Goal: Task Accomplishment & Management: Manage account settings

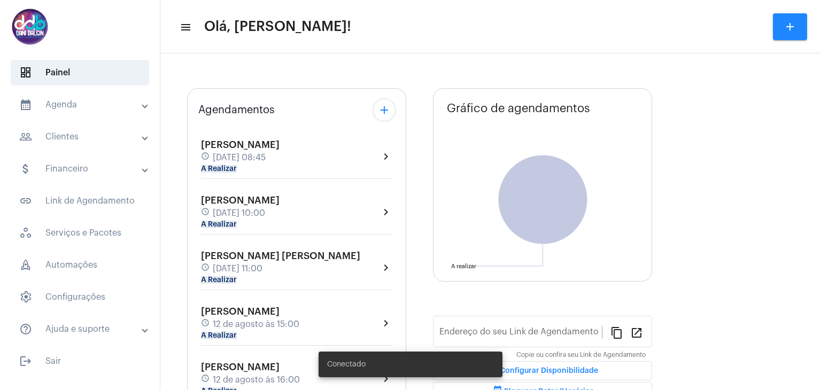
type input "https://neft.com.br/danielle-dalcin-benedetti"
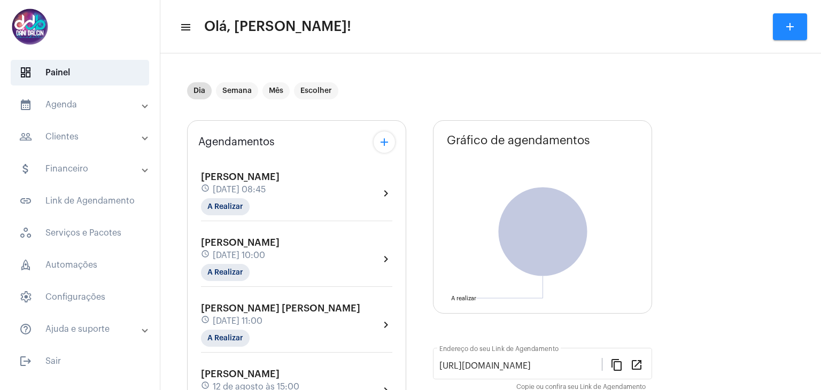
click at [280, 261] on div "Carla Passos Melhado schedule 12 de agosto às 10:00 A Realizar" at bounding box center [240, 259] width 79 height 44
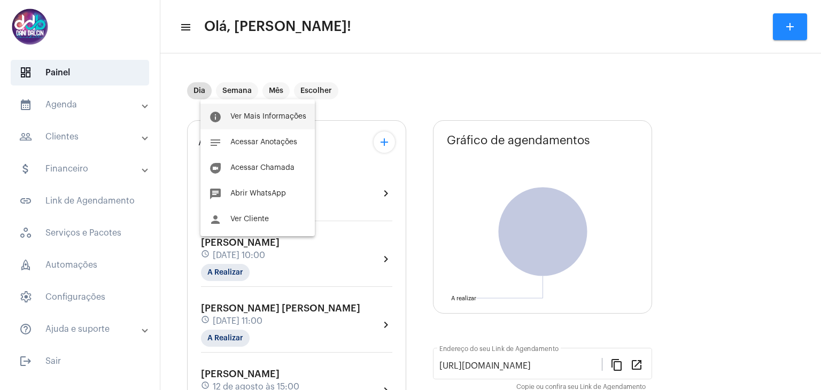
click at [282, 119] on span "Ver Mais Informações" at bounding box center [268, 116] width 76 height 7
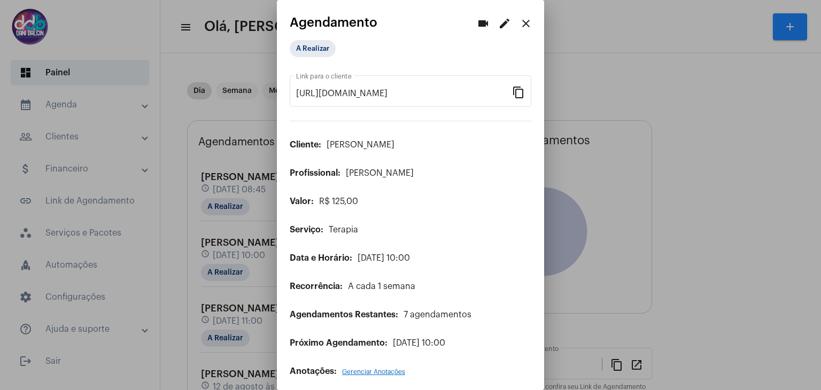
click at [494, 28] on button "edit" at bounding box center [504, 23] width 21 height 21
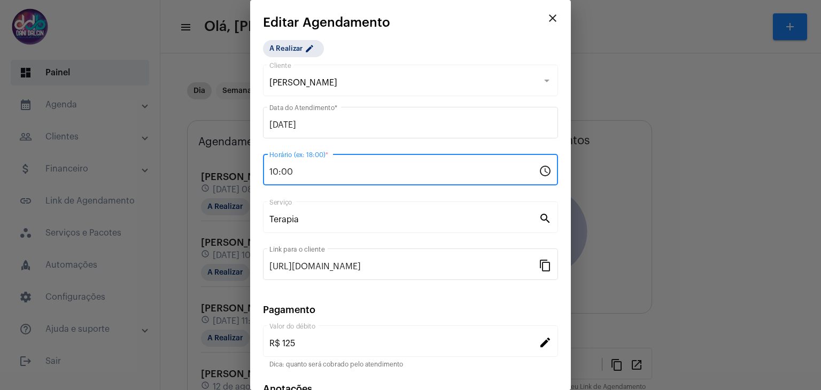
click at [308, 172] on input "10:00" at bounding box center [403, 172] width 269 height 10
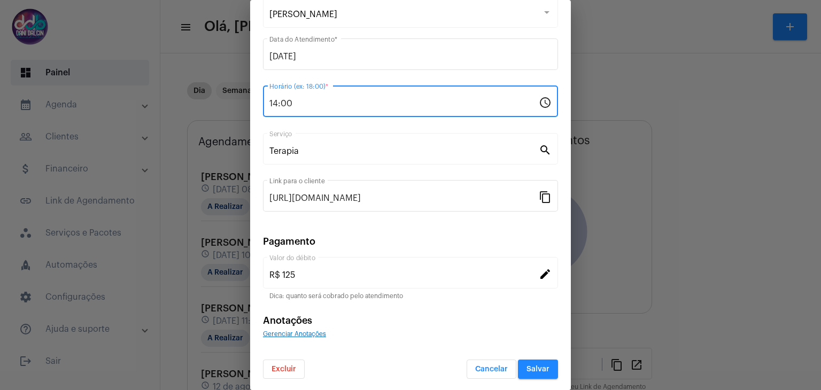
type input "14:00"
click at [528, 363] on button "Salvar" at bounding box center [538, 369] width 40 height 19
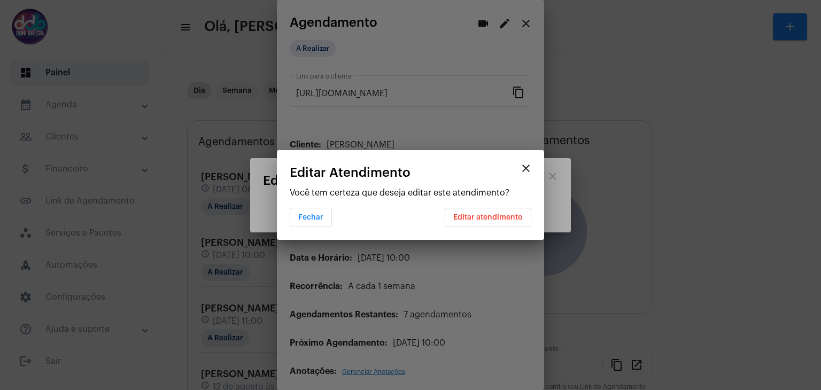
scroll to position [0, 0]
click at [490, 215] on span "Editar atendimento" at bounding box center [488, 217] width 70 height 7
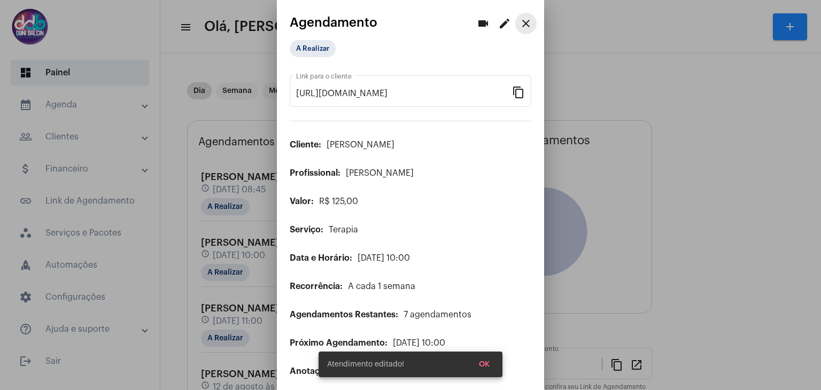
click at [520, 22] on mat-icon "close" at bounding box center [526, 23] width 13 height 13
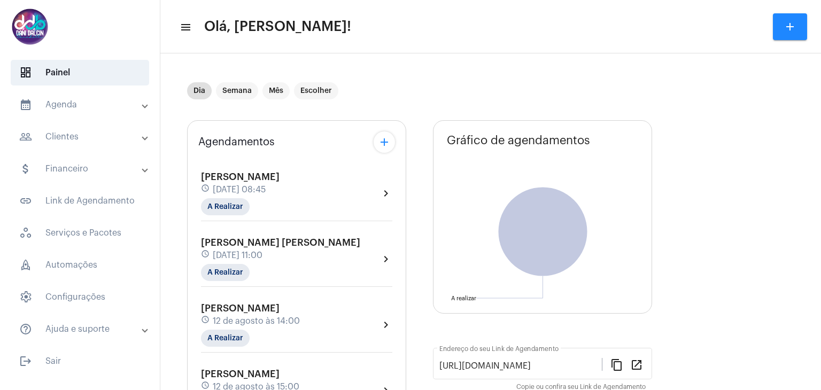
click at [86, 137] on mat-panel-title "people_outline Clientes" at bounding box center [81, 136] width 124 height 13
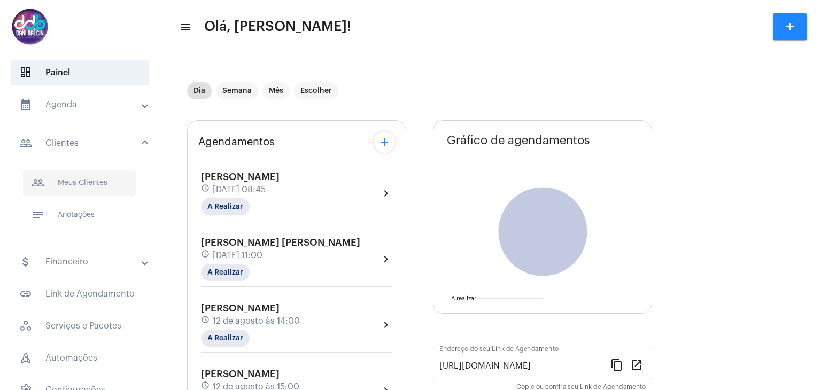
click at [94, 187] on span "people_outline Meus Clientes" at bounding box center [79, 183] width 113 height 26
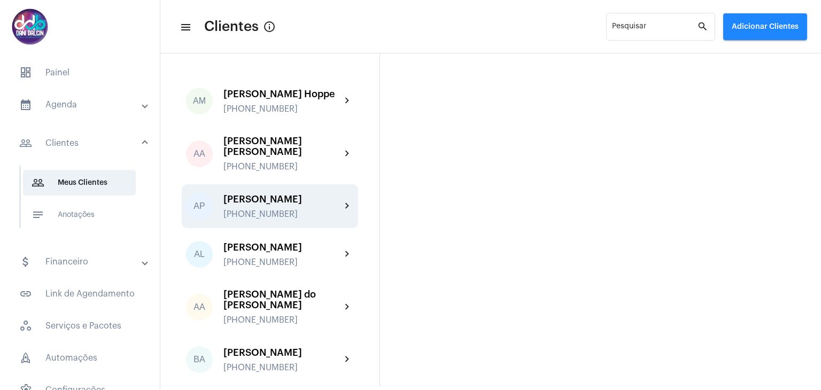
click at [272, 205] on div "[PERSON_NAME]" at bounding box center [283, 199] width 118 height 11
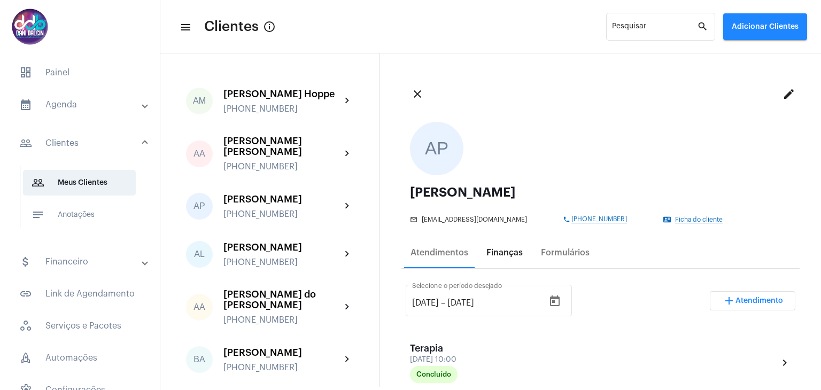
click at [498, 257] on div "Finanças" at bounding box center [505, 253] width 36 height 10
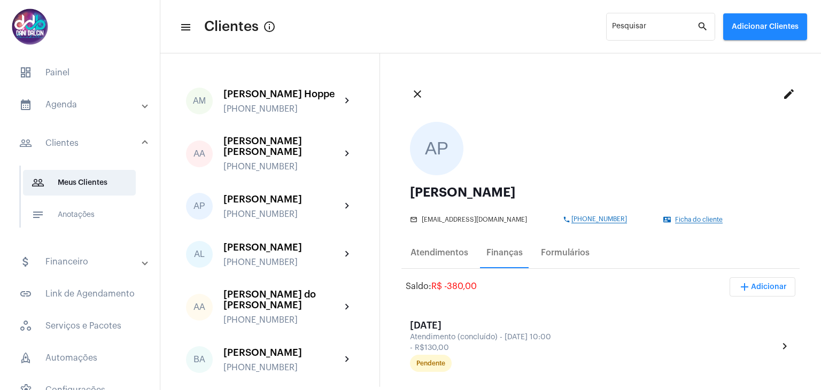
click at [746, 287] on span "add Adicionar" at bounding box center [762, 286] width 49 height 7
click at [741, 317] on span "attach_money Recebimento Avulso" at bounding box center [733, 314] width 89 height 19
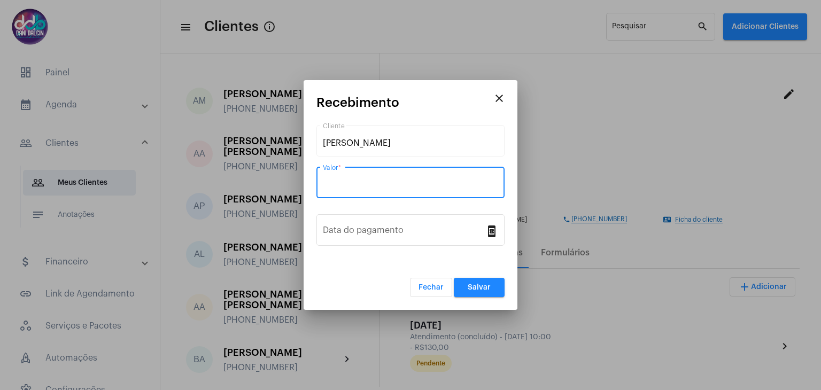
click at [396, 187] on input "Valor *" at bounding box center [410, 185] width 175 height 10
type input "R$"
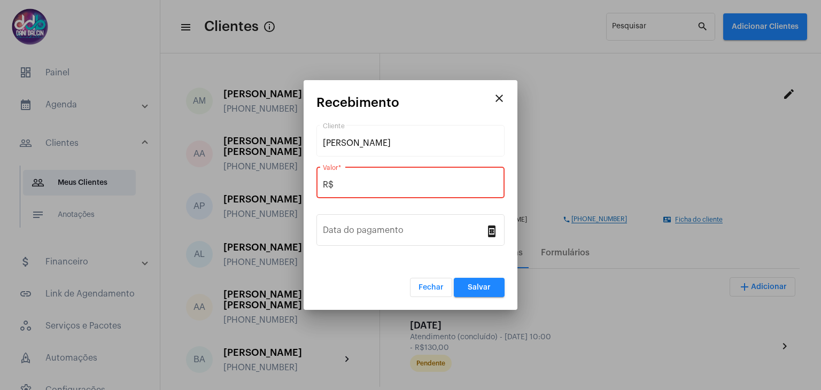
drag, startPoint x: 417, startPoint y: 90, endPoint x: 326, endPoint y: 103, distance: 91.7
click at [326, 103] on mat-dialog-container "close Recebimento Aline Pierdoná Cliente R$ Valor * Data do pagamento book_onli…" at bounding box center [411, 195] width 214 height 230
click at [496, 102] on mat-icon "close" at bounding box center [499, 98] width 13 height 13
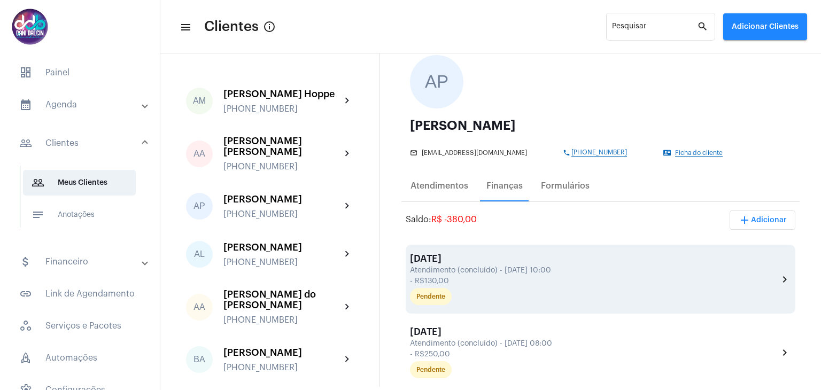
scroll to position [214, 0]
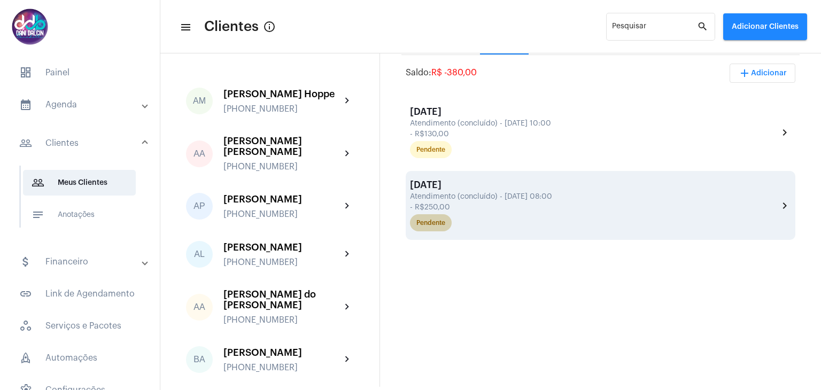
click at [527, 213] on div "Pendente" at bounding box center [594, 222] width 373 height 21
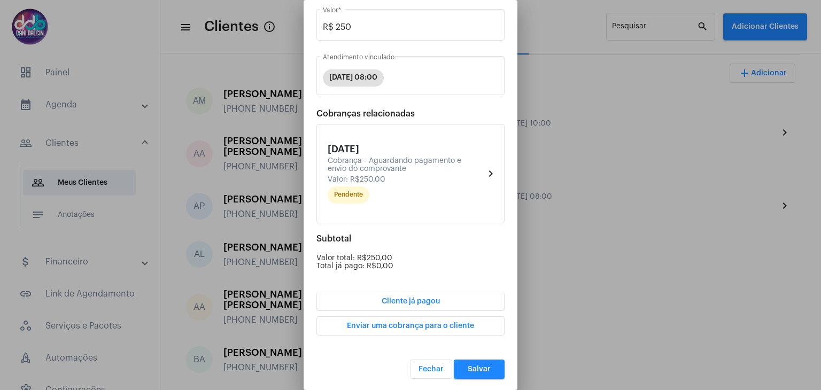
scroll to position [101, 0]
click at [481, 363] on button "Salvar" at bounding box center [479, 368] width 51 height 19
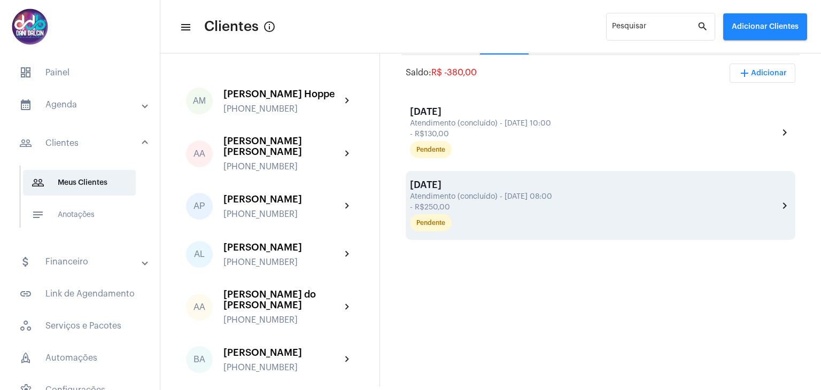
click at [467, 197] on div "Atendimento (concluído) - 8 de ago., 08:00" at bounding box center [593, 197] width 366 height 8
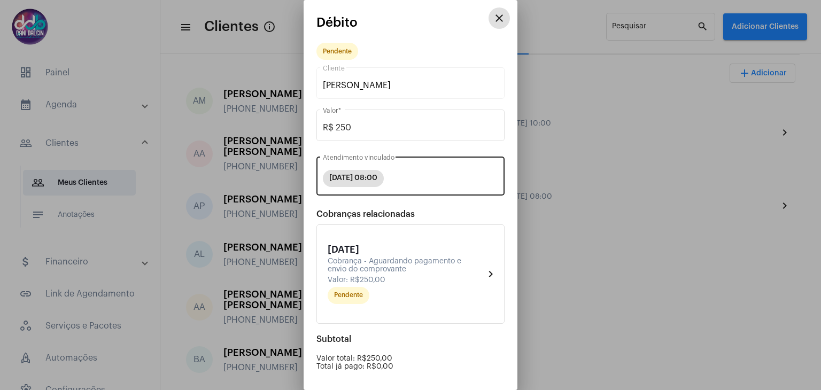
scroll to position [101, 0]
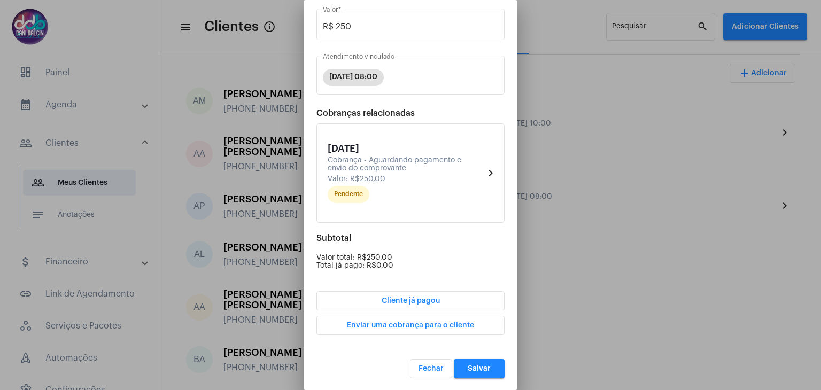
click at [432, 297] on span "Cliente já pagou" at bounding box center [411, 300] width 58 height 7
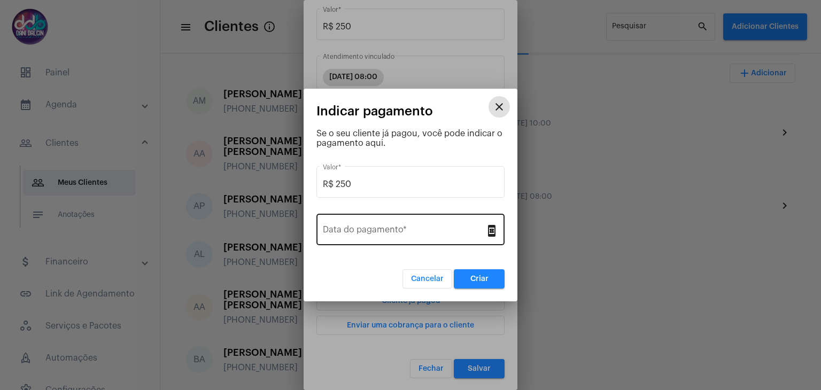
click at [391, 223] on div "Data do pagamento *" at bounding box center [404, 229] width 163 height 34
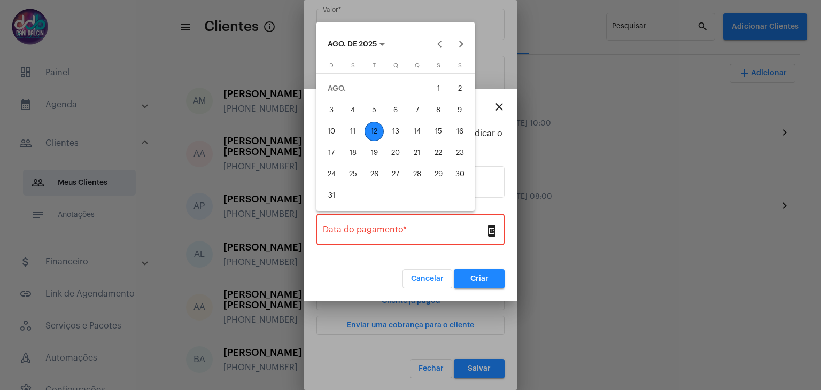
click at [353, 137] on div "11" at bounding box center [352, 131] width 19 height 19
type input "11/08/2025"
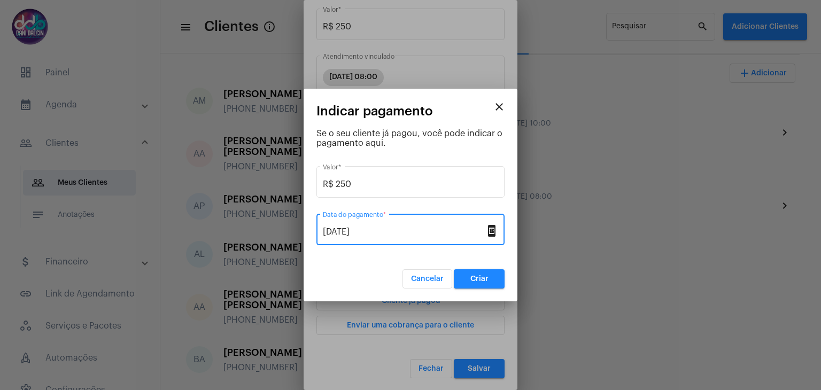
click at [467, 274] on button "Criar" at bounding box center [479, 278] width 51 height 19
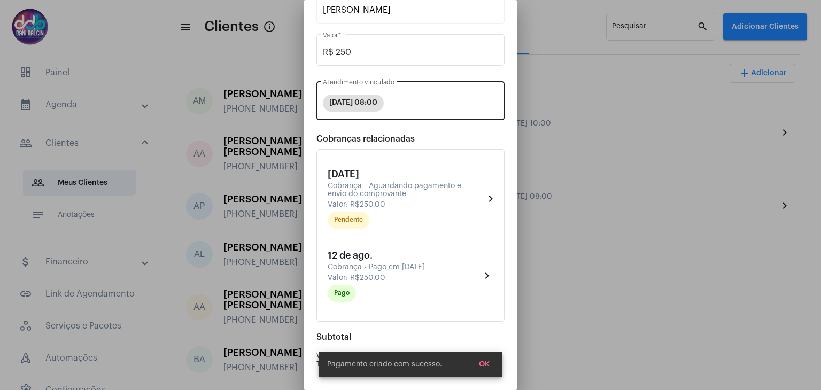
scroll to position [174, 0]
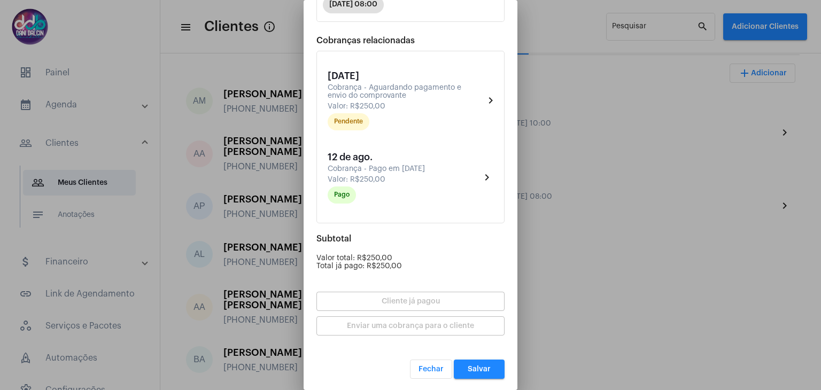
click at [488, 362] on button "Salvar" at bounding box center [479, 369] width 51 height 19
click at [488, 362] on div "Saldo: R$ -380,00 add Adicionar 8 de ago. Atendimento (concluído) - 11 de ago.,…" at bounding box center [601, 223] width 398 height 329
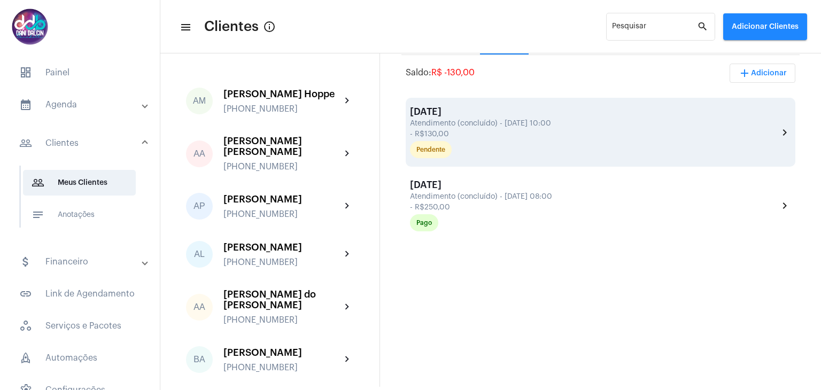
click at [486, 128] on div "8 de ago. Atendimento (concluído) - 11 de ago., 10:00 - R$130,00 Pendente" at bounding box center [594, 132] width 368 height 52
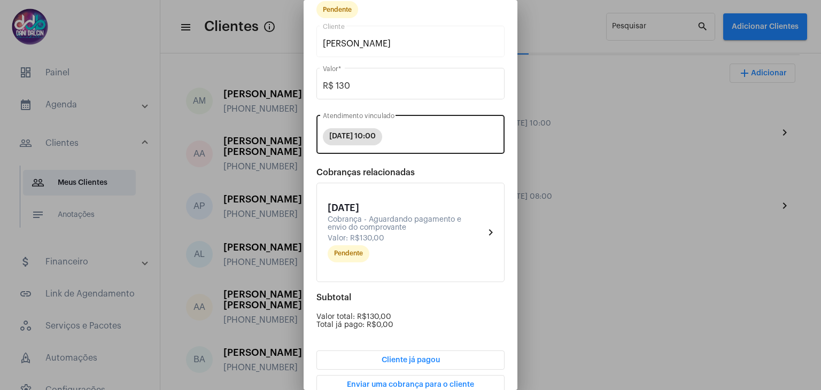
scroll to position [101, 0]
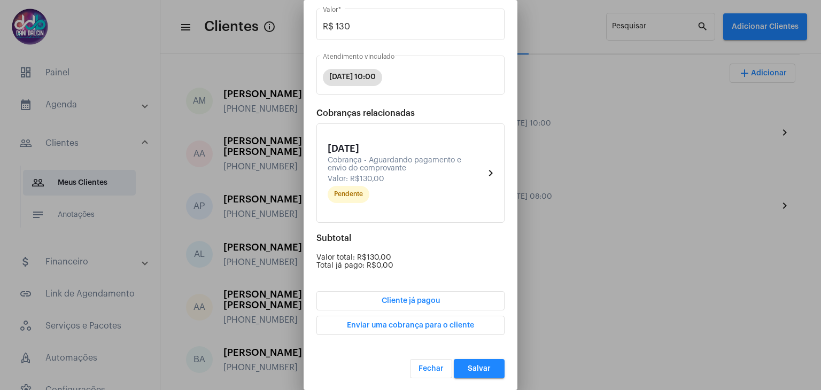
click at [452, 304] on button "Cliente já pagou" at bounding box center [411, 300] width 188 height 19
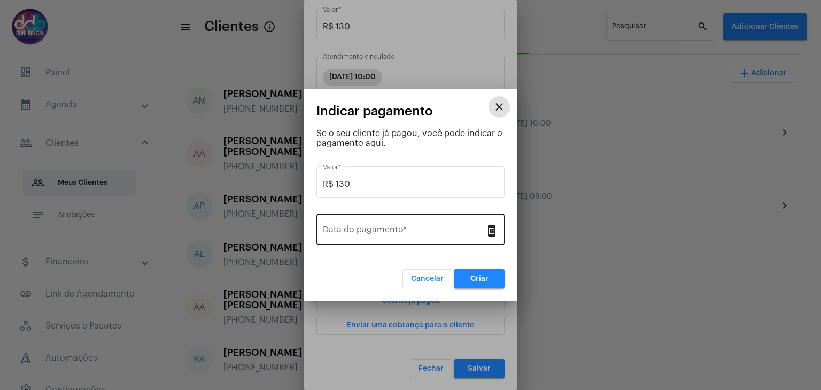
click at [411, 225] on div "Data do pagamento *" at bounding box center [404, 229] width 163 height 34
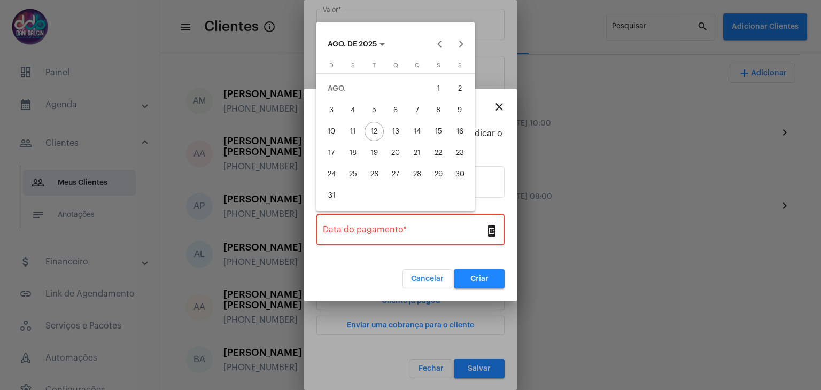
click at [354, 129] on div "11" at bounding box center [352, 131] width 19 height 19
type input "11/08/2025"
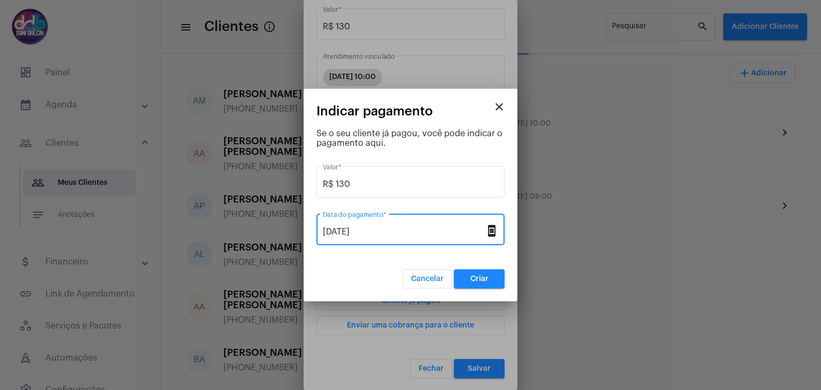
click at [481, 276] on span "Criar" at bounding box center [480, 278] width 18 height 7
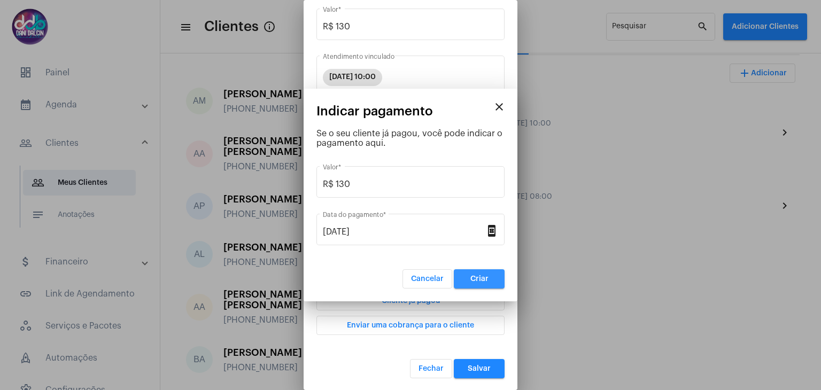
scroll to position [0, 0]
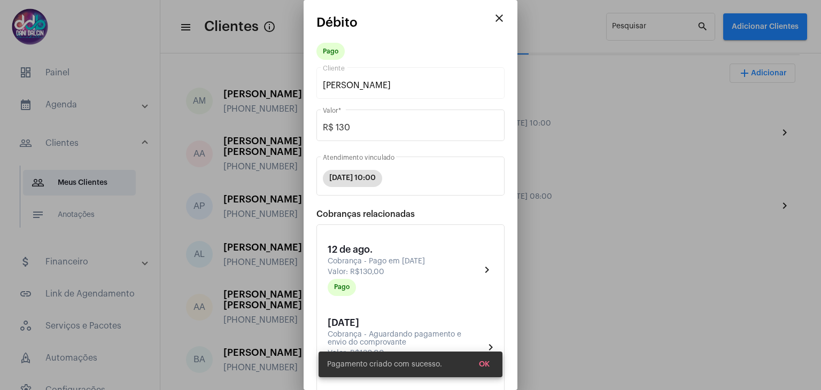
click at [486, 362] on span "OK" at bounding box center [484, 364] width 11 height 7
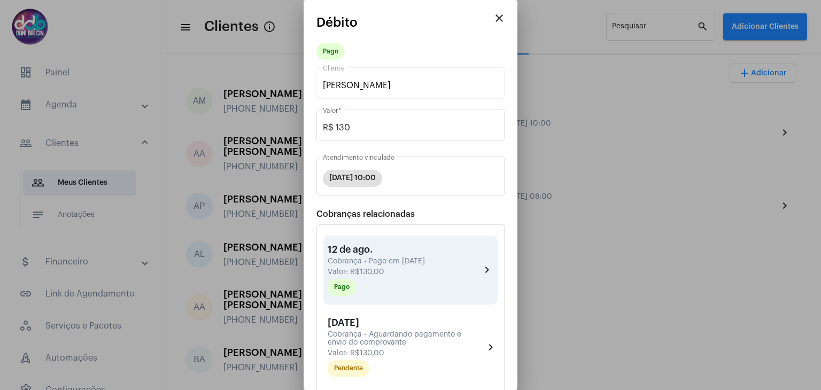
scroll to position [174, 0]
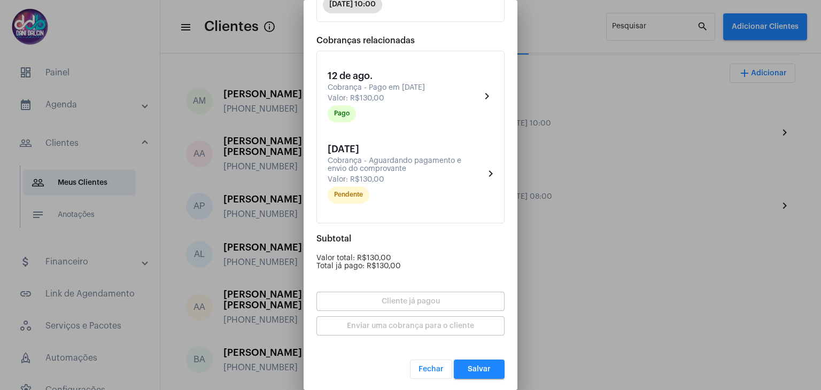
click at [482, 362] on button "Salvar" at bounding box center [479, 369] width 51 height 19
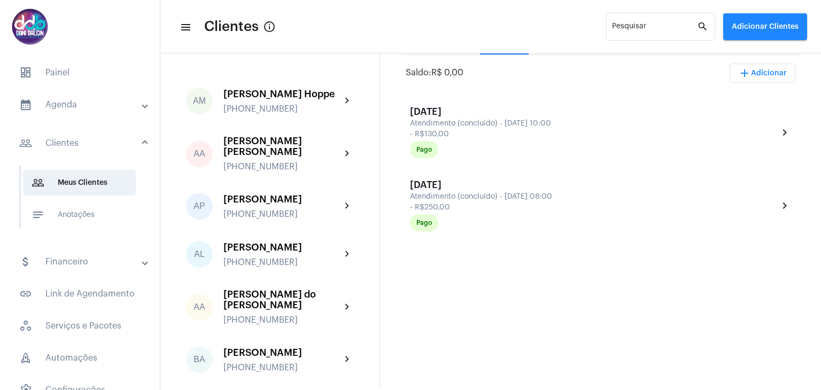
scroll to position [53, 0]
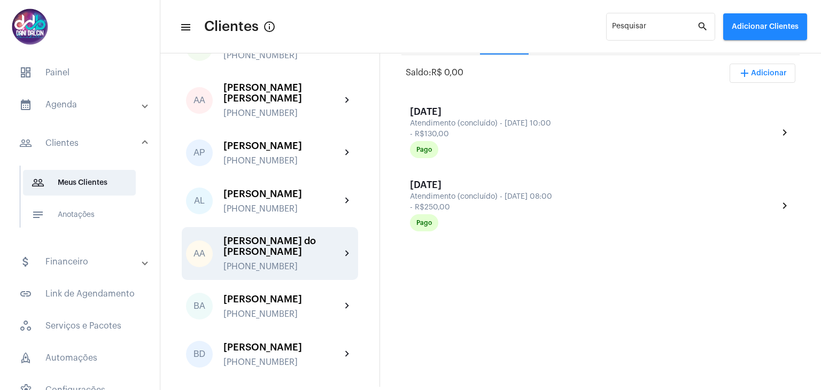
click at [290, 256] on div "[PERSON_NAME] do [PERSON_NAME]" at bounding box center [283, 246] width 118 height 21
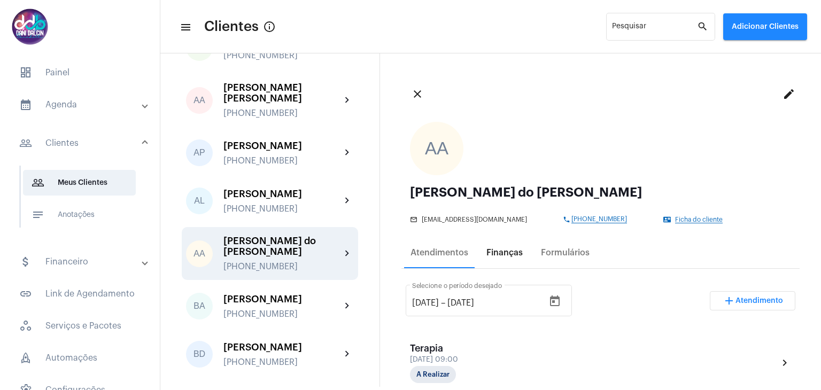
click at [510, 253] on div "Finanças" at bounding box center [505, 253] width 36 height 10
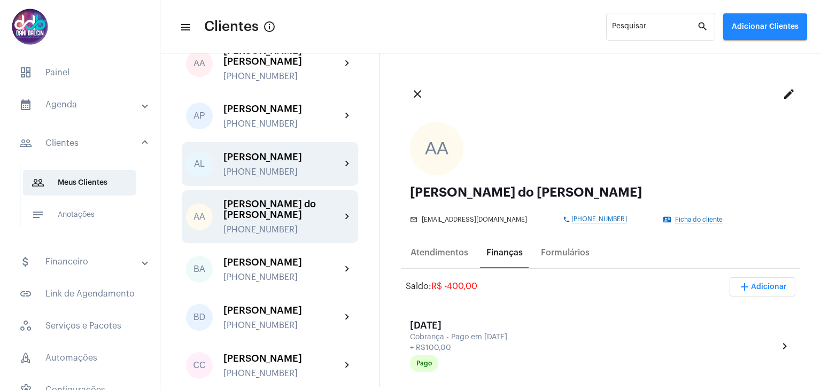
scroll to position [107, 0]
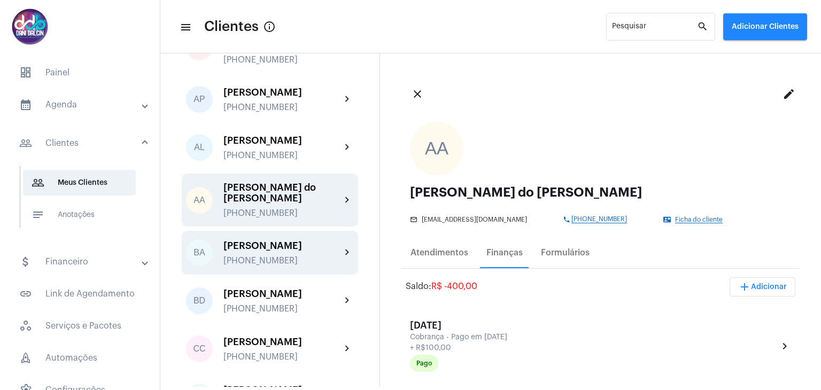
click at [271, 251] on div "[PERSON_NAME]" at bounding box center [283, 246] width 118 height 11
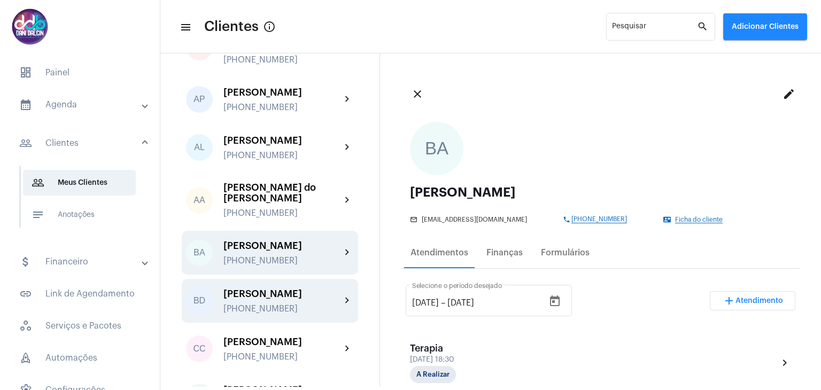
click at [281, 299] on div "[PERSON_NAME]" at bounding box center [283, 294] width 118 height 11
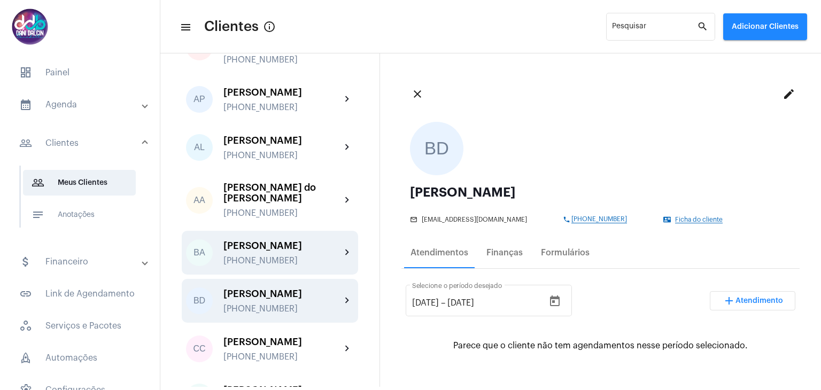
click at [290, 251] on div "[PERSON_NAME]" at bounding box center [283, 246] width 118 height 11
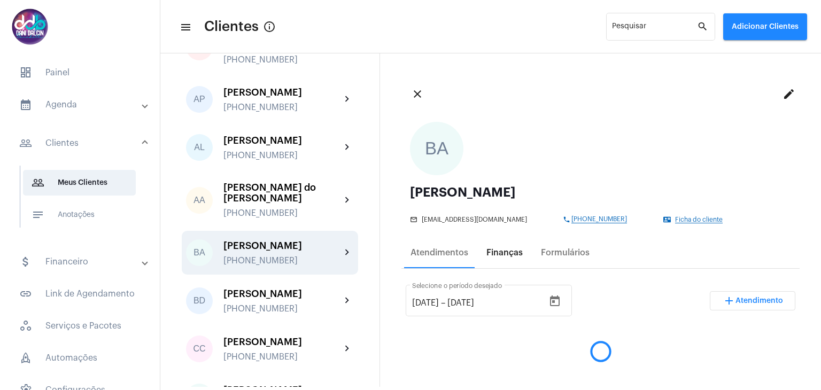
click at [511, 254] on div "Finanças" at bounding box center [505, 253] width 36 height 10
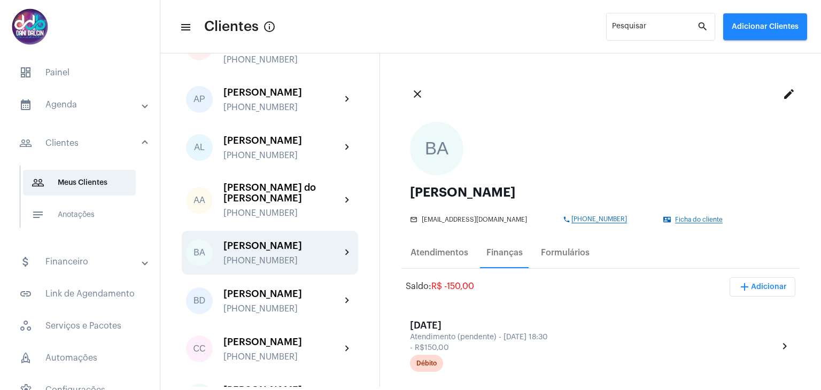
click at [766, 288] on span "add Adicionar" at bounding box center [762, 286] width 49 height 7
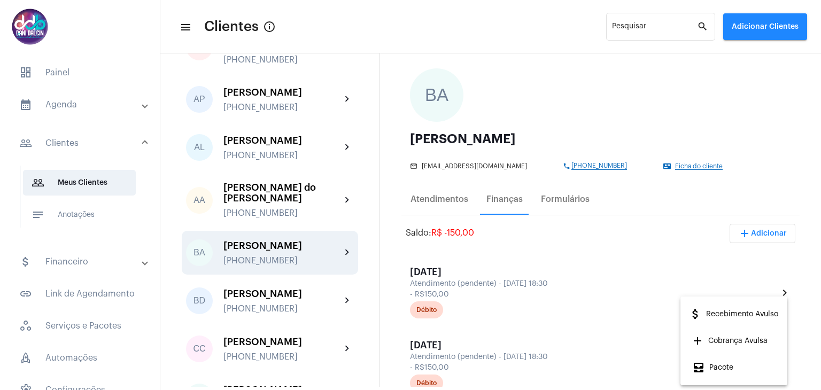
click at [468, 283] on div at bounding box center [410, 195] width 821 height 390
click at [468, 283] on div "Atendimento (pendente) - 1 de set., 18:30" at bounding box center [593, 284] width 366 height 8
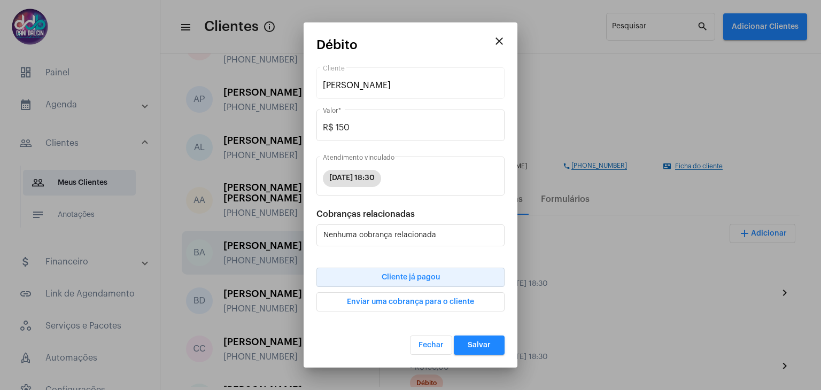
click at [436, 275] on span "Cliente já pagou" at bounding box center [411, 277] width 58 height 7
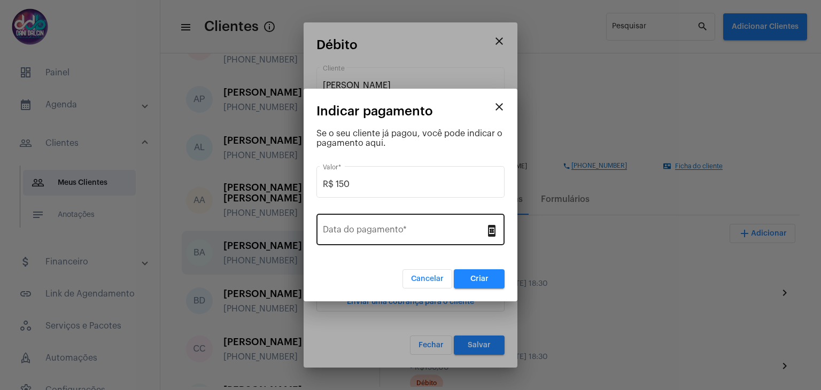
click at [364, 220] on div "Data do pagamento *" at bounding box center [404, 229] width 163 height 34
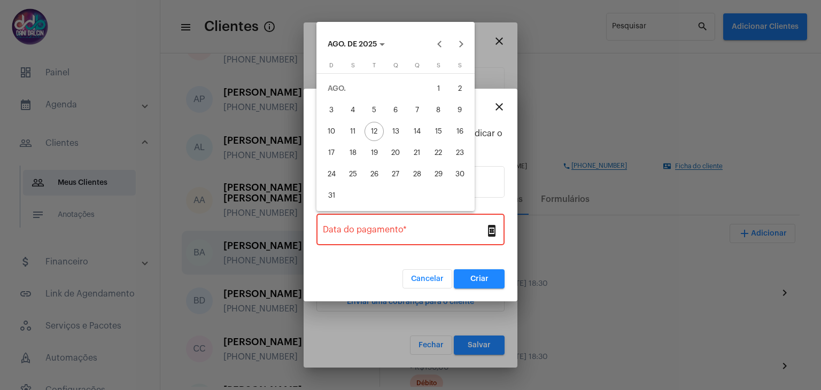
click at [346, 136] on div "11" at bounding box center [352, 131] width 19 height 19
type input "11/08/2025"
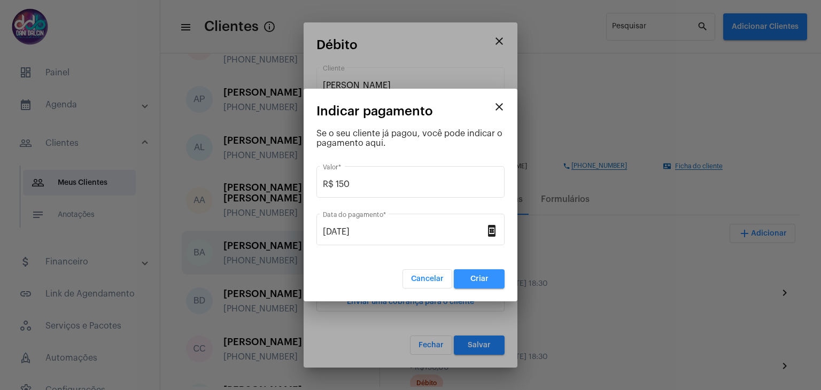
click at [466, 275] on button "Criar" at bounding box center [479, 278] width 51 height 19
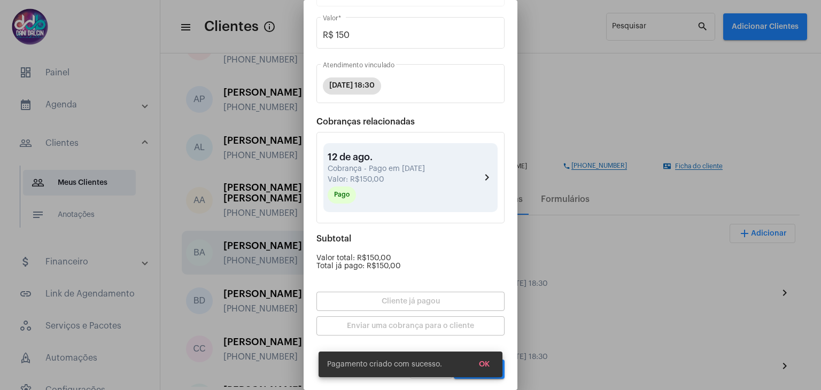
scroll to position [93, 0]
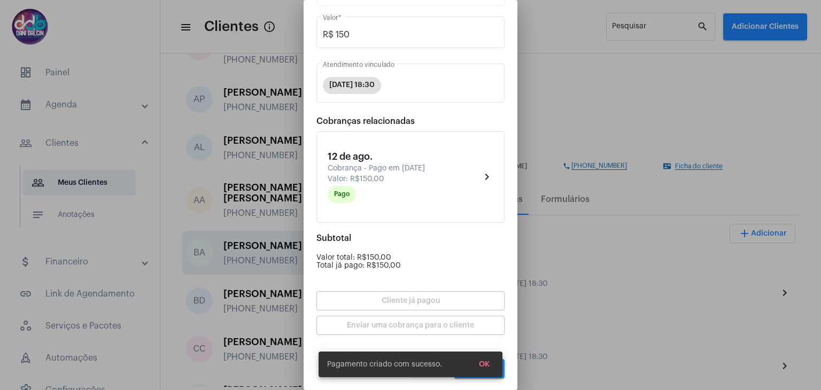
click at [488, 365] on span "OK" at bounding box center [484, 364] width 11 height 7
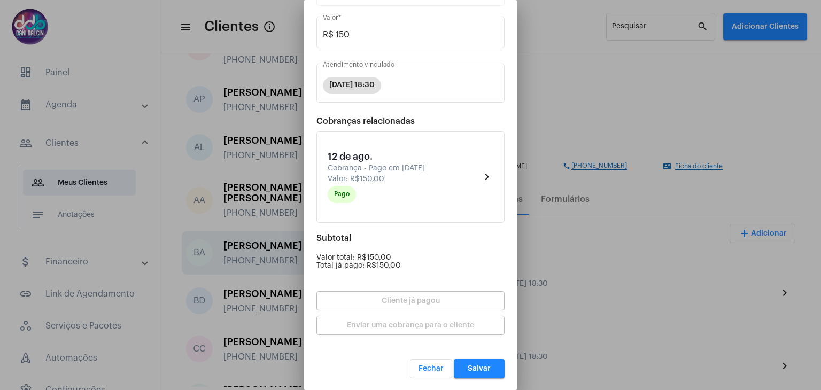
click at [488, 366] on button "Salvar" at bounding box center [479, 368] width 51 height 19
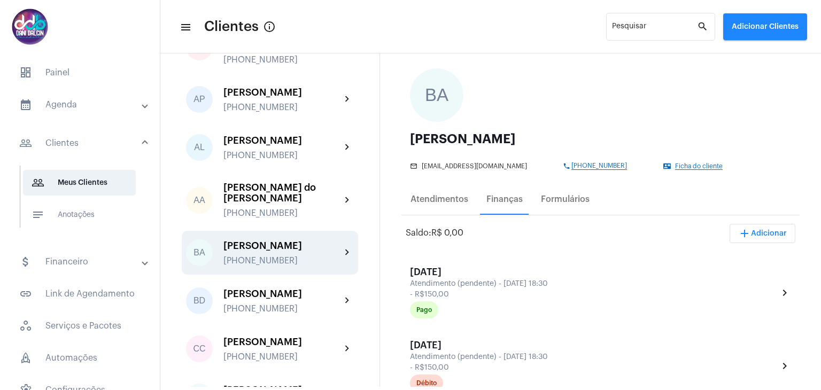
click at [753, 233] on span "add Adicionar" at bounding box center [762, 233] width 49 height 7
click at [740, 258] on span "attach_money Recebimento Avulso" at bounding box center [733, 260] width 89 height 19
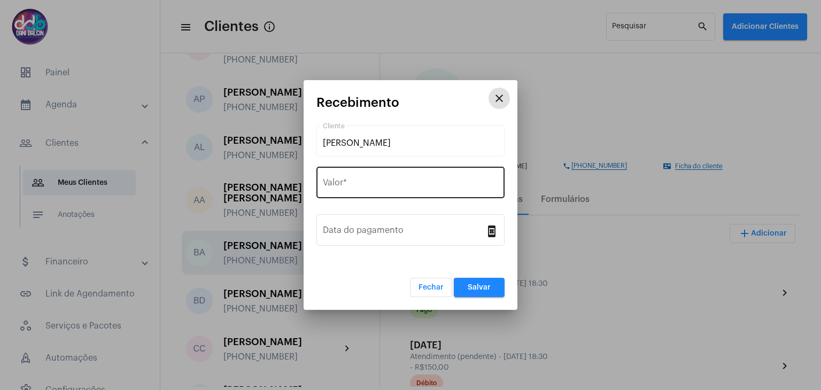
click at [351, 185] on input "Valor *" at bounding box center [410, 185] width 175 height 10
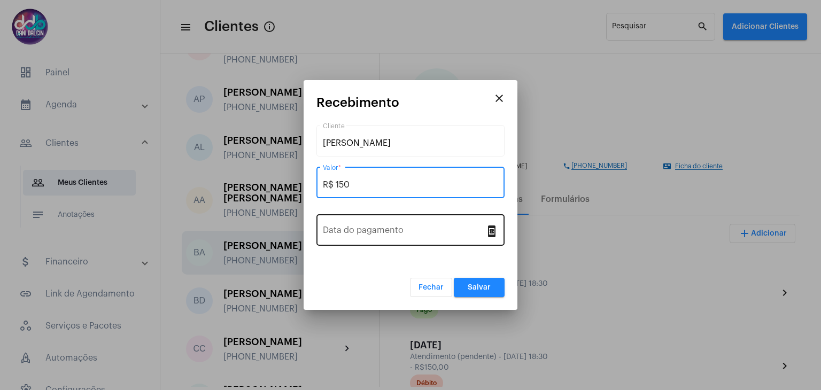
type input "R$ 150"
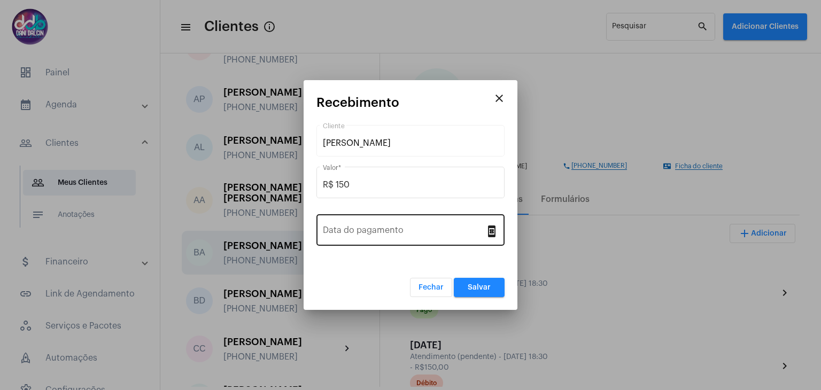
click at [367, 225] on div "Data do pagamento" at bounding box center [404, 229] width 163 height 34
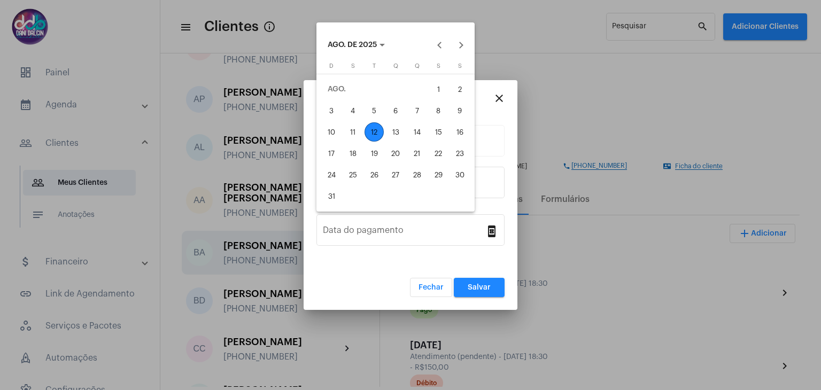
click at [353, 131] on div "11" at bounding box center [352, 131] width 19 height 19
type input "11/08/2025"
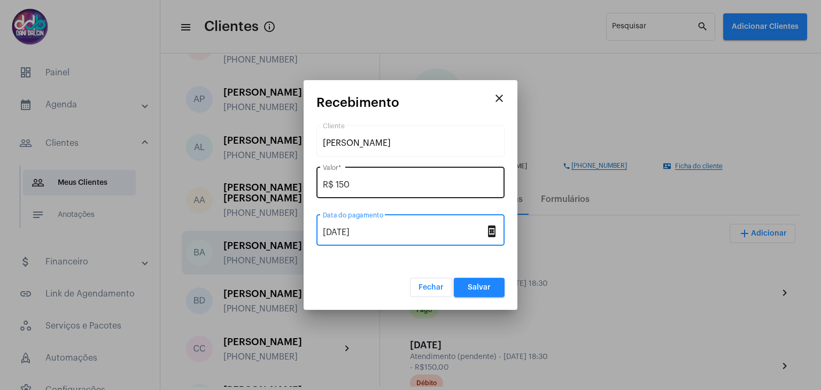
click at [364, 187] on input "R$ 150" at bounding box center [410, 185] width 175 height 10
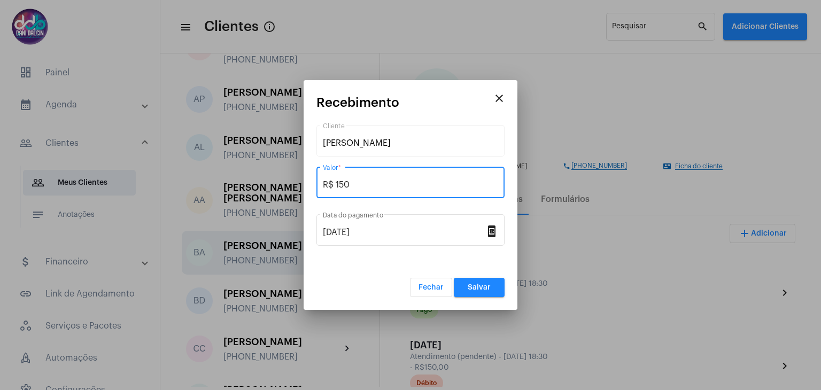
click at [364, 187] on input "R$ 150" at bounding box center [410, 185] width 175 height 10
type input "R$ 300"
click at [483, 284] on span "Salvar" at bounding box center [479, 287] width 23 height 7
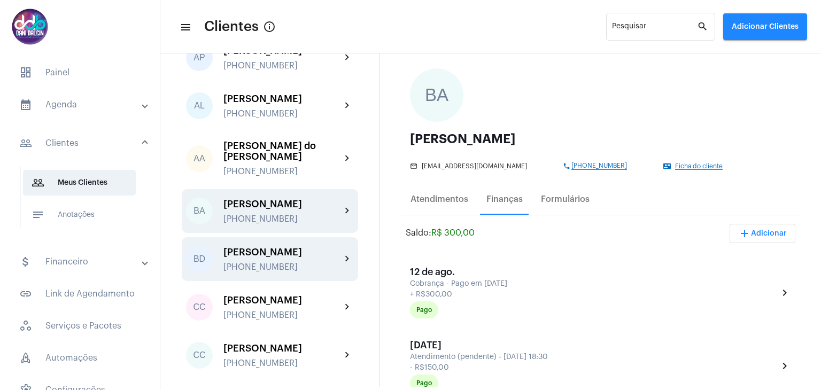
scroll to position [214, 0]
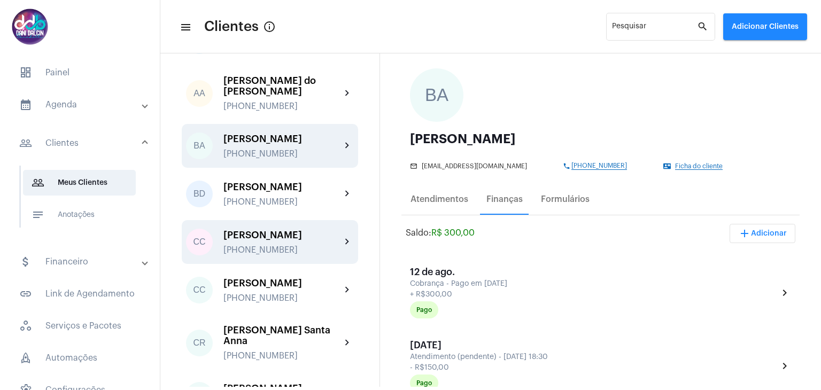
click at [291, 241] on div "[PERSON_NAME]" at bounding box center [283, 235] width 118 height 11
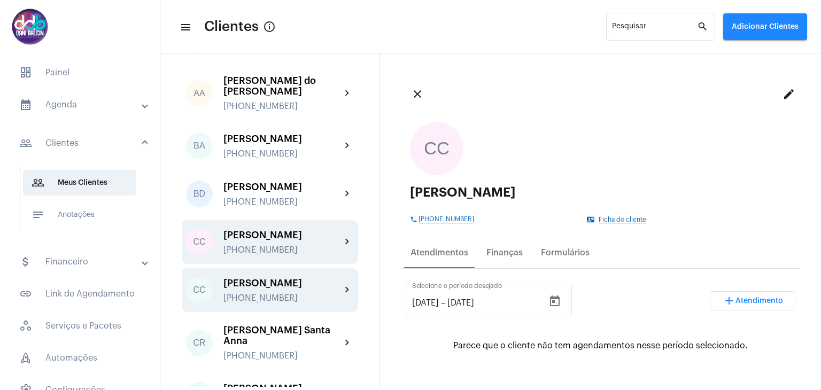
click at [282, 289] on div "[PERSON_NAME]" at bounding box center [283, 283] width 118 height 11
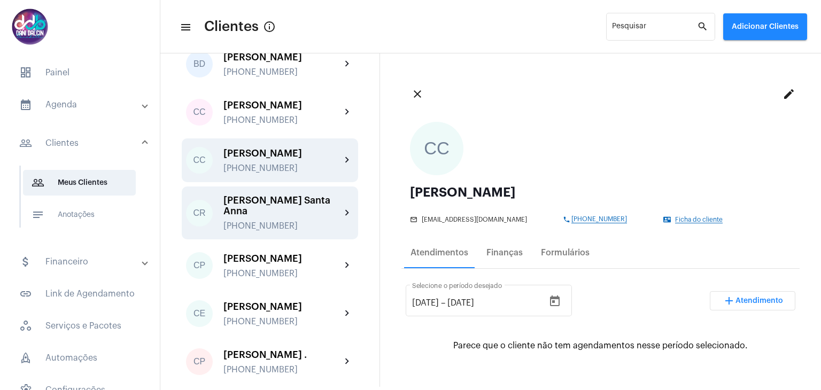
scroll to position [374, 0]
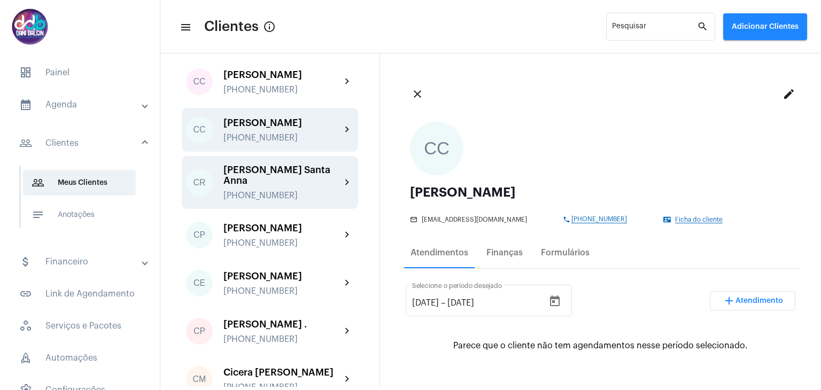
click at [284, 186] on div "[PERSON_NAME] Santa Anna" at bounding box center [283, 175] width 118 height 21
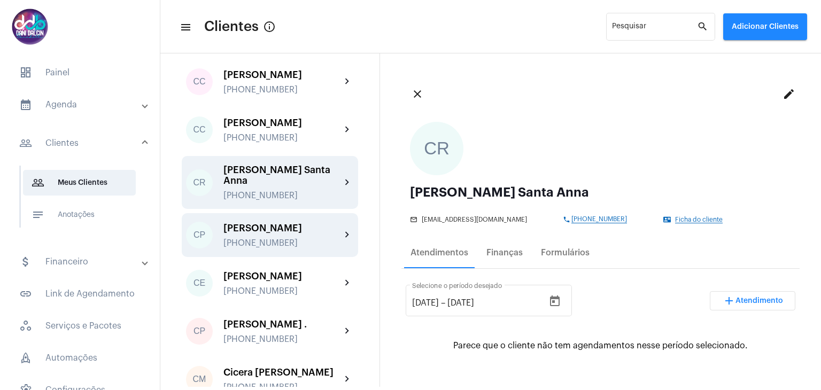
click at [282, 234] on div "[PERSON_NAME]" at bounding box center [283, 228] width 118 height 11
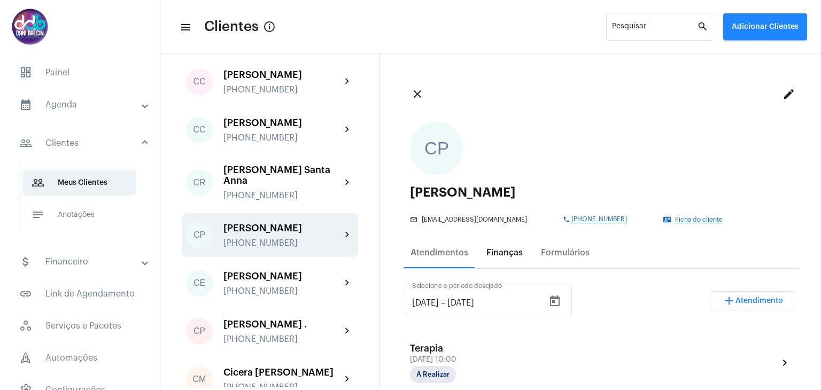
click at [506, 258] on div "Finanças" at bounding box center [504, 253] width 49 height 26
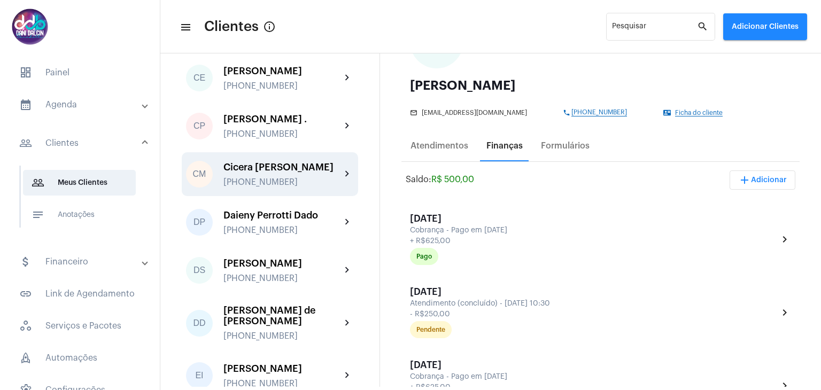
scroll to position [588, 0]
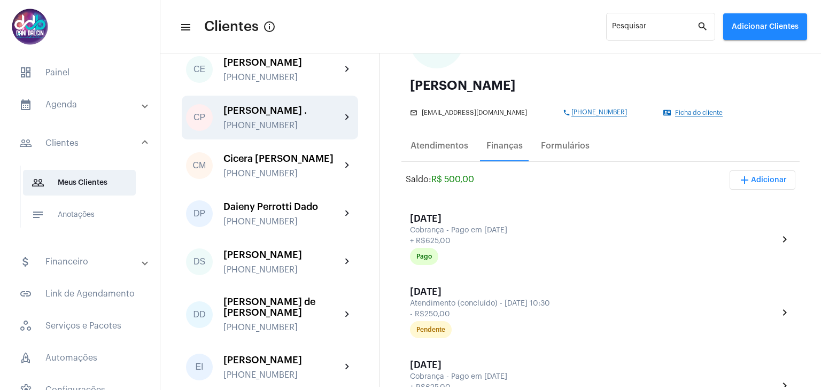
click at [277, 116] on div "[PERSON_NAME] ." at bounding box center [283, 110] width 118 height 11
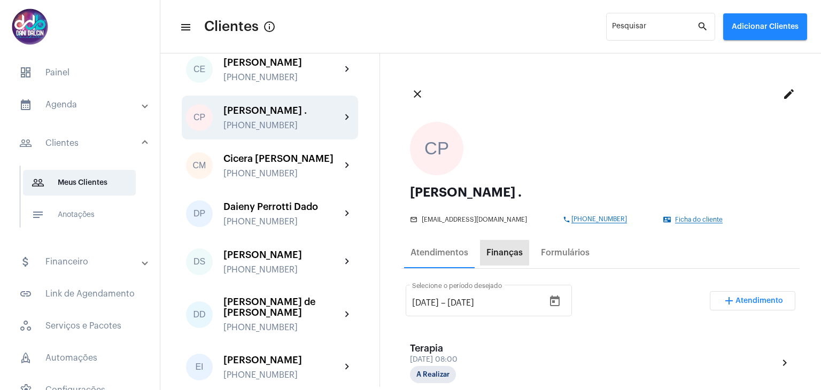
click at [502, 253] on div "Finanças" at bounding box center [505, 253] width 36 height 10
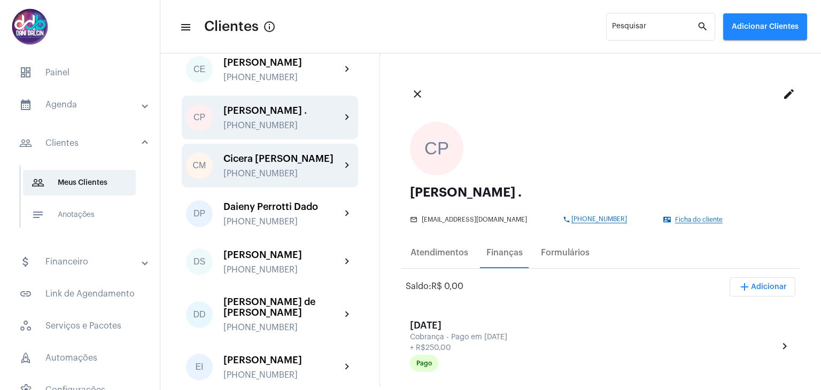
click at [283, 179] on div "Cicera Maria da Silva +5511993074552" at bounding box center [283, 165] width 118 height 25
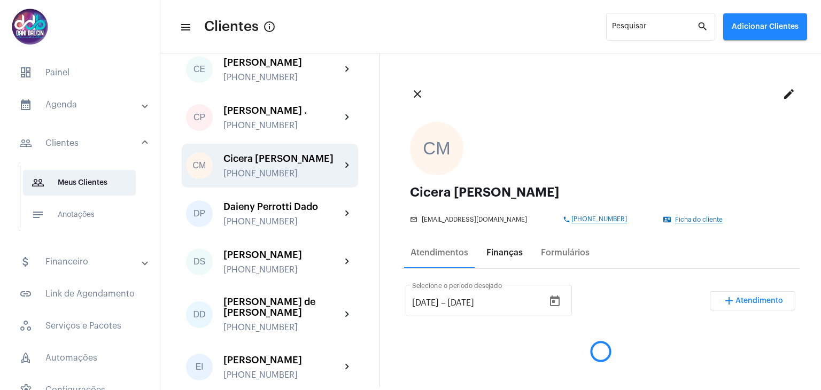
click at [494, 253] on div "Finanças" at bounding box center [505, 253] width 36 height 10
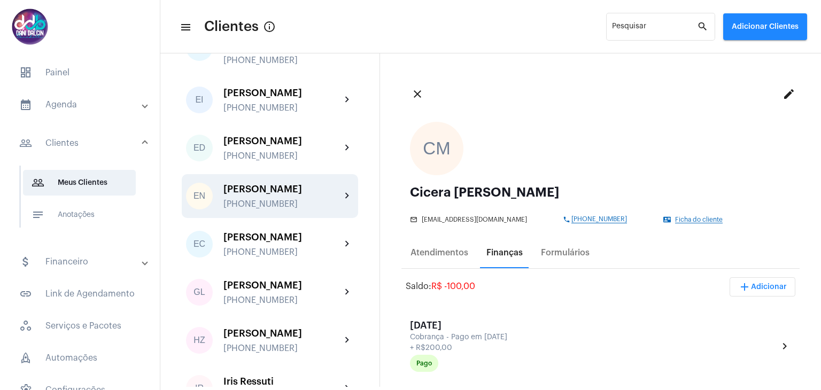
scroll to position [909, 0]
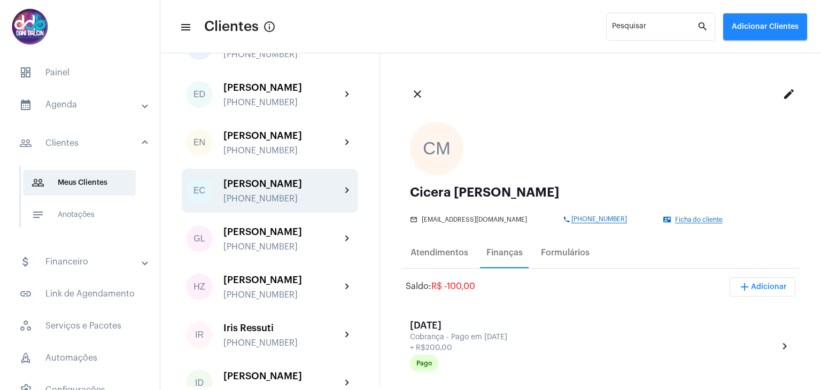
click at [293, 204] on div "Ellen Castro Gouveia +5511958595203" at bounding box center [283, 191] width 118 height 25
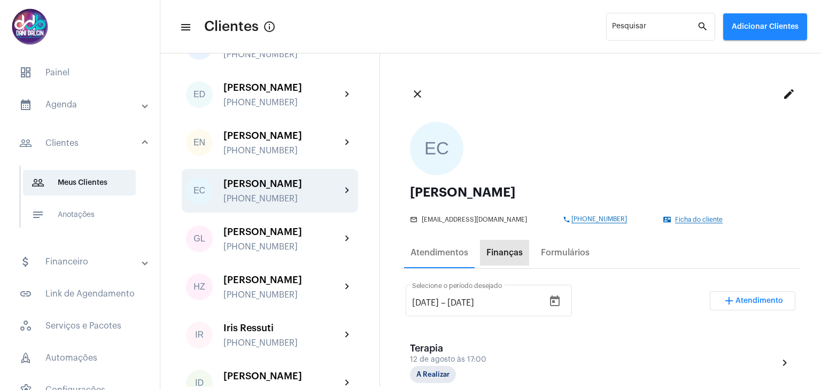
click at [496, 259] on div "Finanças" at bounding box center [504, 253] width 49 height 26
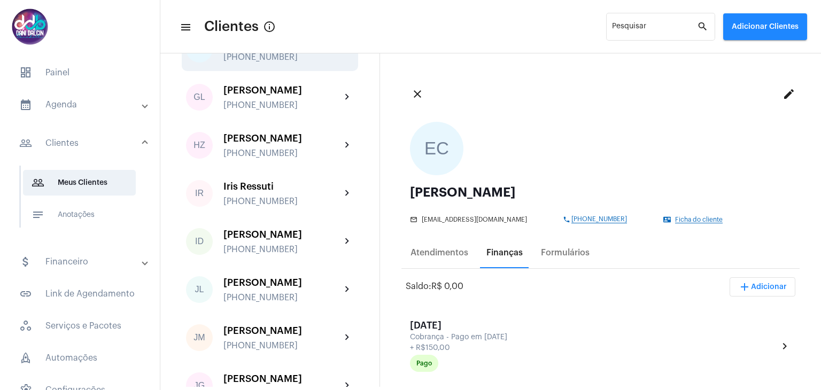
scroll to position [1069, 0]
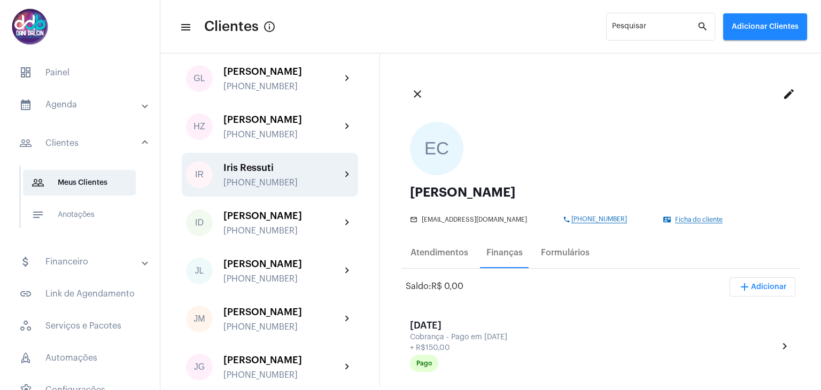
click at [290, 188] on div "Iris Ressuti +5519983187348" at bounding box center [283, 175] width 118 height 25
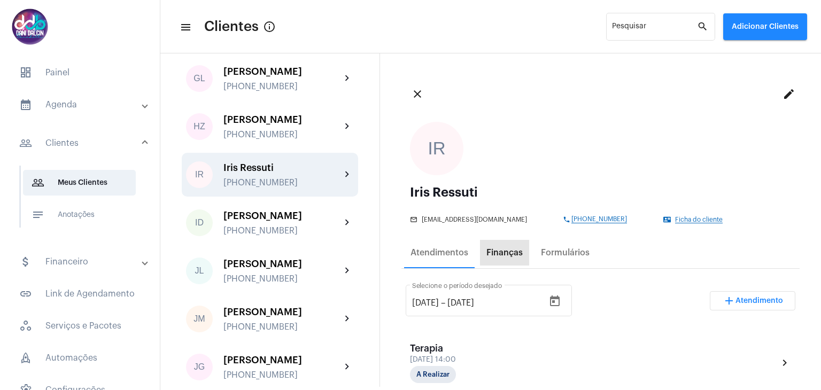
click at [519, 256] on div "Finanças" at bounding box center [505, 253] width 36 height 10
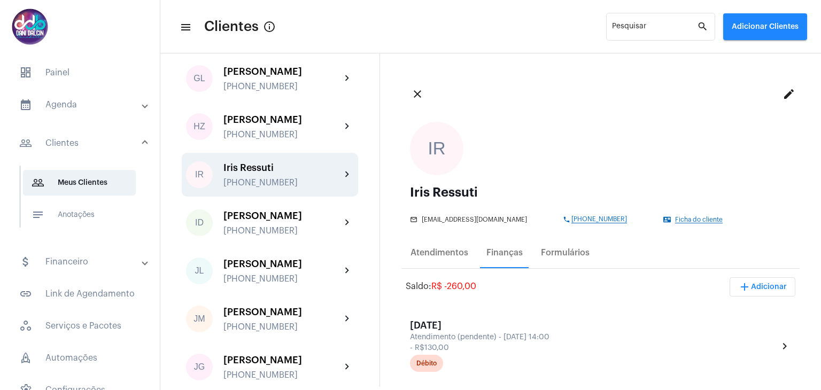
click at [749, 287] on span "add Adicionar" at bounding box center [762, 286] width 49 height 7
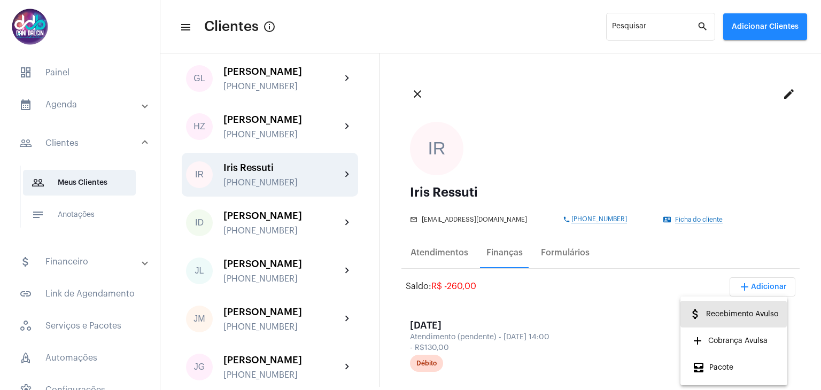
click at [736, 313] on span "attach_money Recebimento Avulso" at bounding box center [733, 314] width 89 height 19
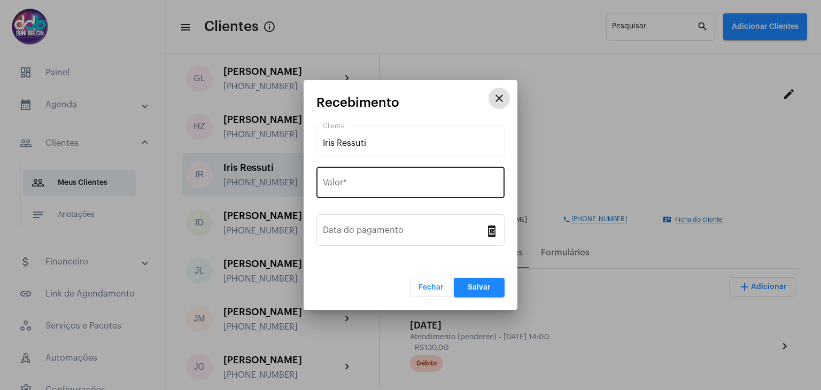
click at [403, 178] on div "Valor *" at bounding box center [410, 182] width 175 height 34
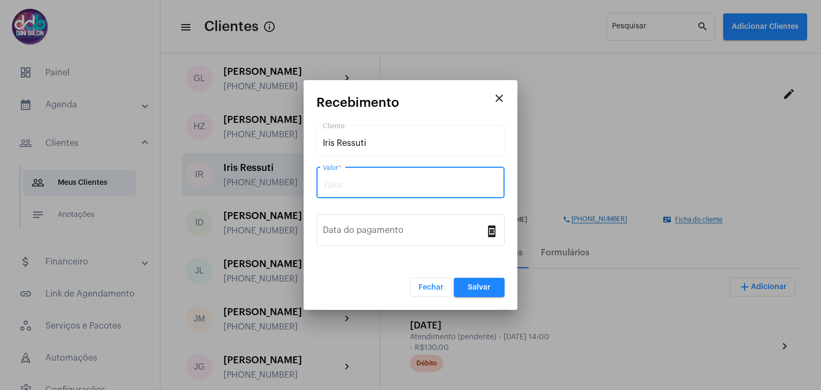
click at [396, 188] on input "Valor *" at bounding box center [410, 185] width 175 height 10
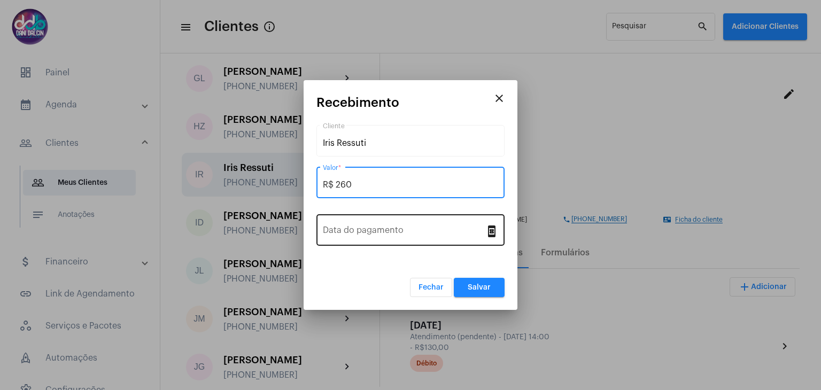
type input "R$ 260"
click at [400, 224] on div "Data do pagamento" at bounding box center [404, 229] width 163 height 34
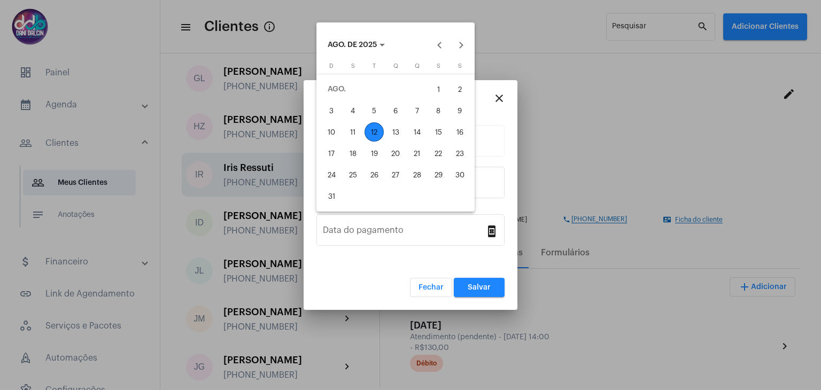
click at [438, 112] on div "8" at bounding box center [438, 110] width 19 height 19
type input "08/08/2025"
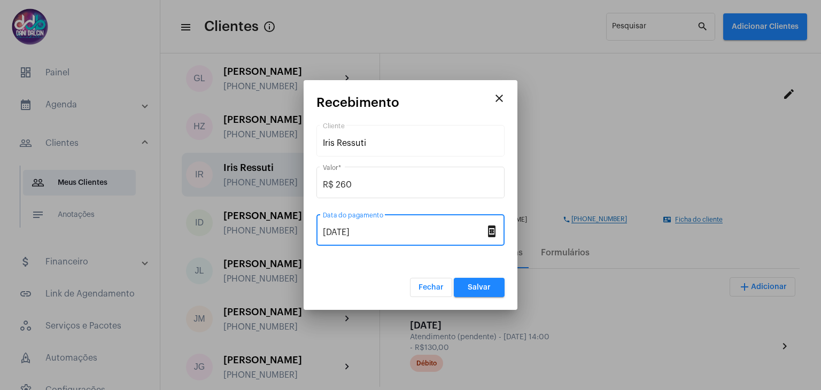
click at [472, 281] on button "Salvar" at bounding box center [479, 287] width 51 height 19
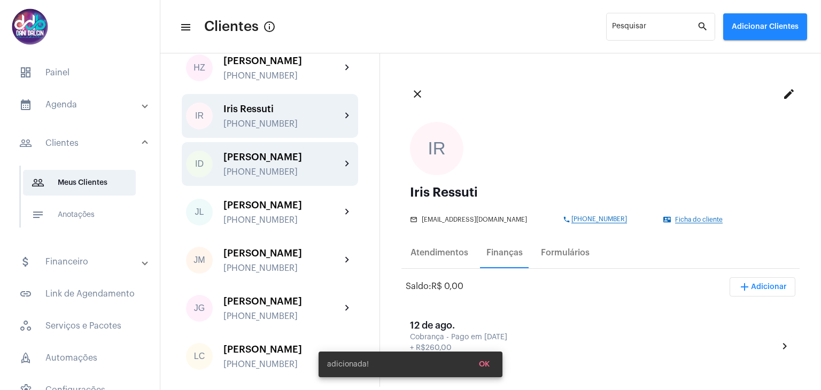
scroll to position [1176, 0]
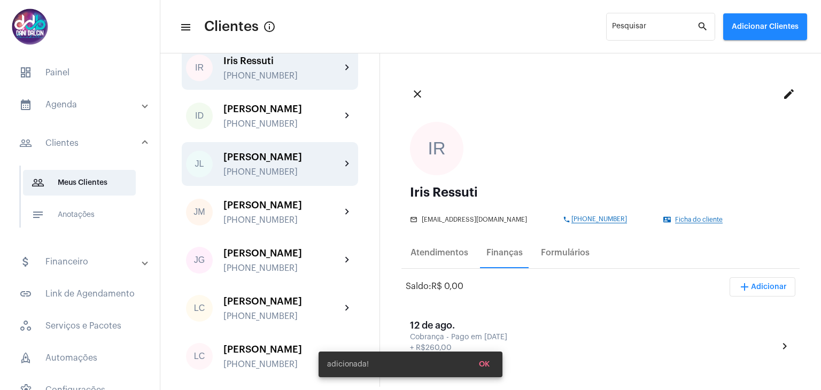
click at [291, 177] on div "Jessica Lima Sapucaia +5511949525726" at bounding box center [283, 164] width 118 height 25
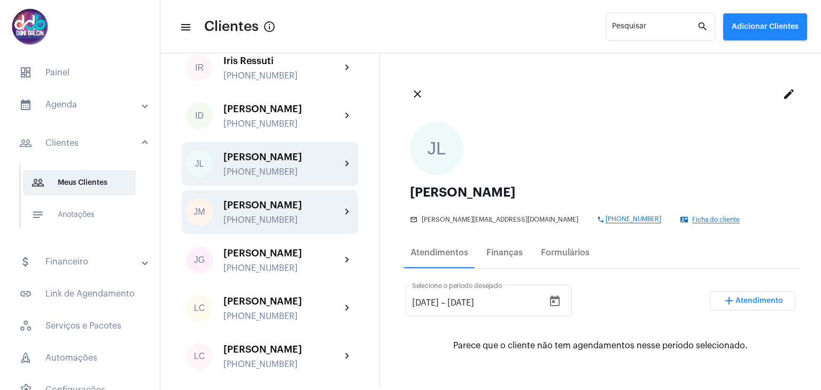
click at [272, 225] on div "Jessica Medeiros +5511997534993" at bounding box center [283, 212] width 118 height 25
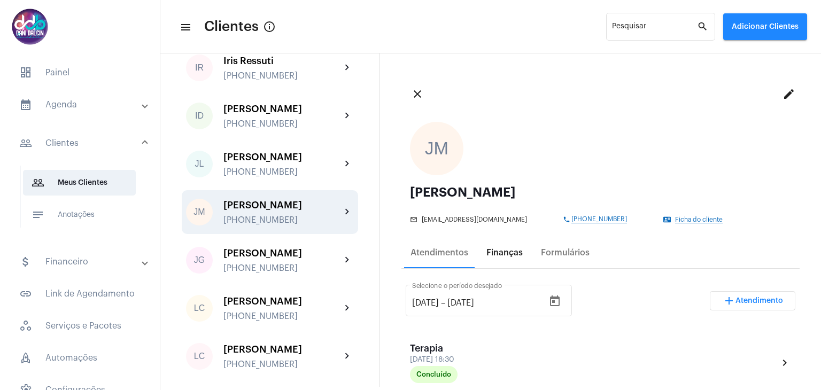
click at [498, 257] on div "Finanças" at bounding box center [505, 253] width 36 height 10
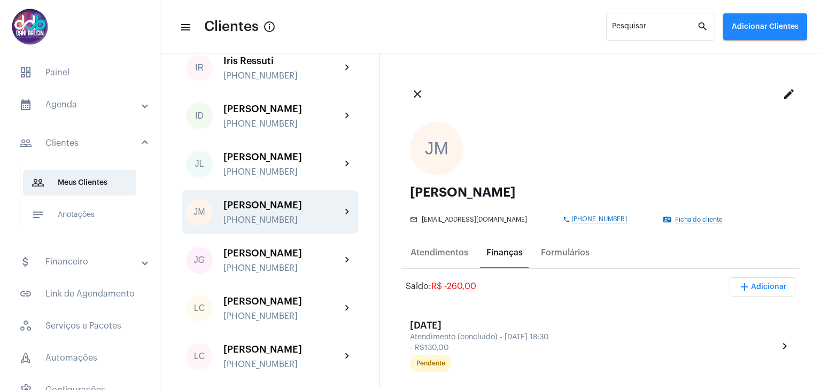
scroll to position [1230, 0]
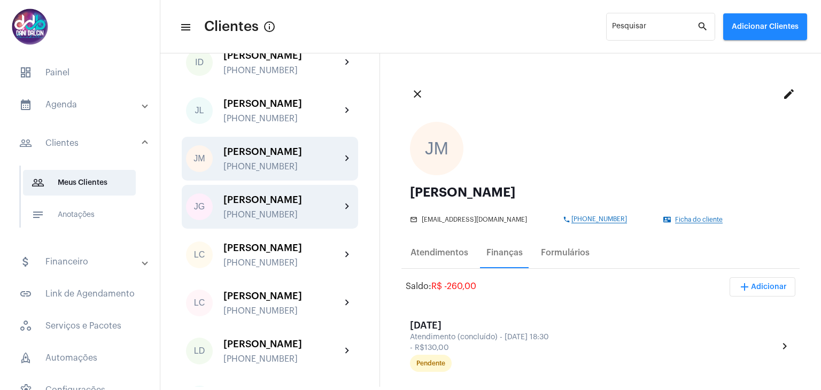
click at [286, 220] on div "Jessyca Guerra Gomes +5511953657174" at bounding box center [283, 207] width 118 height 25
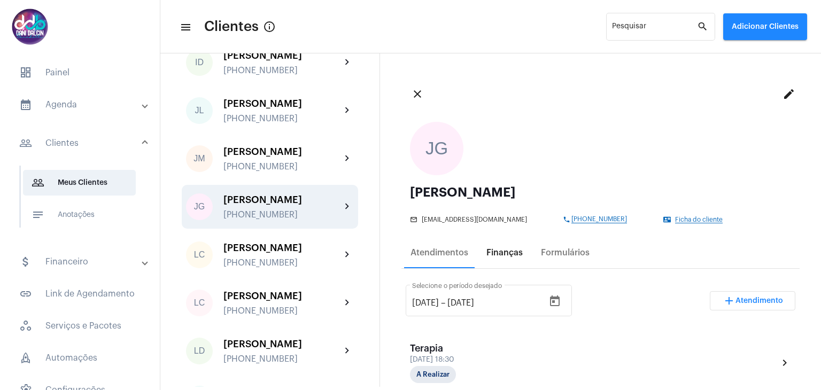
click at [496, 256] on div "Finanças" at bounding box center [505, 253] width 36 height 10
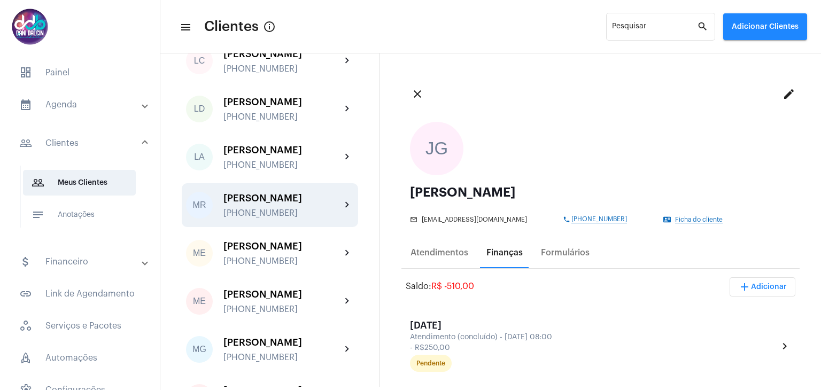
scroll to position [1497, 0]
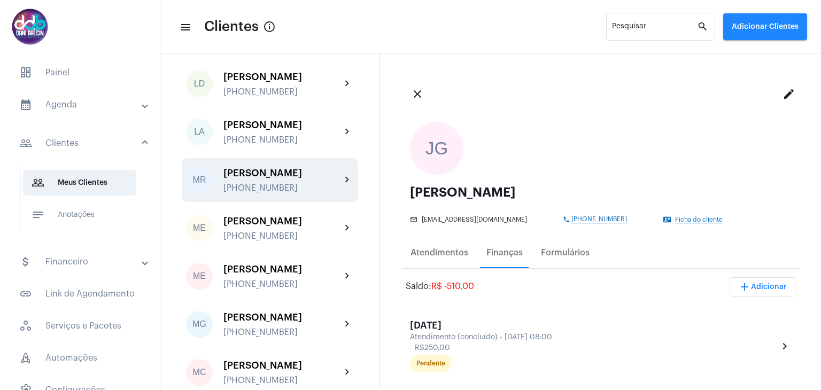
click at [272, 193] on div "Magda Rodrigues Saravaiva +5511994315885" at bounding box center [283, 180] width 118 height 25
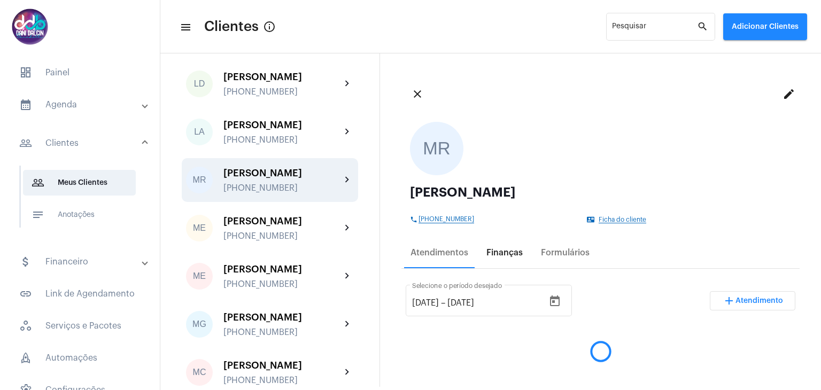
click at [508, 254] on div "Finanças" at bounding box center [505, 253] width 36 height 10
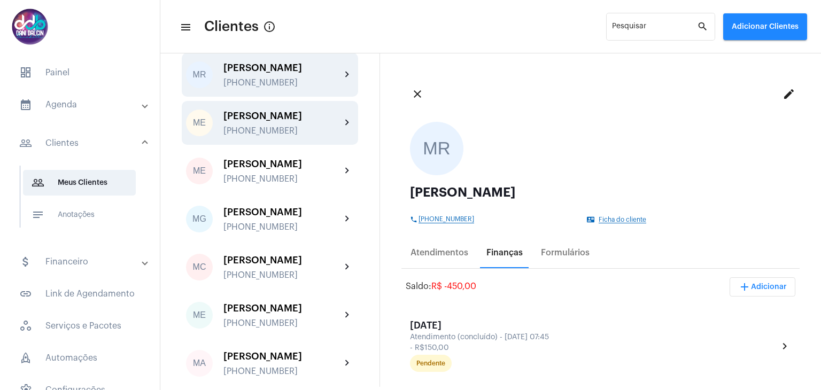
scroll to position [1658, 0]
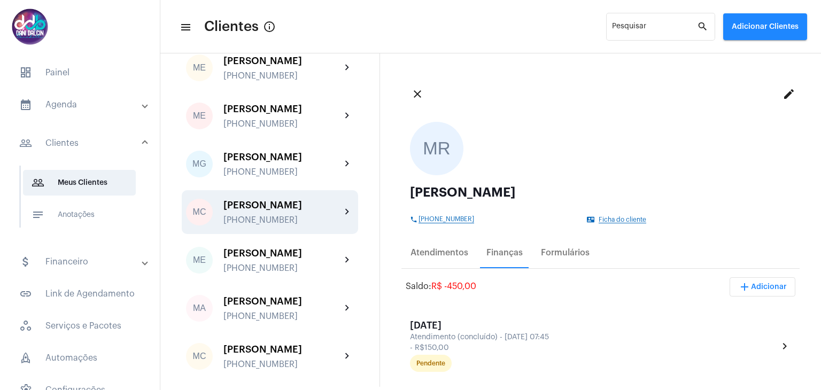
click at [283, 211] on div "[PERSON_NAME]" at bounding box center [283, 205] width 118 height 11
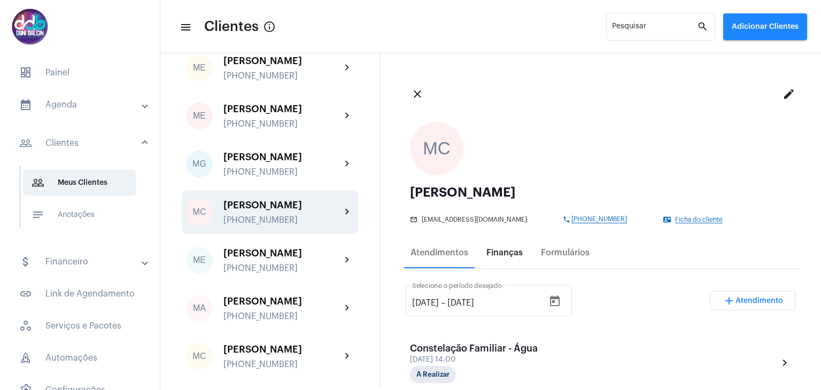
click at [491, 258] on div "Finanças" at bounding box center [504, 253] width 49 height 26
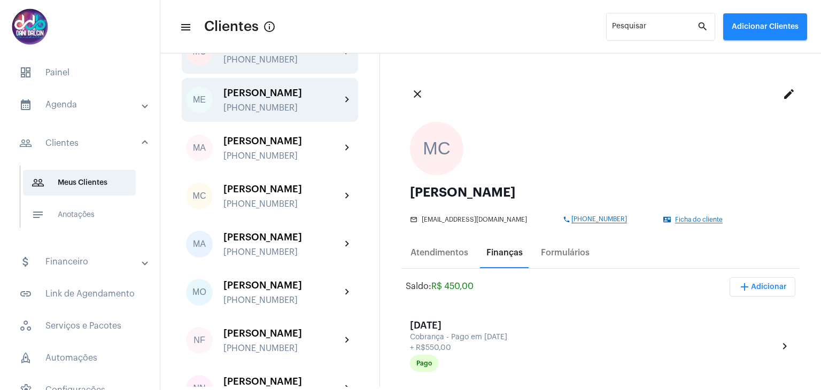
scroll to position [1871, 0]
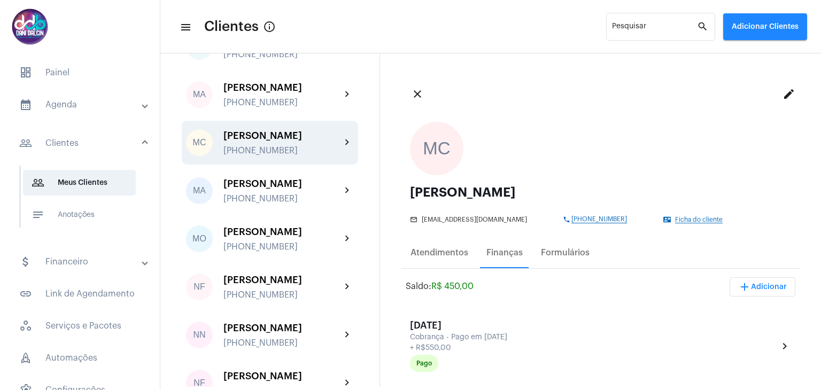
click at [289, 141] on div "[PERSON_NAME]" at bounding box center [283, 135] width 118 height 11
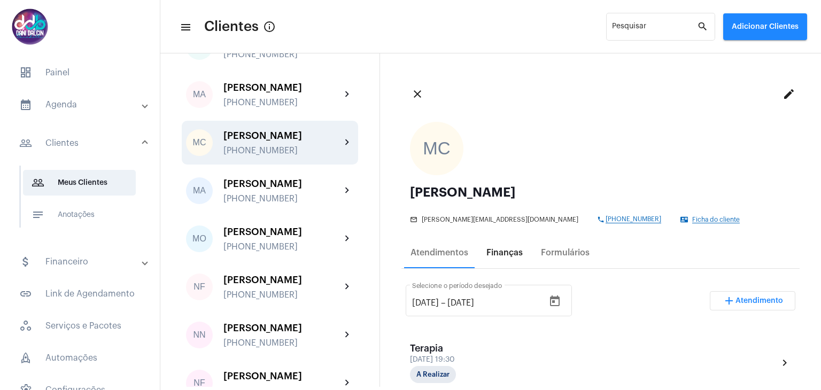
click at [508, 257] on div "Finanças" at bounding box center [505, 253] width 36 height 10
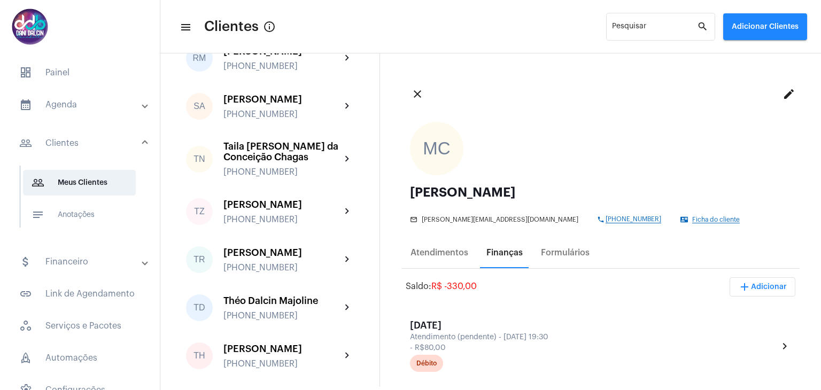
scroll to position [2513, 0]
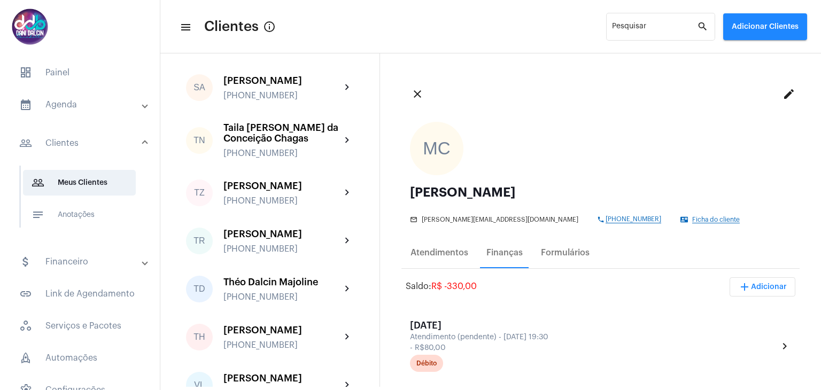
click at [294, 86] on div "[PERSON_NAME]" at bounding box center [283, 80] width 118 height 11
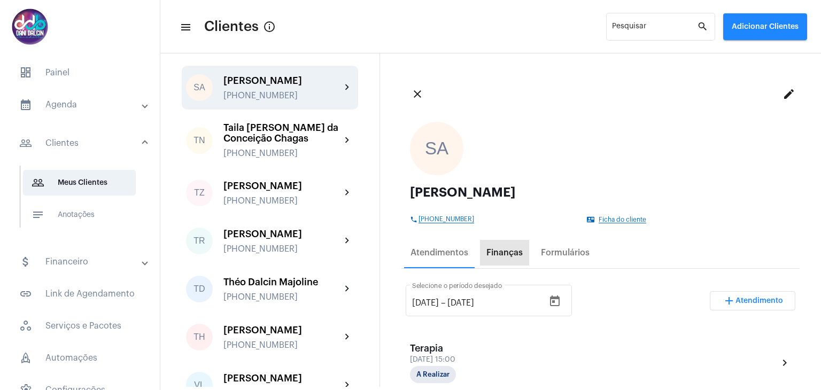
click at [505, 253] on div "Finanças" at bounding box center [505, 253] width 36 height 10
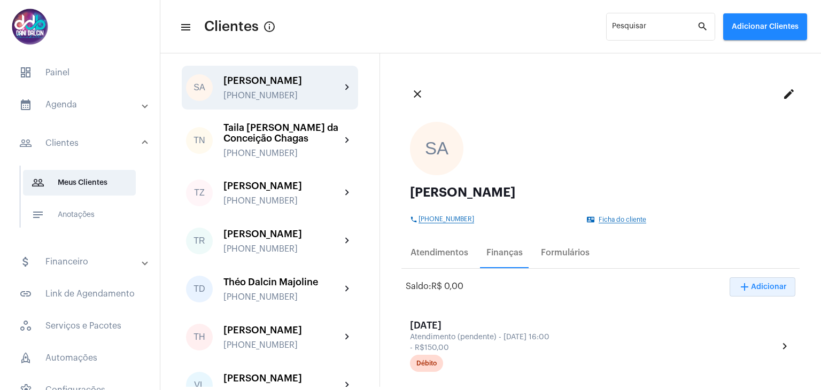
click at [767, 287] on span "add Adicionar" at bounding box center [762, 286] width 49 height 7
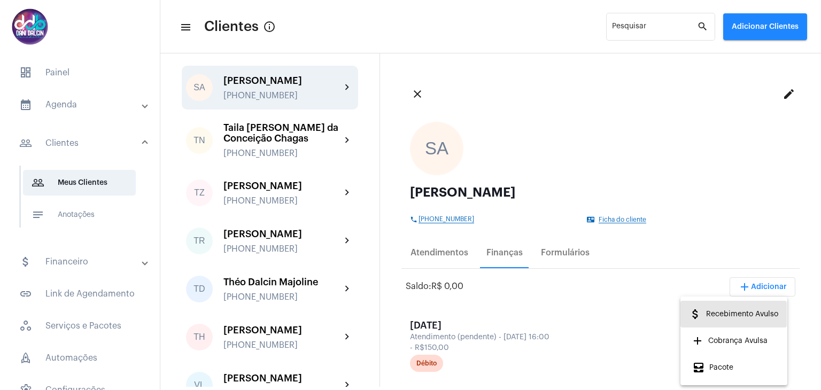
click at [753, 314] on span "attach_money Recebimento Avulso" at bounding box center [733, 314] width 89 height 19
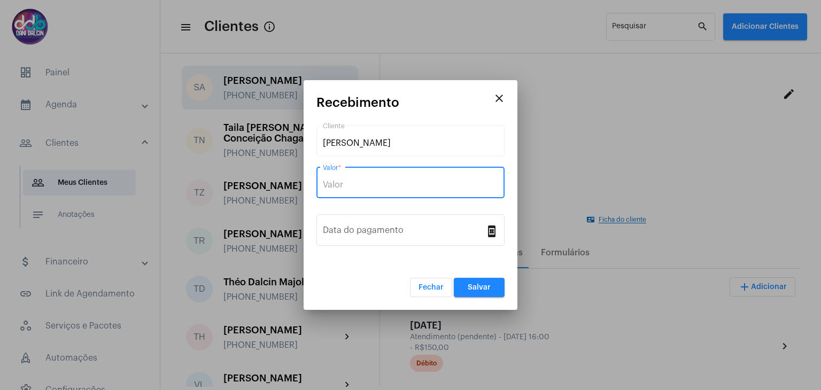
click at [394, 182] on input "Valor *" at bounding box center [410, 185] width 175 height 10
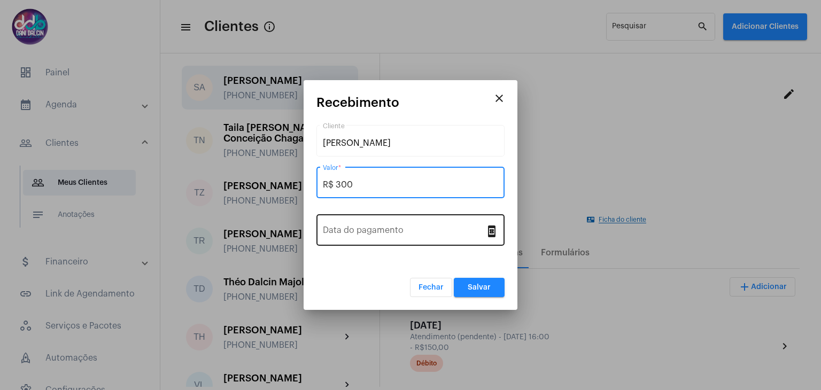
type input "R$ 300"
click at [396, 236] on input "Data do pagamento" at bounding box center [404, 233] width 163 height 10
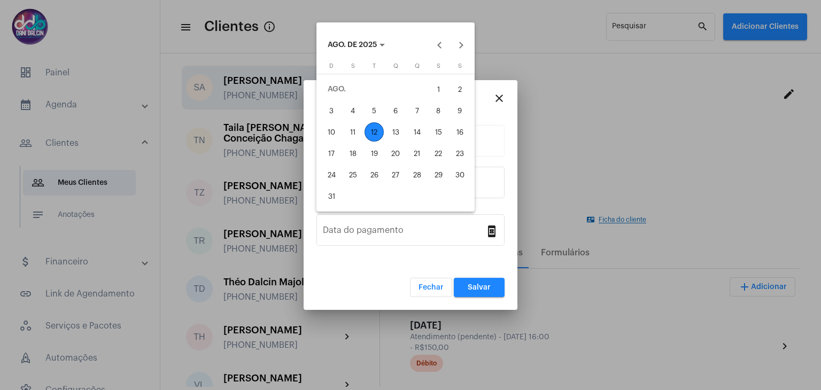
click at [353, 137] on div "11" at bounding box center [352, 131] width 19 height 19
type input "11/08/2025"
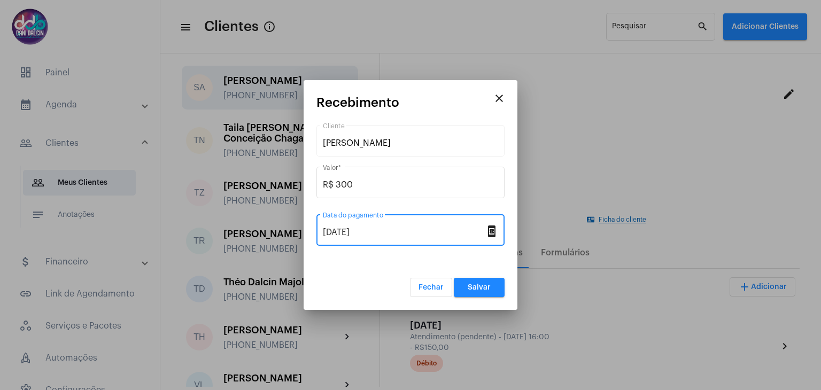
click at [467, 285] on button "Salvar" at bounding box center [479, 287] width 51 height 19
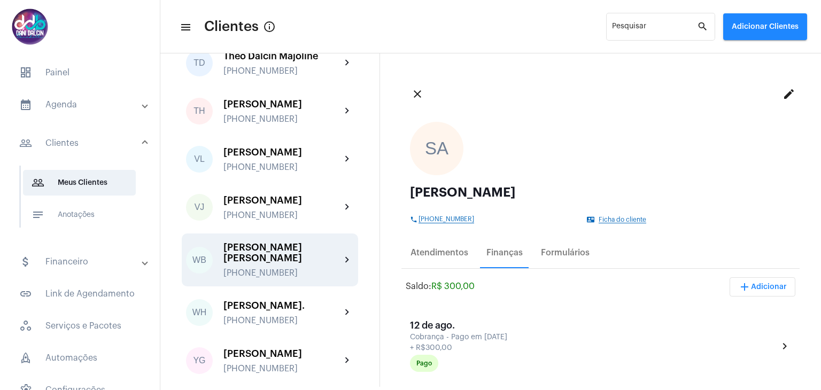
scroll to position [2964, 0]
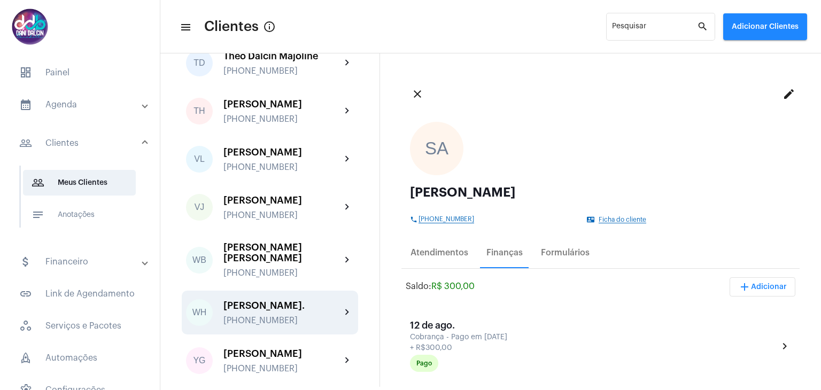
click at [284, 301] on div "[PERSON_NAME]." at bounding box center [283, 306] width 118 height 11
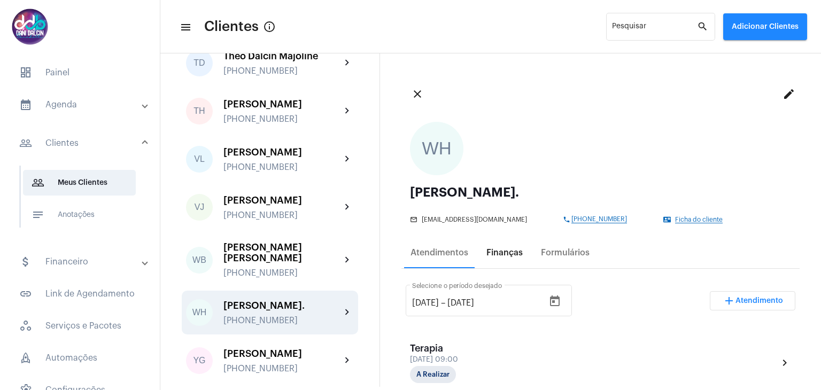
click at [500, 253] on div "Finanças" at bounding box center [505, 253] width 36 height 10
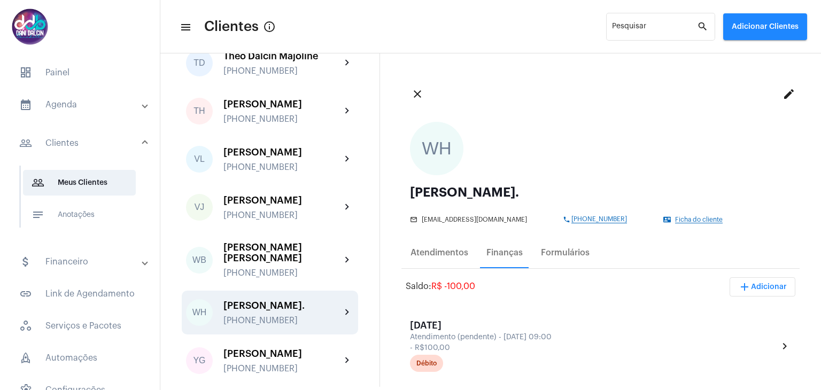
click at [757, 288] on span "add Adicionar" at bounding box center [762, 286] width 49 height 7
click at [742, 313] on span "attach_money Recebimento Avulso" at bounding box center [733, 314] width 89 height 19
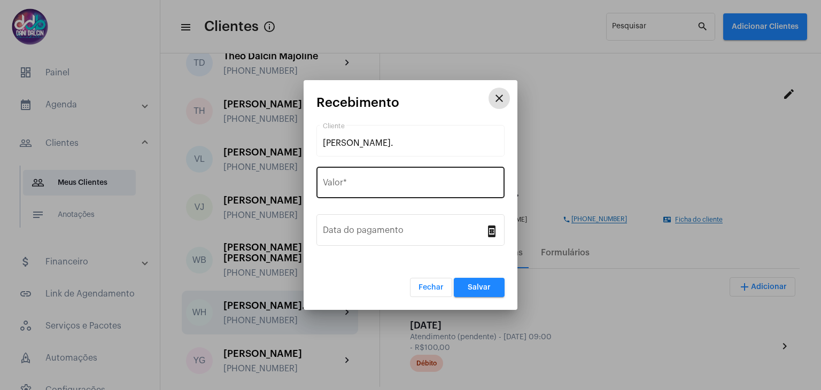
click at [399, 184] on input "Valor *" at bounding box center [410, 185] width 175 height 10
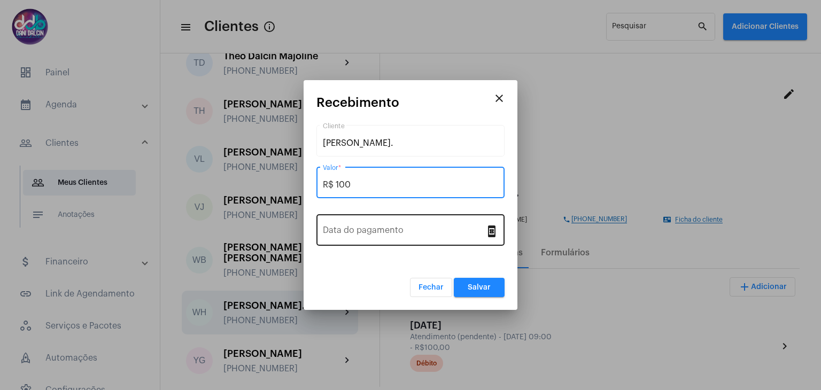
type input "R$ 100"
click at [391, 225] on div "Data do pagamento" at bounding box center [404, 229] width 163 height 34
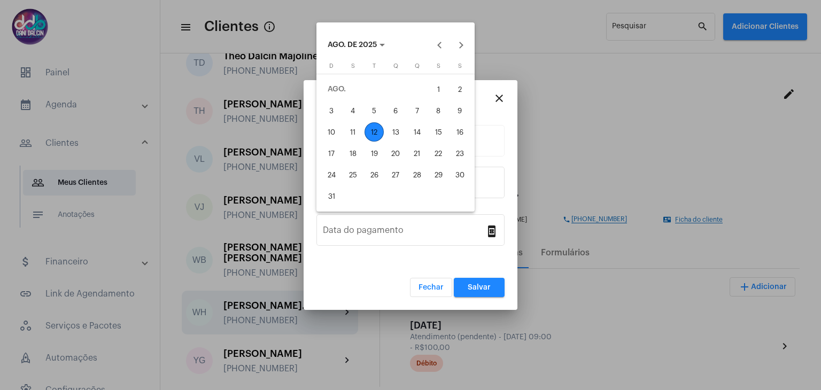
click at [438, 112] on div "8" at bounding box center [438, 110] width 19 height 19
type input "08/08/2025"
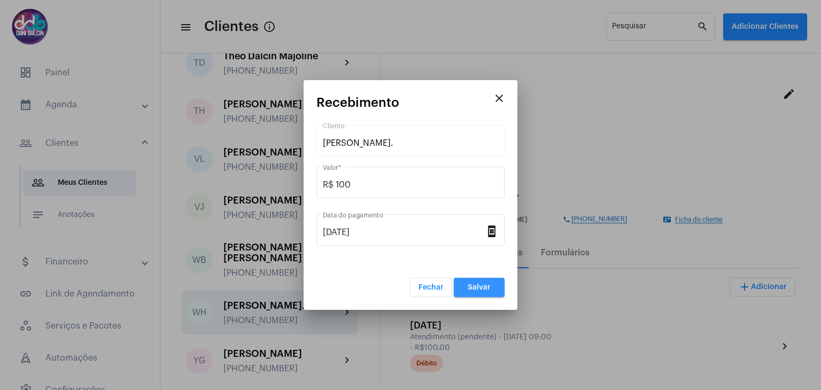
click at [474, 282] on button "Salvar" at bounding box center [479, 287] width 51 height 19
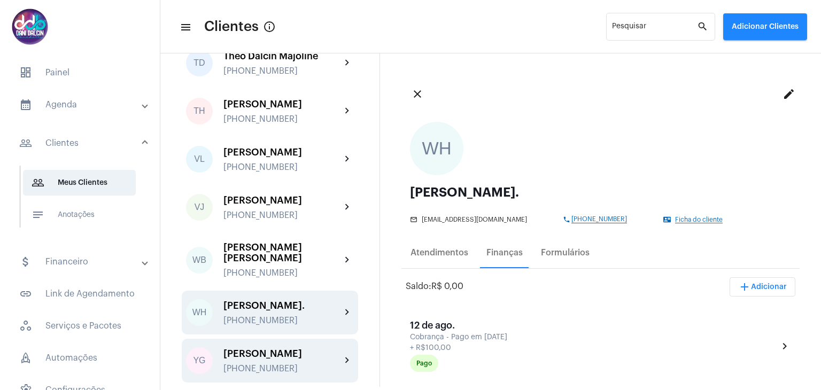
click at [288, 349] on div "[PERSON_NAME]" at bounding box center [283, 354] width 118 height 11
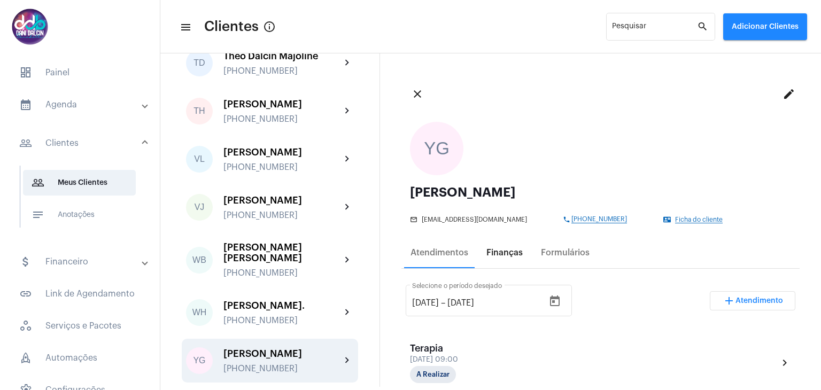
click at [499, 252] on div "Finanças" at bounding box center [505, 253] width 36 height 10
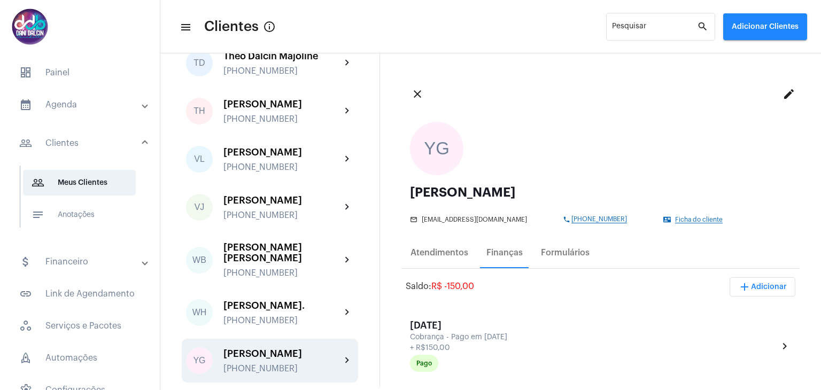
click at [53, 266] on mat-panel-title "attach_money Financeiro" at bounding box center [81, 262] width 124 height 13
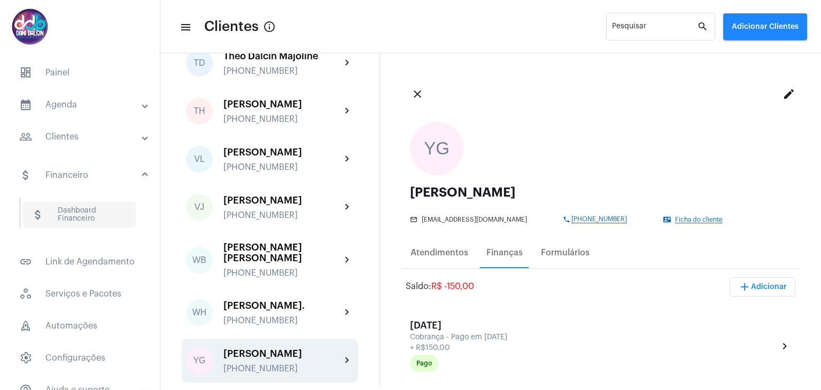
click at [71, 222] on span "attach_money Dashboard Financeiro" at bounding box center [79, 215] width 113 height 26
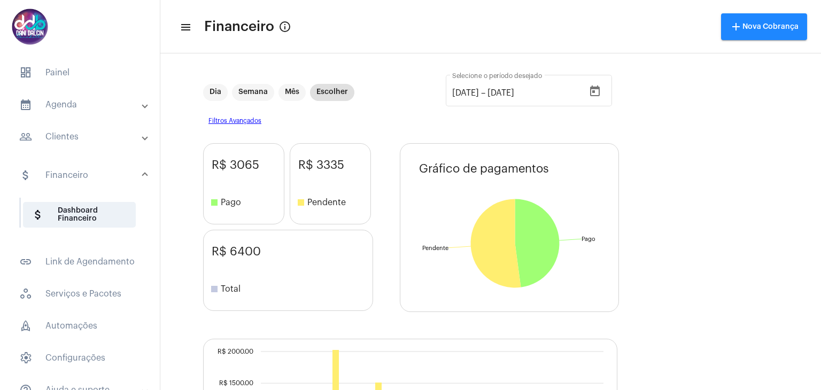
click at [75, 106] on mat-panel-title "calendar_month_outlined Agenda" at bounding box center [81, 104] width 124 height 13
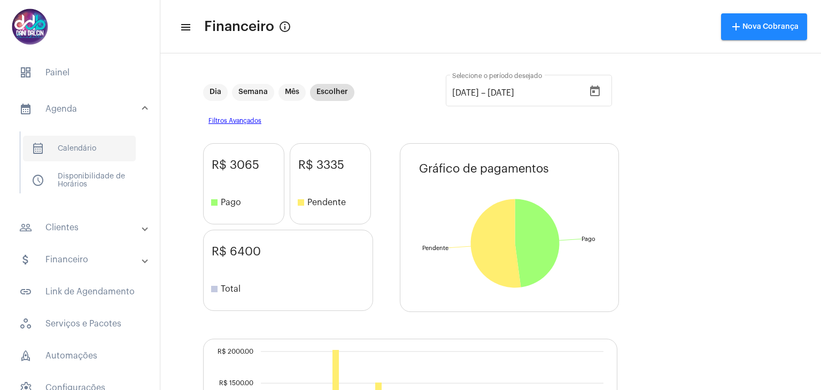
click at [83, 144] on span "calendar_month_outlined Calendário" at bounding box center [79, 149] width 113 height 26
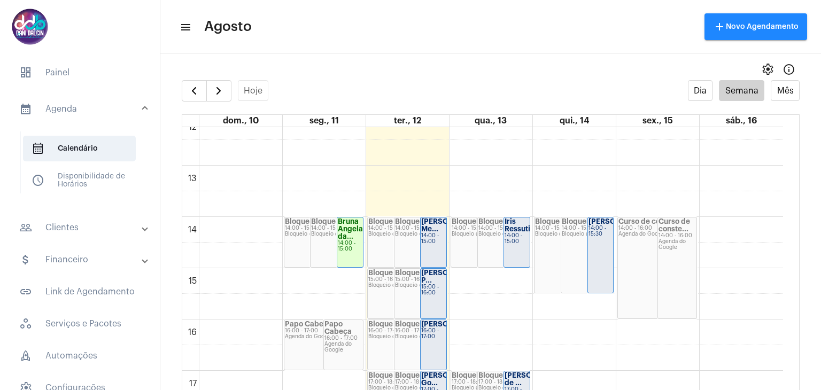
scroll to position [736, 0]
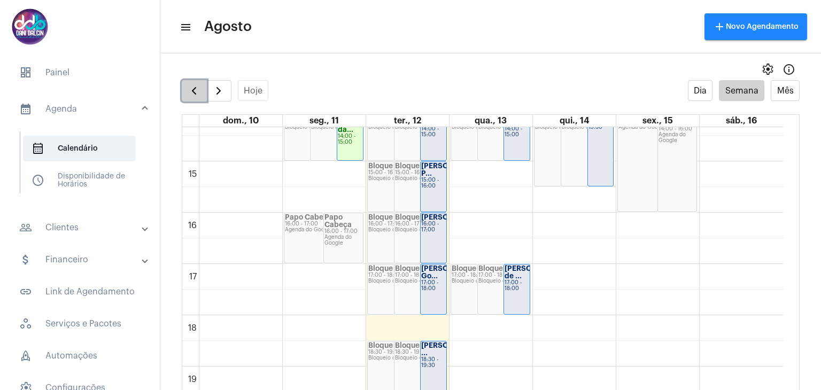
click at [191, 89] on span "button" at bounding box center [194, 90] width 13 height 13
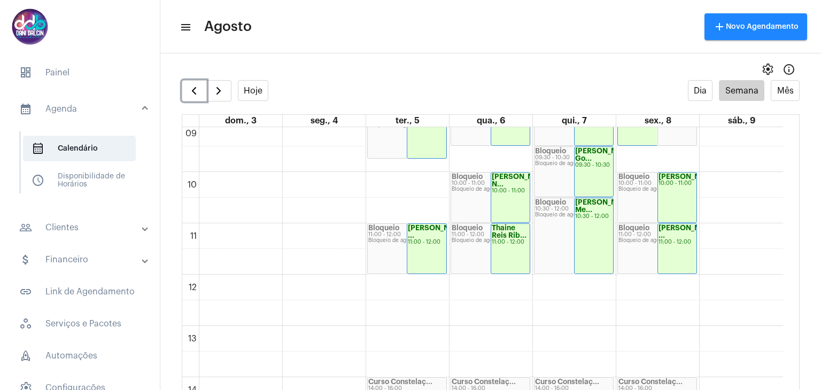
scroll to position [361, 0]
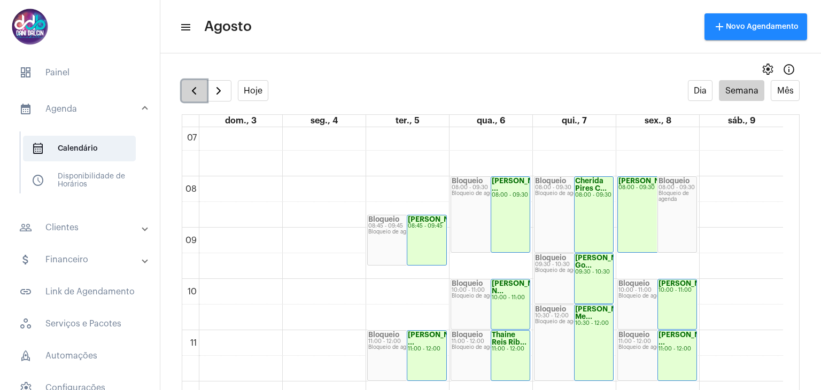
click at [185, 93] on button "button" at bounding box center [194, 90] width 25 height 21
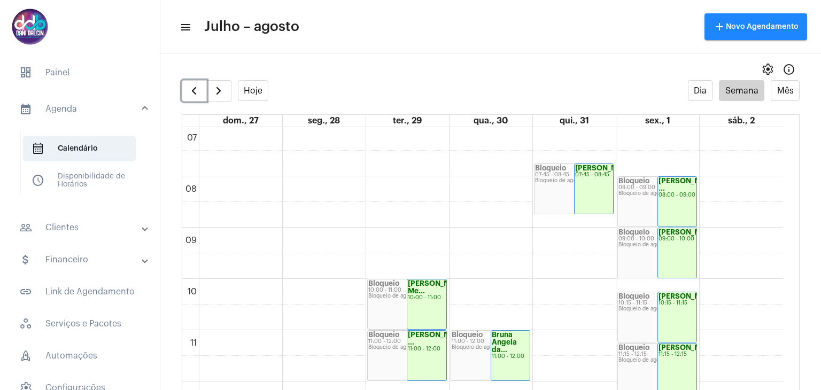
scroll to position [363, 0]
click at [186, 95] on button "button" at bounding box center [194, 90] width 25 height 21
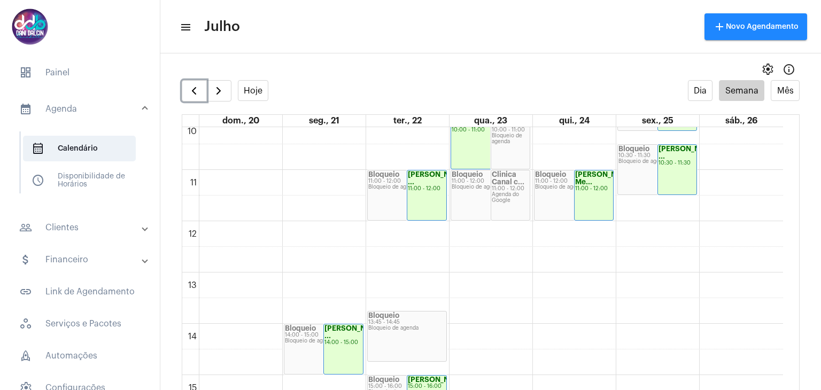
scroll to position [415, 0]
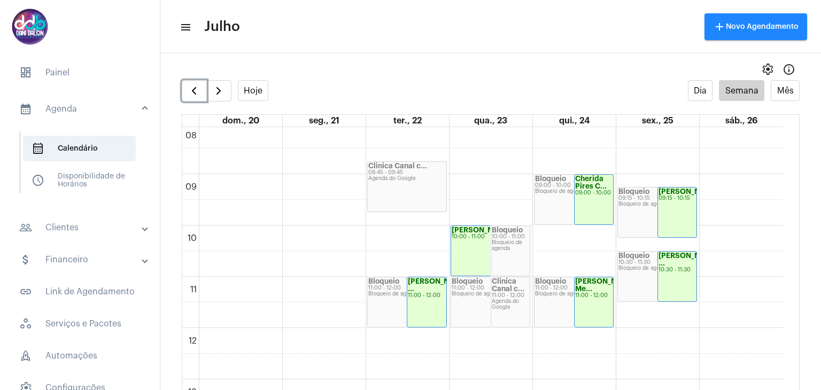
click at [430, 189] on div "Clinica Canal c... 08:45 - 09:45 Agenda do Google" at bounding box center [407, 187] width 79 height 50
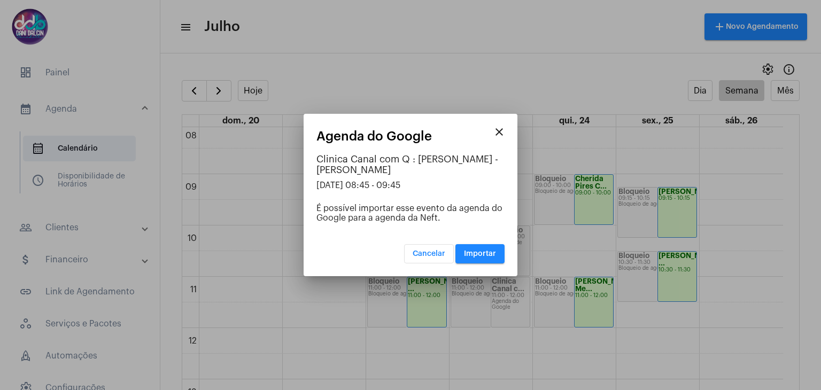
click at [500, 131] on mat-icon "close" at bounding box center [499, 132] width 13 height 13
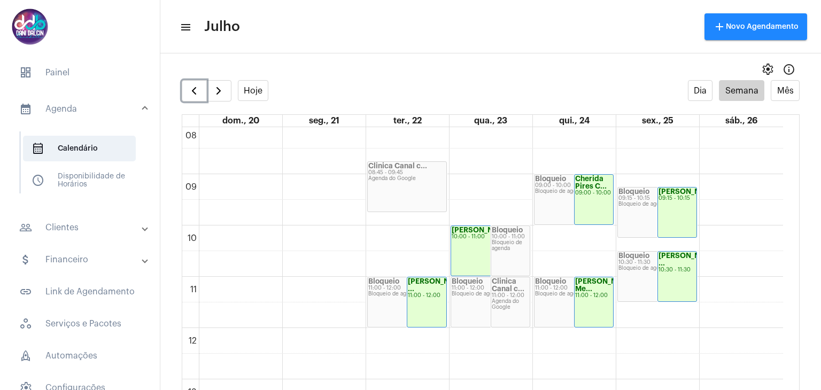
click at [433, 150] on div "00 01 02 03 04 05 06 07 08 09 10 11 12 13 14 15 16 17 18 19 20 21 22 23 Bloquei…" at bounding box center [482, 328] width 601 height 1232
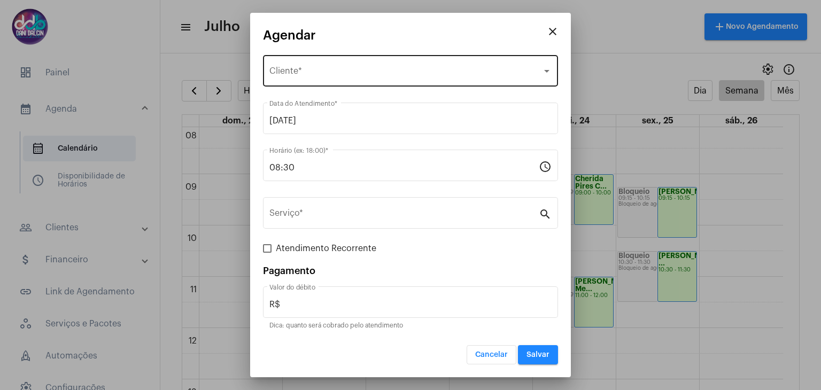
click at [288, 76] on span "Selecione o Cliente" at bounding box center [405, 73] width 273 height 10
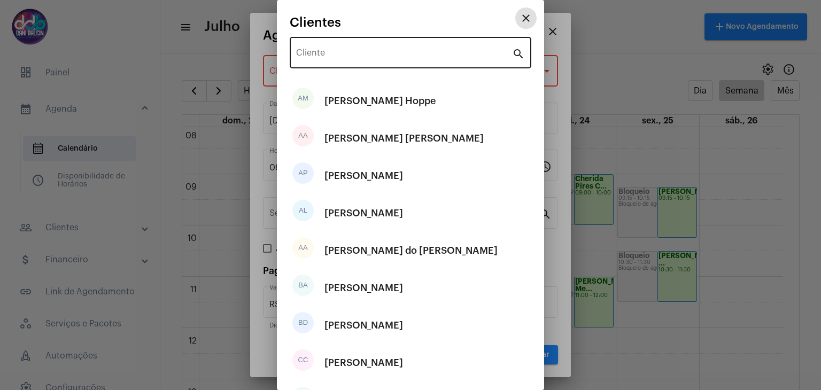
click at [318, 52] on input "Cliente" at bounding box center [404, 55] width 216 height 10
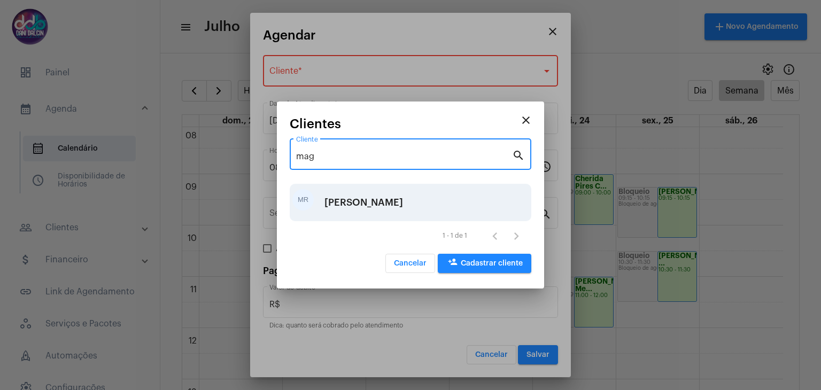
type input "mag"
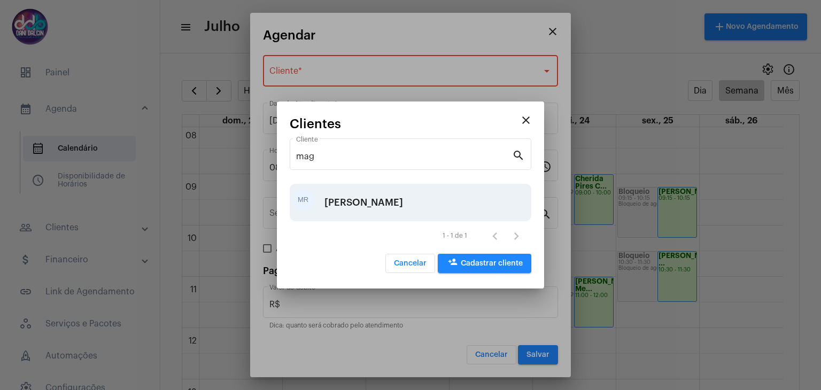
click at [347, 208] on div "[PERSON_NAME]" at bounding box center [364, 203] width 79 height 32
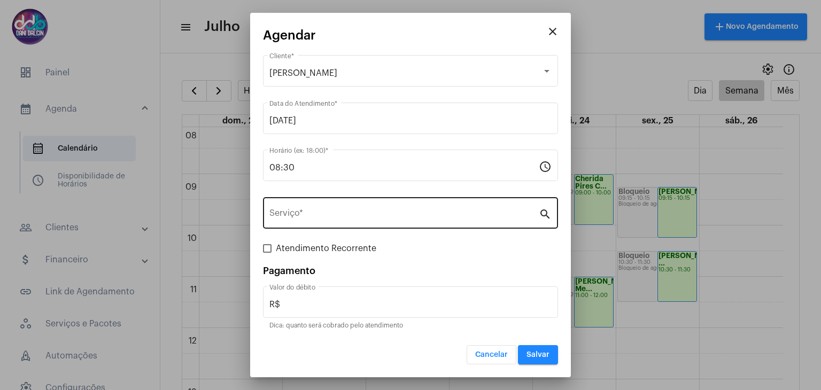
click at [316, 206] on div "Serviço *" at bounding box center [403, 212] width 269 height 34
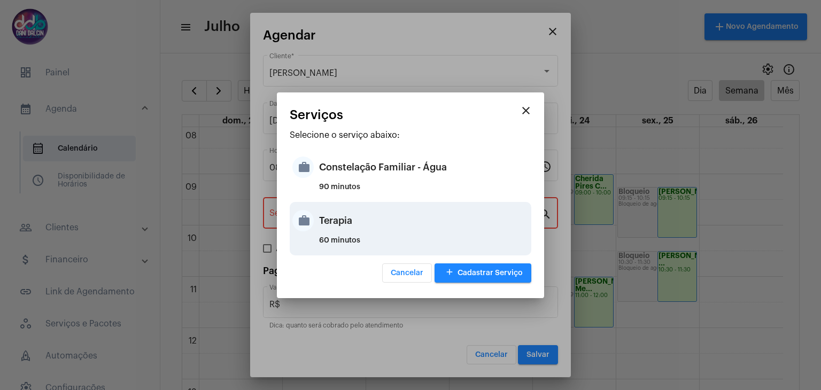
click at [337, 220] on div "Terapia" at bounding box center [424, 221] width 210 height 32
type input "Terapia"
type input "R$ 250"
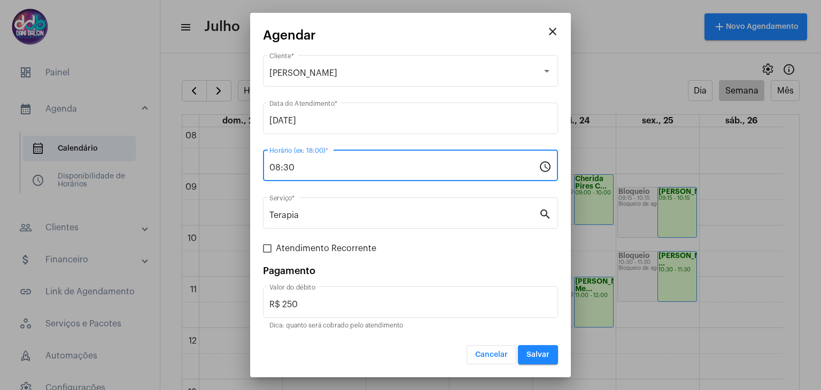
click at [307, 165] on input "08:30" at bounding box center [403, 168] width 269 height 10
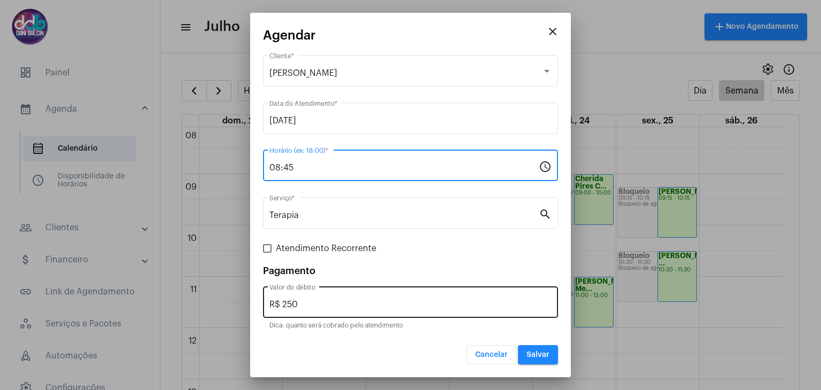
type input "08:45"
click at [314, 304] on input "R$ 250" at bounding box center [410, 305] width 282 height 10
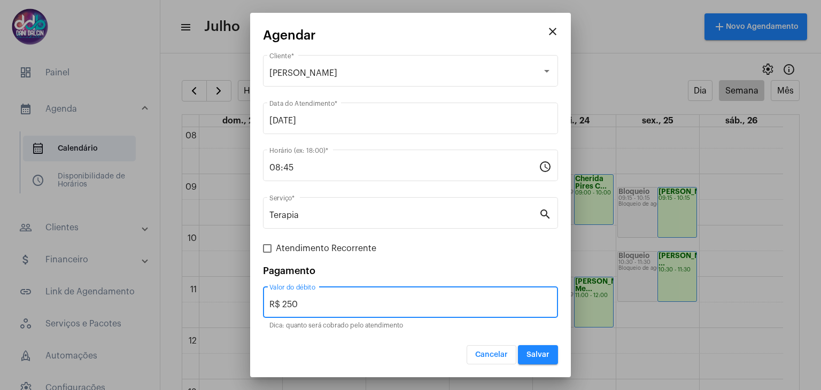
click at [314, 304] on input "R$ 250" at bounding box center [410, 305] width 282 height 10
type input "R$ 150"
click at [545, 351] on span "Salvar" at bounding box center [538, 354] width 23 height 7
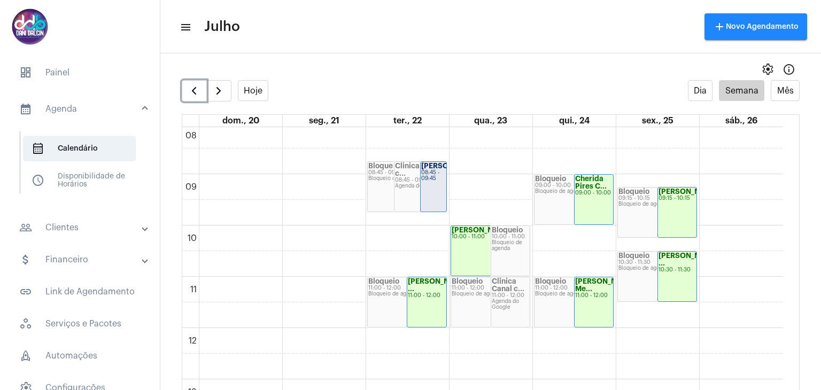
click at [432, 170] on strong "[PERSON_NAME]..." at bounding box center [454, 166] width 66 height 7
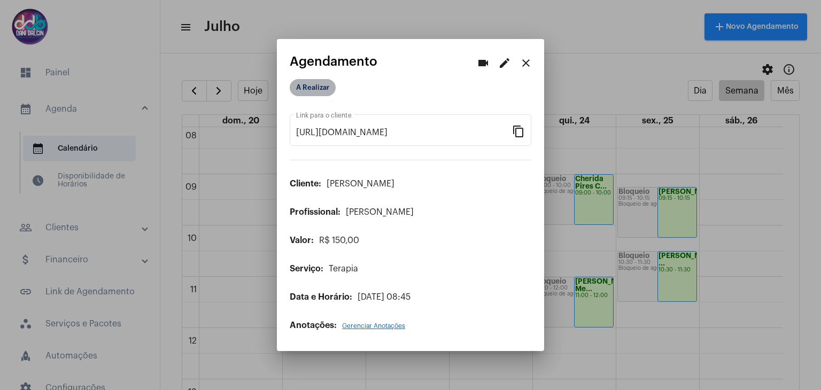
click at [322, 84] on mat-chip "A Realizar" at bounding box center [313, 87] width 46 height 17
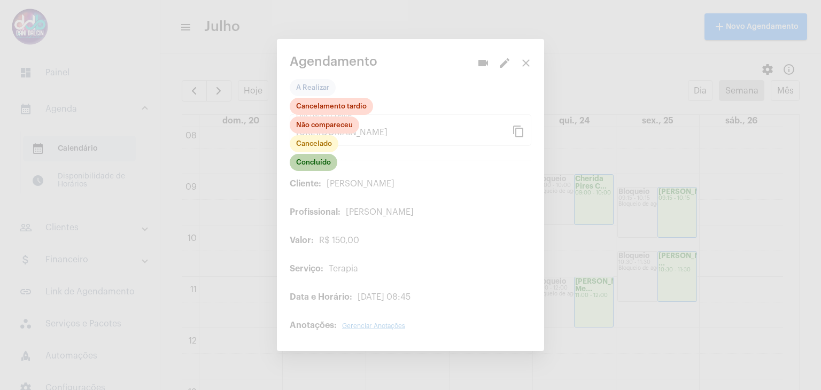
click at [317, 161] on mat-chip "Concluído" at bounding box center [314, 162] width 48 height 17
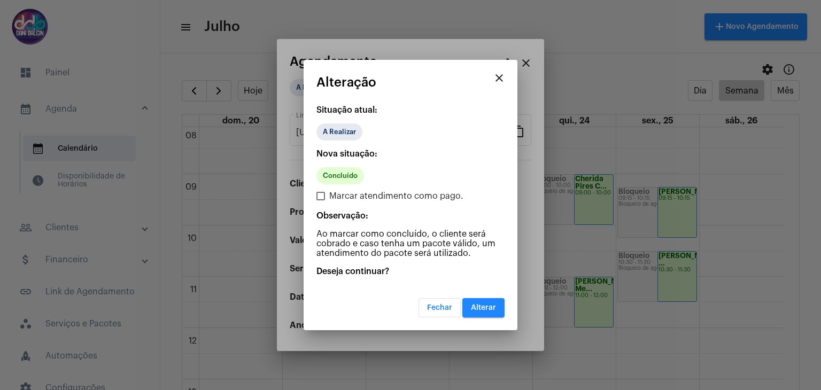
click at [487, 311] on button "Alterar" at bounding box center [484, 307] width 42 height 19
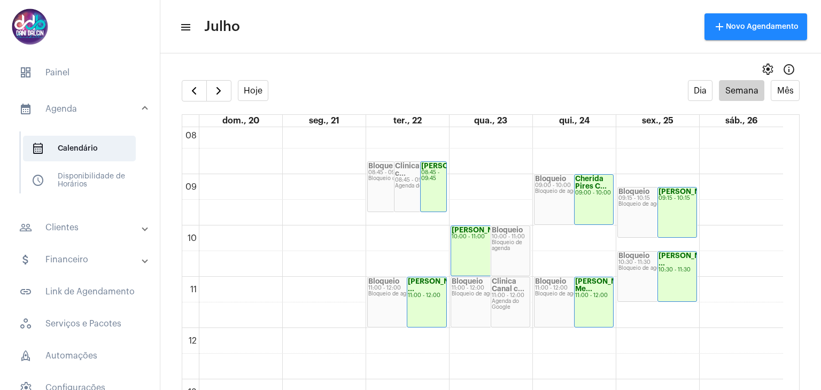
click at [92, 224] on mat-panel-title "people_outline Clientes" at bounding box center [81, 227] width 124 height 13
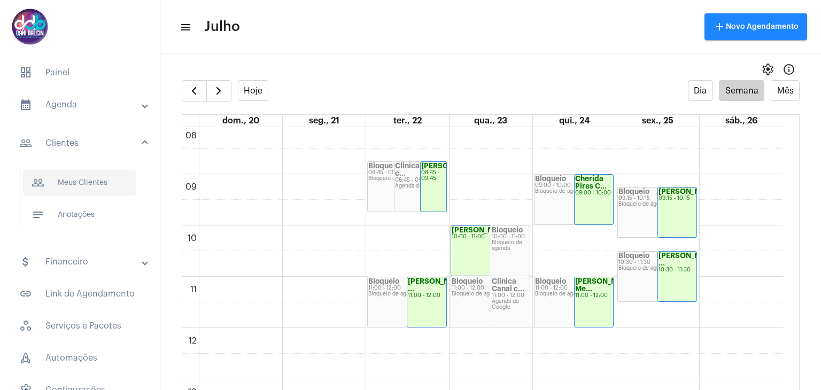
click at [82, 186] on span "people_outline Meus Clientes" at bounding box center [79, 183] width 113 height 26
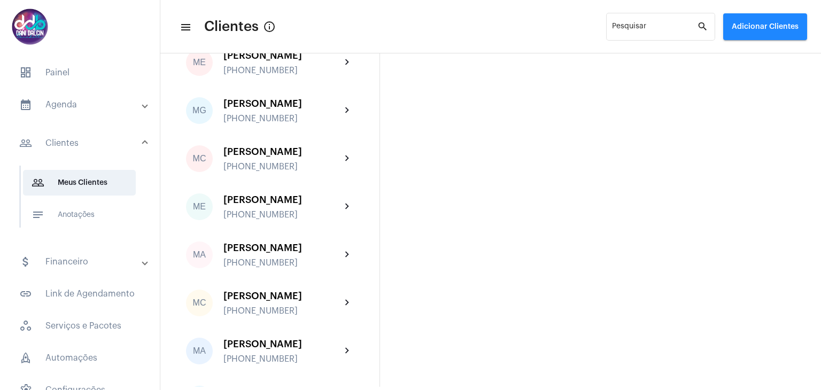
scroll to position [1658, 0]
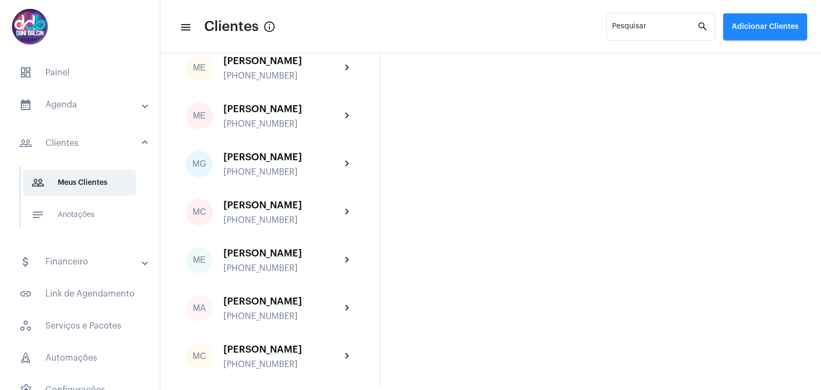
click at [277, 33] on div "[PHONE_NUMBER]" at bounding box center [283, 28] width 118 height 10
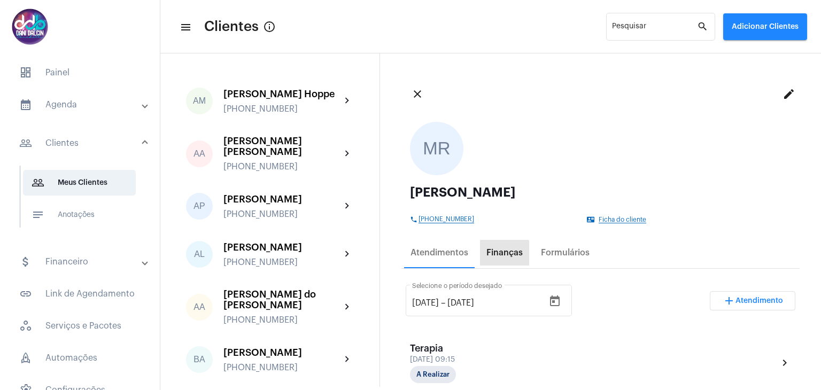
click at [490, 255] on div "Finanças" at bounding box center [505, 253] width 36 height 10
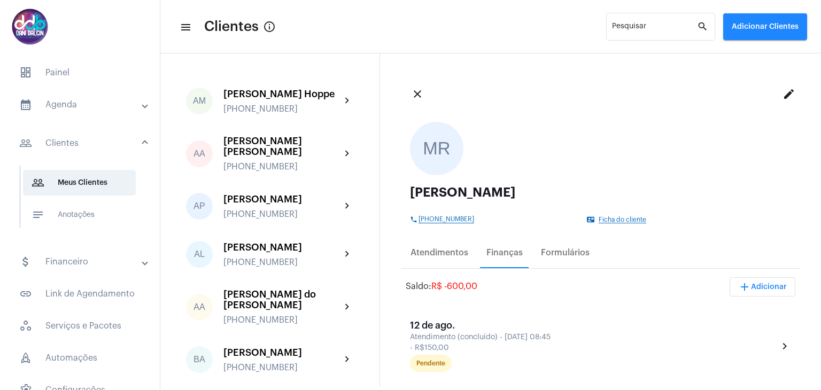
click at [93, 101] on mat-panel-title "calendar_month_outlined Agenda" at bounding box center [81, 104] width 124 height 13
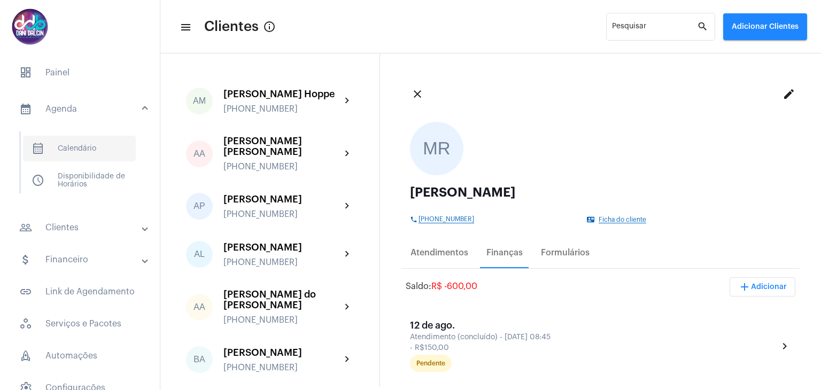
click at [90, 148] on span "calendar_month_outlined Calendário" at bounding box center [79, 149] width 113 height 26
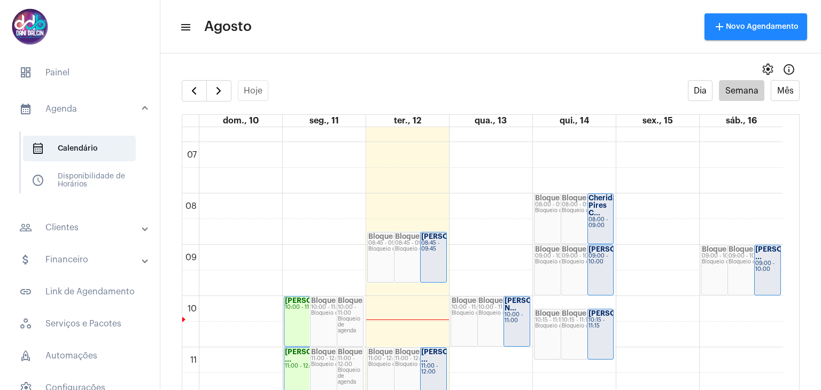
scroll to position [363, 0]
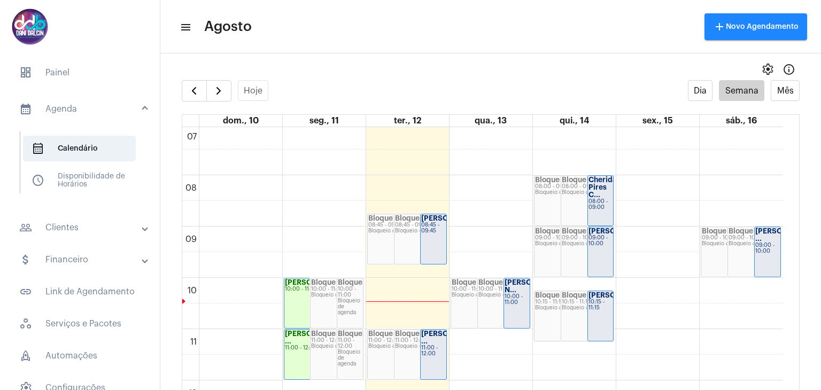
click at [430, 231] on div "08:45 - 09:45" at bounding box center [433, 228] width 25 height 12
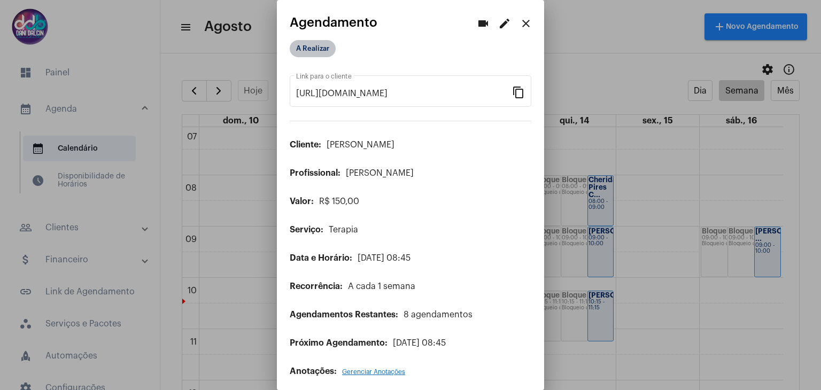
click at [303, 48] on mat-chip "A Realizar" at bounding box center [313, 48] width 46 height 17
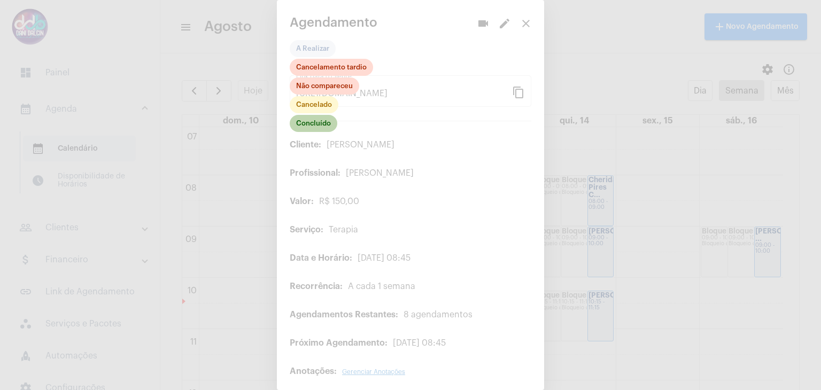
click at [322, 125] on mat-chip "Concluído" at bounding box center [314, 123] width 48 height 17
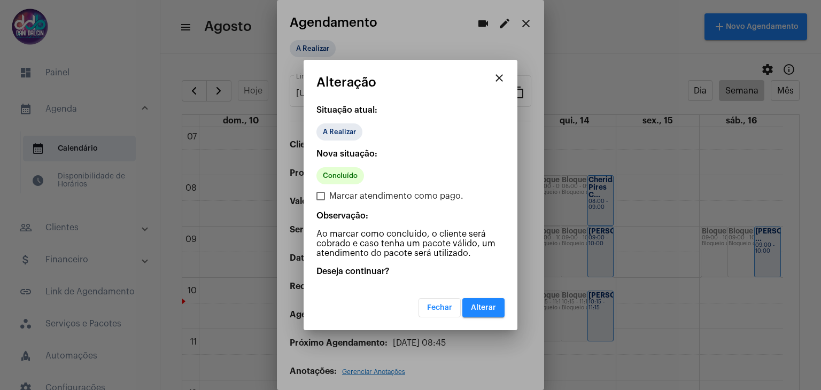
click at [474, 306] on span "Alterar" at bounding box center [483, 307] width 25 height 7
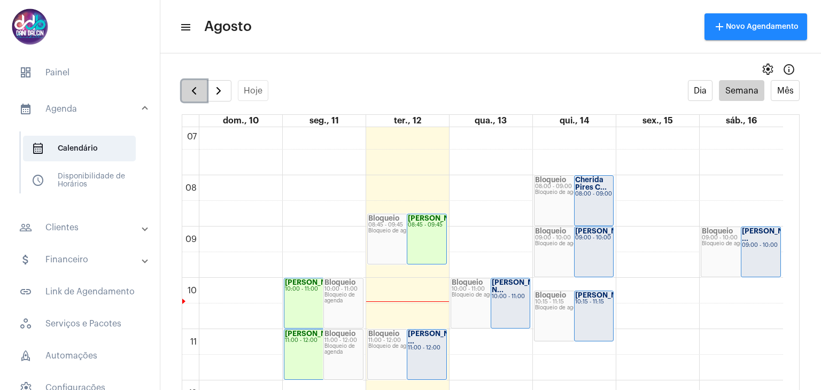
click at [195, 94] on span "button" at bounding box center [194, 90] width 13 height 13
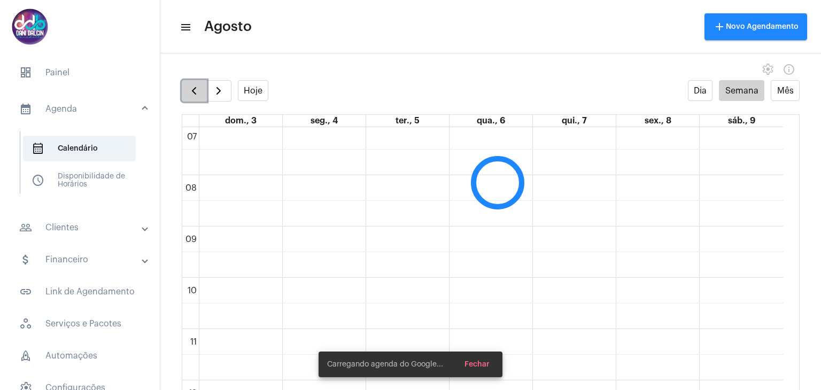
scroll to position [308, 0]
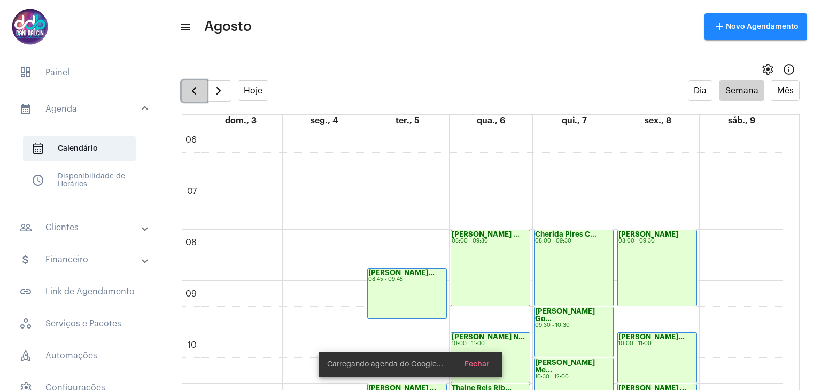
click at [195, 94] on span "button" at bounding box center [194, 90] width 13 height 13
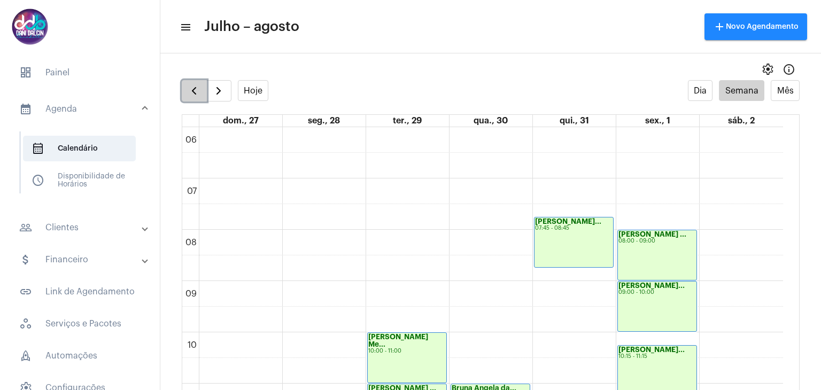
click at [195, 94] on span "button" at bounding box center [194, 90] width 13 height 13
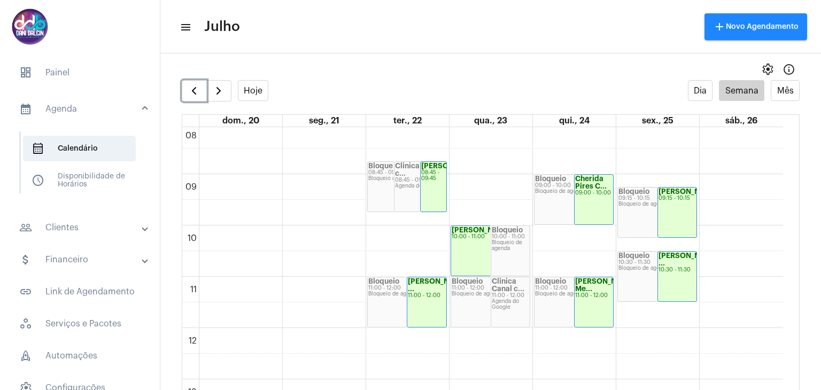
scroll to position [361, 0]
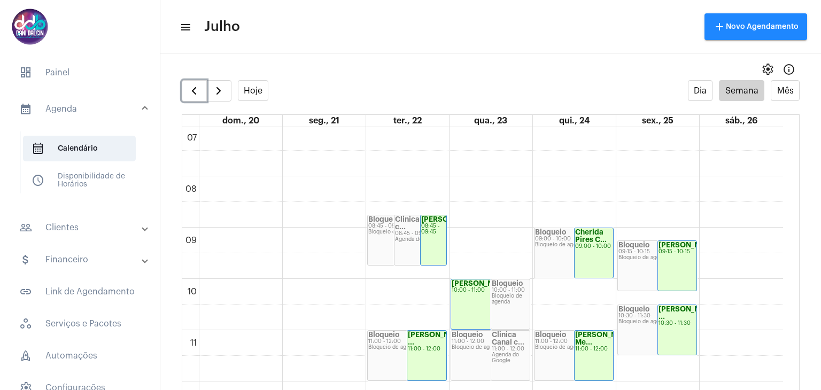
click at [432, 245] on div "Magda Rodrigues... 08:45 - 09:45" at bounding box center [434, 240] width 26 height 50
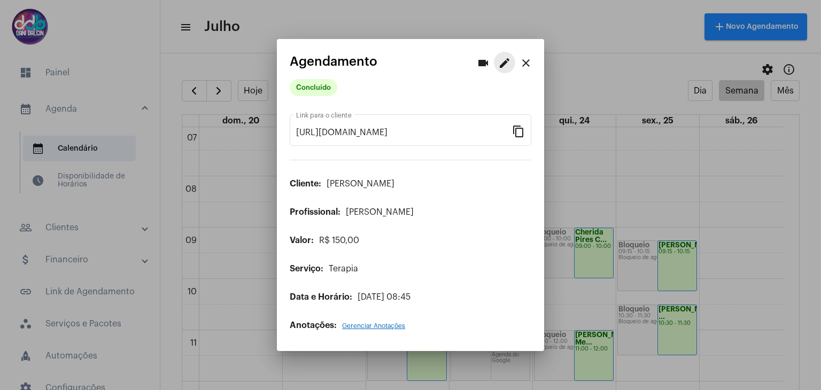
click at [504, 66] on mat-icon "edit" at bounding box center [504, 63] width 13 height 13
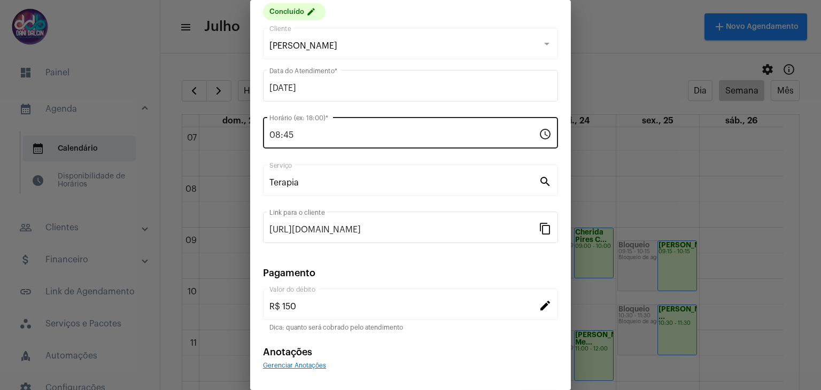
scroll to position [68, 0]
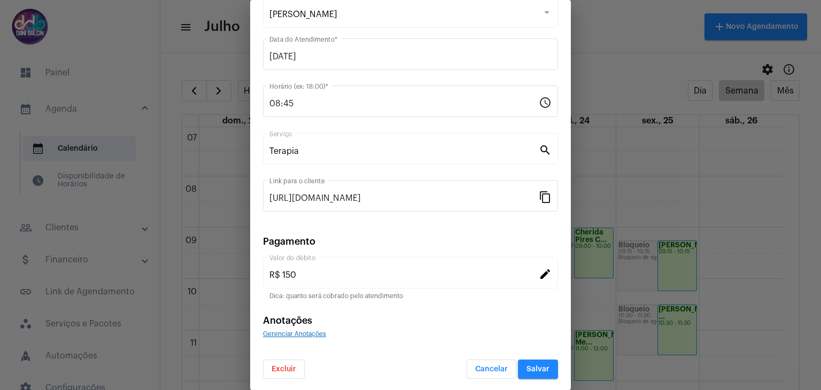
click at [292, 366] on span "Excluir" at bounding box center [284, 369] width 25 height 7
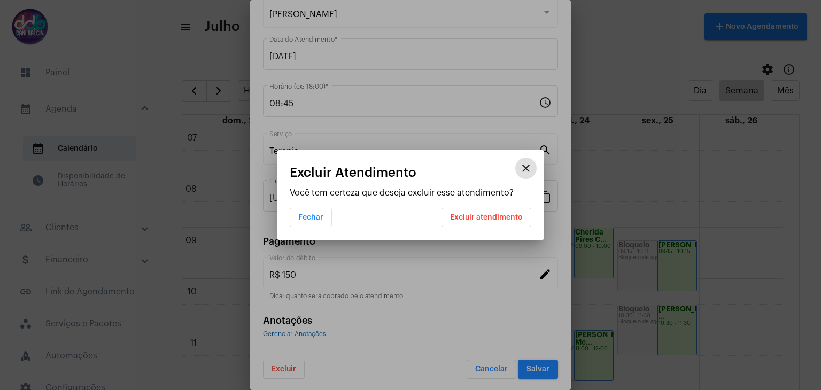
click at [474, 210] on button "Excluir atendimento" at bounding box center [487, 217] width 90 height 19
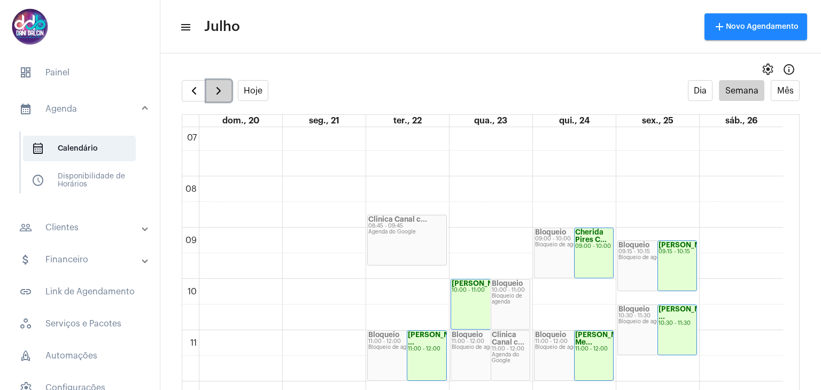
click at [221, 90] on span "button" at bounding box center [218, 90] width 13 height 13
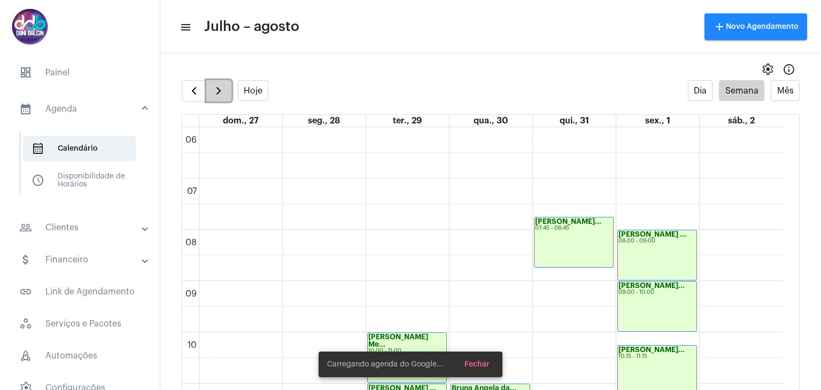
click at [221, 90] on span "button" at bounding box center [218, 90] width 13 height 13
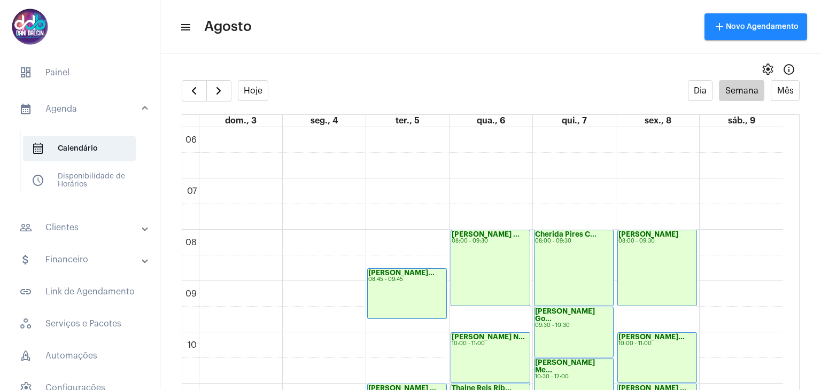
click at [105, 227] on mat-panel-title "people_outline Clientes" at bounding box center [81, 227] width 124 height 13
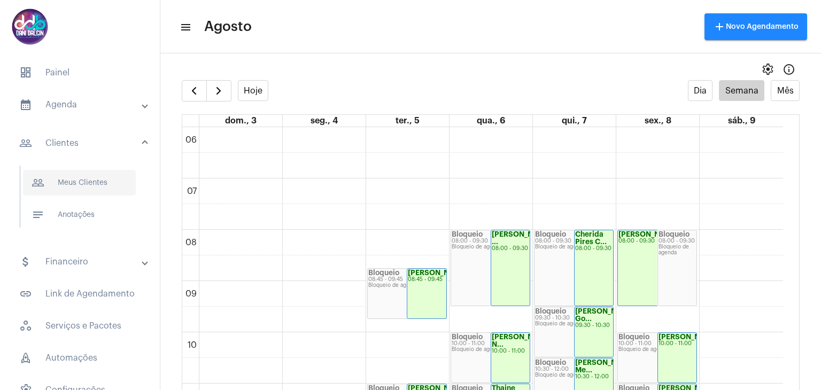
click at [78, 190] on span "people_outline Meus Clientes" at bounding box center [79, 183] width 113 height 26
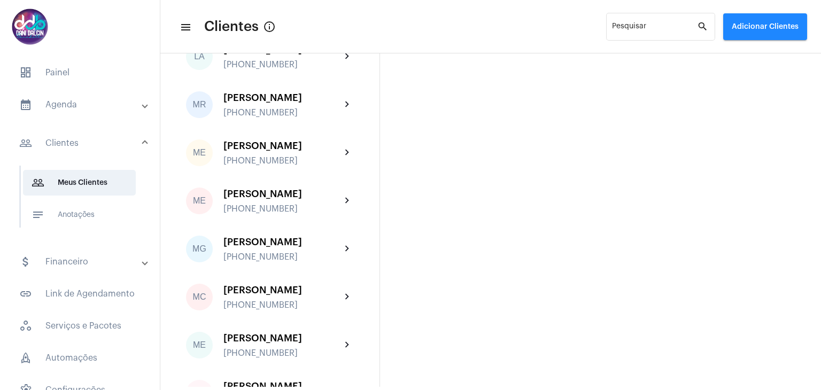
scroll to position [1497, 0]
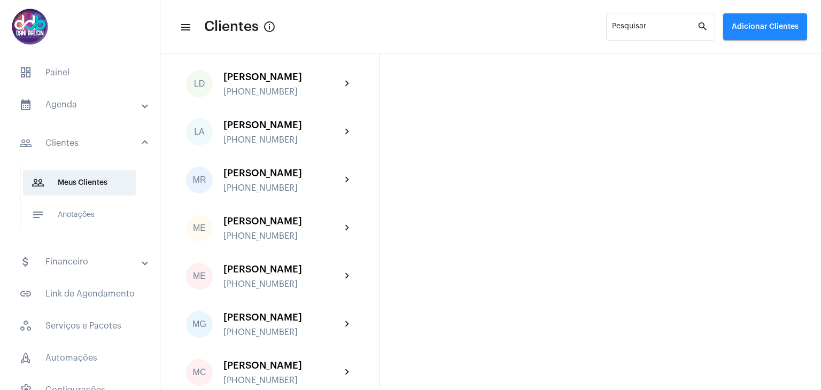
click at [277, 179] on div "[PERSON_NAME]" at bounding box center [283, 173] width 118 height 11
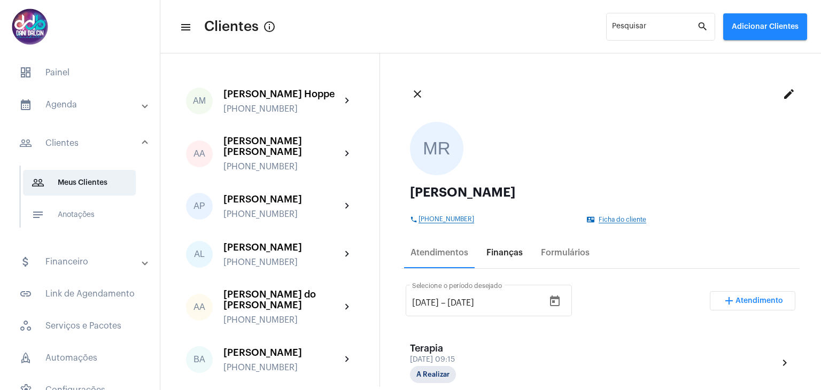
click at [497, 257] on div "Finanças" at bounding box center [505, 253] width 36 height 10
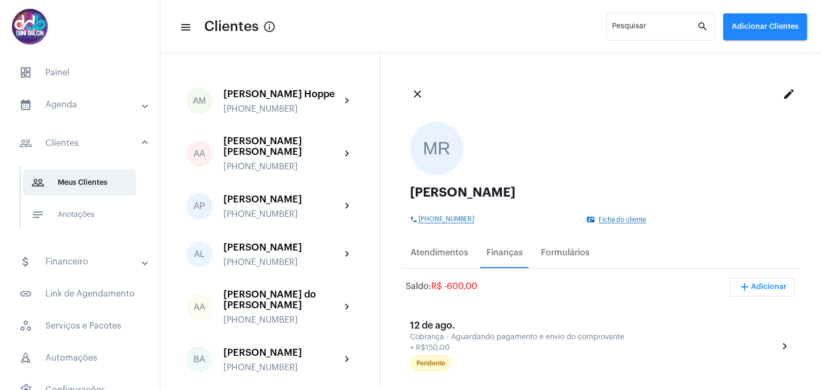
click at [93, 138] on mat-panel-title "people_outline Clientes" at bounding box center [81, 143] width 124 height 13
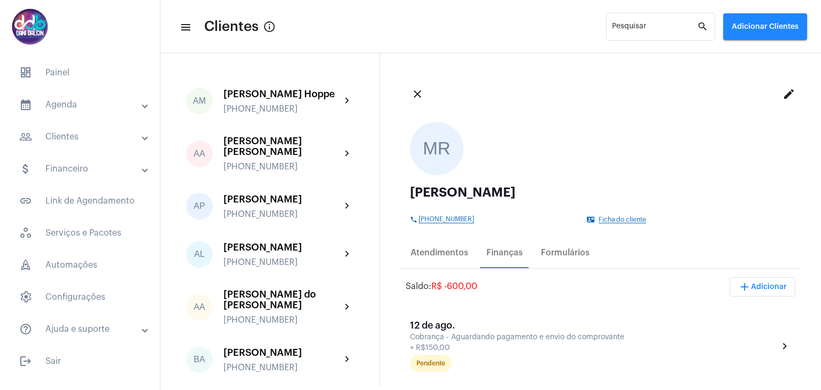
click at [68, 107] on mat-panel-title "calendar_month_outlined Agenda" at bounding box center [81, 104] width 124 height 13
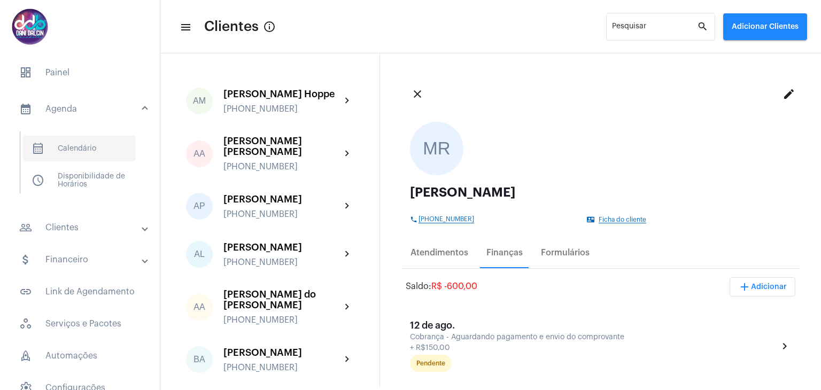
click at [80, 144] on span "calendar_month_outlined Calendário" at bounding box center [79, 149] width 113 height 26
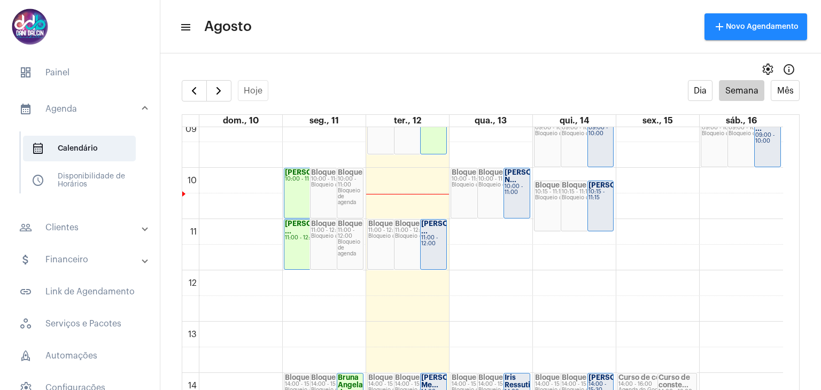
scroll to position [416, 0]
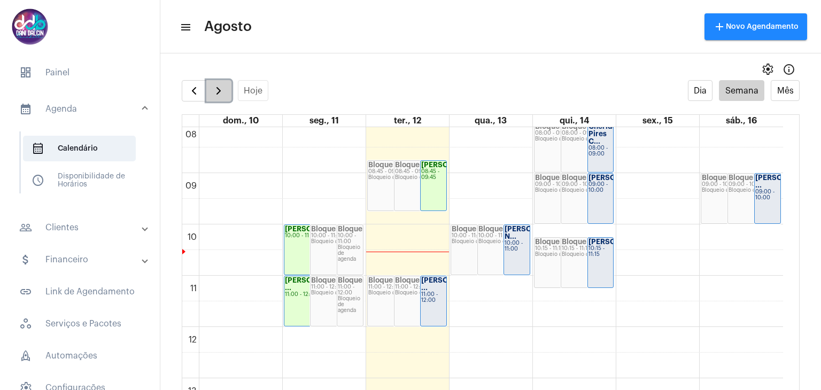
click at [218, 91] on span "button" at bounding box center [218, 90] width 13 height 13
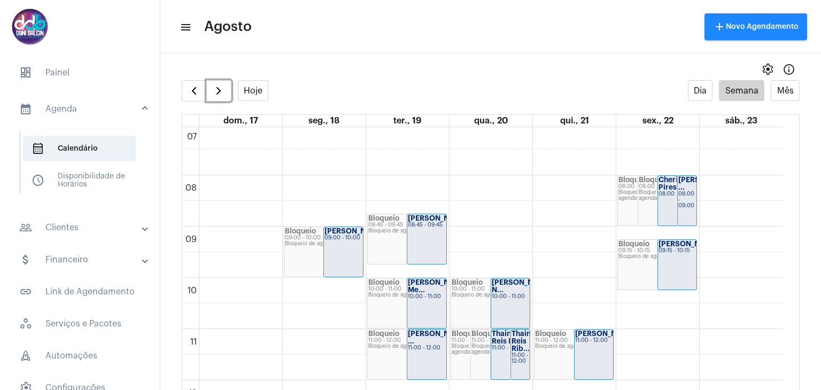
scroll to position [416, 0]
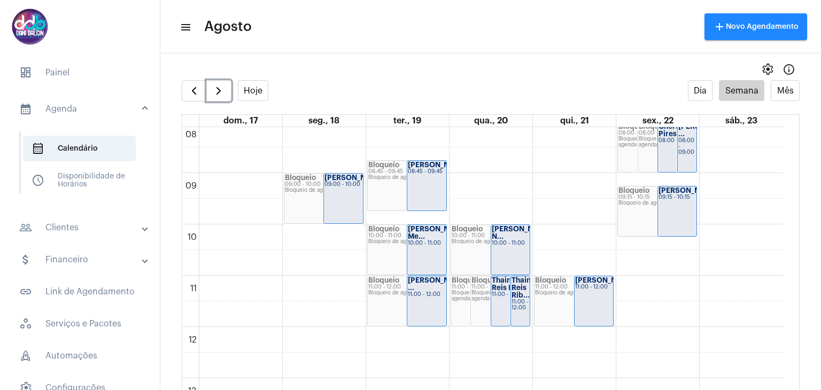
click at [519, 290] on strong "Thaine Reis Rib..." at bounding box center [524, 288] width 24 height 22
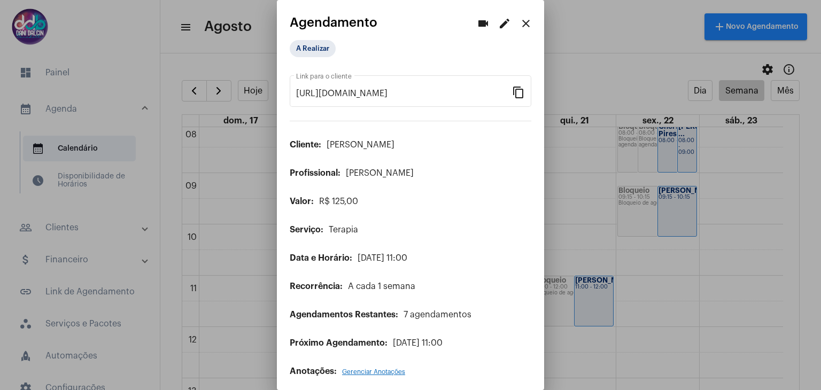
click at [498, 24] on mat-icon "edit" at bounding box center [504, 23] width 13 height 13
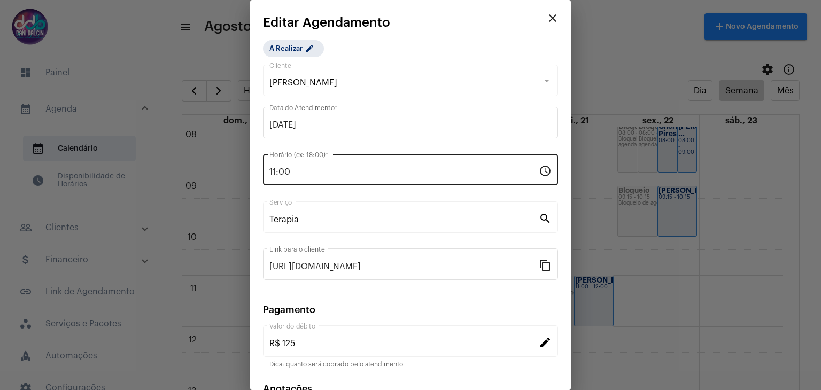
scroll to position [68, 0]
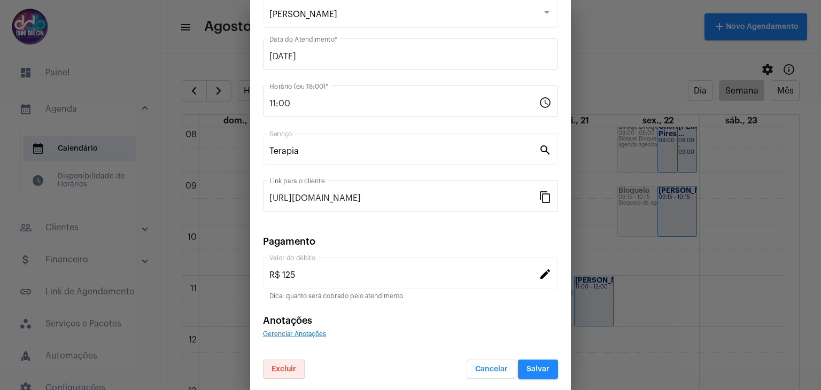
click at [289, 367] on span "Excluir" at bounding box center [284, 369] width 25 height 7
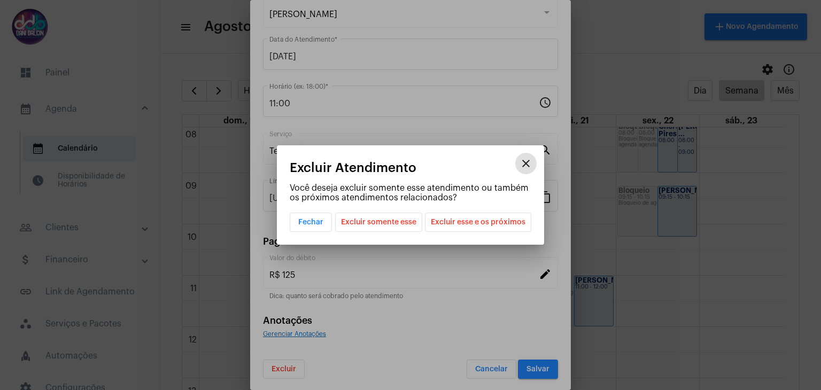
click at [380, 225] on span "Excluir somente esse" at bounding box center [378, 222] width 75 height 18
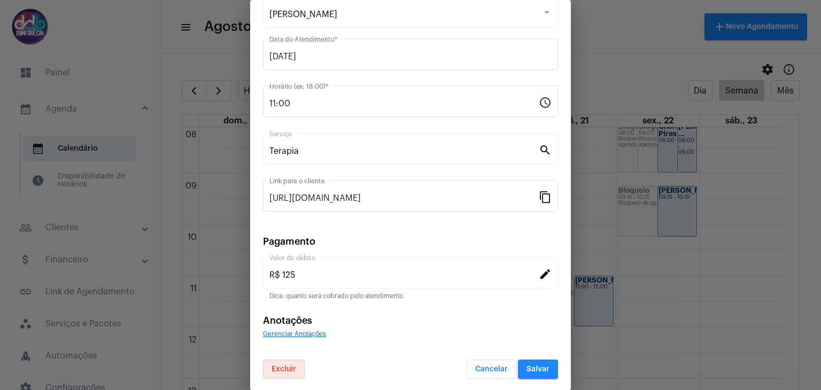
click at [527, 366] on span "Salvar" at bounding box center [538, 369] width 23 height 7
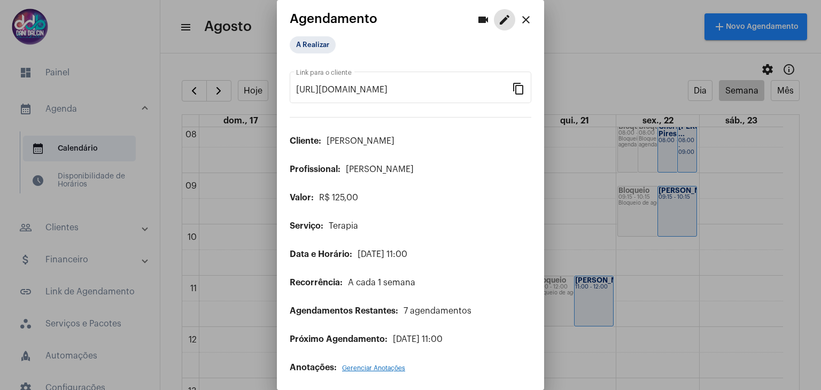
scroll to position [5, 0]
click at [520, 22] on mat-icon "close" at bounding box center [526, 18] width 13 height 13
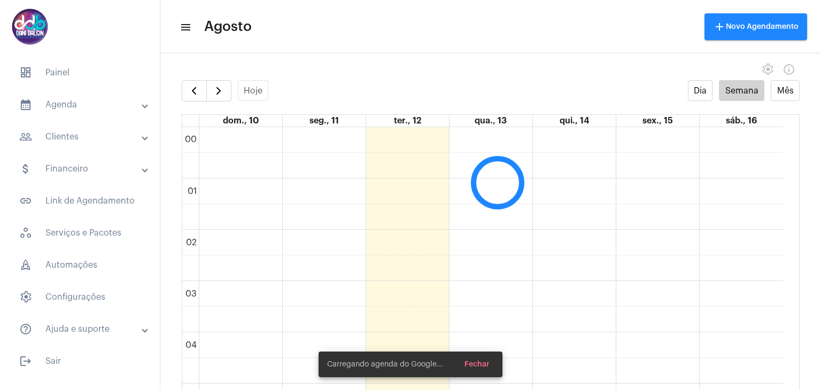
scroll to position [309, 0]
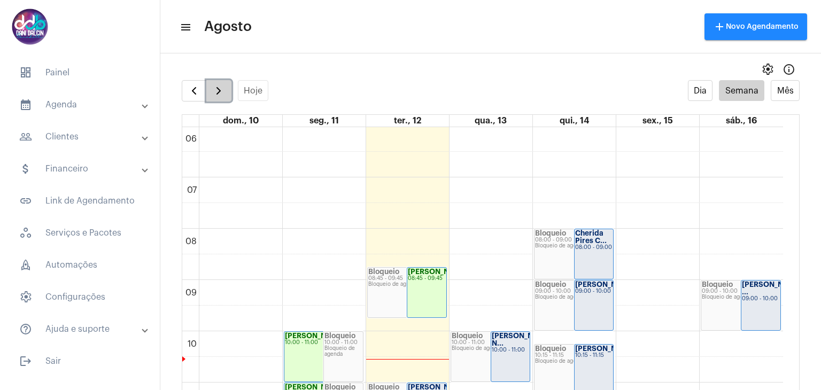
click at [222, 88] on span "button" at bounding box center [218, 90] width 13 height 13
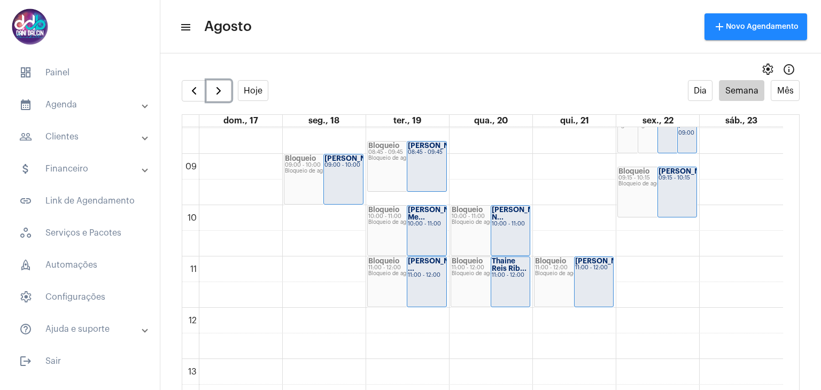
scroll to position [468, 0]
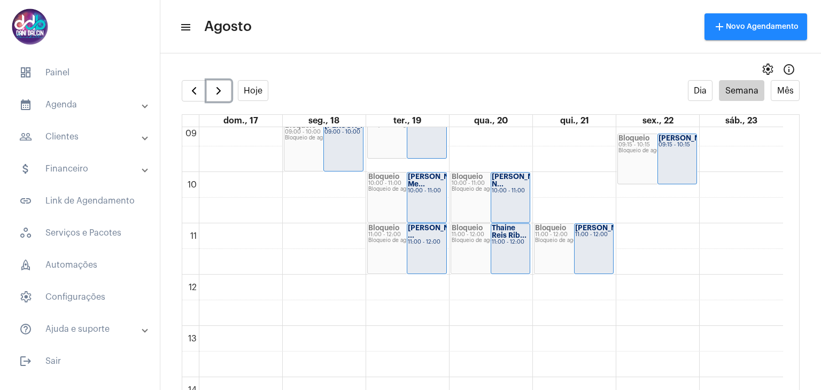
click at [601, 229] on strong "[PERSON_NAME]..." at bounding box center [608, 228] width 66 height 7
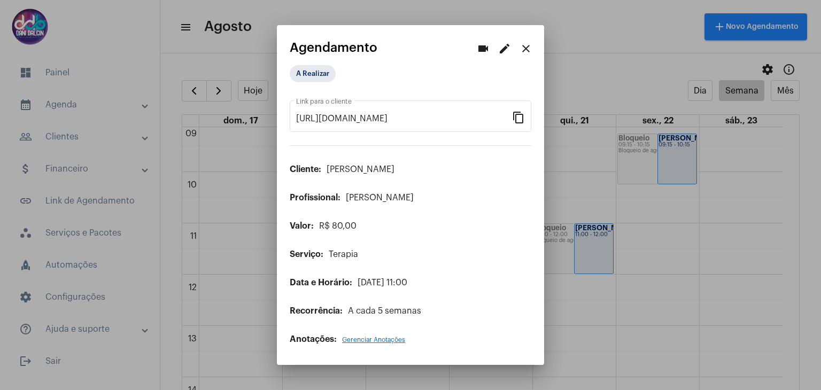
click at [503, 47] on mat-icon "edit" at bounding box center [504, 48] width 13 height 13
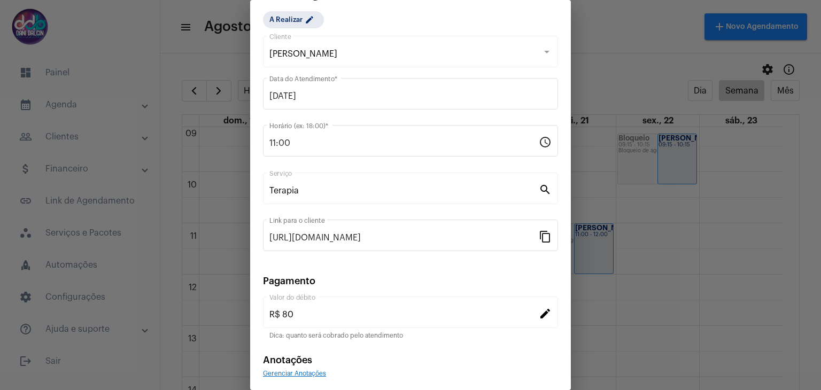
scroll to position [68, 0]
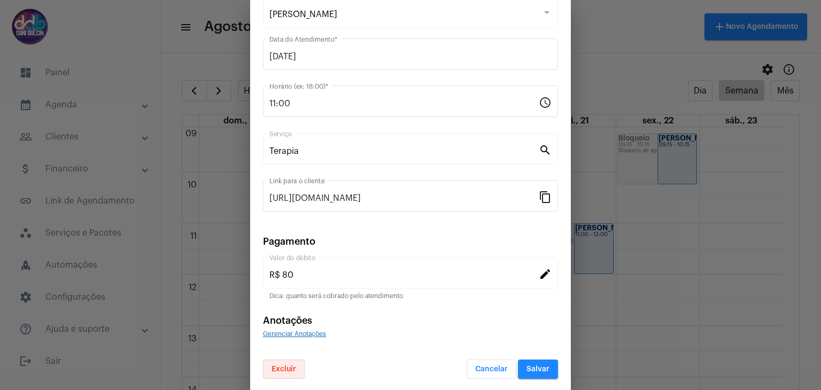
click at [289, 366] on span "Excluir" at bounding box center [284, 369] width 25 height 7
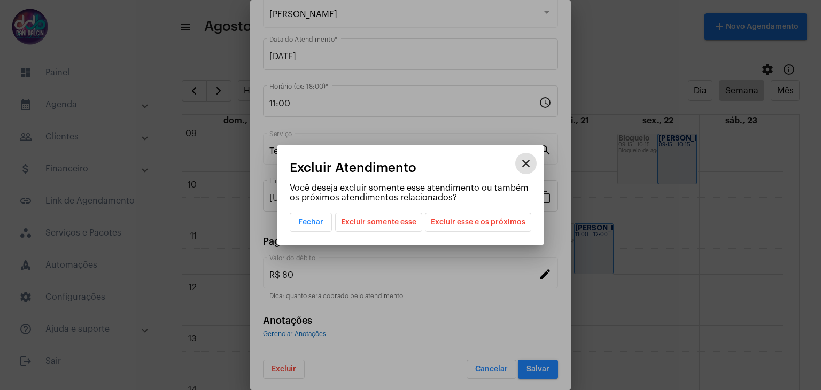
click at [390, 221] on span "Excluir somente esse" at bounding box center [378, 222] width 75 height 18
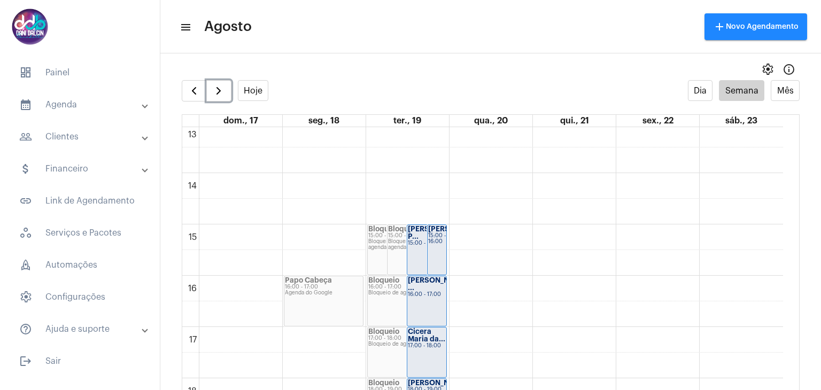
scroll to position [682, 0]
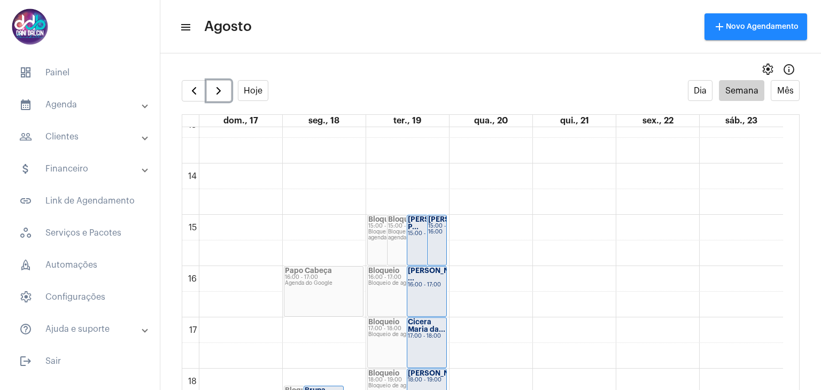
click at [441, 223] on strong "[PERSON_NAME] [PERSON_NAME].." at bounding box center [458, 219] width 60 height 7
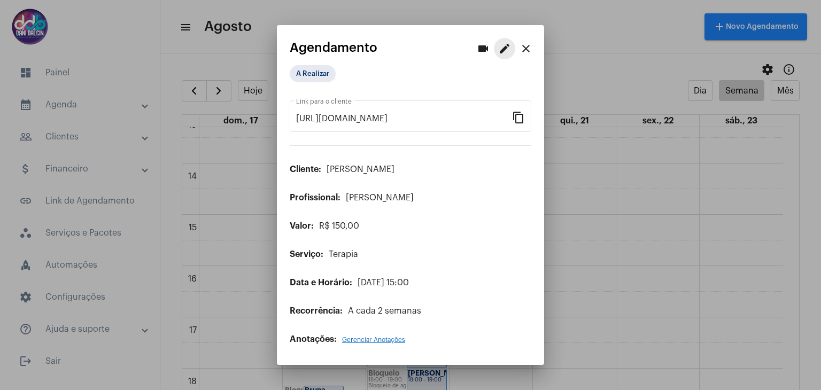
click at [499, 51] on mat-icon "edit" at bounding box center [504, 48] width 13 height 13
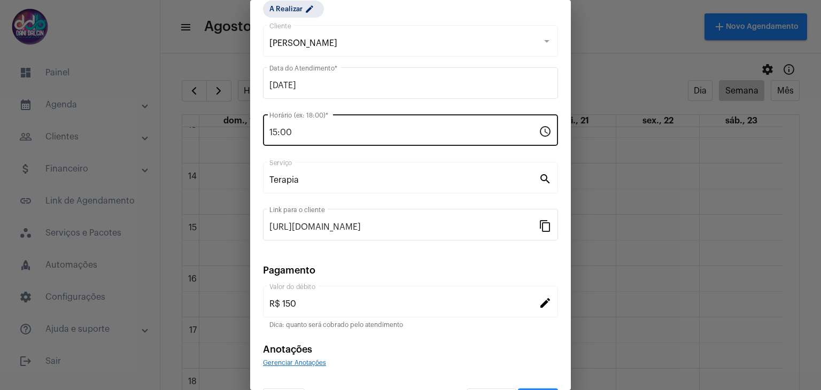
scroll to position [68, 0]
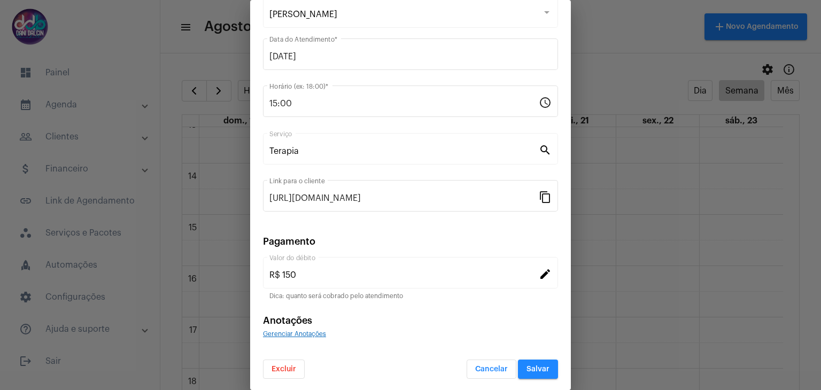
click at [270, 366] on button "Excluir" at bounding box center [284, 369] width 42 height 19
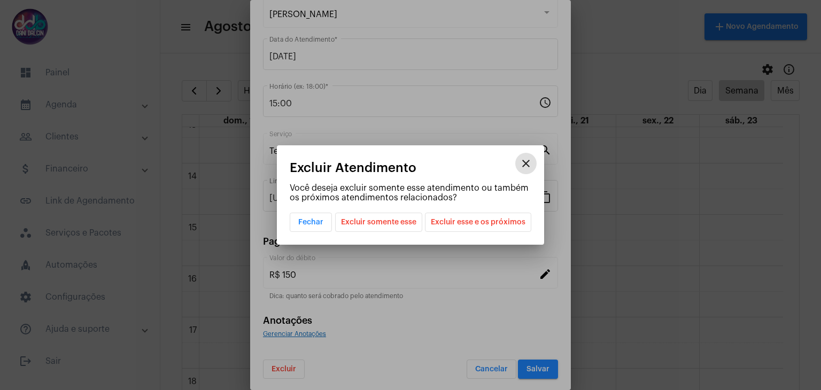
click at [452, 222] on span "Excluir esse e os próximos" at bounding box center [478, 222] width 95 height 18
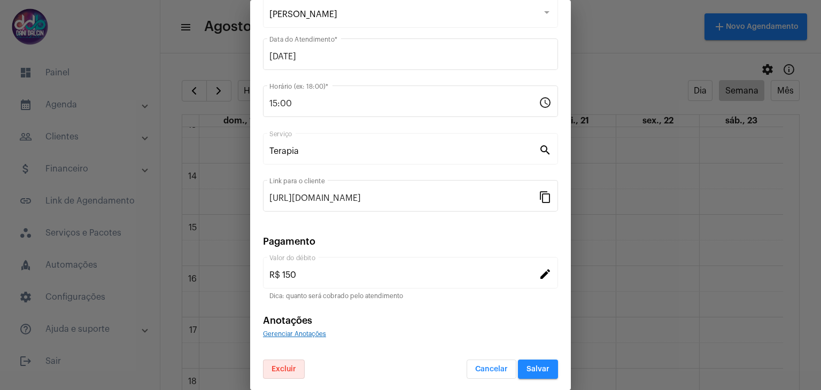
click at [537, 368] on span "Salvar" at bounding box center [538, 369] width 23 height 7
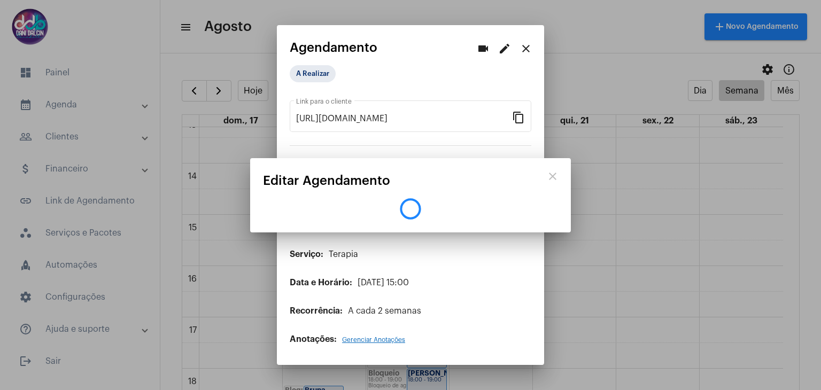
scroll to position [0, 0]
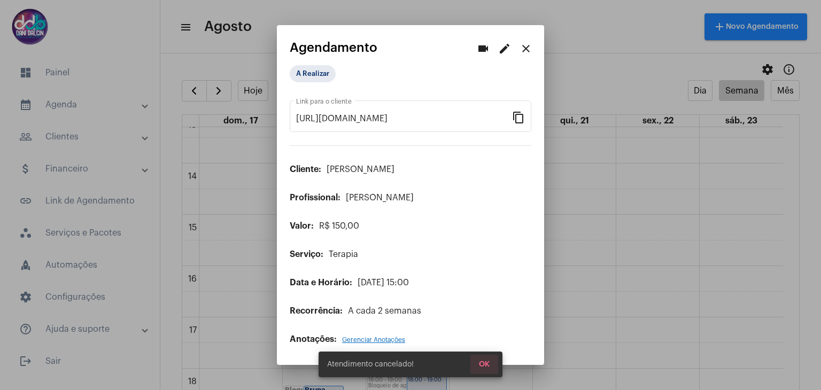
click at [483, 366] on span "OK" at bounding box center [484, 364] width 11 height 7
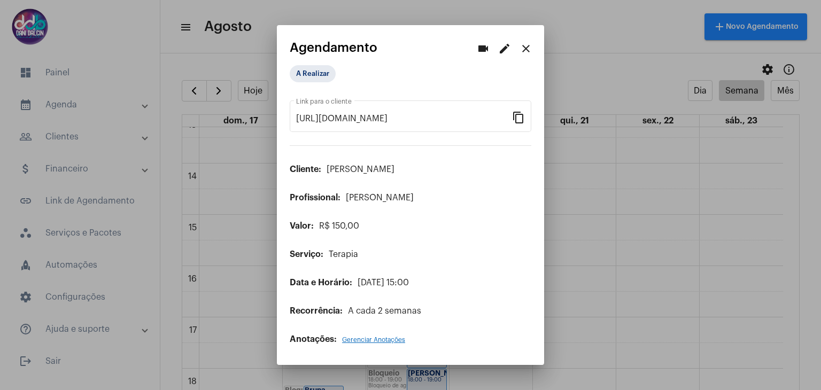
click at [519, 49] on button "close" at bounding box center [525, 48] width 21 height 21
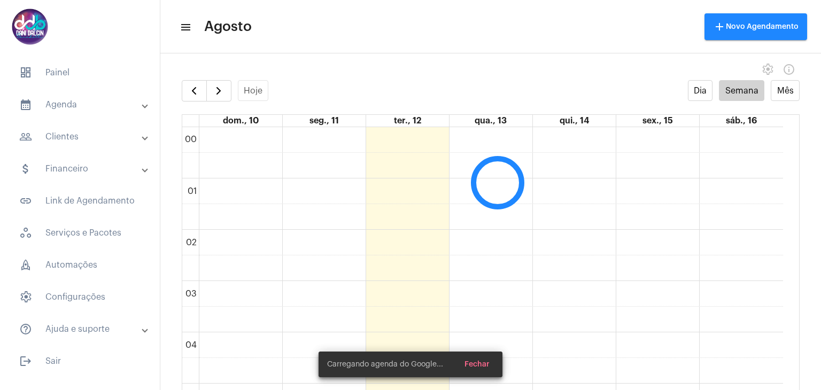
scroll to position [309, 0]
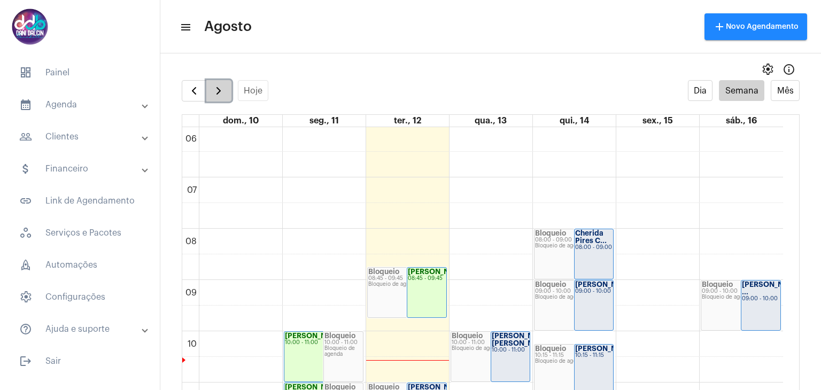
click at [225, 89] on button "button" at bounding box center [218, 90] width 25 height 21
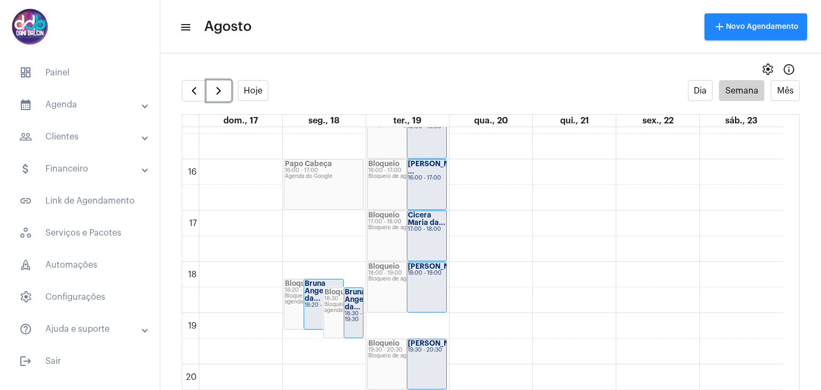
scroll to position [736, 0]
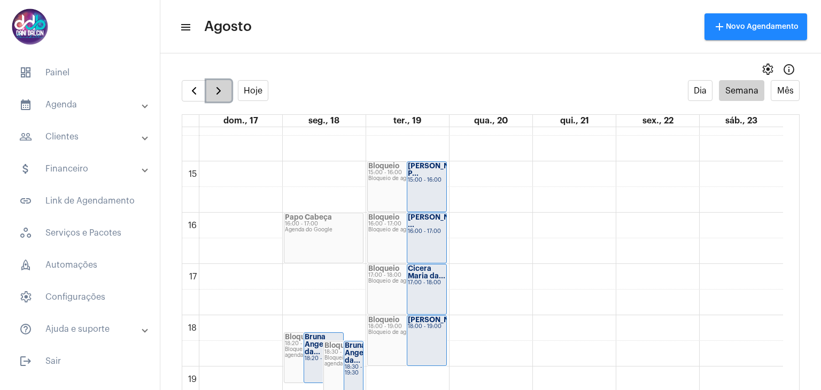
click at [212, 86] on span "button" at bounding box center [218, 90] width 13 height 13
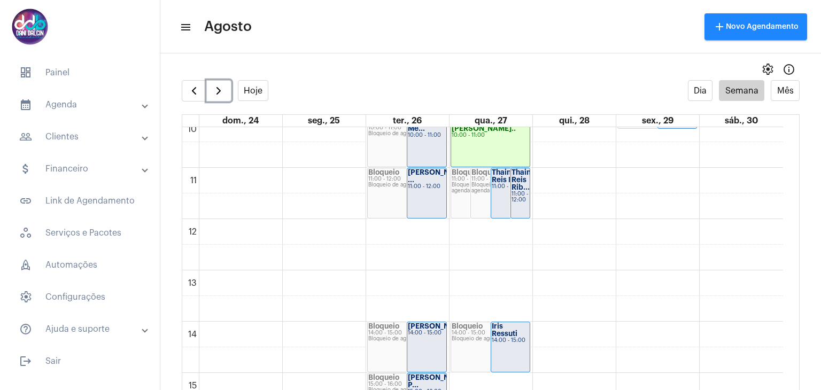
scroll to position [523, 0]
click at [518, 179] on strong "Thaine Reis Rib..." at bounding box center [524, 181] width 24 height 22
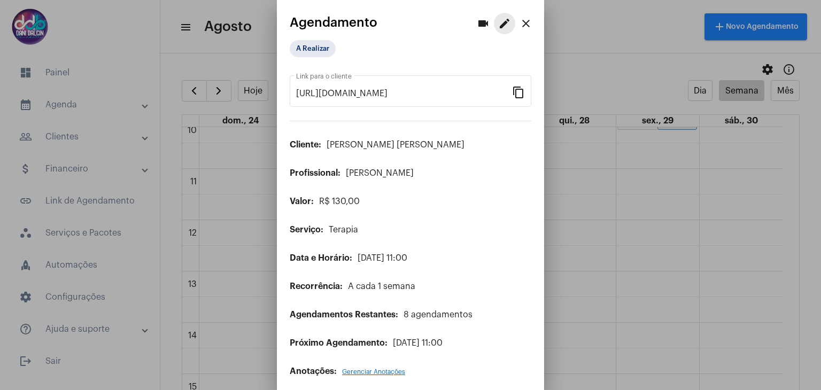
click at [498, 26] on mat-icon "edit" at bounding box center [504, 23] width 13 height 13
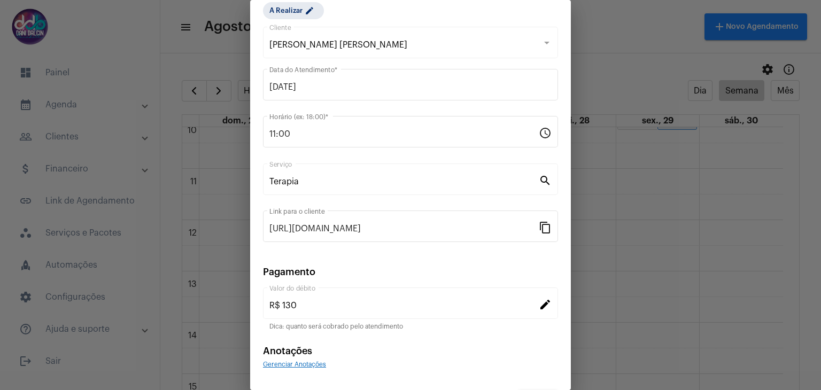
scroll to position [68, 0]
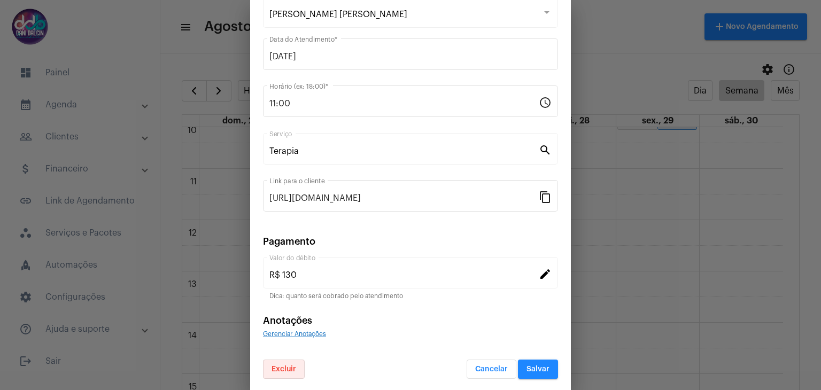
click at [277, 368] on span "Excluir" at bounding box center [284, 369] width 25 height 7
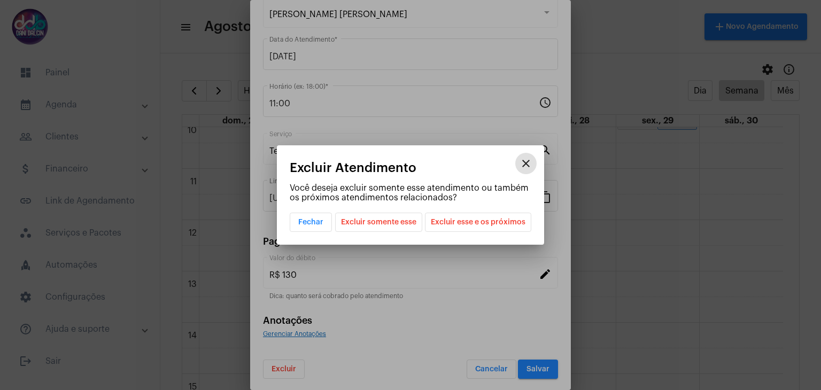
click at [432, 221] on button "Excluir esse e os próximos" at bounding box center [478, 222] width 106 height 19
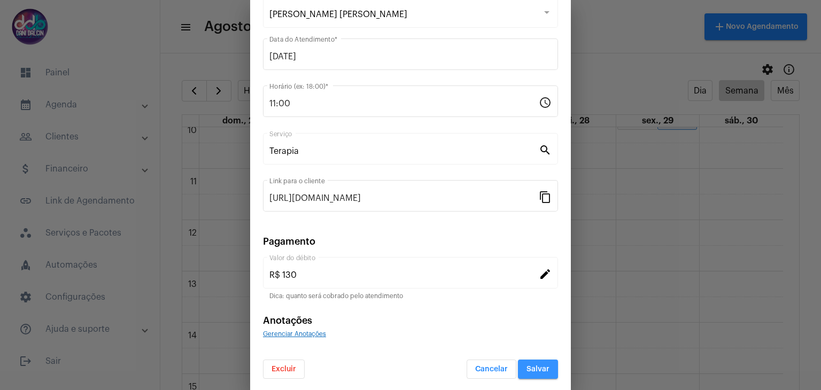
click at [532, 366] on span "Salvar" at bounding box center [538, 369] width 23 height 7
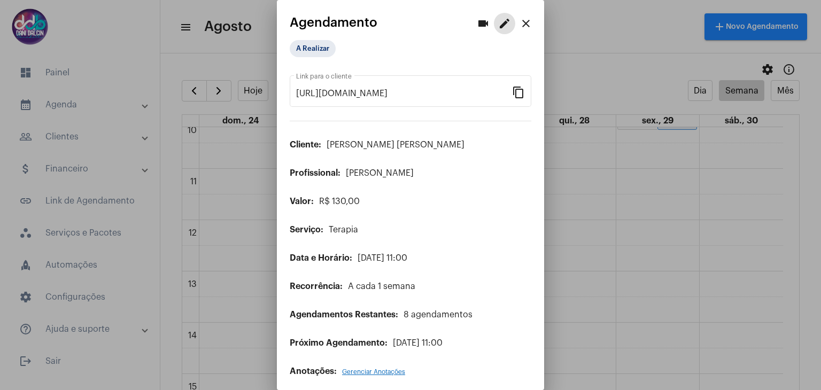
click at [520, 21] on mat-icon "close" at bounding box center [526, 23] width 13 height 13
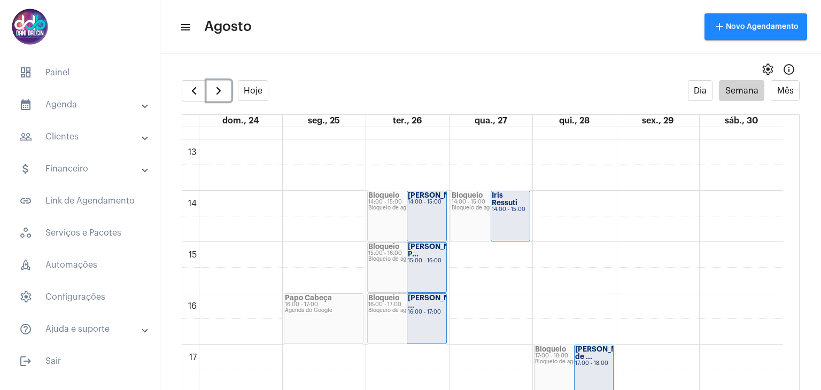
scroll to position [630, 0]
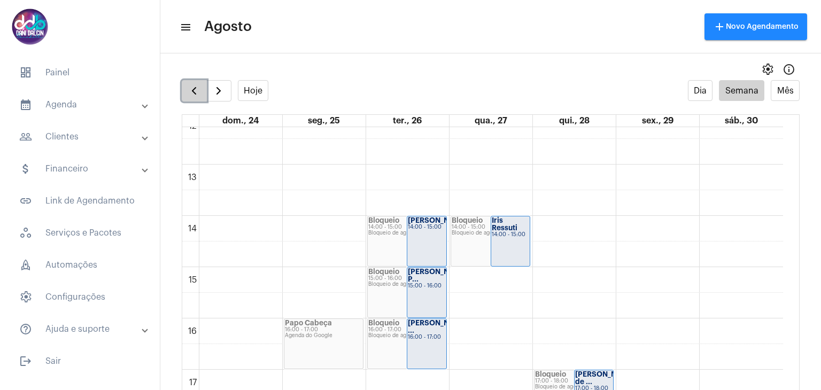
click at [197, 91] on span "button" at bounding box center [194, 90] width 13 height 13
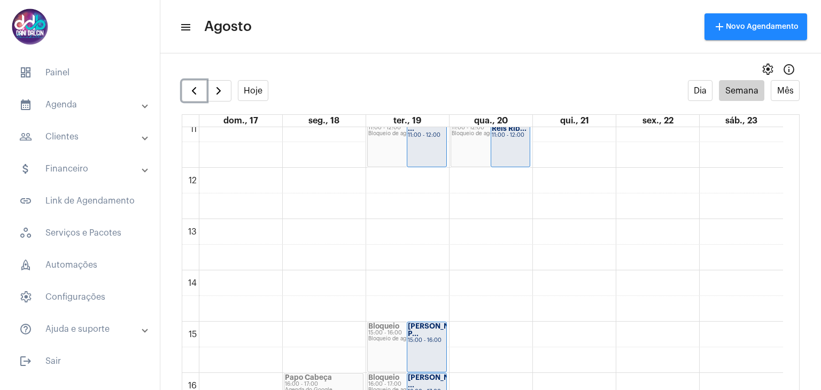
scroll to position [629, 0]
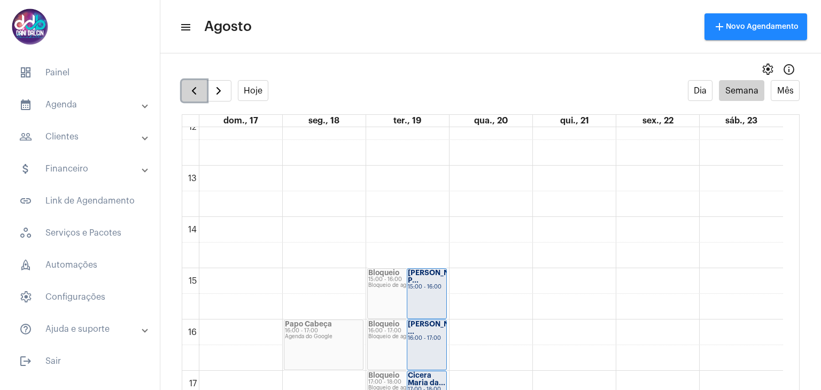
click at [190, 90] on span "button" at bounding box center [194, 90] width 13 height 13
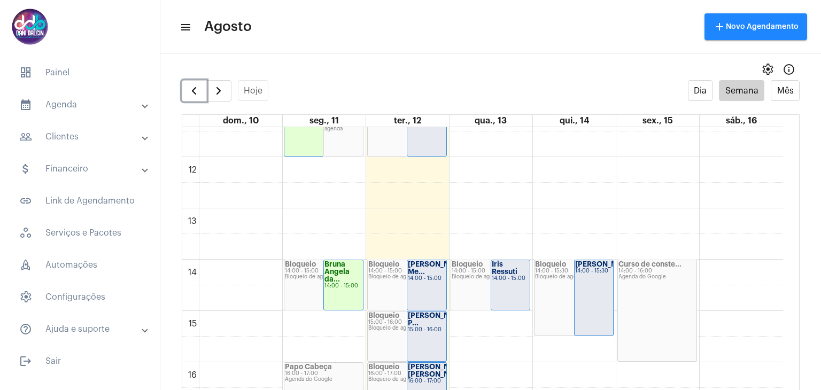
scroll to position [522, 0]
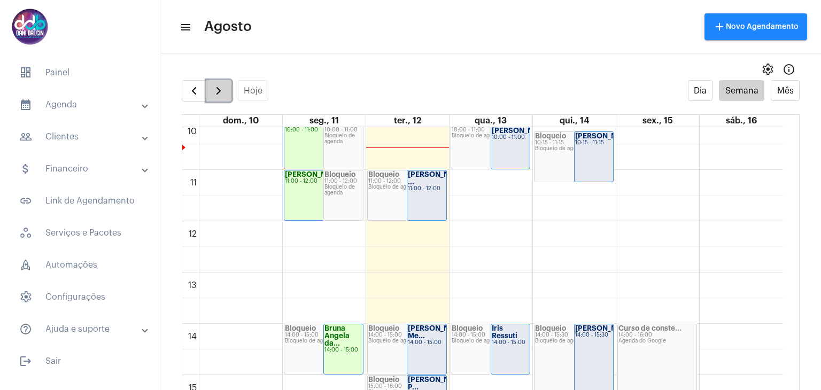
click at [212, 92] on span "button" at bounding box center [218, 90] width 13 height 13
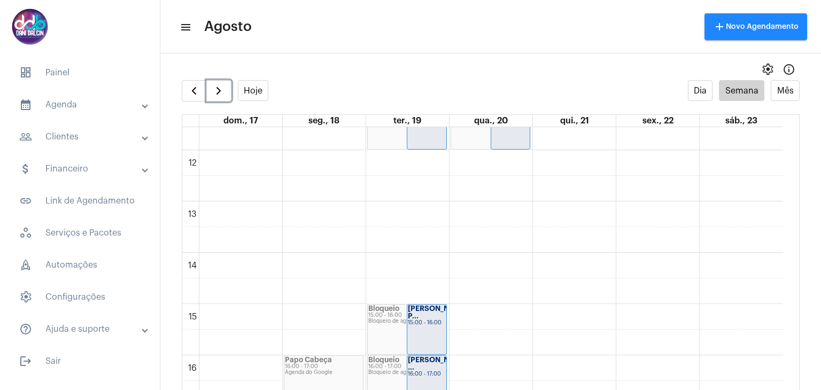
scroll to position [630, 0]
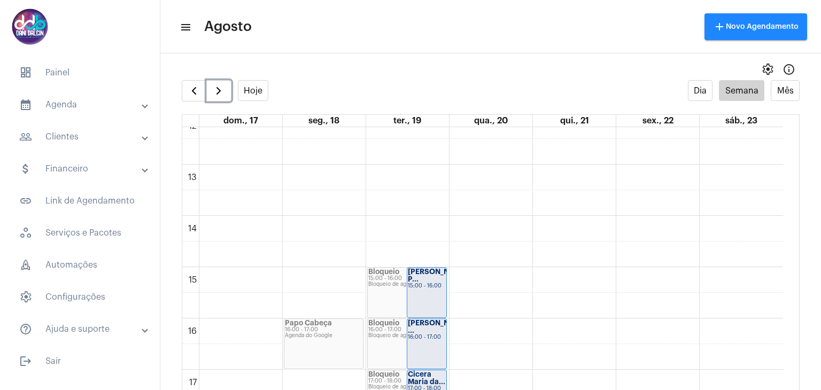
click at [326, 219] on div "00 01 02 03 04 05 06 07 08 09 10 11 12 13 14 15 16 17 18 19 20 21 22 23 Bloquei…" at bounding box center [482, 113] width 601 height 1232
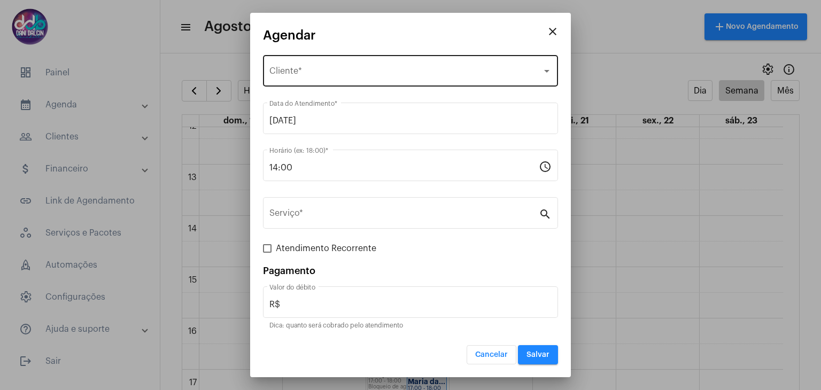
click at [323, 72] on span "Selecione o Cliente" at bounding box center [405, 73] width 273 height 10
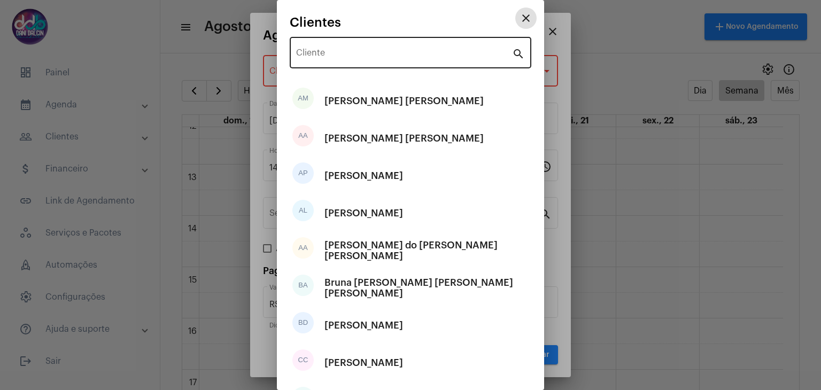
click at [322, 53] on input "Cliente" at bounding box center [404, 55] width 216 height 10
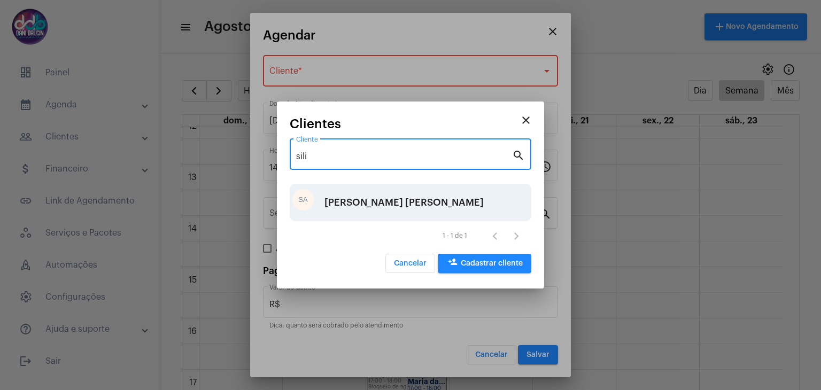
type input "sili"
click at [353, 194] on div "[PERSON_NAME]" at bounding box center [404, 203] width 159 height 32
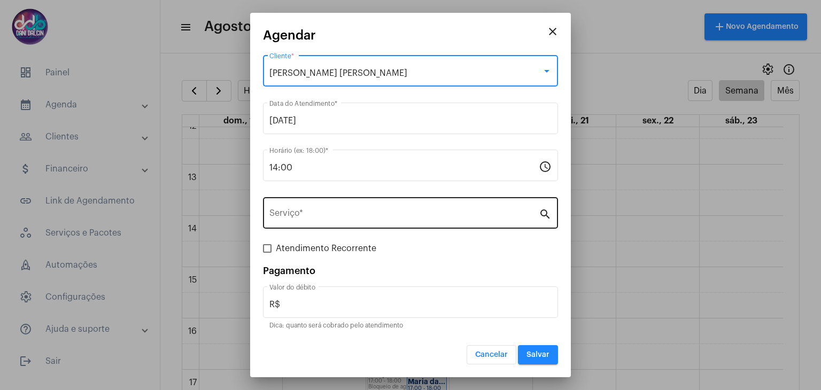
click at [345, 217] on input "Serviço *" at bounding box center [403, 216] width 269 height 10
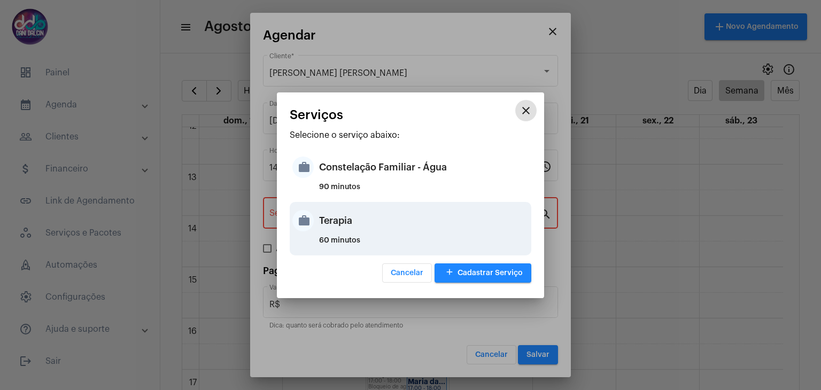
click at [351, 227] on div "Terapia" at bounding box center [424, 221] width 210 height 32
type input "Terapia"
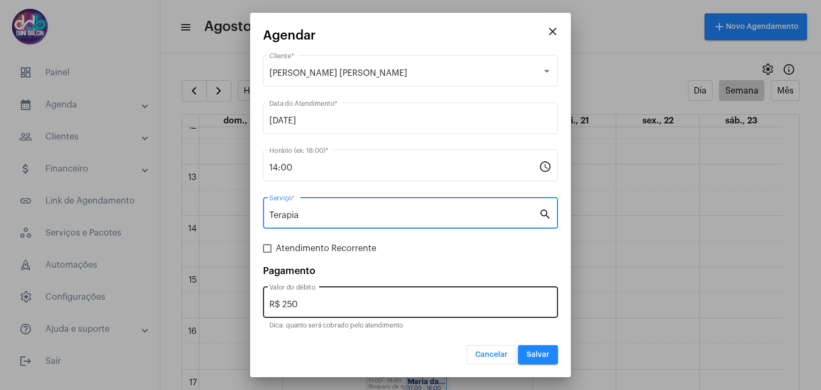
click at [309, 305] on input "R$ 250" at bounding box center [410, 305] width 282 height 10
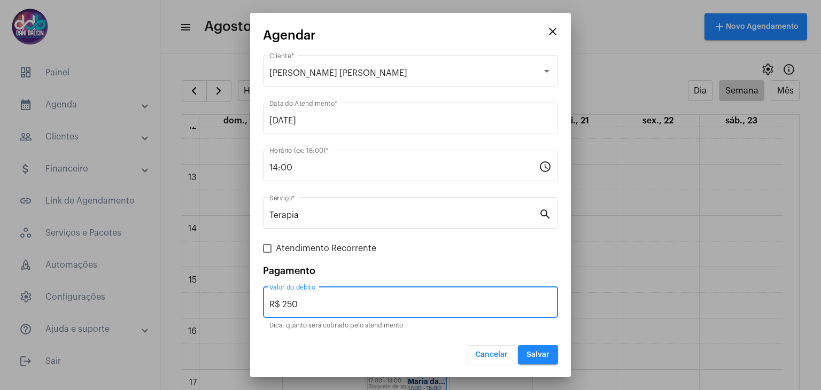
click at [309, 305] on input "R$ 250" at bounding box center [410, 305] width 282 height 10
type input "R$ 150"
click at [272, 247] on label "Atendimento Recorrente" at bounding box center [319, 248] width 113 height 13
click at [267, 253] on input "Atendimento Recorrente" at bounding box center [267, 253] width 1 height 1
checkbox input "true"
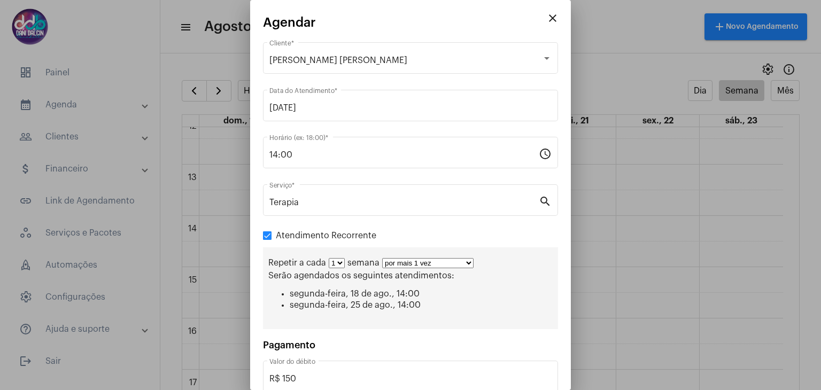
click at [468, 262] on select "por mais 1 vez por mais 2 vezes por mais 3 vezes por mais 4 vezes por mais 5 ve…" at bounding box center [427, 263] width 91 height 10
select select "10: 0"
click at [382, 258] on select "por mais 1 vez por mais 2 vezes por mais 3 vezes por mais 4 vezes por mais 5 ve…" at bounding box center [427, 263] width 91 height 10
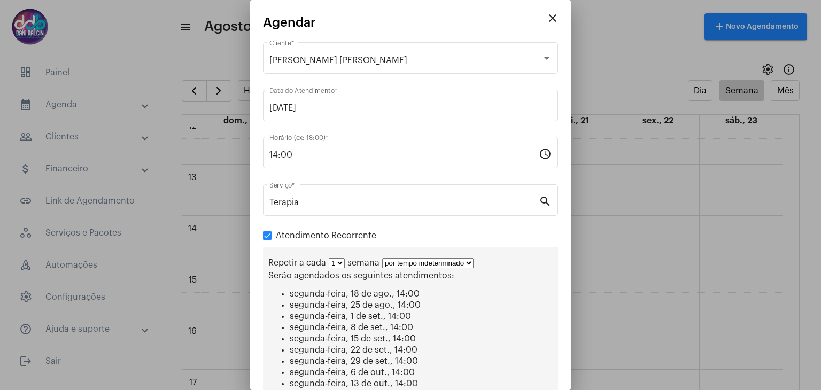
click at [342, 264] on select "1 2 3 4 5 6 7 8" at bounding box center [337, 263] width 16 height 10
select select "1: 2"
click at [329, 258] on select "1 2 3 4 5 6 7 8" at bounding box center [337, 263] width 16 height 10
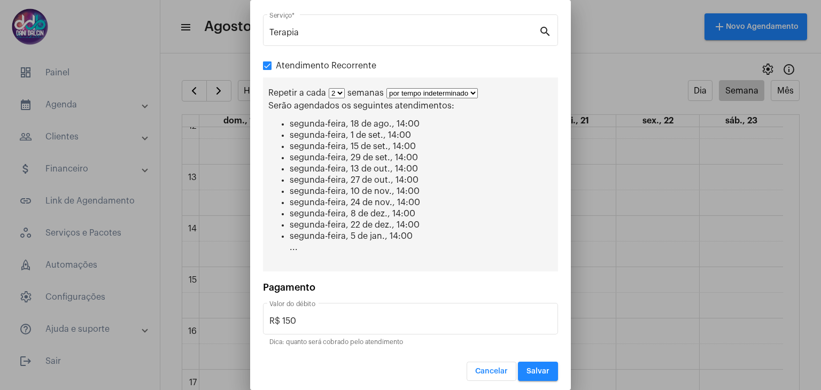
click at [527, 368] on span "Salvar" at bounding box center [538, 371] width 23 height 7
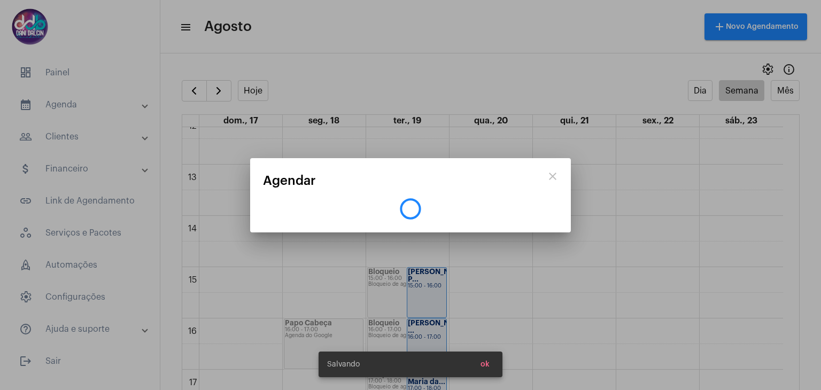
scroll to position [0, 0]
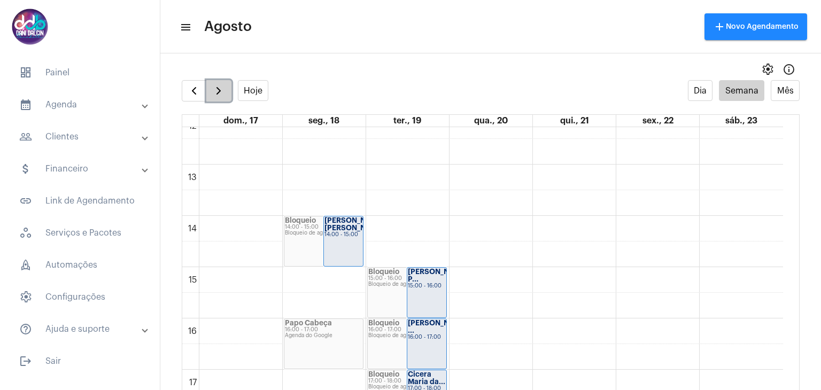
click at [219, 90] on span "button" at bounding box center [218, 90] width 13 height 13
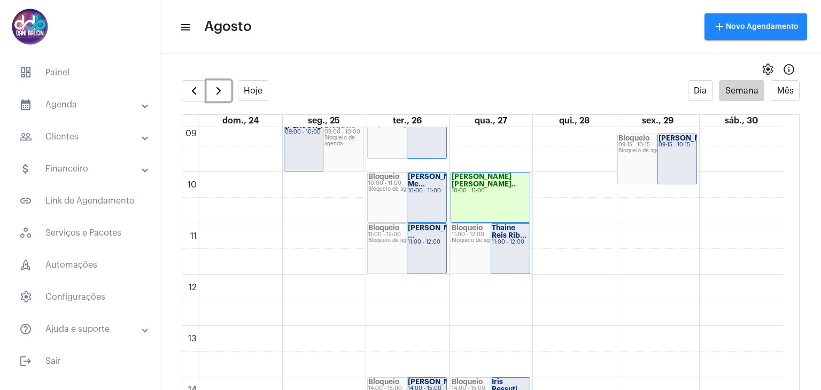
scroll to position [575, 0]
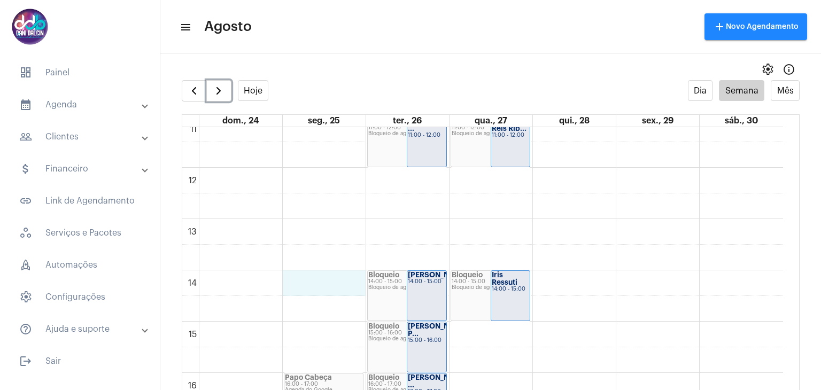
click at [317, 276] on div "00 01 02 03 04 05 06 07 08 09 10 11 12 13 14 15 16 17 18 19 20 21 22 23 Astrid …" at bounding box center [482, 168] width 601 height 1232
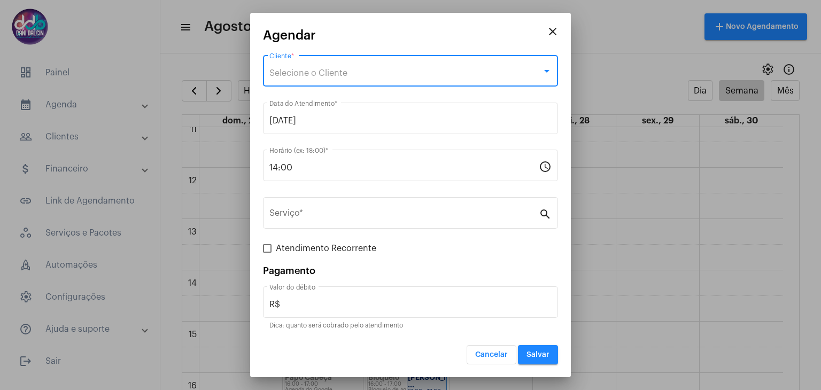
click at [296, 68] on div "Selecione o Cliente" at bounding box center [405, 73] width 273 height 10
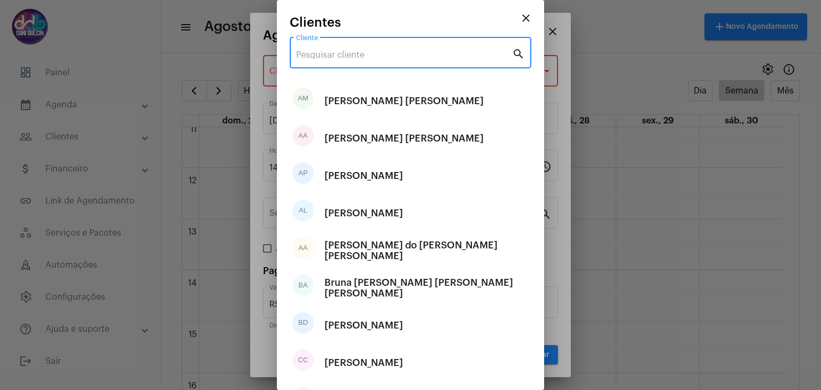
click at [317, 55] on input "Cliente" at bounding box center [404, 55] width 216 height 10
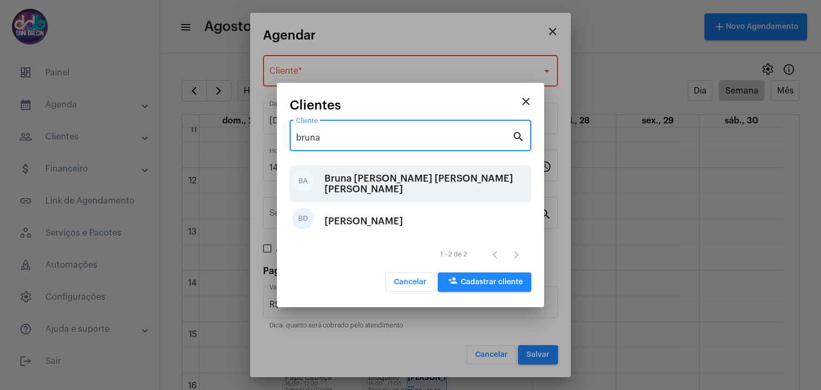
type input "bruna"
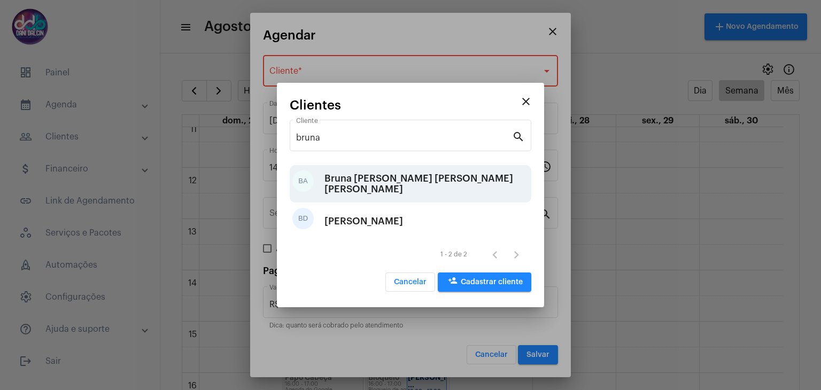
click at [368, 183] on div "[PERSON_NAME]" at bounding box center [427, 184] width 204 height 32
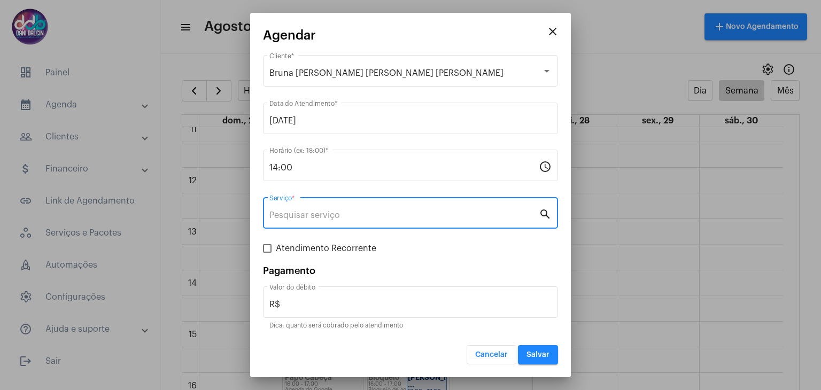
click at [323, 211] on input "Serviço *" at bounding box center [403, 216] width 269 height 10
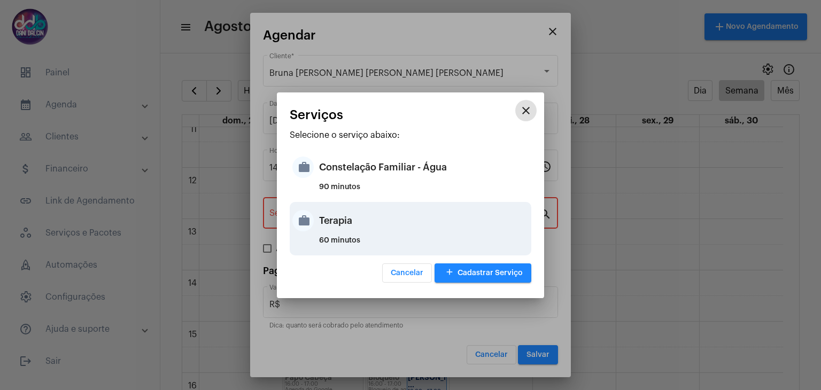
click at [349, 224] on div "Terapia" at bounding box center [424, 221] width 210 height 32
type input "Terapia"
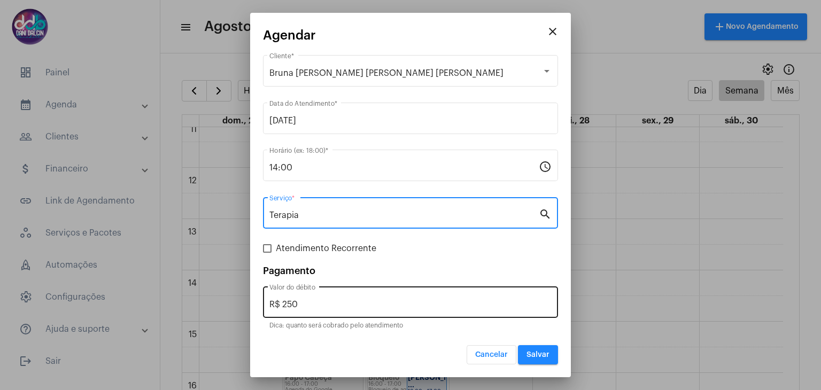
click at [321, 307] on input "R$ 250" at bounding box center [410, 305] width 282 height 10
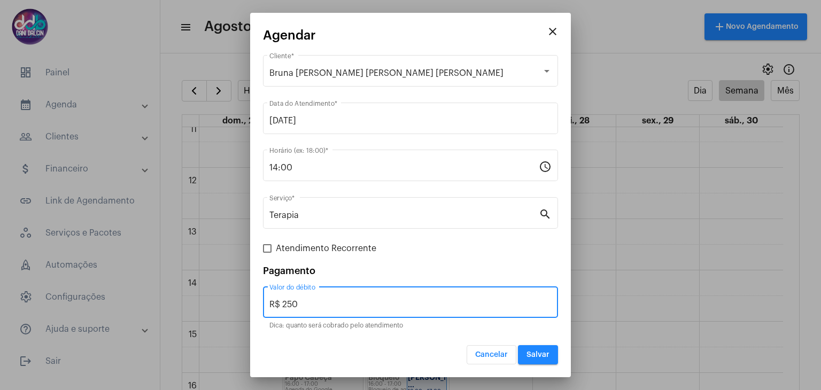
click at [321, 307] on input "R$ 250" at bounding box center [410, 305] width 282 height 10
type input "R$ 150"
click at [314, 247] on span "Atendimento Recorrente" at bounding box center [326, 248] width 101 height 13
click at [267, 253] on input "Atendimento Recorrente" at bounding box center [267, 253] width 1 height 1
checkbox input "true"
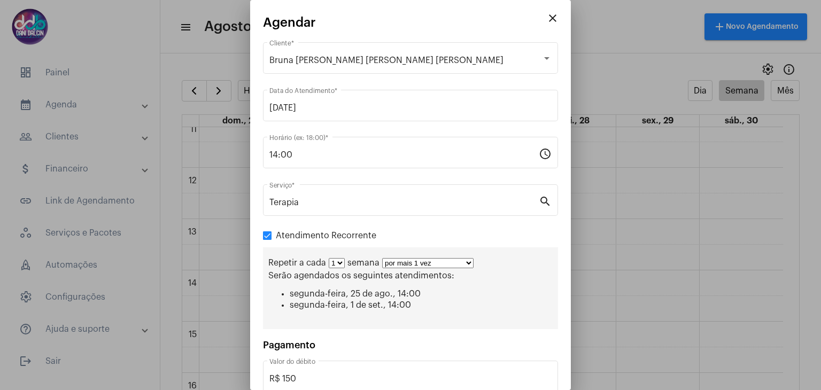
click at [340, 261] on select "1 2 3 4 5 6 7 8" at bounding box center [337, 263] width 16 height 10
select select "1: 2"
click at [329, 258] on select "1 2 3 4 5 6 7 8" at bounding box center [337, 263] width 16 height 10
click at [414, 265] on select "por mais 1 vez por mais 2 vezes por mais 3 vezes por mais 4 vezes por mais 5 ve…" at bounding box center [432, 263] width 91 height 10
select select "10: 0"
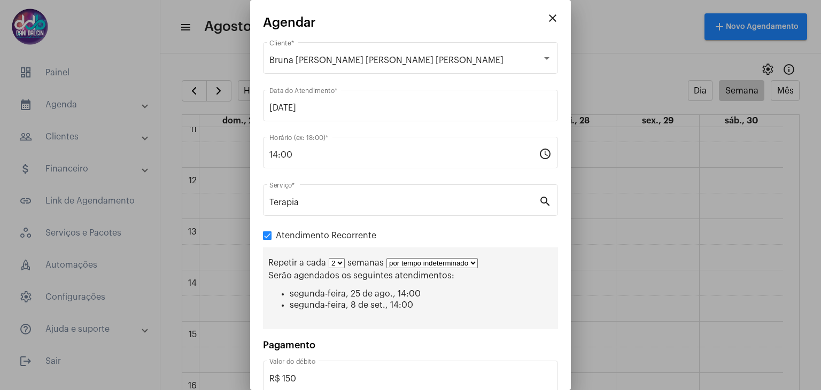
click at [387, 258] on select "por mais 1 vez por mais 2 vezes por mais 3 vezes por mais 4 vezes por mais 5 ve…" at bounding box center [432, 263] width 91 height 10
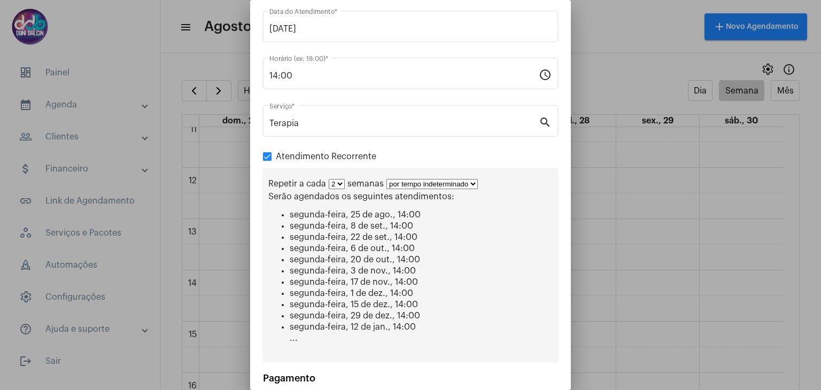
scroll to position [170, 0]
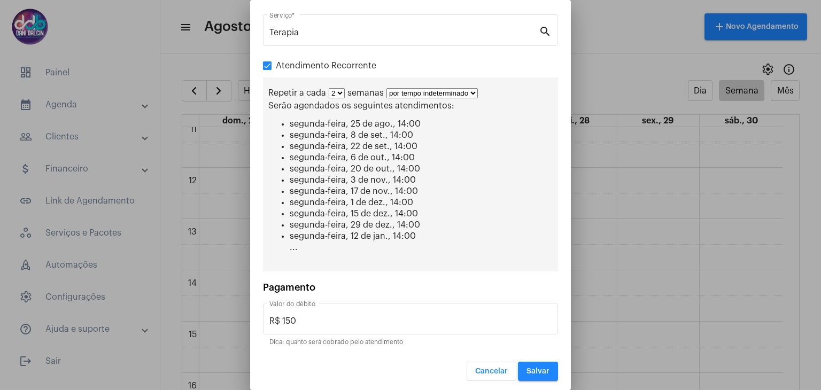
click at [529, 363] on button "Salvar" at bounding box center [538, 371] width 40 height 19
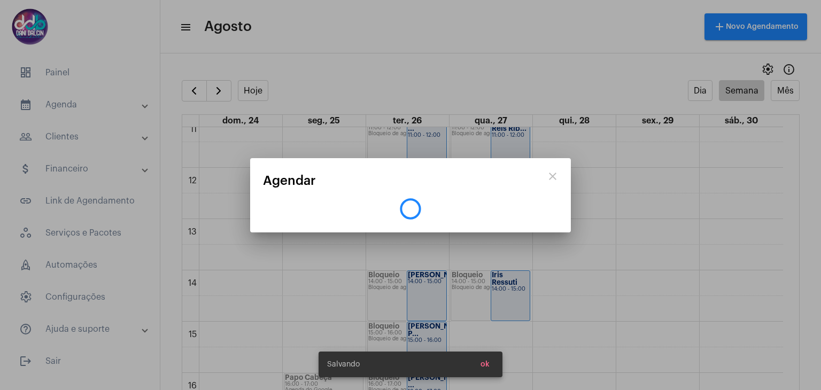
scroll to position [0, 0]
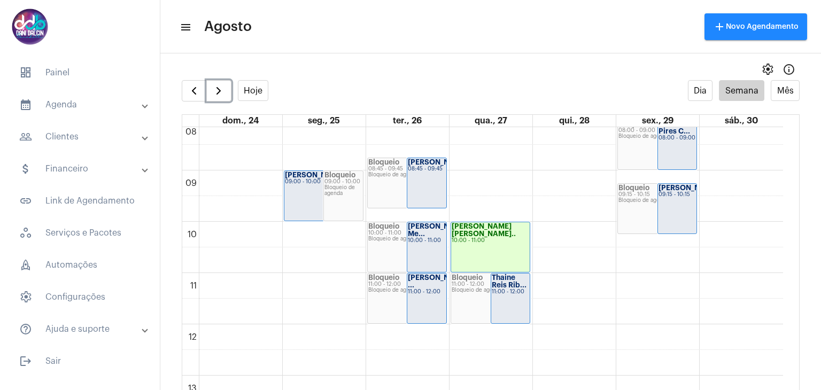
scroll to position [415, 0]
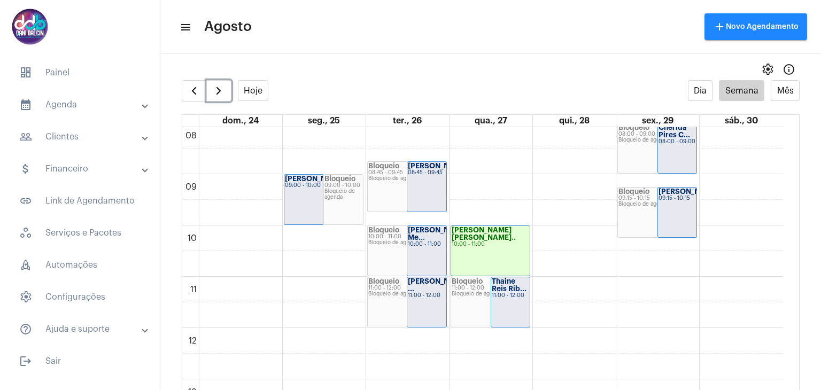
click at [512, 229] on strong "[PERSON_NAME] N..." at bounding box center [484, 234] width 64 height 14
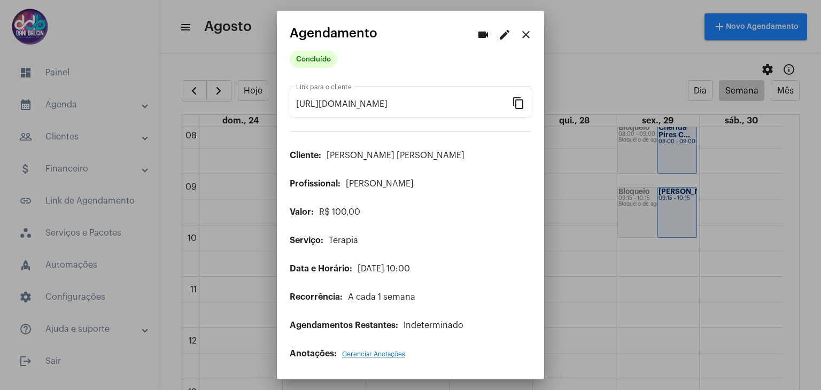
click at [507, 36] on mat-icon "edit" at bounding box center [504, 34] width 13 height 13
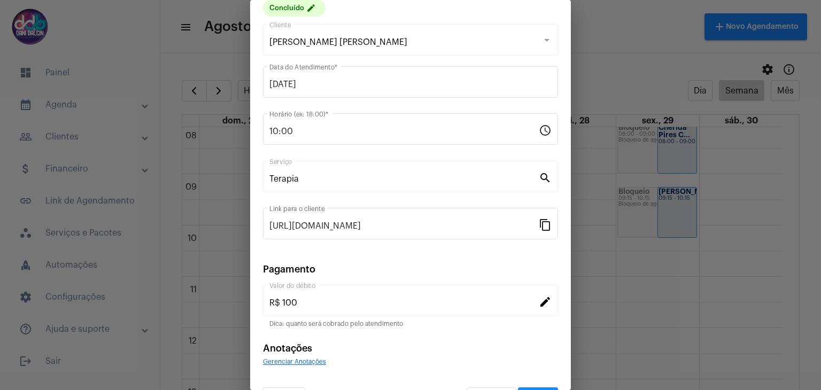
scroll to position [68, 0]
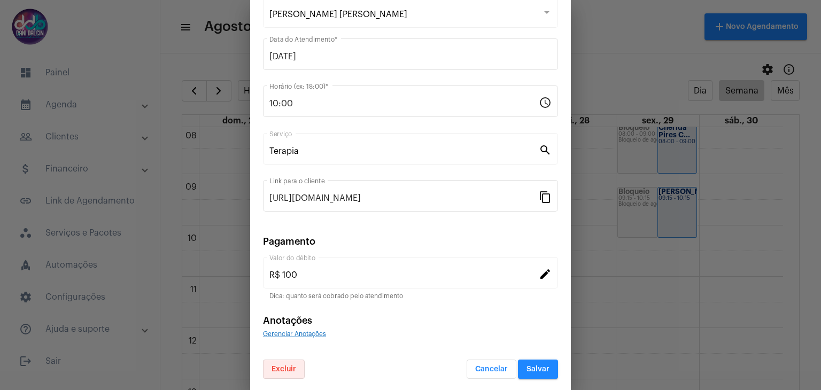
click at [280, 371] on button "Excluir" at bounding box center [284, 369] width 42 height 19
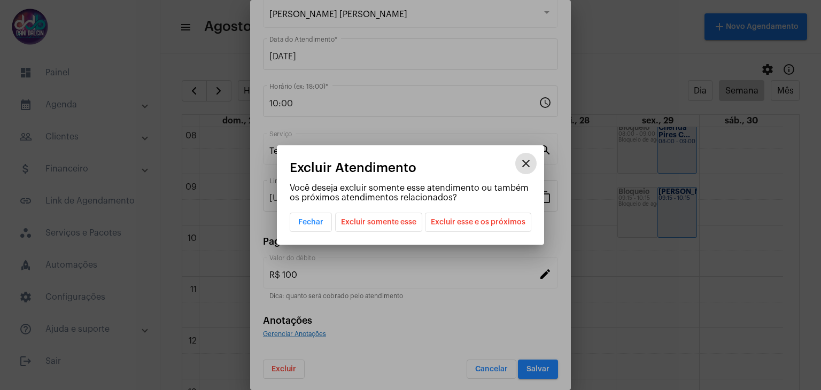
click at [407, 223] on span "Excluir somente esse" at bounding box center [378, 222] width 75 height 18
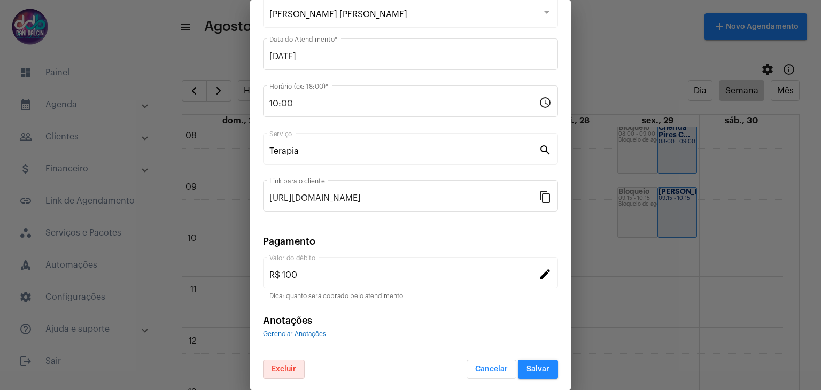
click at [527, 369] on span "Salvar" at bounding box center [538, 369] width 23 height 7
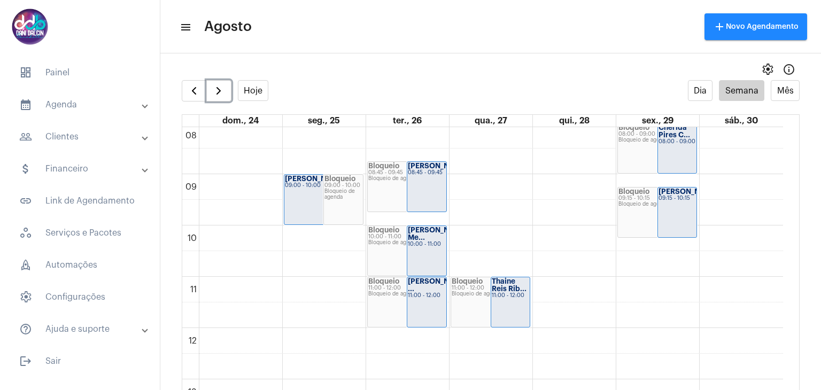
click at [483, 229] on div "00 01 02 03 04 05 06 07 08 09 10 11 12 13 14 15 16 17 18 19 20 21 22 23 Astrid …" at bounding box center [482, 328] width 601 height 1232
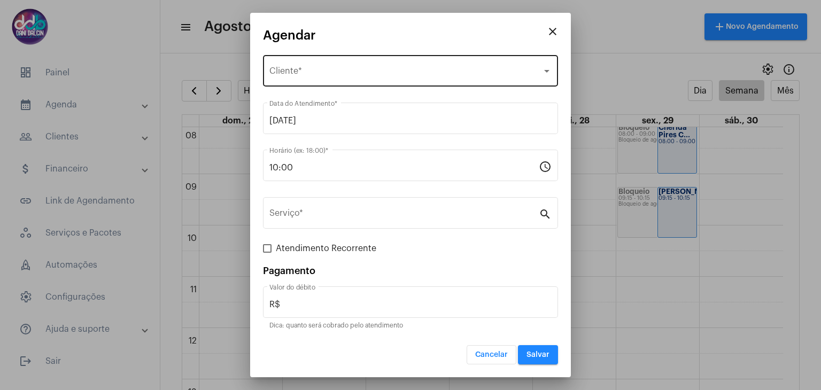
click at [358, 63] on div "Selecione o Cliente Cliente *" at bounding box center [410, 70] width 282 height 34
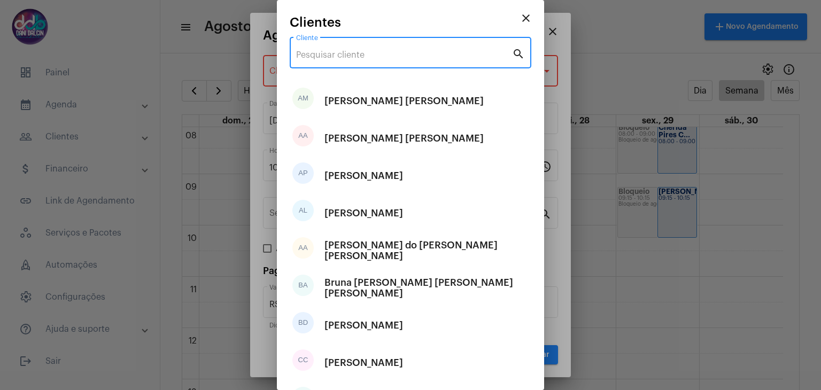
click at [333, 53] on input "Cliente" at bounding box center [404, 55] width 216 height 10
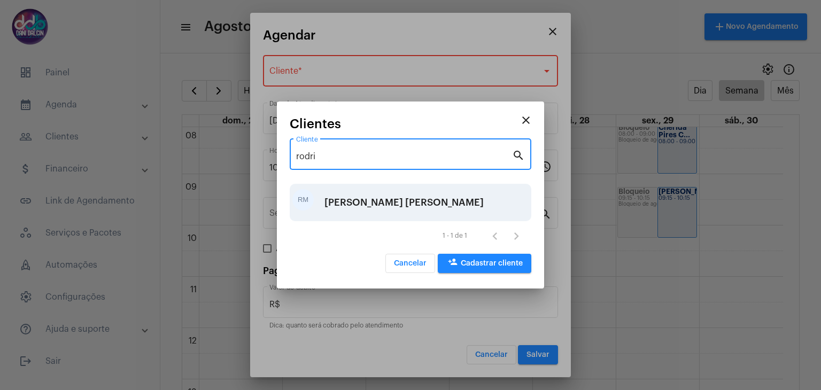
type input "rodri"
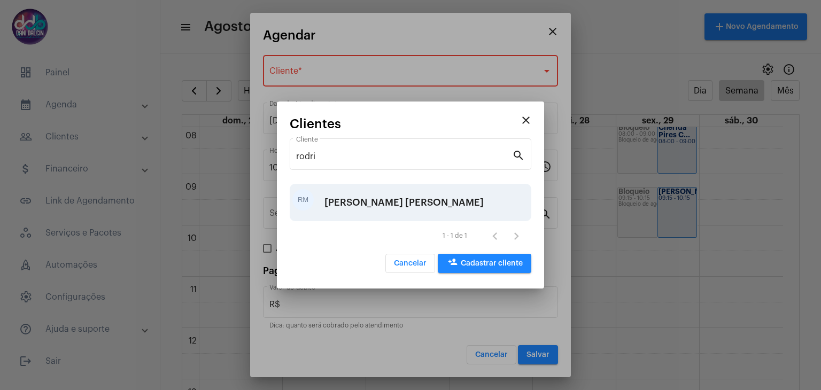
click at [385, 192] on div "[PERSON_NAME]" at bounding box center [404, 203] width 159 height 32
type input "R$ 100"
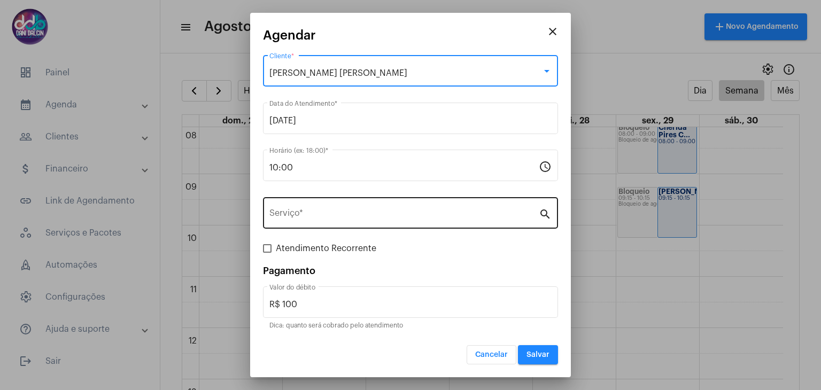
click at [322, 212] on input "Serviço *" at bounding box center [403, 216] width 269 height 10
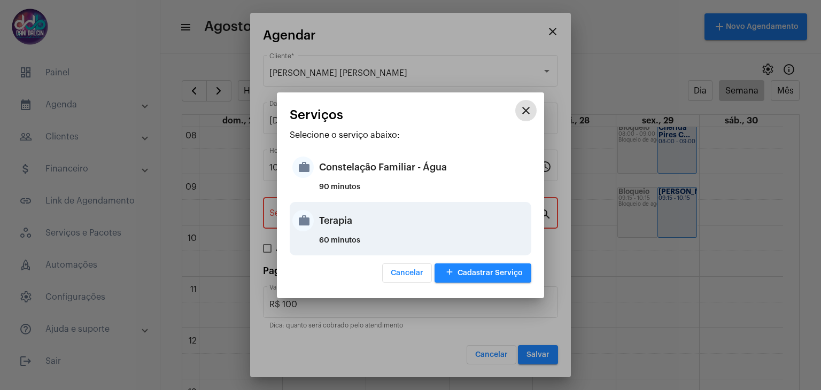
click at [344, 227] on div "Terapia" at bounding box center [424, 221] width 210 height 32
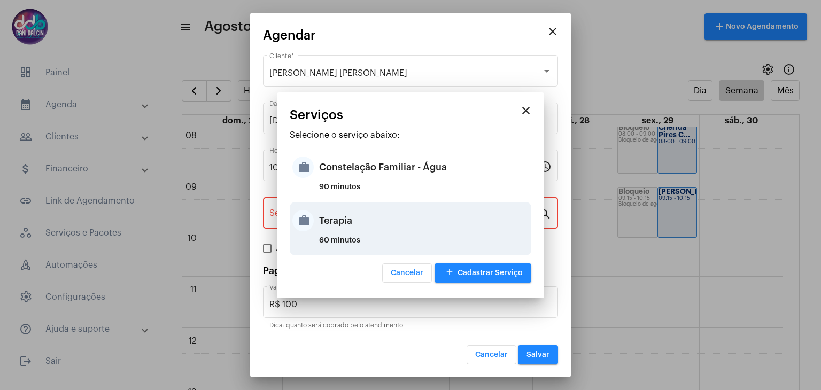
type input "Terapia"
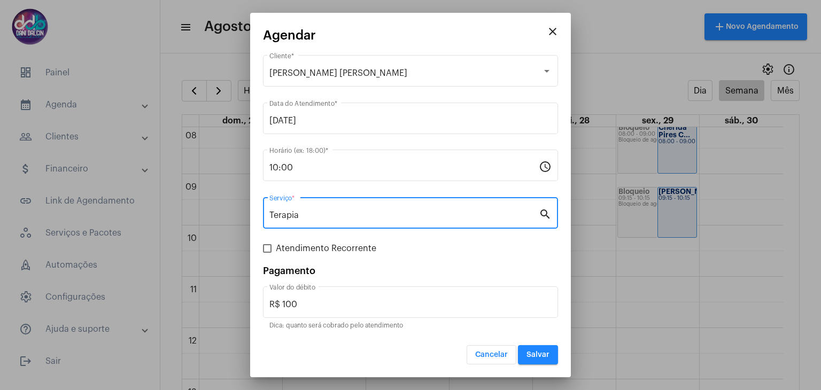
click at [529, 353] on span "Salvar" at bounding box center [538, 354] width 23 height 7
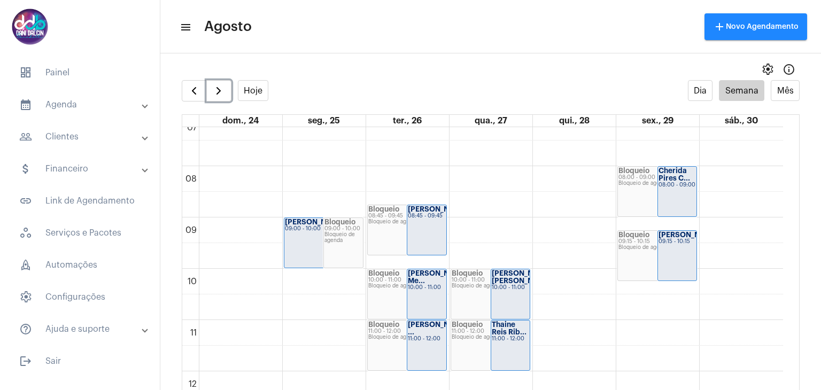
scroll to position [308, 0]
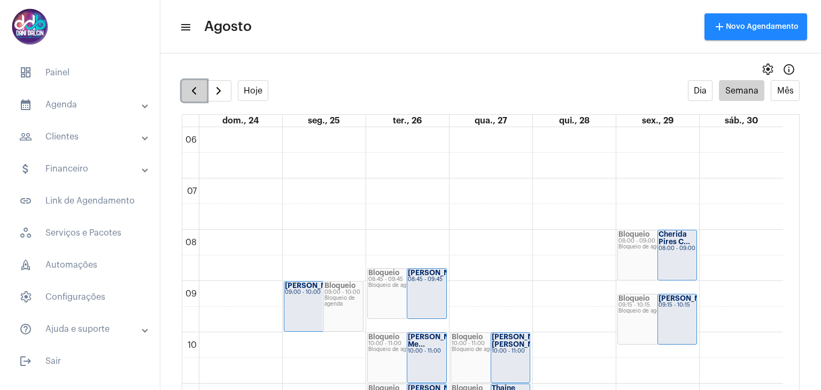
click at [193, 90] on span "button" at bounding box center [194, 90] width 13 height 13
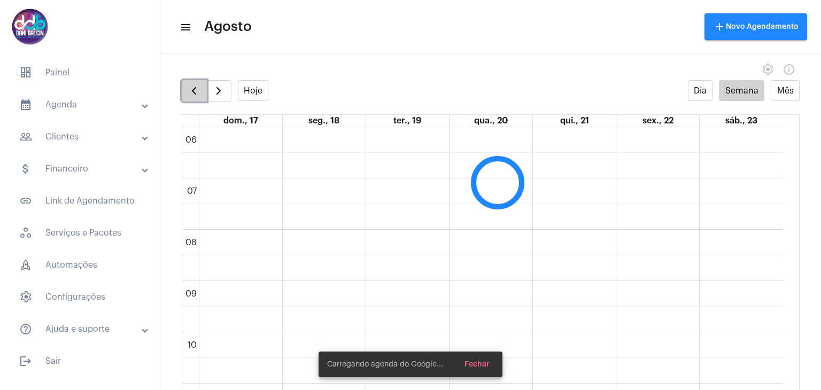
scroll to position [309, 0]
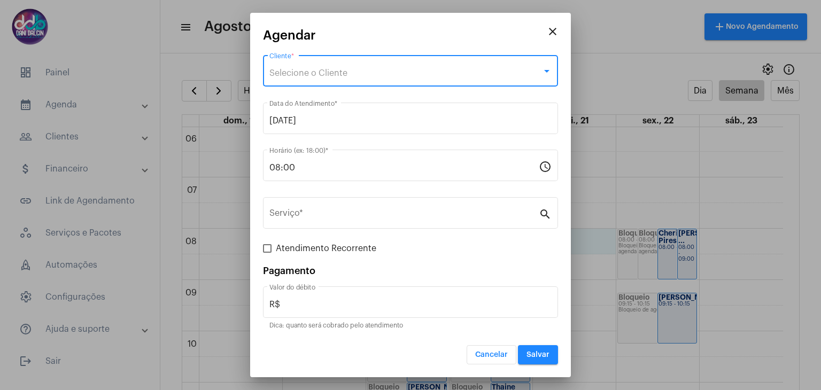
click at [325, 71] on span "Selecione o Cliente" at bounding box center [308, 73] width 78 height 9
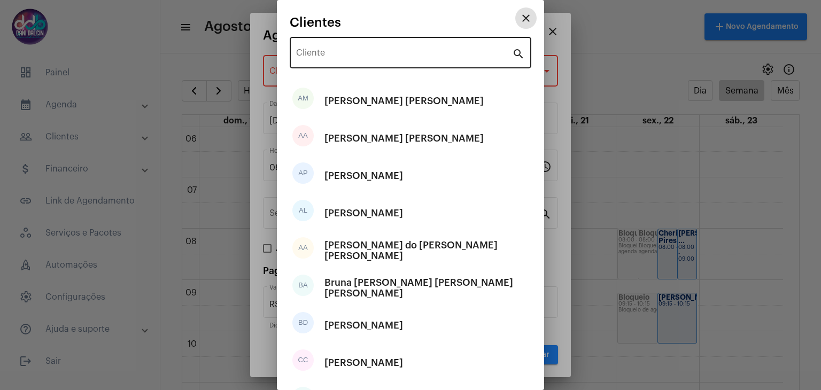
click at [330, 50] on input "Cliente" at bounding box center [404, 55] width 216 height 10
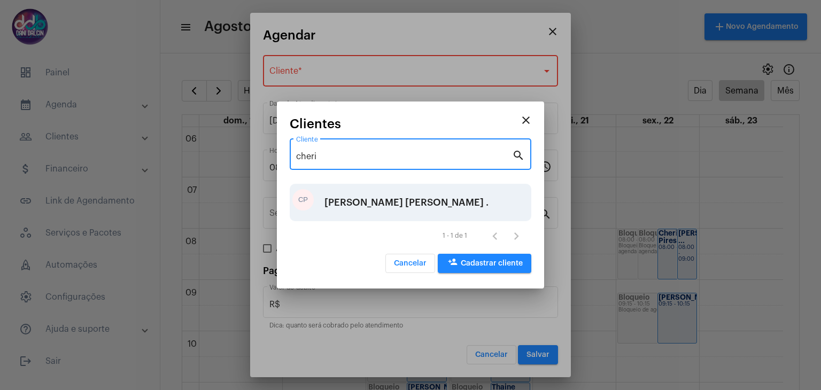
type input "cheri"
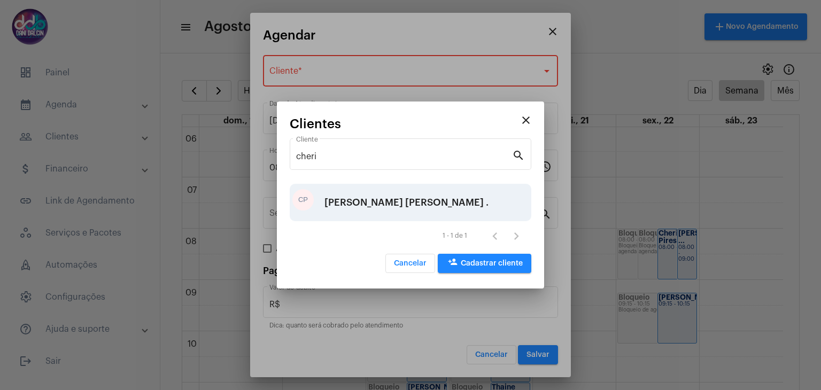
click at [398, 202] on div "[PERSON_NAME] ." at bounding box center [407, 203] width 164 height 32
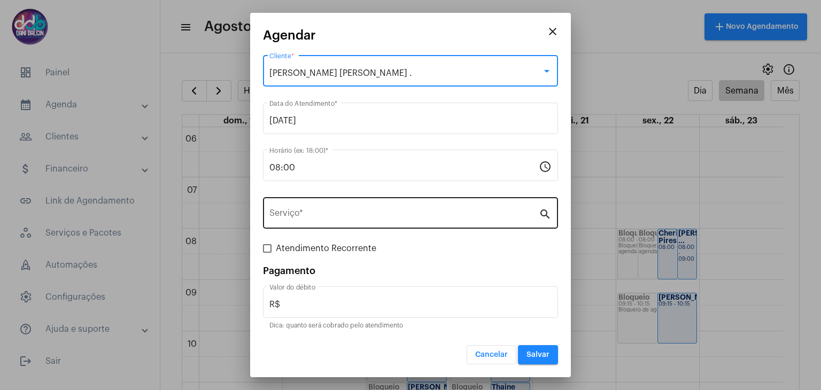
click at [323, 215] on input "Serviço *" at bounding box center [403, 216] width 269 height 10
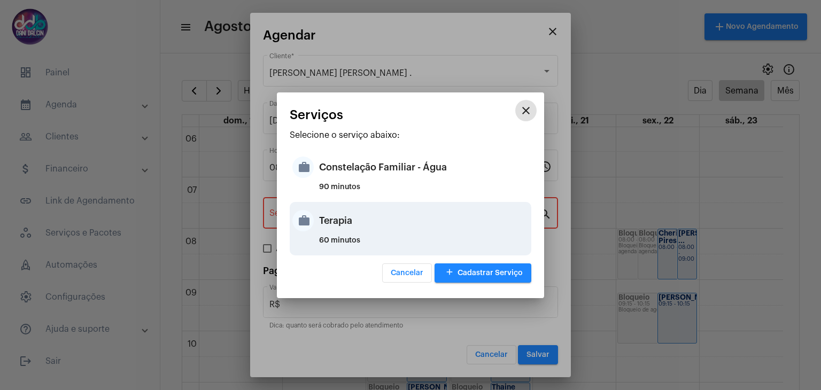
click at [341, 221] on div "Terapia" at bounding box center [424, 221] width 210 height 32
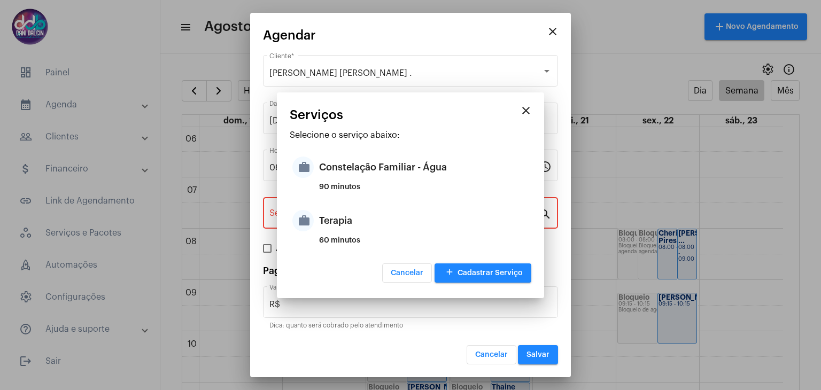
type input "Terapia"
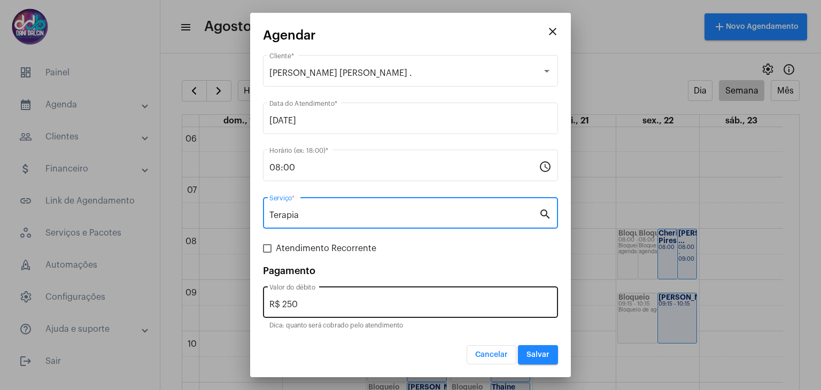
click at [295, 301] on input "R$ 250" at bounding box center [410, 305] width 282 height 10
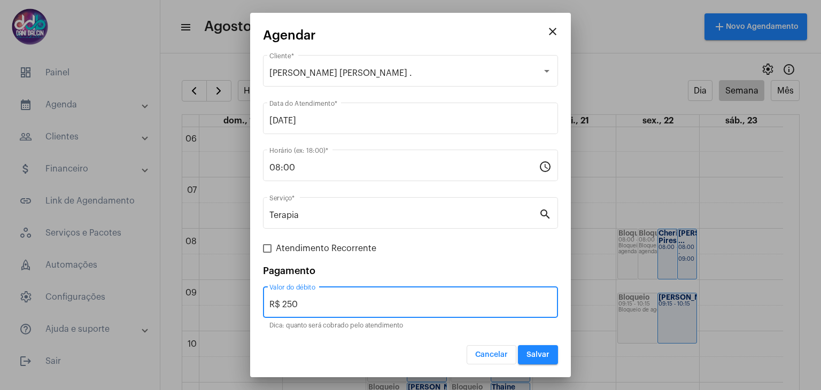
click at [295, 301] on input "R$ 250" at bounding box center [410, 305] width 282 height 10
type input "R$ 130"
click at [264, 250] on span at bounding box center [267, 248] width 9 height 9
click at [267, 253] on input "Atendimento Recorrente" at bounding box center [267, 253] width 1 height 1
checkbox input "true"
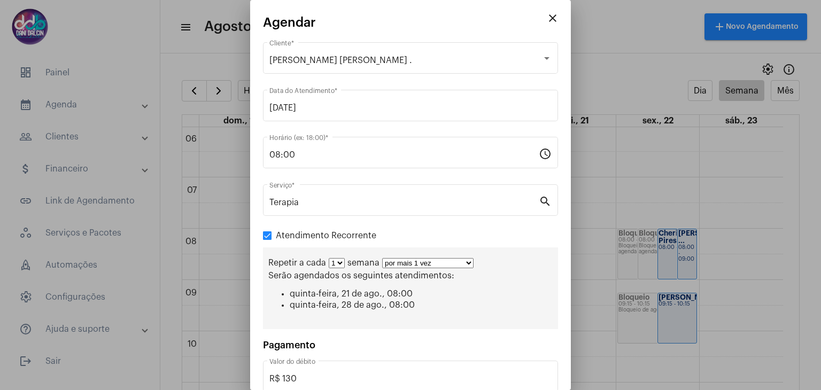
click at [466, 264] on select "por mais 1 vez por mais 2 vezes por mais 3 vezes por mais 4 vezes por mais 5 ve…" at bounding box center [427, 263] width 91 height 10
select select "10: 0"
click at [382, 258] on select "por mais 1 vez por mais 2 vezes por mais 3 vezes por mais 4 vezes por mais 5 ve…" at bounding box center [427, 263] width 91 height 10
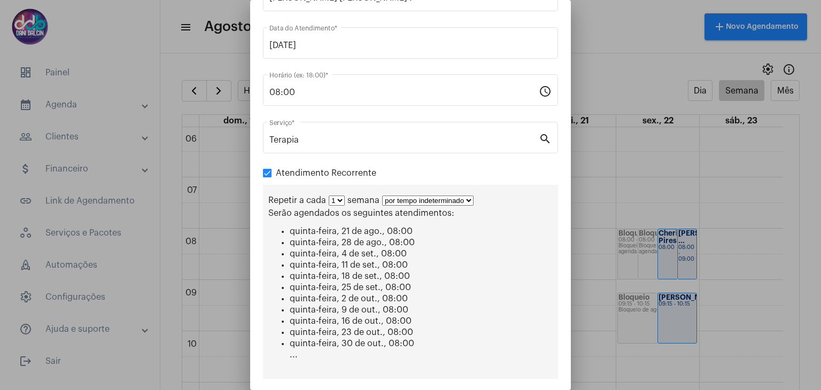
scroll to position [170, 0]
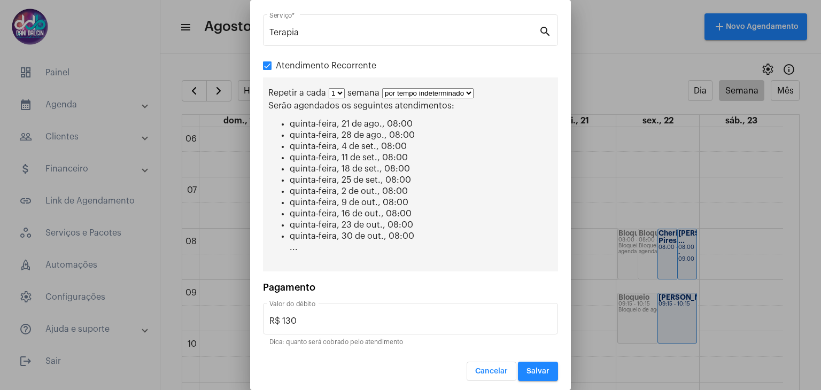
click at [533, 368] on span "Salvar" at bounding box center [538, 371] width 23 height 7
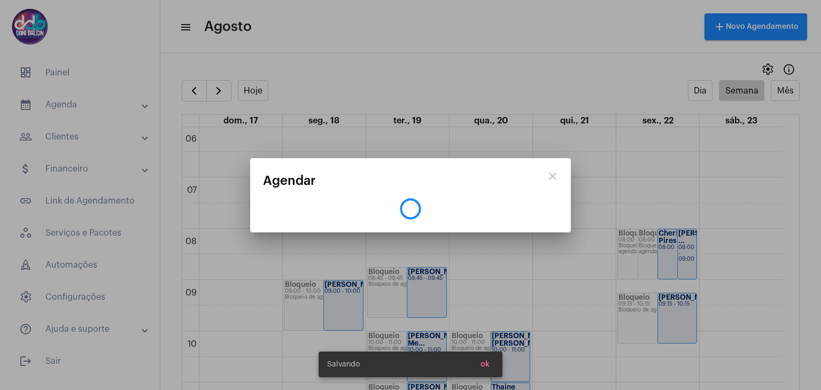
scroll to position [0, 0]
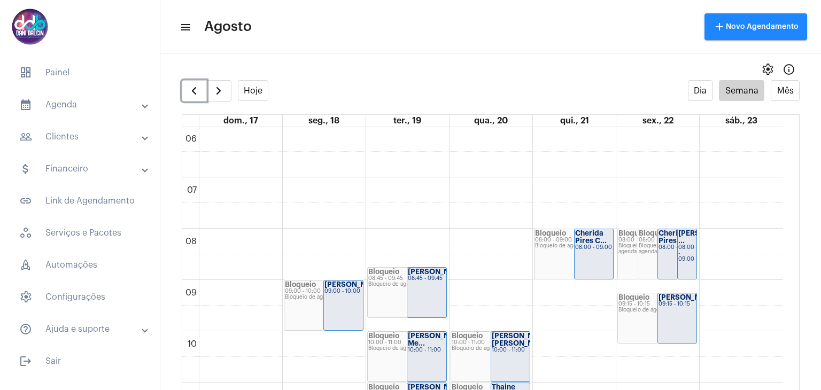
click at [670, 236] on strong "Cherida Pires C..." at bounding box center [675, 237] width 32 height 14
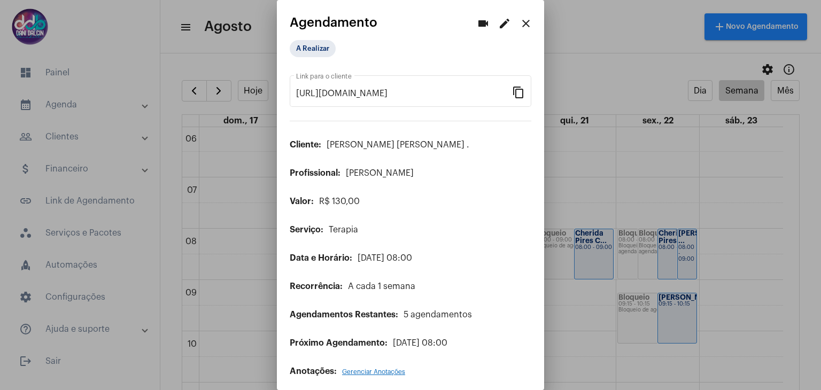
click at [498, 23] on mat-icon "edit" at bounding box center [504, 23] width 13 height 13
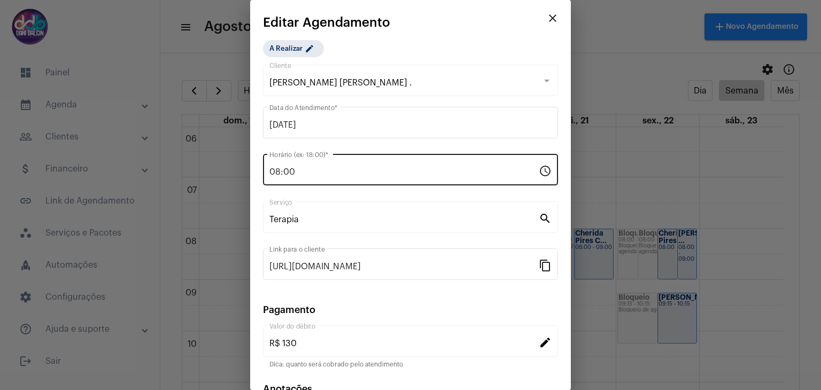
scroll to position [68, 0]
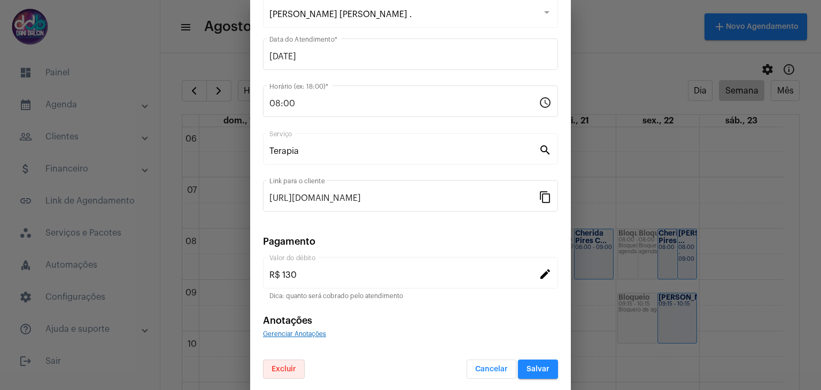
click at [279, 366] on span "Excluir" at bounding box center [284, 369] width 25 height 7
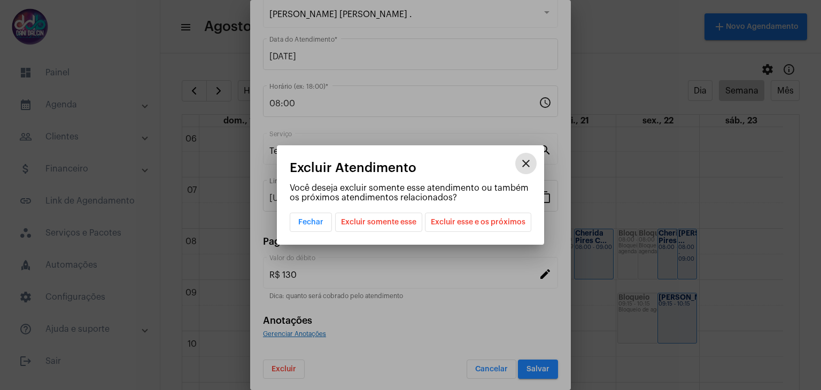
click at [461, 224] on span "Excluir esse e os próximos" at bounding box center [478, 222] width 95 height 18
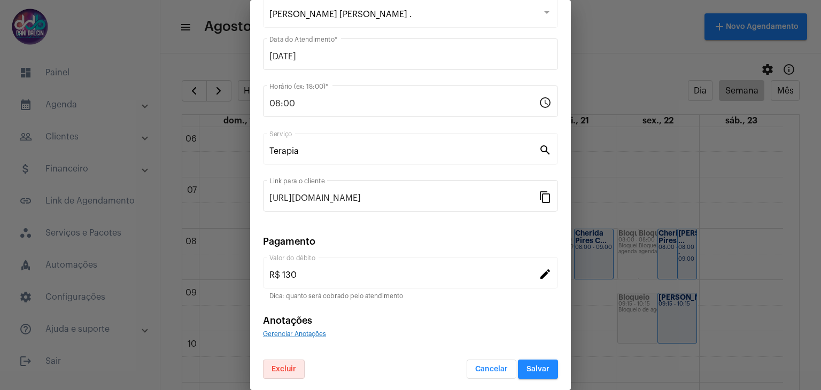
click at [527, 366] on span "Salvar" at bounding box center [538, 369] width 23 height 7
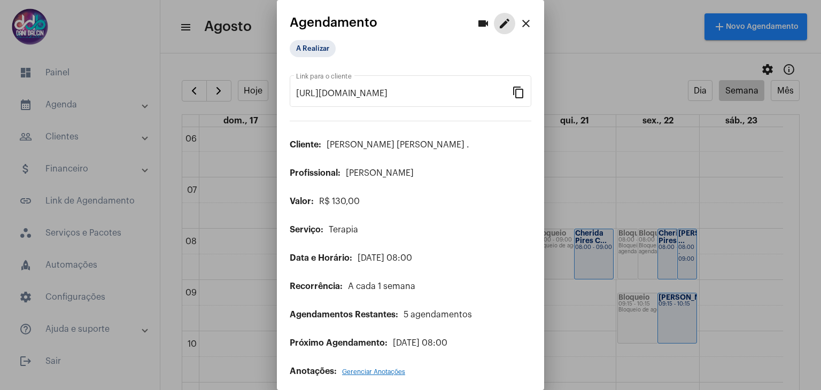
click at [520, 25] on mat-icon "close" at bounding box center [526, 23] width 13 height 13
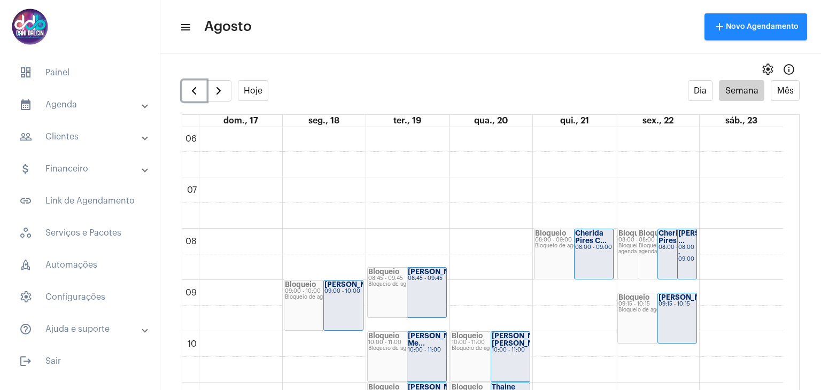
scroll to position [416, 0]
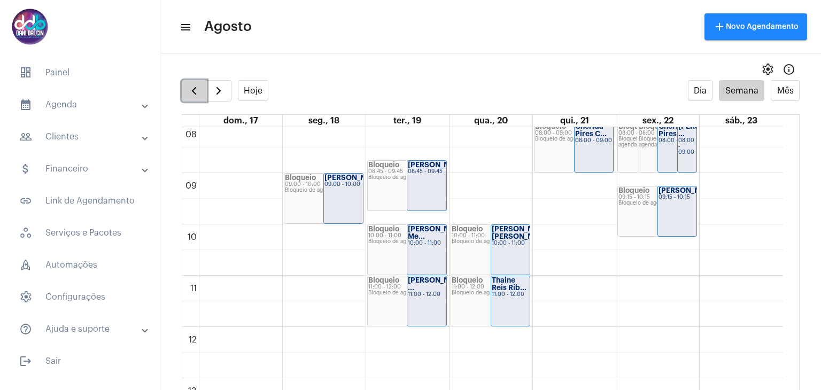
click at [189, 90] on span "button" at bounding box center [194, 90] width 13 height 13
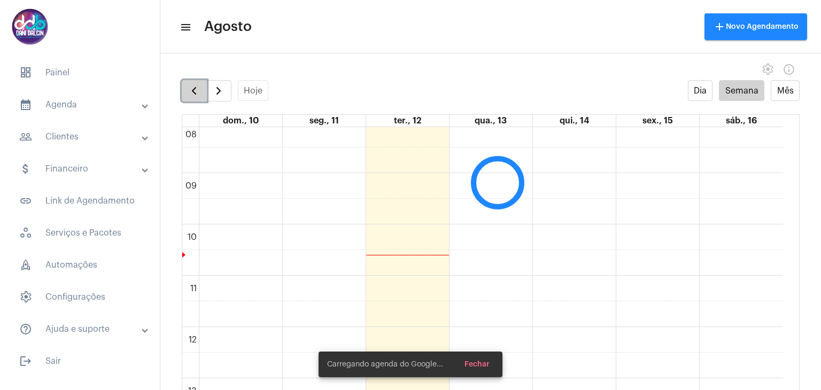
scroll to position [308, 0]
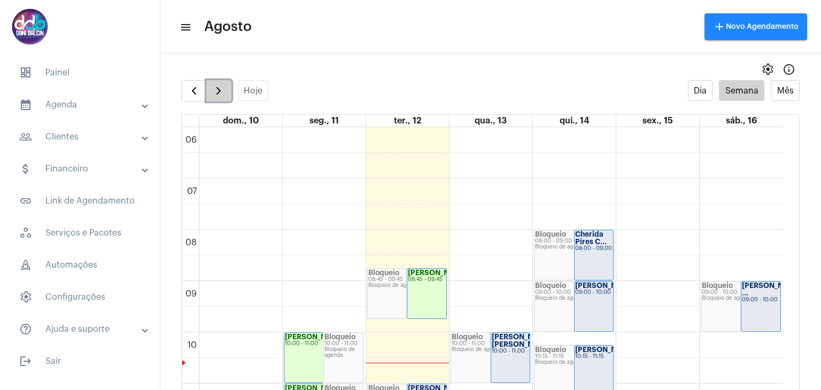
click at [215, 90] on span "button" at bounding box center [218, 90] width 13 height 13
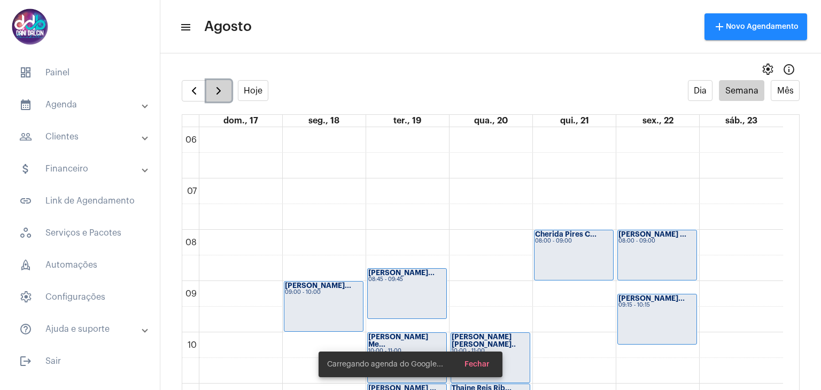
click at [215, 90] on span "button" at bounding box center [218, 90] width 13 height 13
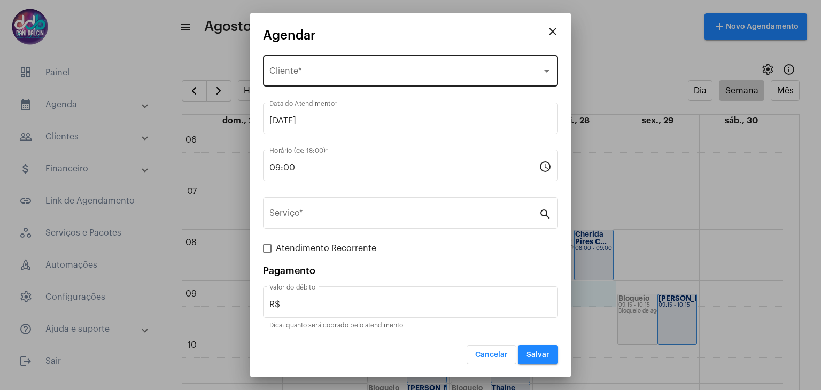
click at [330, 77] on span "Selecione o Cliente" at bounding box center [405, 73] width 273 height 10
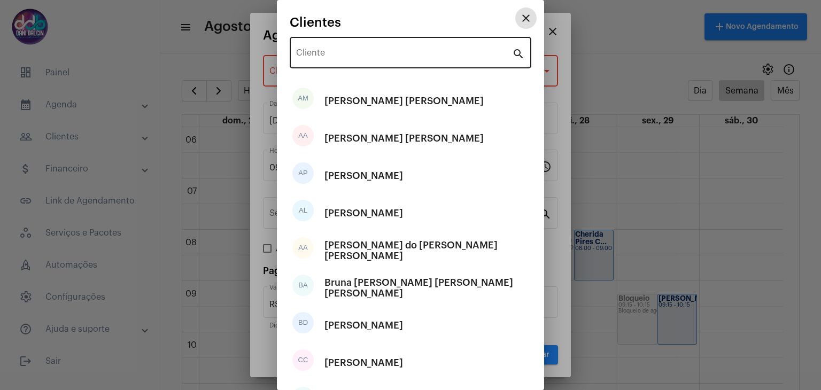
click at [334, 51] on input "Cliente" at bounding box center [404, 55] width 216 height 10
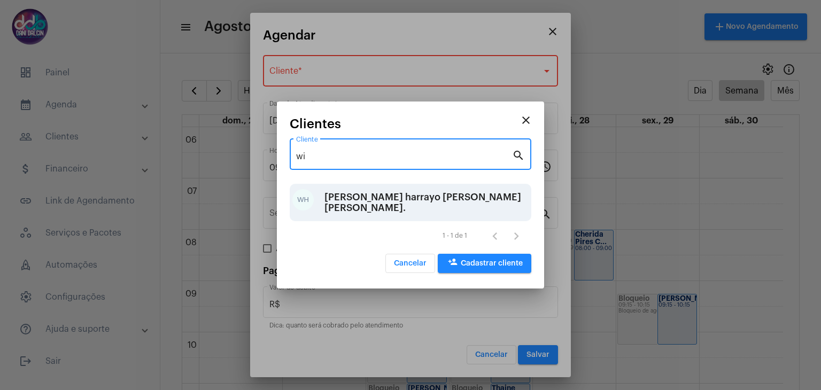
type input "wi"
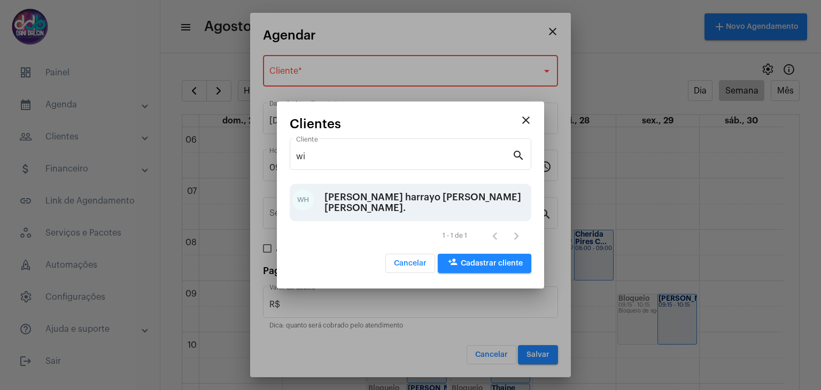
click at [370, 193] on div "[PERSON_NAME]." at bounding box center [427, 203] width 204 height 32
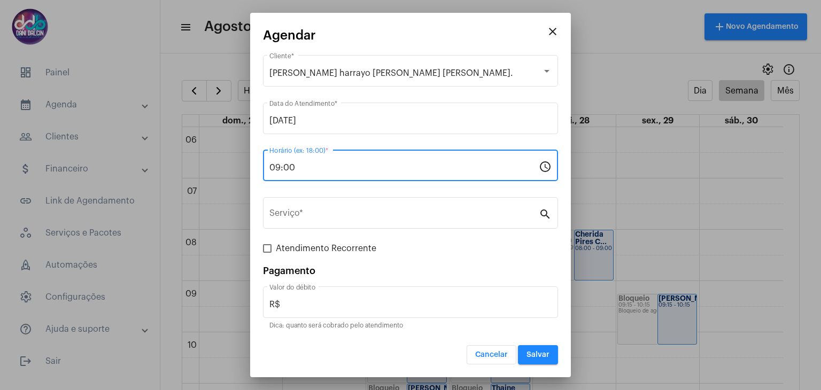
click at [350, 168] on input "09:00" at bounding box center [403, 168] width 269 height 10
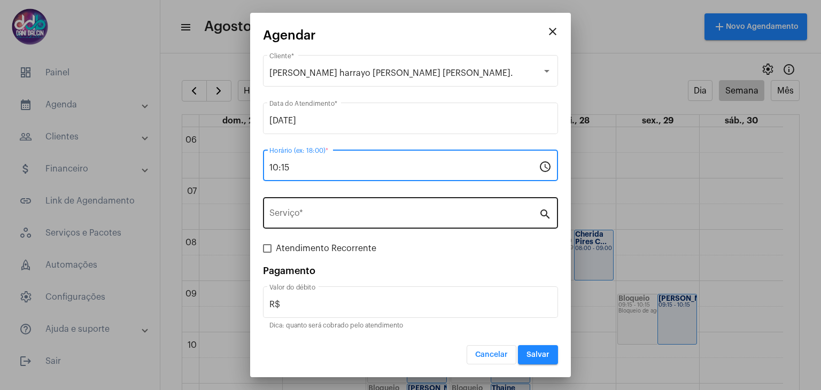
type input "10:15"
click at [329, 212] on input "Serviço *" at bounding box center [403, 216] width 269 height 10
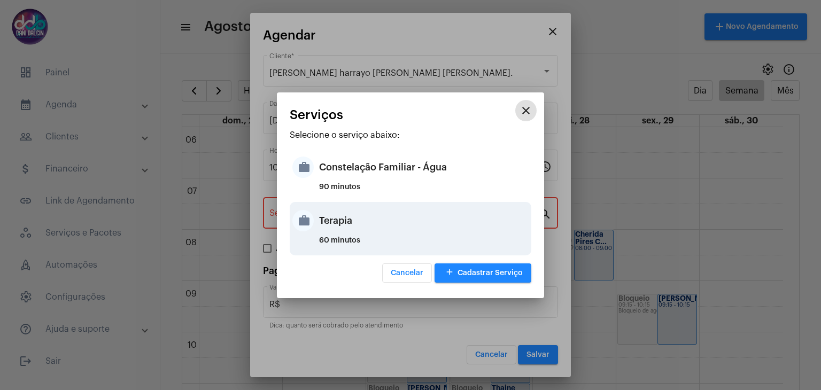
click at [341, 224] on div "Terapia" at bounding box center [424, 221] width 210 height 32
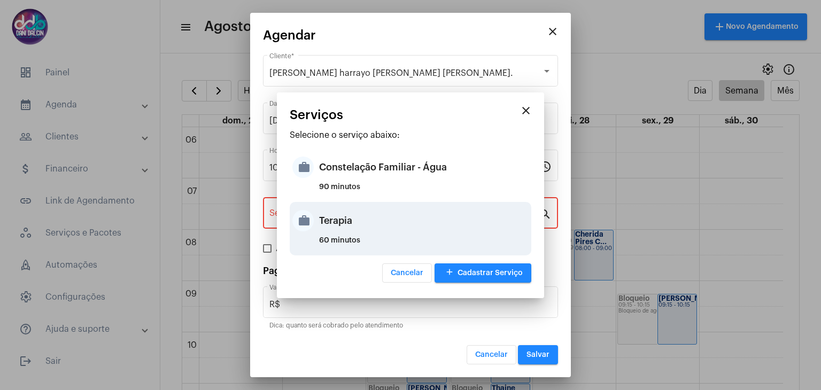
type input "Terapia"
type input "R$ 250"
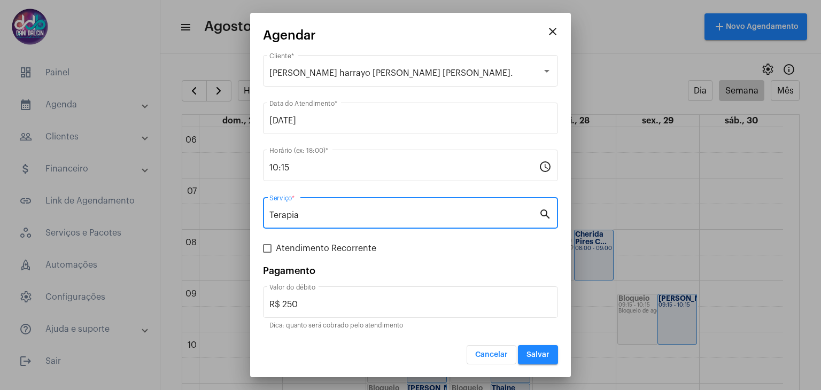
click at [276, 249] on span "Atendimento Recorrente" at bounding box center [326, 248] width 101 height 13
click at [267, 253] on input "Atendimento Recorrente" at bounding box center [267, 253] width 1 height 1
checkbox input "true"
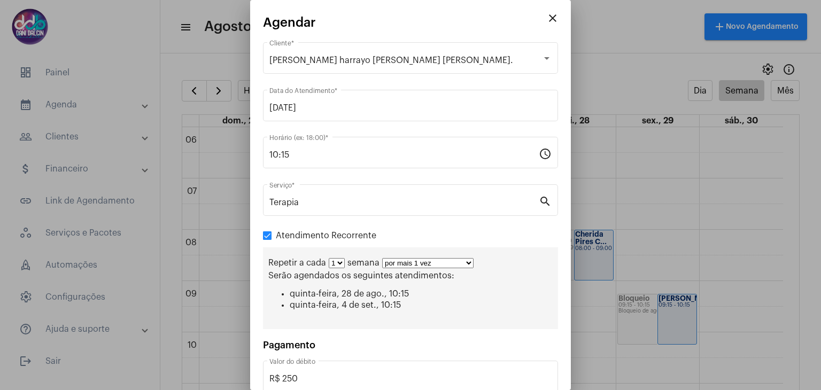
click at [337, 264] on select "1 2 3 4 5 6 7 8" at bounding box center [337, 263] width 16 height 10
select select "1: 2"
click at [329, 258] on select "1 2 3 4 5 6 7 8" at bounding box center [337, 263] width 16 height 10
click at [468, 265] on select "por mais 1 vez por mais 2 vezes por mais 3 vezes por mais 4 vezes por mais 5 ve…" at bounding box center [432, 263] width 91 height 10
select select "10: 0"
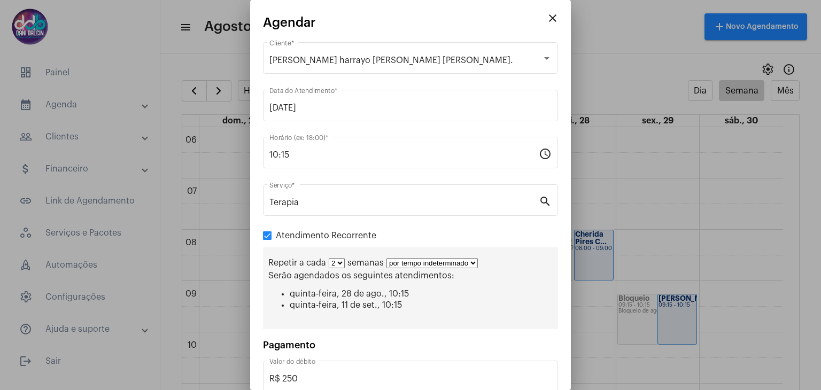
click at [387, 258] on select "por mais 1 vez por mais 2 vezes por mais 3 vezes por mais 4 vezes por mais 5 ve…" at bounding box center [432, 263] width 91 height 10
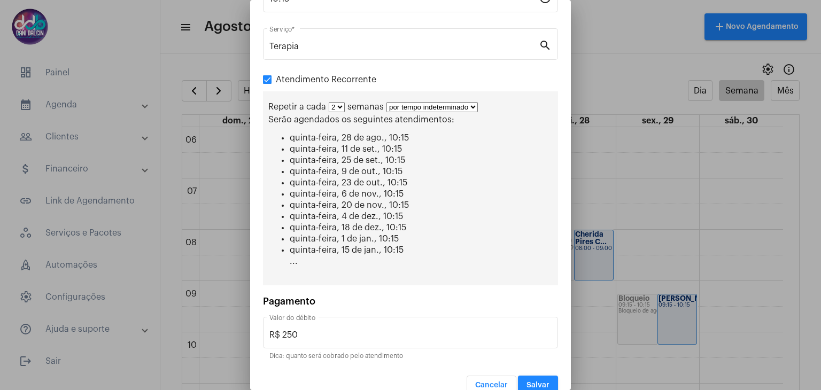
scroll to position [170, 0]
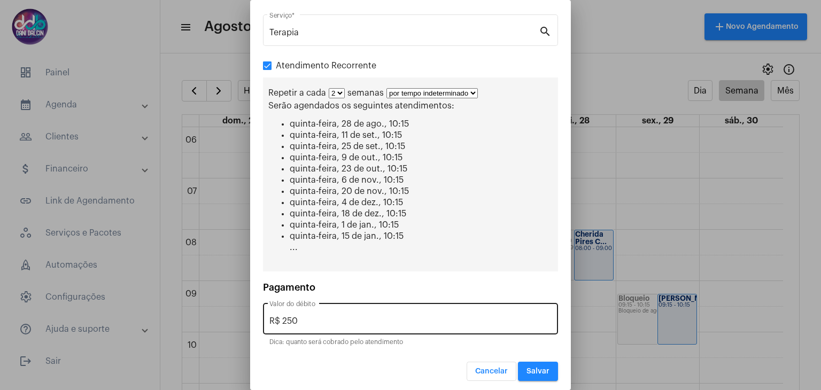
click at [340, 310] on div "R$ 250 Valor do débito" at bounding box center [410, 318] width 282 height 34
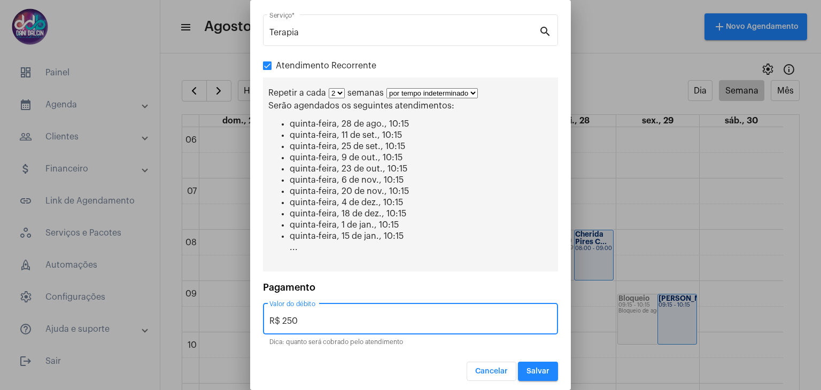
click at [340, 310] on div "R$ 250 Valor do débito" at bounding box center [410, 318] width 282 height 34
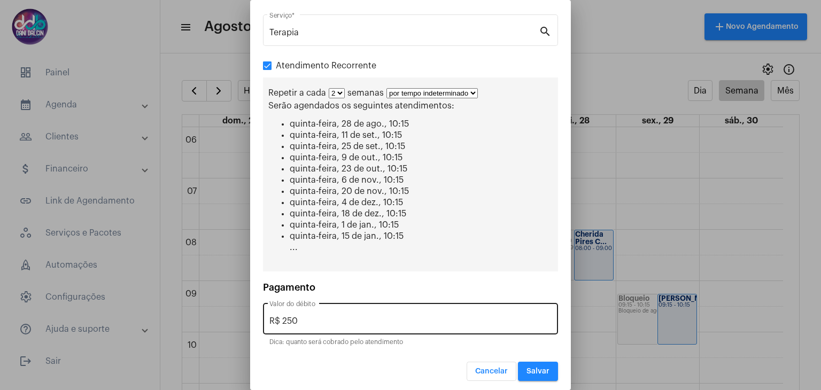
click at [291, 311] on div "R$ 250 Valor do débito" at bounding box center [410, 318] width 282 height 34
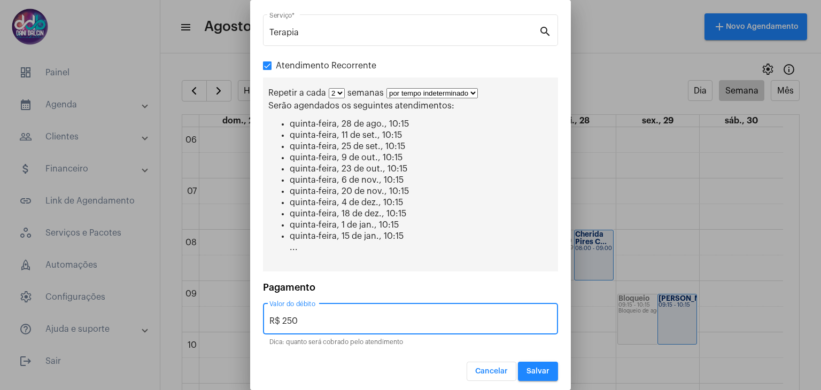
click at [293, 317] on input "R$ 250" at bounding box center [410, 322] width 282 height 10
type input "R$ 100"
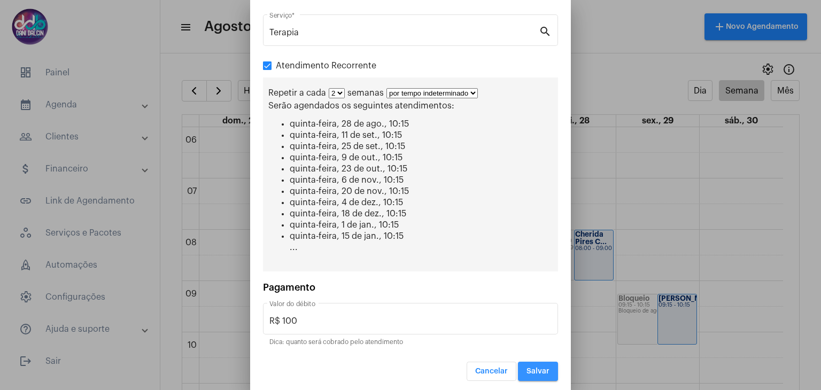
click at [528, 368] on span "Salvar" at bounding box center [538, 371] width 23 height 7
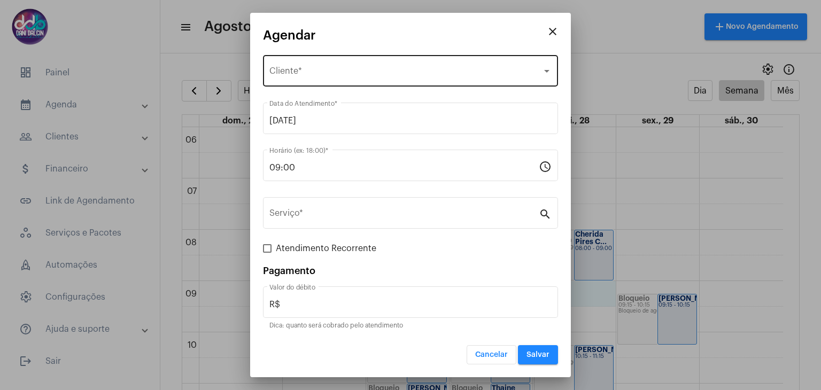
click at [334, 67] on div "Selecione o Cliente Cliente *" at bounding box center [410, 70] width 282 height 34
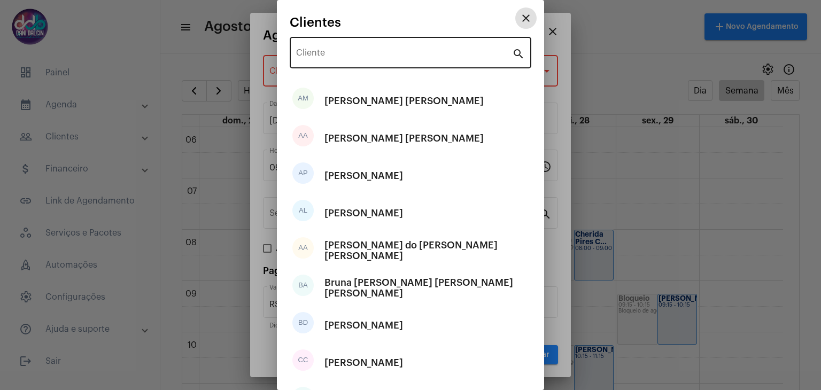
click at [340, 44] on div "Cliente" at bounding box center [404, 52] width 216 height 34
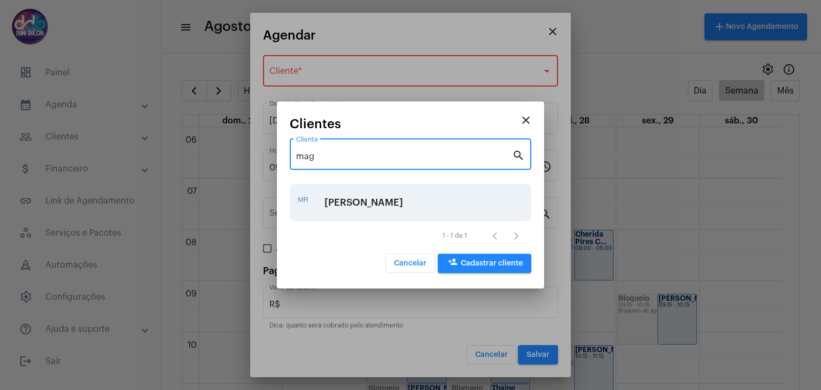
type input "mag"
click at [372, 198] on div "[PERSON_NAME]" at bounding box center [364, 203] width 79 height 32
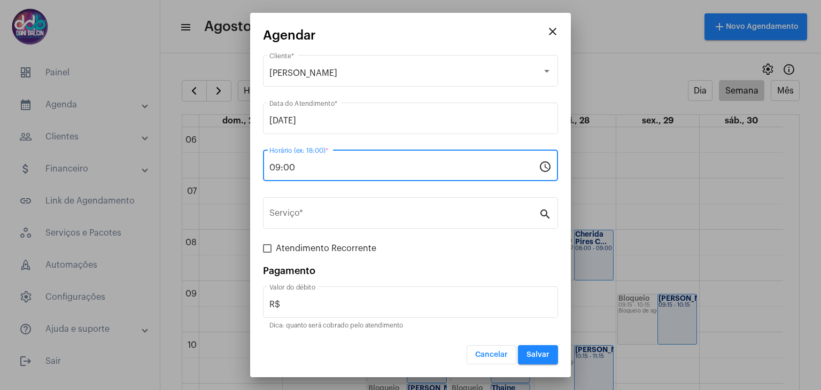
click at [327, 167] on input "09:00" at bounding box center [403, 168] width 269 height 10
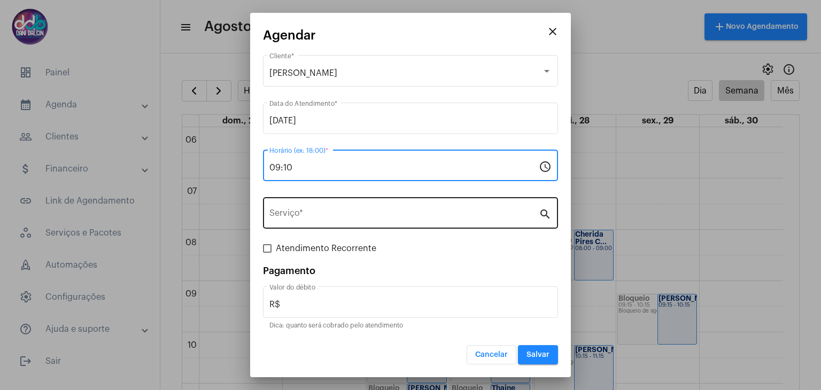
type input "09:10"
click at [329, 213] on input "Serviço *" at bounding box center [403, 216] width 269 height 10
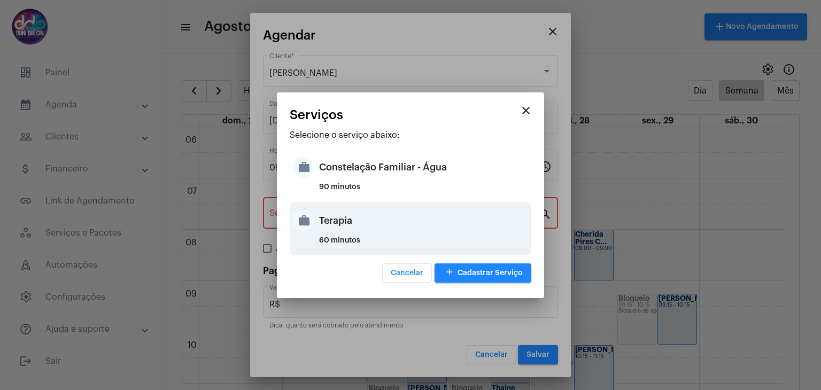
click at [345, 219] on div "Terapia" at bounding box center [424, 221] width 210 height 32
type input "Terapia"
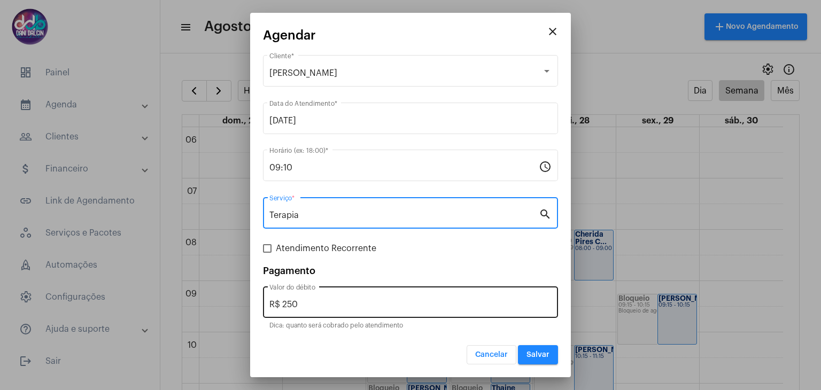
click at [312, 301] on input "R$ 250" at bounding box center [410, 305] width 282 height 10
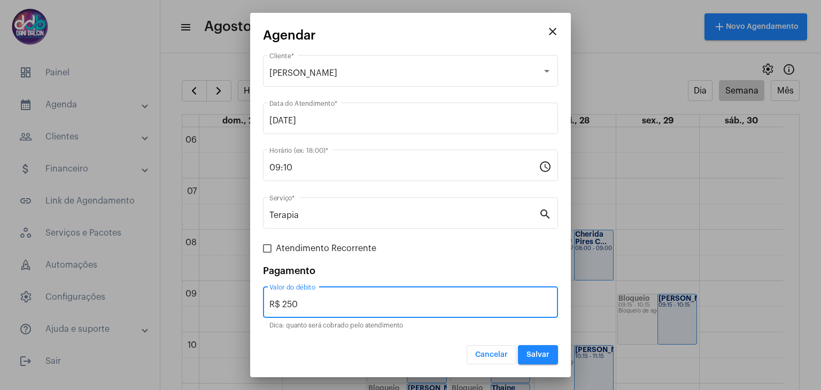
click at [312, 301] on input "R$ 250" at bounding box center [410, 305] width 282 height 10
type input "R$ 150"
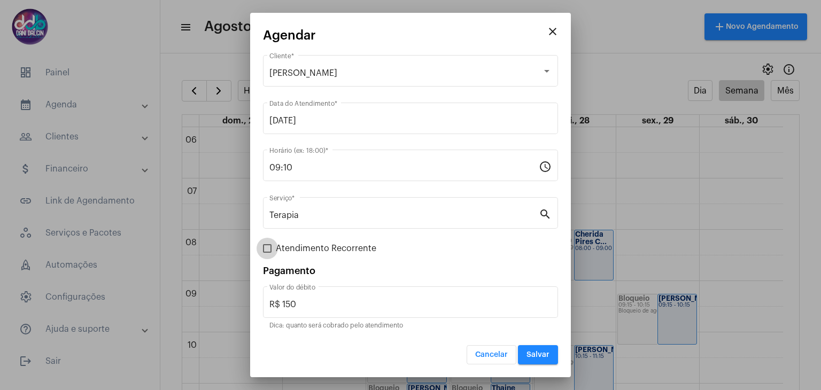
click at [269, 248] on span at bounding box center [267, 248] width 9 height 9
click at [267, 253] on input "Atendimento Recorrente" at bounding box center [267, 253] width 1 height 1
checkbox input "true"
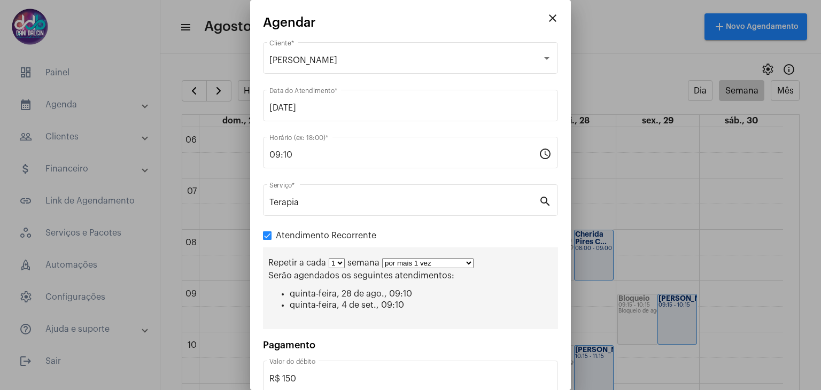
scroll to position [60, 0]
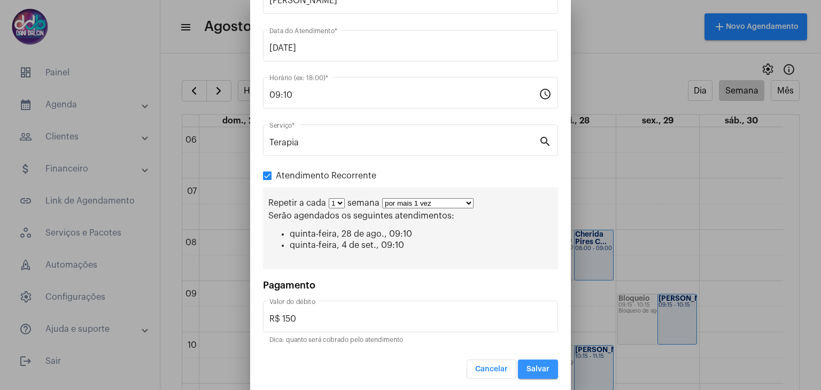
click at [520, 363] on button "Salvar" at bounding box center [538, 369] width 40 height 19
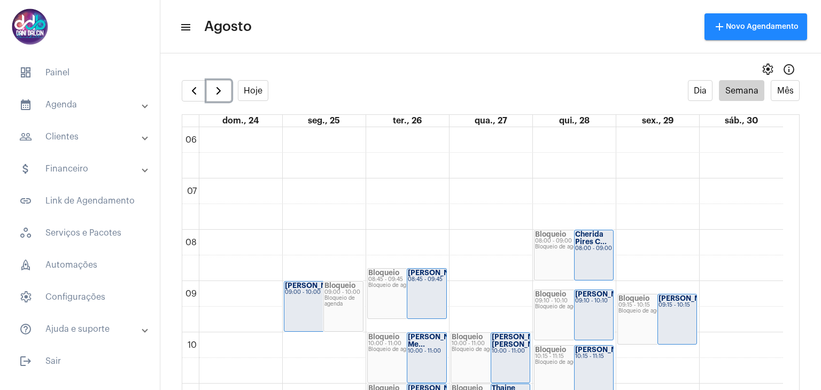
click at [660, 302] on strong "[PERSON_NAME]..." at bounding box center [692, 298] width 66 height 7
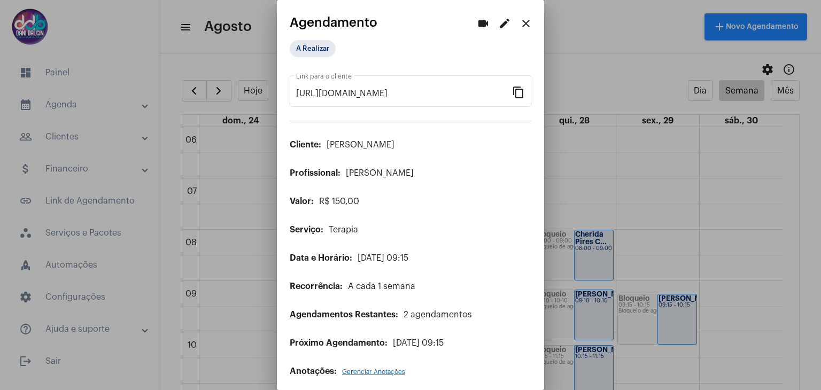
click at [498, 20] on mat-icon "edit" at bounding box center [504, 23] width 13 height 13
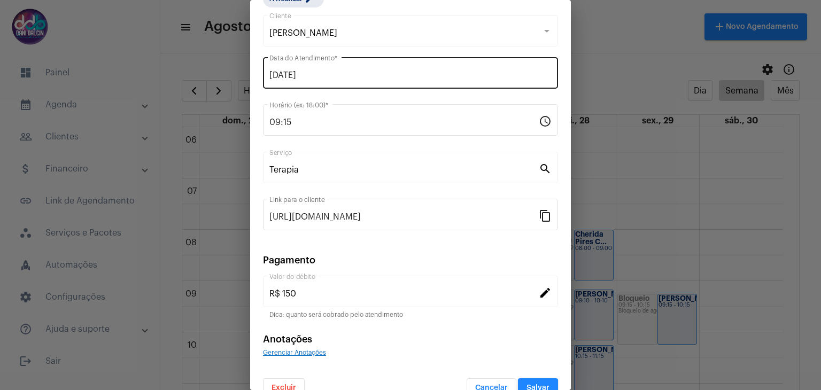
scroll to position [68, 0]
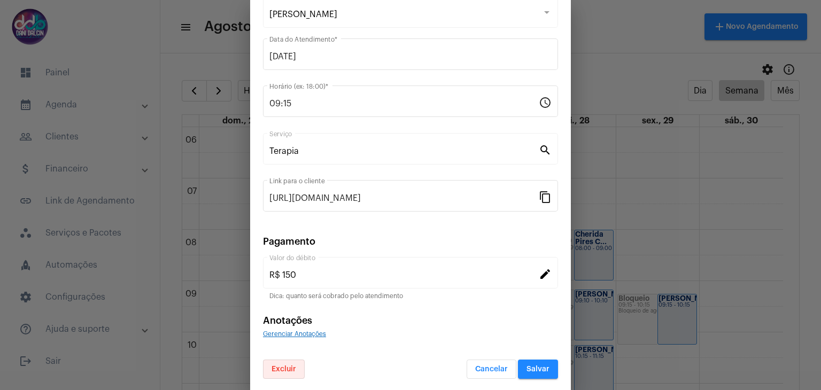
click at [283, 366] on span "Excluir" at bounding box center [284, 369] width 25 height 7
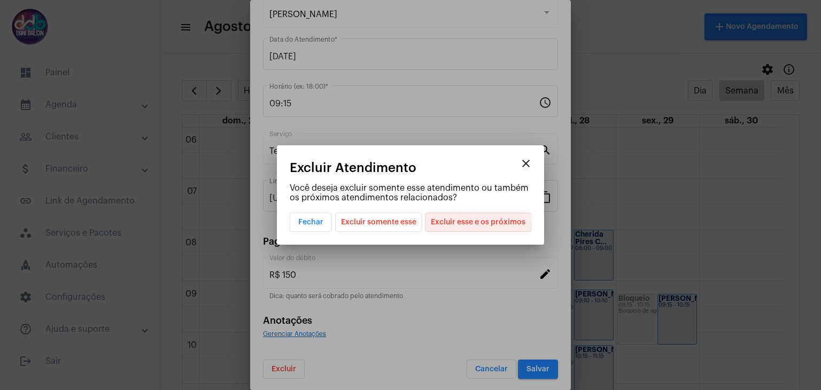
click at [438, 225] on span "Excluir esse e os próximos" at bounding box center [478, 222] width 95 height 18
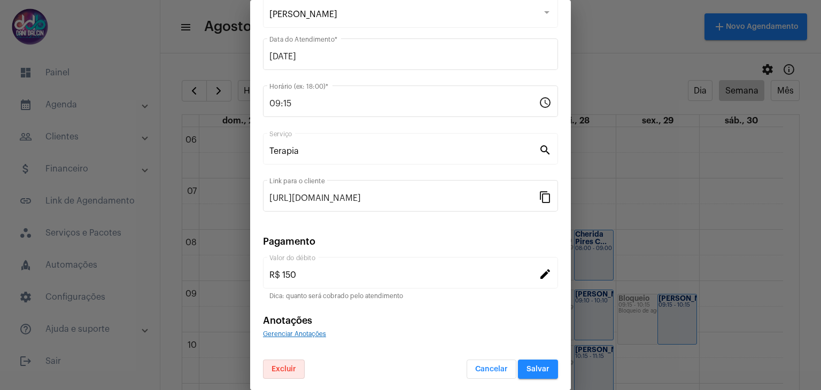
click at [532, 368] on span "Salvar" at bounding box center [538, 369] width 23 height 7
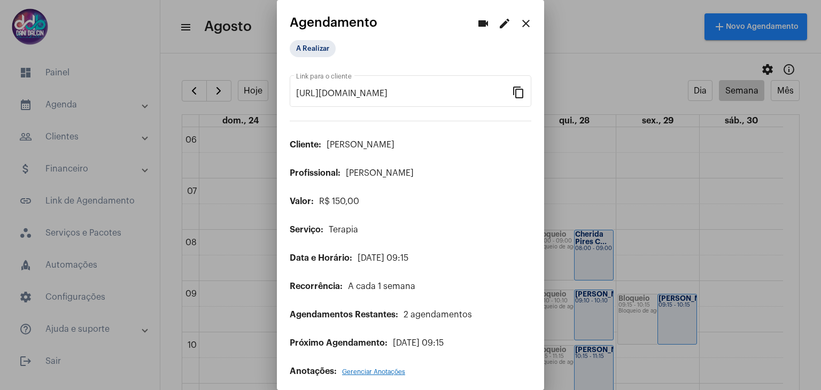
click at [612, 121] on div at bounding box center [410, 195] width 821 height 390
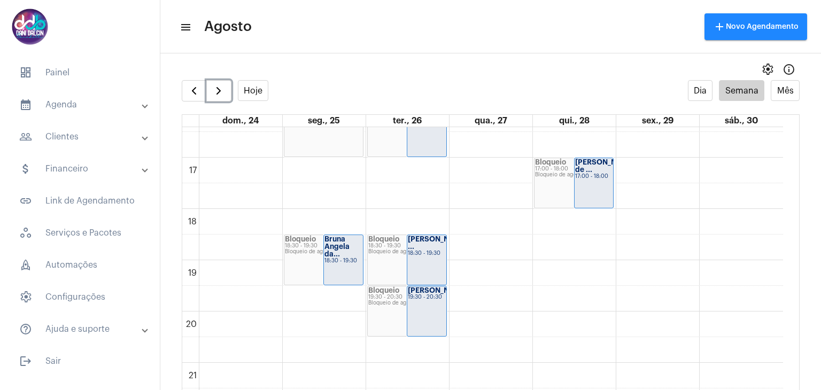
scroll to position [896, 0]
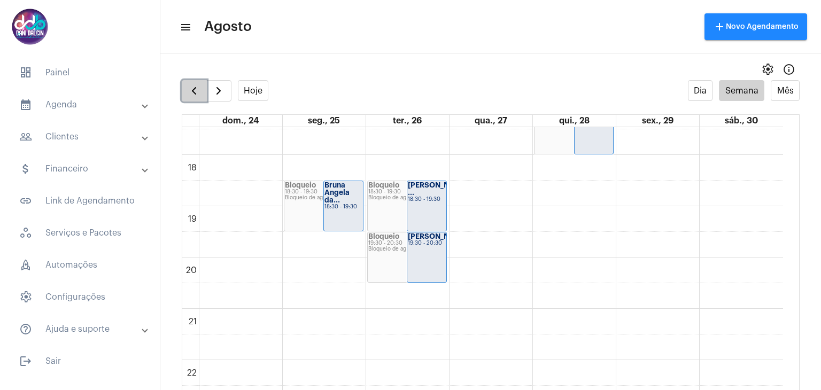
click at [195, 88] on span "button" at bounding box center [194, 90] width 13 height 13
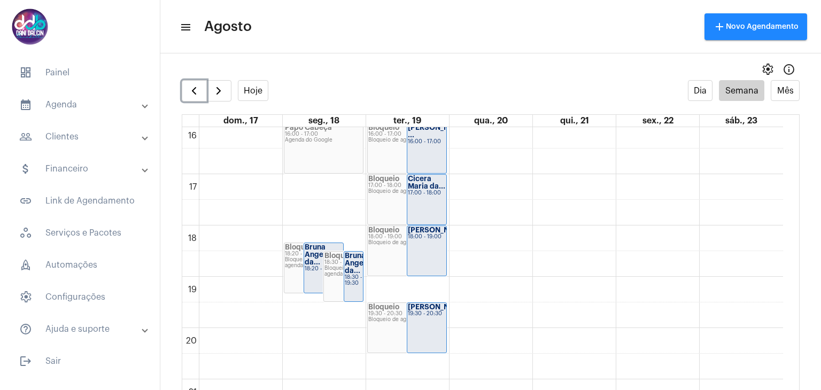
scroll to position [843, 0]
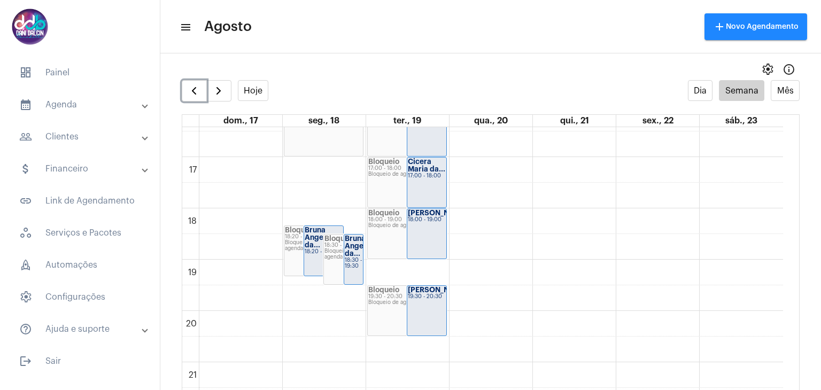
click at [425, 294] on strong "[PERSON_NAME]..." at bounding box center [441, 290] width 66 height 7
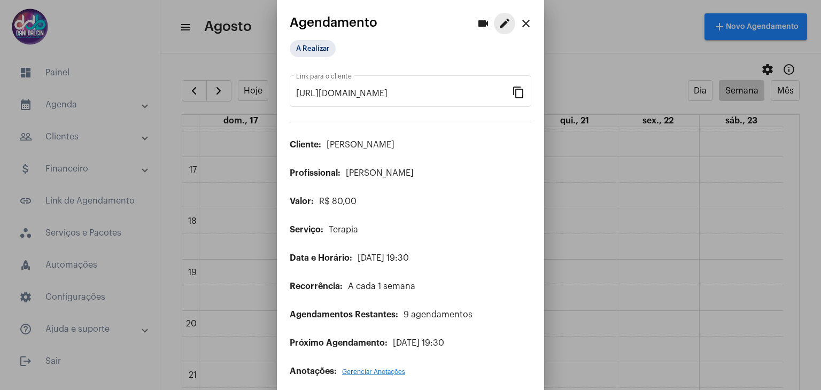
click at [498, 25] on mat-icon "edit" at bounding box center [504, 23] width 13 height 13
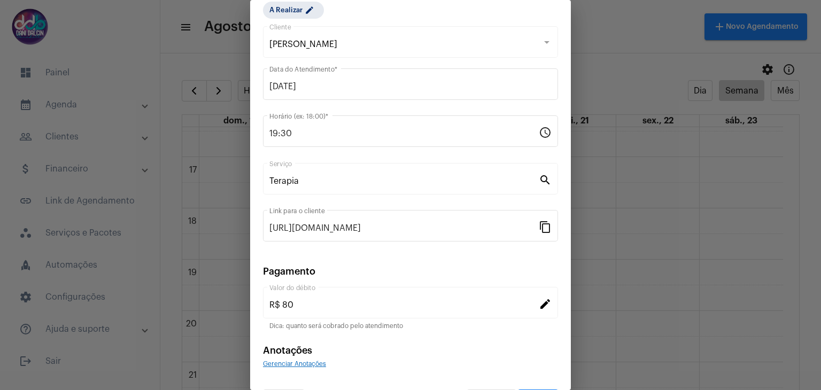
scroll to position [68, 0]
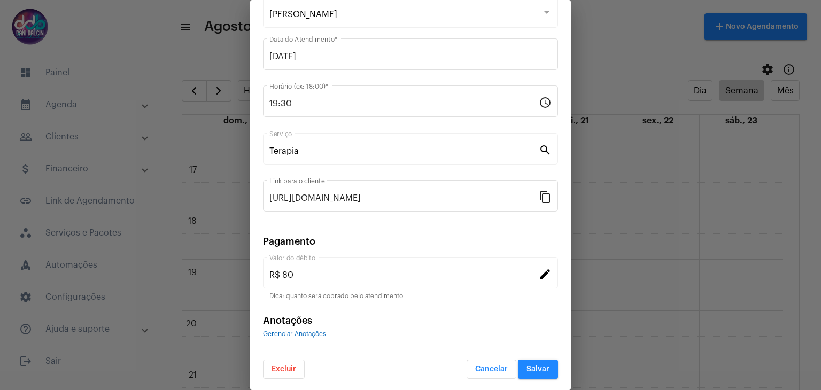
click at [287, 368] on span "Excluir" at bounding box center [284, 369] width 25 height 7
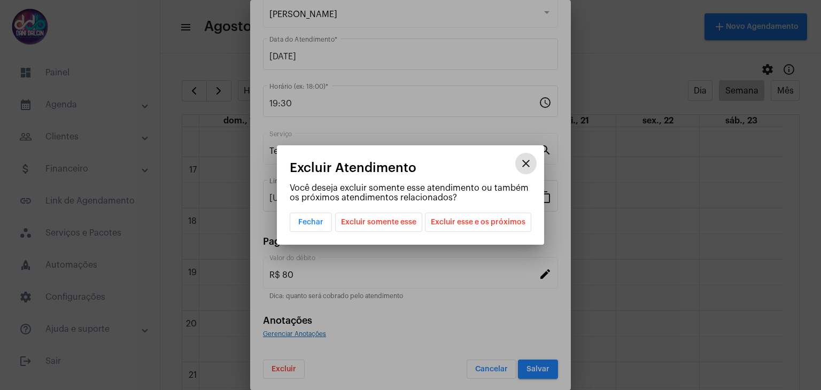
click at [447, 225] on span "Excluir esse e os próximos" at bounding box center [478, 222] width 95 height 18
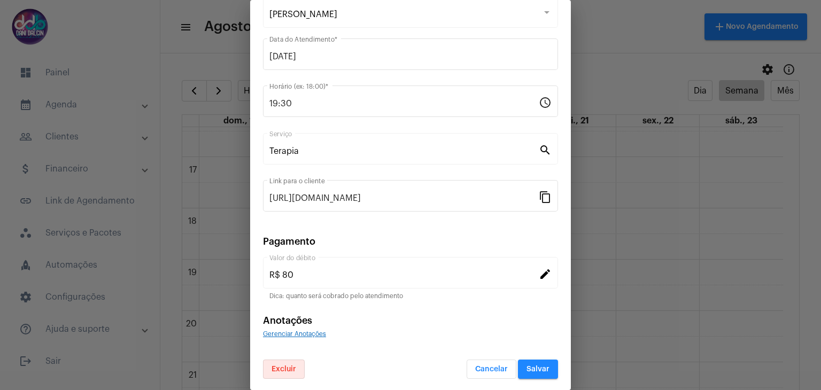
click at [530, 366] on span "Salvar" at bounding box center [538, 369] width 23 height 7
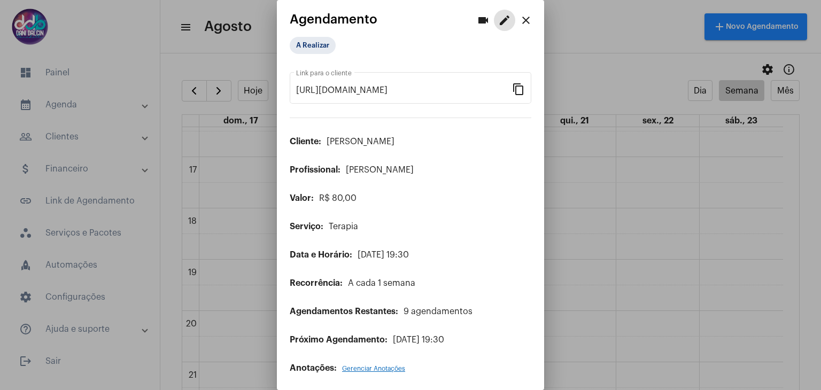
scroll to position [5, 0]
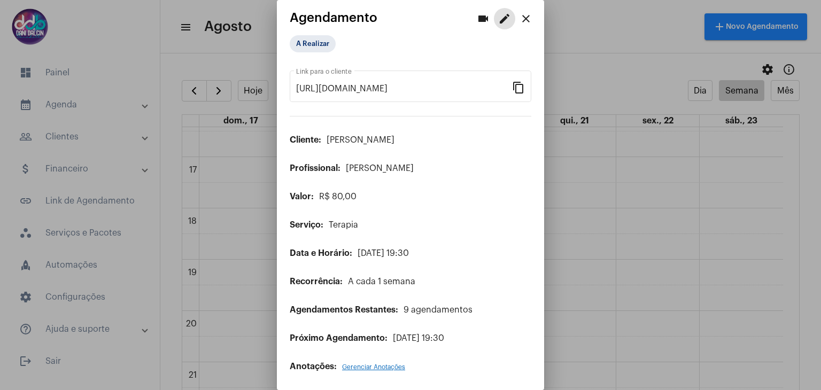
click at [520, 20] on mat-icon "close" at bounding box center [526, 18] width 13 height 13
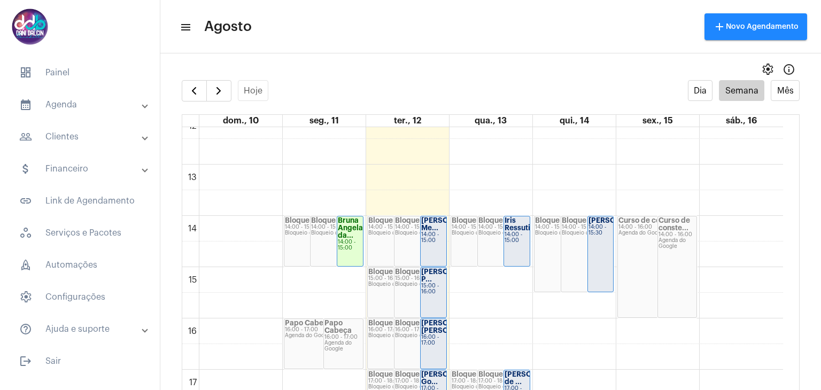
scroll to position [844, 0]
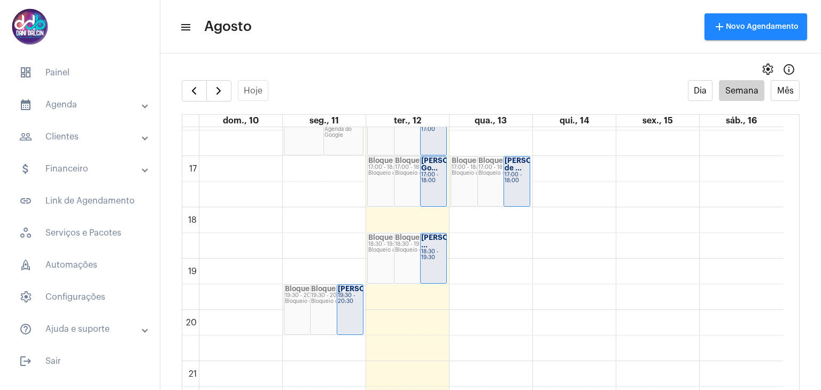
click at [346, 292] on strong "[PERSON_NAME]..." at bounding box center [371, 289] width 66 height 7
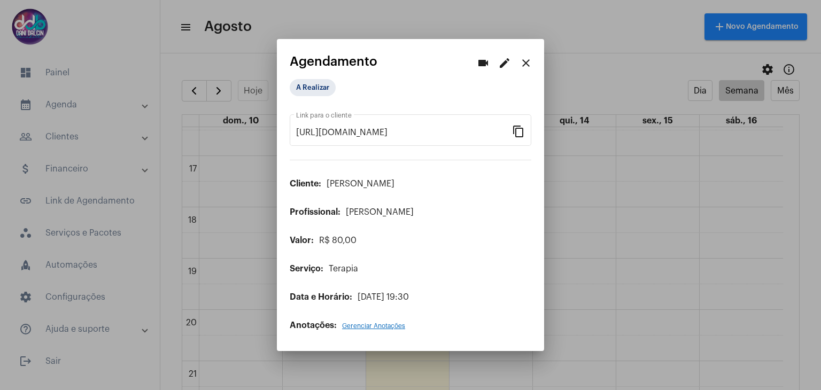
click at [506, 64] on mat-icon "edit" at bounding box center [504, 63] width 13 height 13
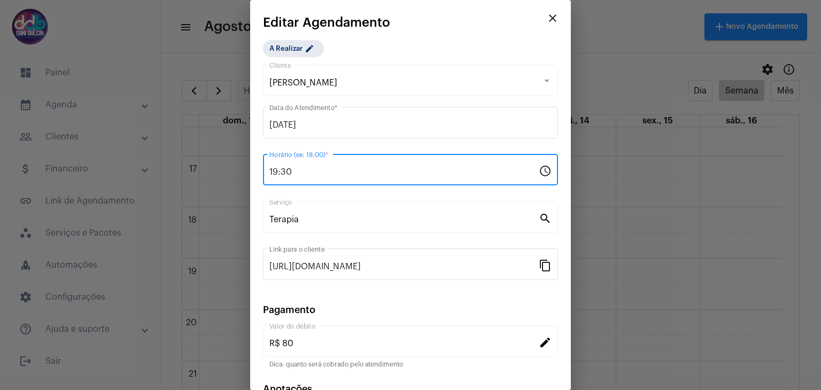
click at [313, 175] on input "19:30" at bounding box center [403, 172] width 269 height 10
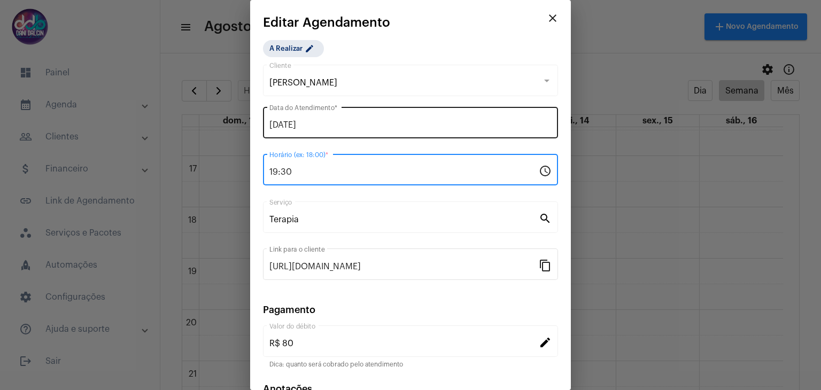
click at [299, 126] on input "11/08/2025" at bounding box center [410, 125] width 282 height 10
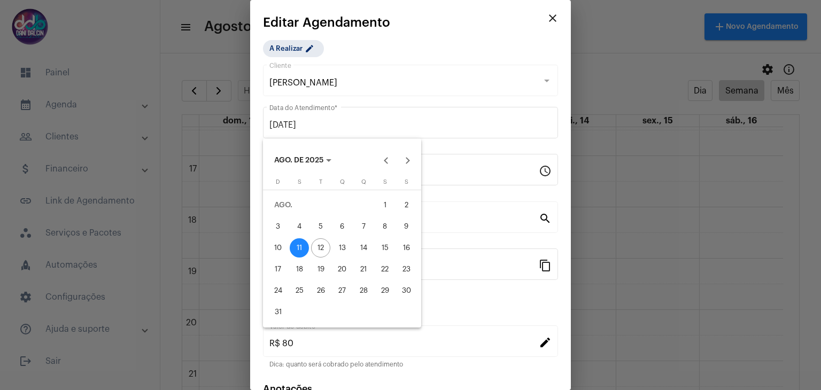
click at [322, 242] on div "12" at bounding box center [320, 247] width 19 height 19
type input "12/08/2025"
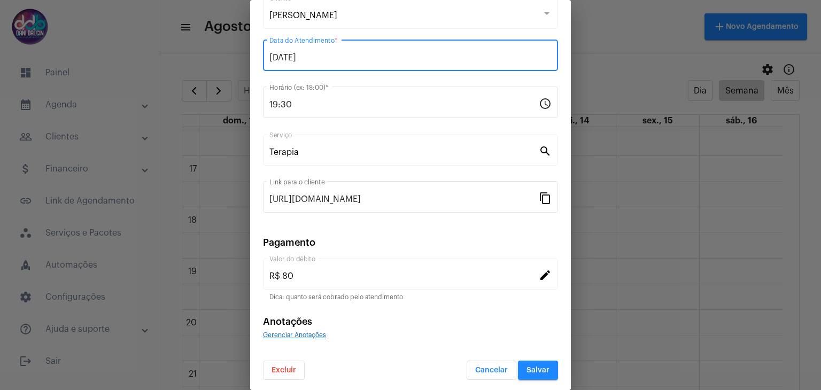
scroll to position [68, 0]
click at [518, 368] on button "Salvar" at bounding box center [538, 369] width 40 height 19
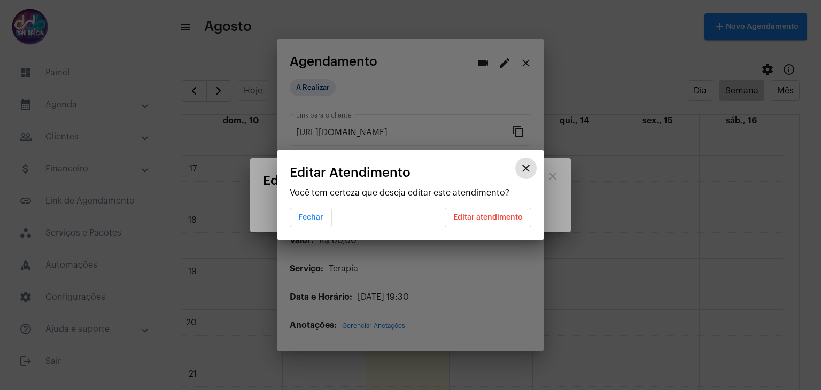
click at [487, 218] on span "Editar atendimento" at bounding box center [488, 217] width 70 height 7
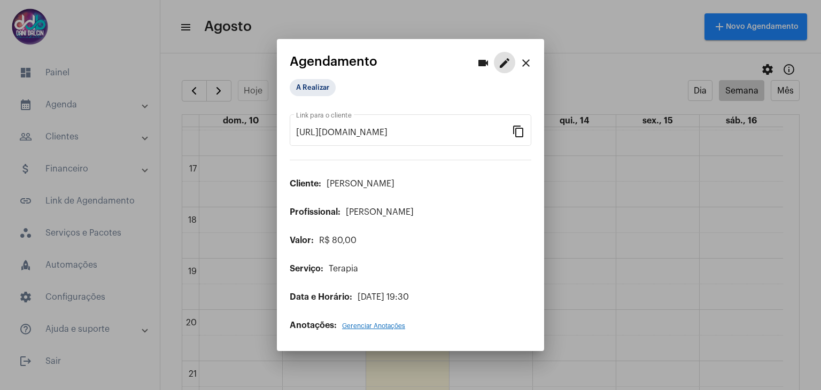
click at [530, 63] on mat-icon "close" at bounding box center [526, 63] width 13 height 13
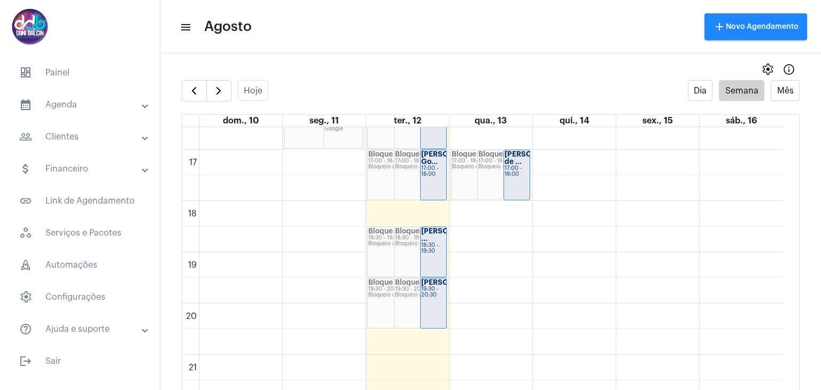
scroll to position [733, 0]
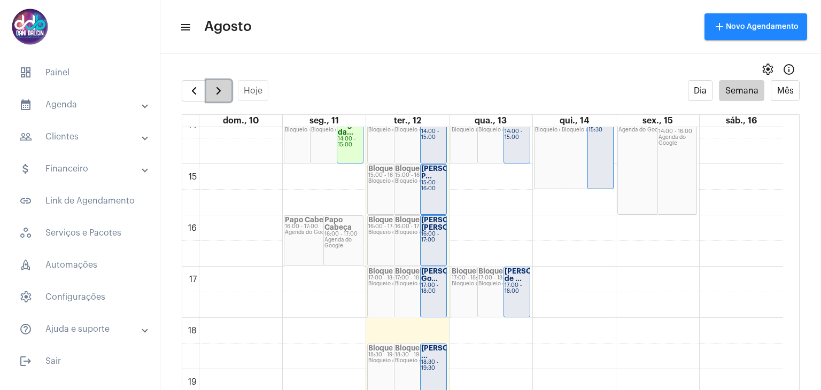
click at [225, 93] on button "button" at bounding box center [218, 90] width 25 height 21
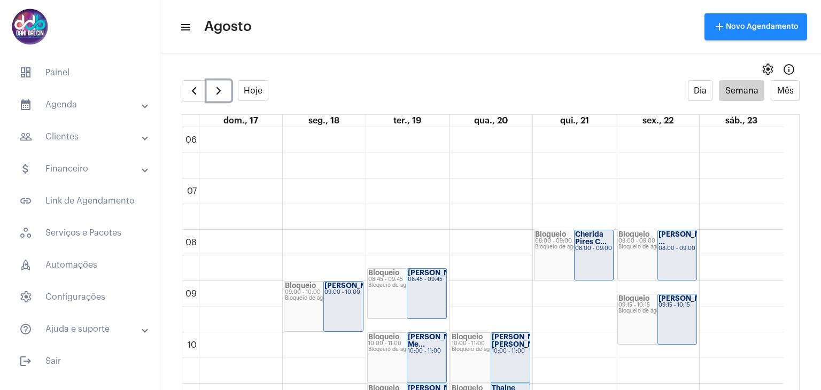
click at [670, 299] on strong "[PERSON_NAME]..." at bounding box center [692, 298] width 66 height 7
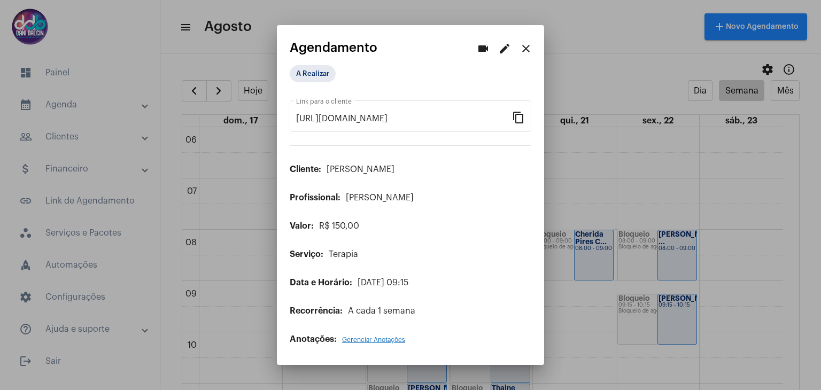
click at [502, 52] on mat-icon "edit" at bounding box center [504, 48] width 13 height 13
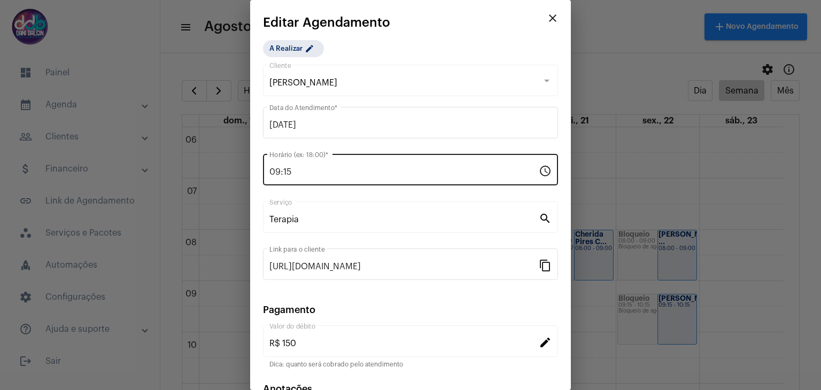
click at [314, 170] on input "09:15" at bounding box center [403, 172] width 269 height 10
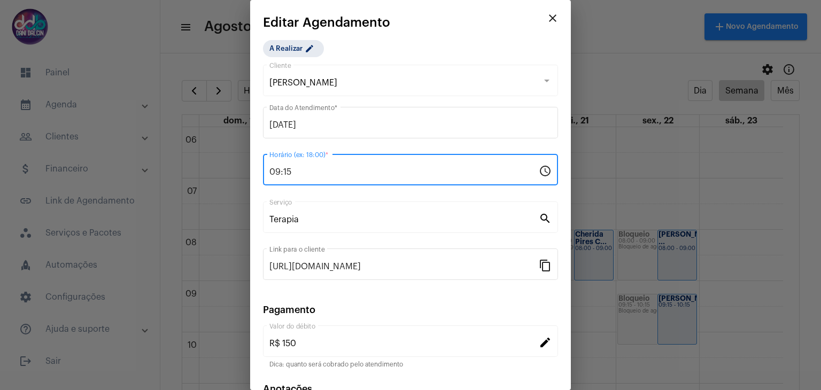
click at [314, 170] on input "09:15" at bounding box center [403, 172] width 269 height 10
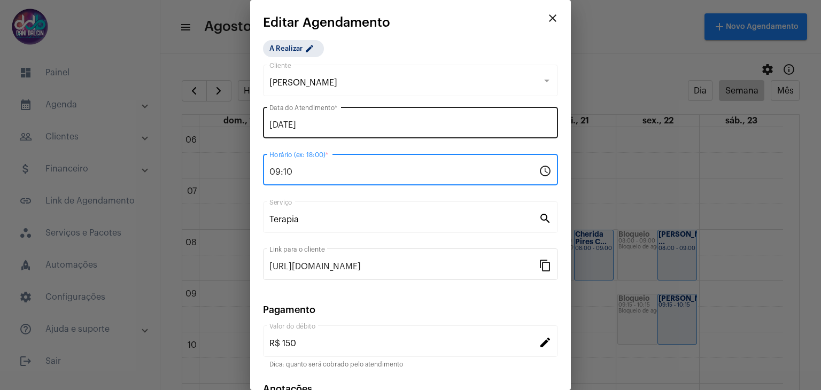
type input "09:10"
click at [284, 126] on input "[DATE]" at bounding box center [410, 125] width 282 height 10
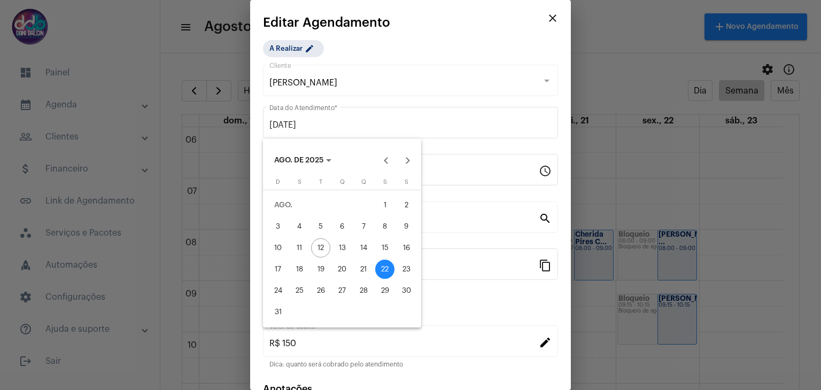
click at [355, 268] on div "21" at bounding box center [363, 269] width 19 height 19
type input "[DATE]"
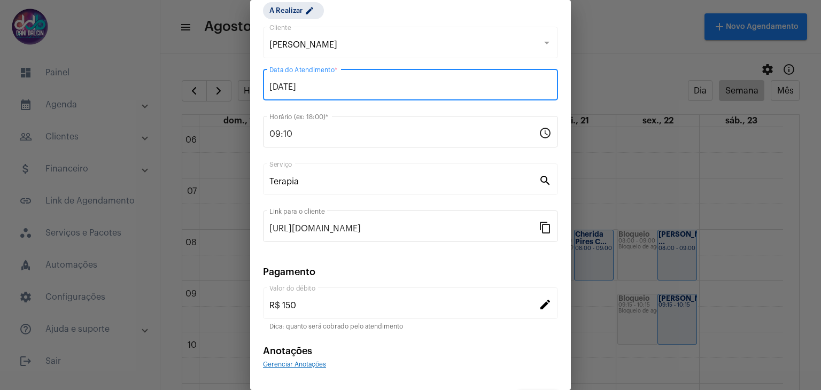
scroll to position [68, 0]
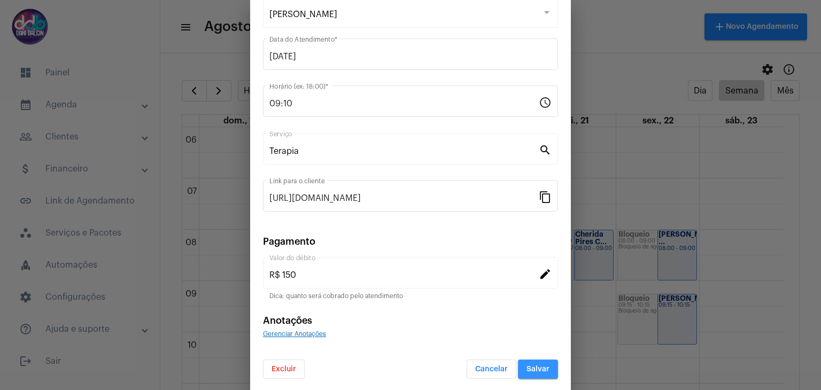
click at [534, 368] on span "Salvar" at bounding box center [538, 369] width 23 height 7
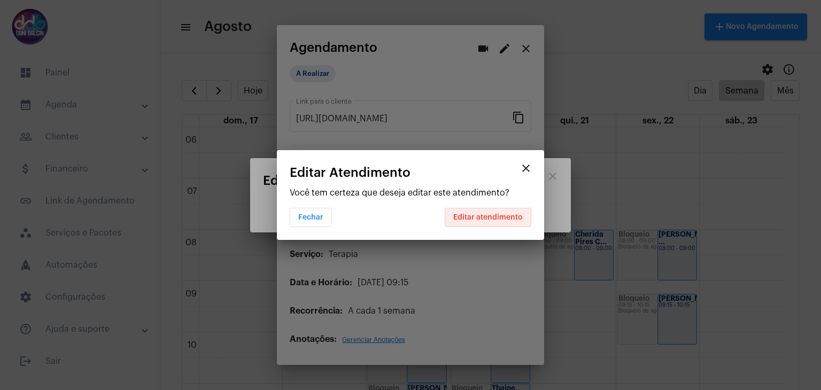
click at [488, 215] on span "Editar atendimento" at bounding box center [488, 217] width 70 height 7
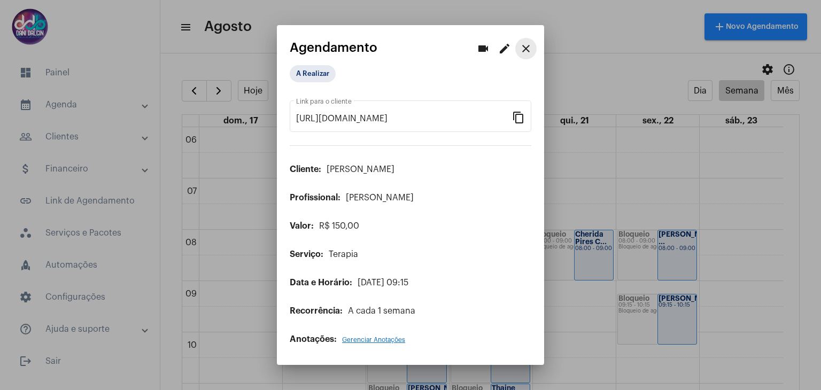
click at [528, 50] on mat-icon "close" at bounding box center [526, 48] width 13 height 13
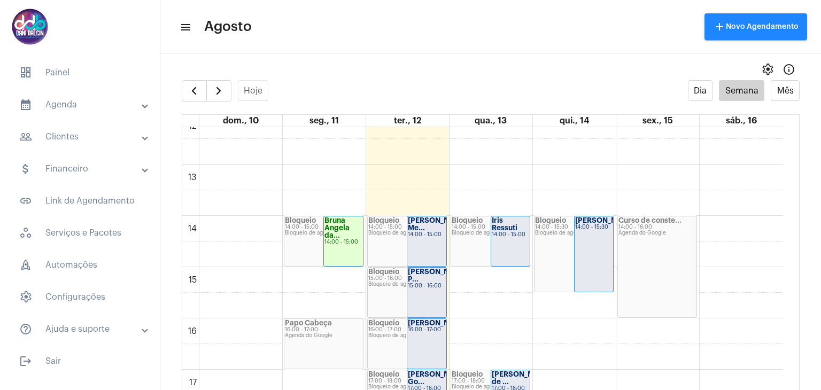
scroll to position [737, 0]
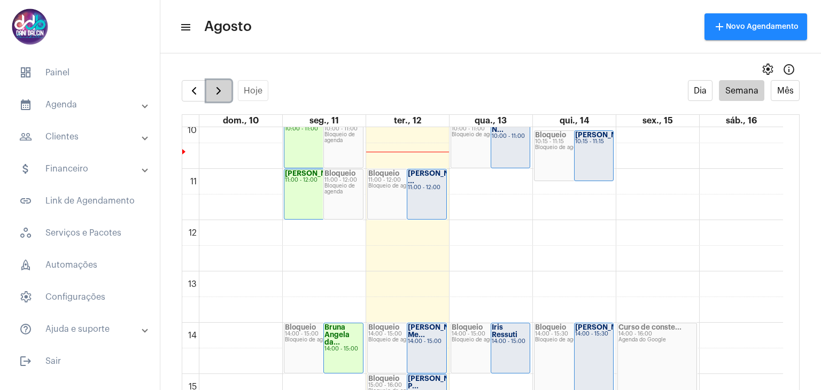
click at [218, 91] on span "button" at bounding box center [218, 90] width 13 height 13
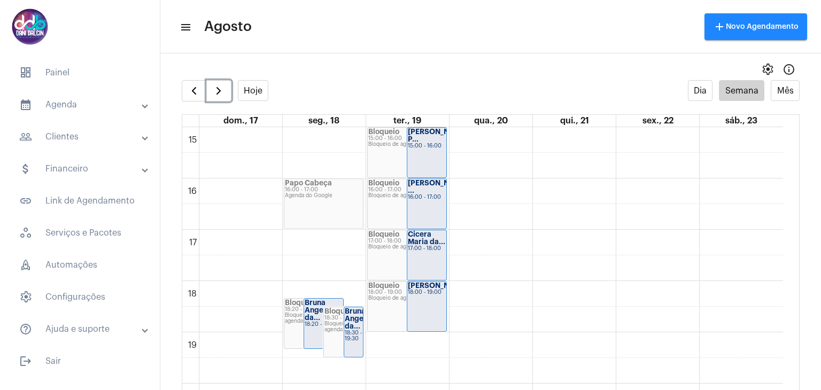
scroll to position [789, 0]
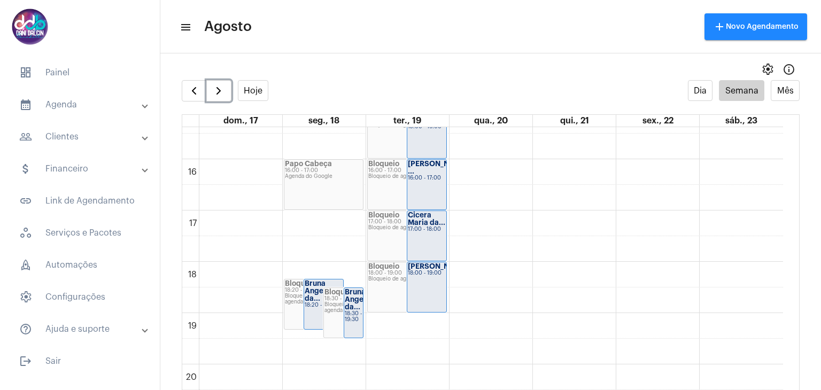
click at [354, 301] on strong "Bruna Angela da..." at bounding box center [357, 300] width 25 height 22
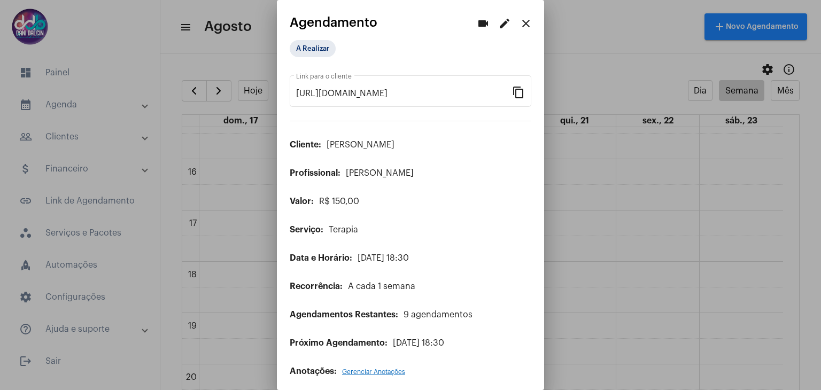
click at [498, 26] on mat-icon "edit" at bounding box center [504, 23] width 13 height 13
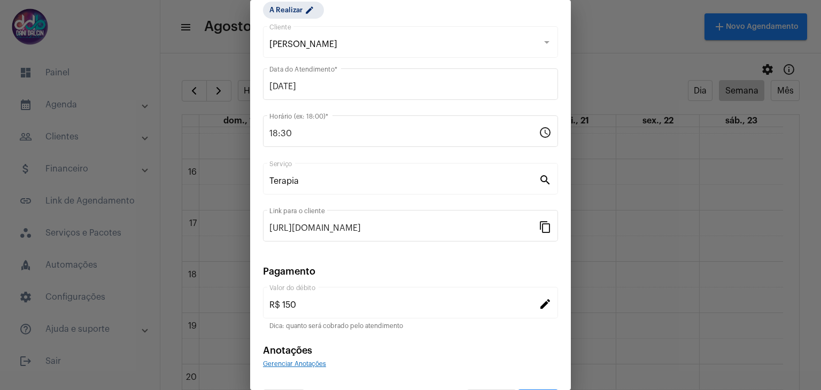
scroll to position [68, 0]
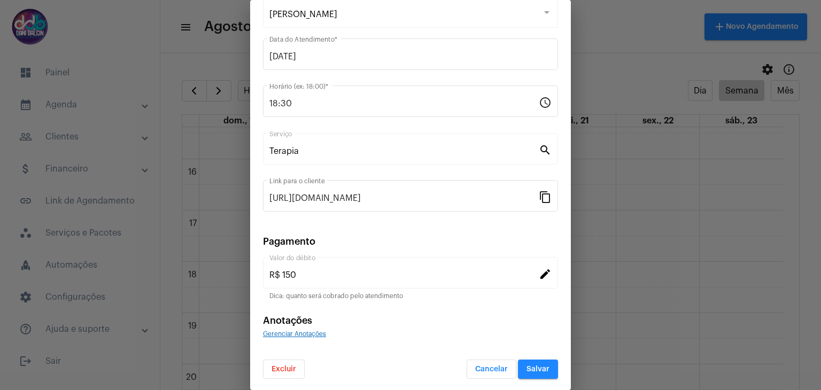
click at [287, 366] on span "Excluir" at bounding box center [284, 369] width 25 height 7
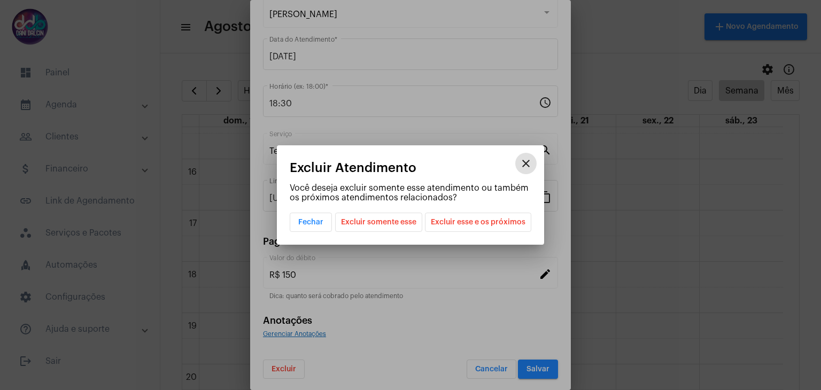
click at [481, 219] on span "Excluir esse e os próximos" at bounding box center [478, 222] width 95 height 18
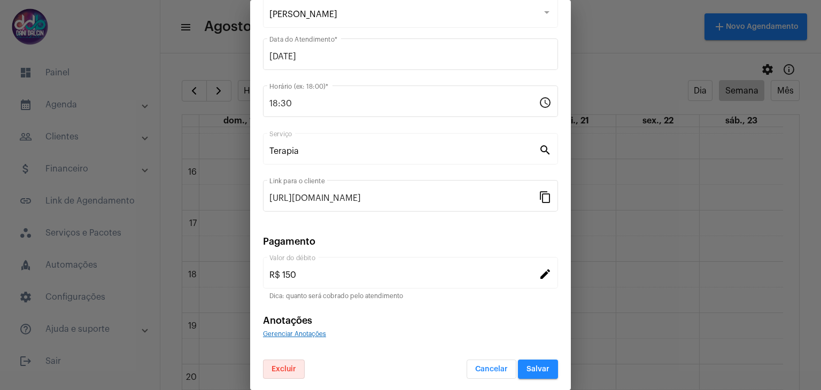
click at [537, 366] on span "Salvar" at bounding box center [538, 369] width 23 height 7
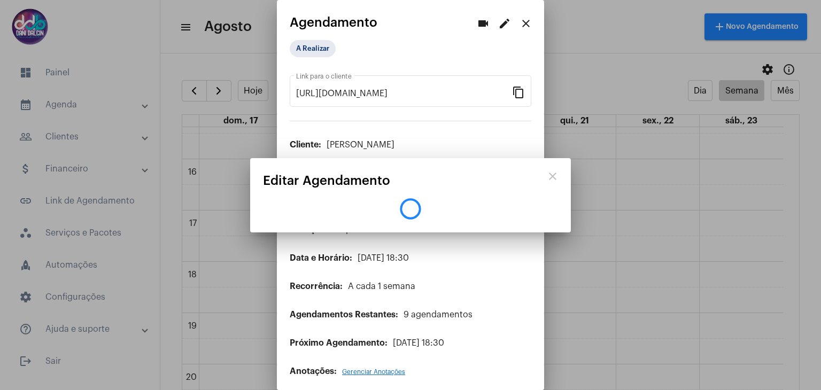
scroll to position [0, 0]
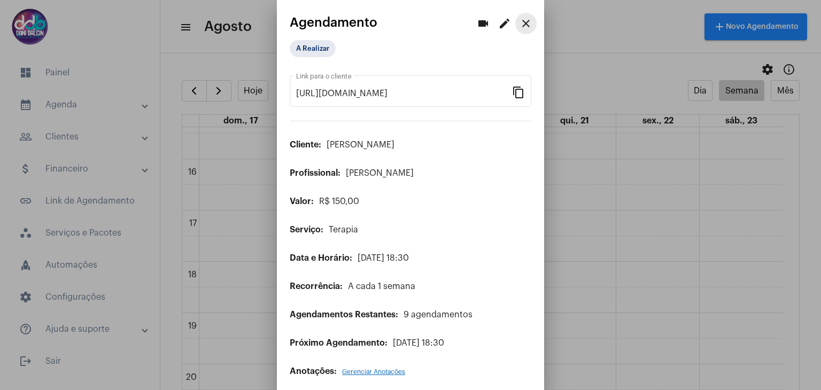
click at [520, 21] on mat-icon "close" at bounding box center [526, 23] width 13 height 13
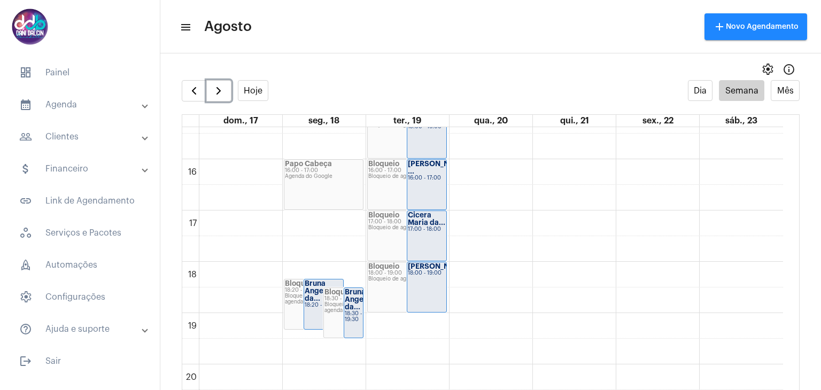
click at [308, 286] on strong "Bruna Angela da..." at bounding box center [317, 291] width 25 height 22
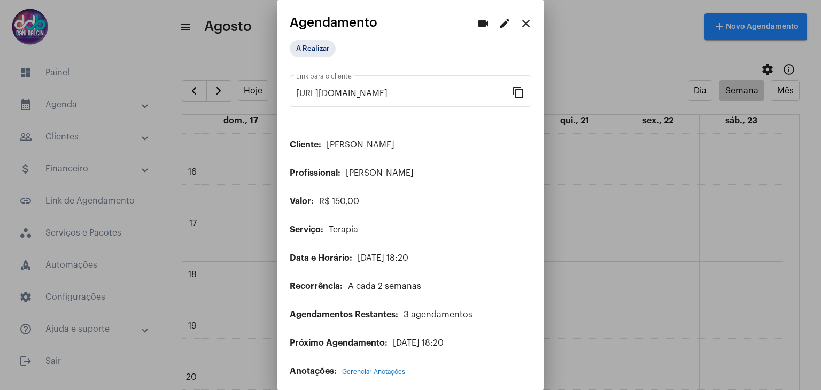
click at [498, 25] on mat-icon "edit" at bounding box center [504, 23] width 13 height 13
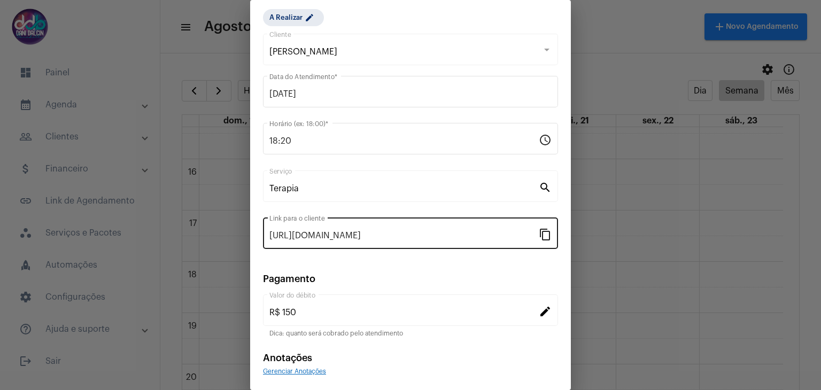
scroll to position [68, 0]
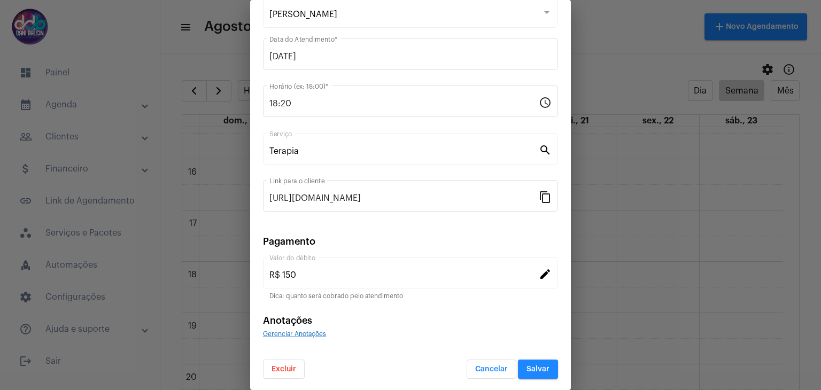
click at [287, 366] on span "Excluir" at bounding box center [284, 369] width 25 height 7
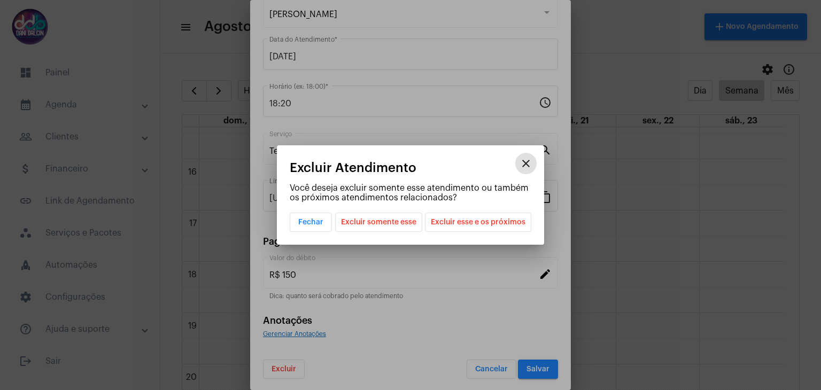
click at [466, 221] on span "Excluir esse e os próximos" at bounding box center [478, 222] width 95 height 18
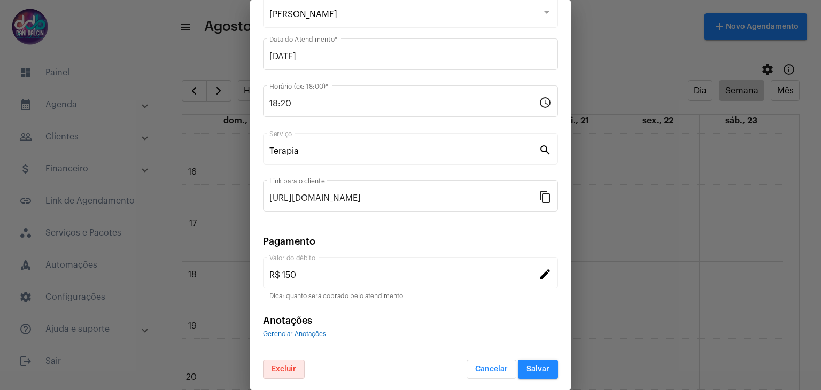
click at [531, 366] on span "Salvar" at bounding box center [538, 369] width 23 height 7
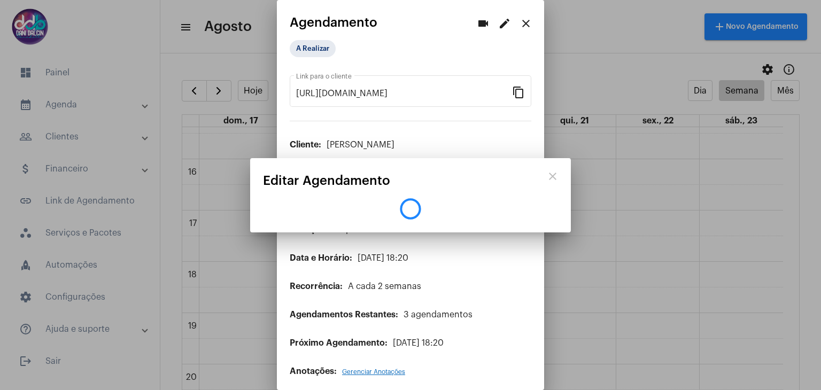
scroll to position [0, 0]
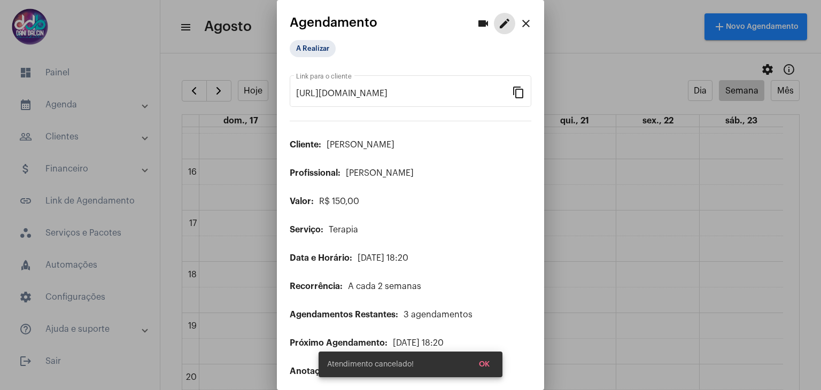
click at [520, 22] on mat-icon "close" at bounding box center [526, 23] width 13 height 13
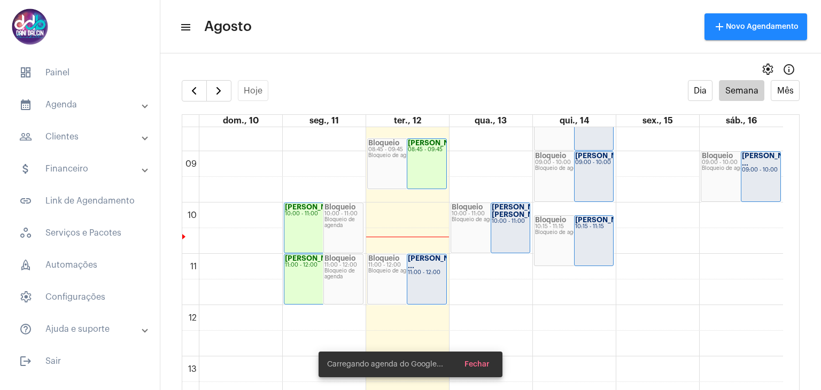
scroll to position [523, 0]
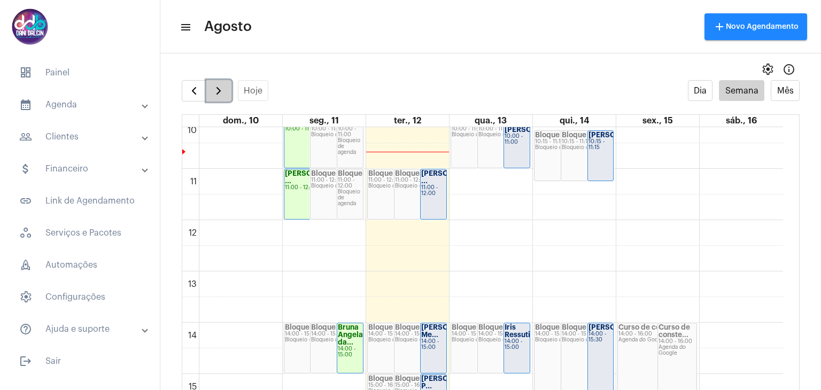
click at [216, 88] on span "button" at bounding box center [218, 90] width 13 height 13
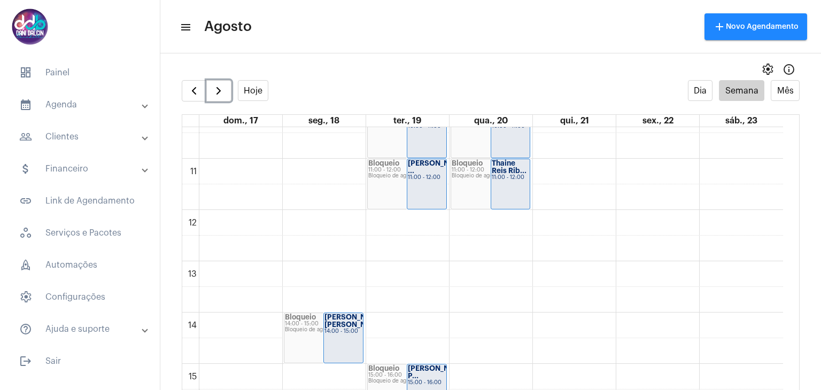
scroll to position [626, 0]
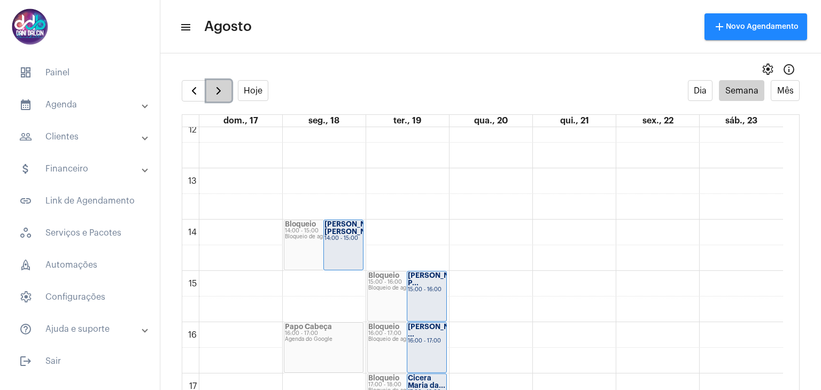
click at [225, 89] on button "button" at bounding box center [218, 90] width 25 height 21
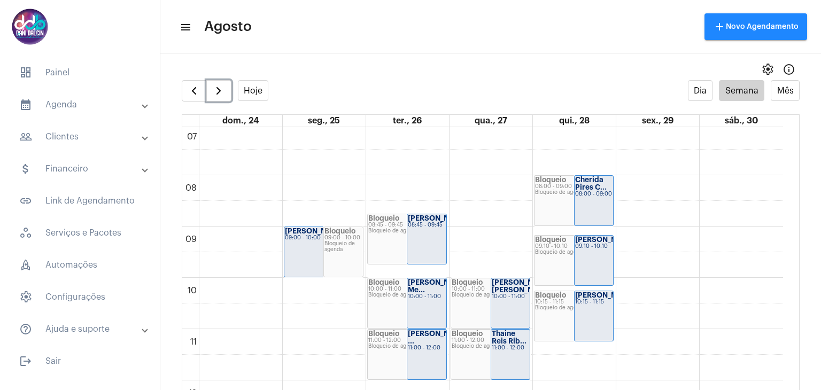
scroll to position [149, 0]
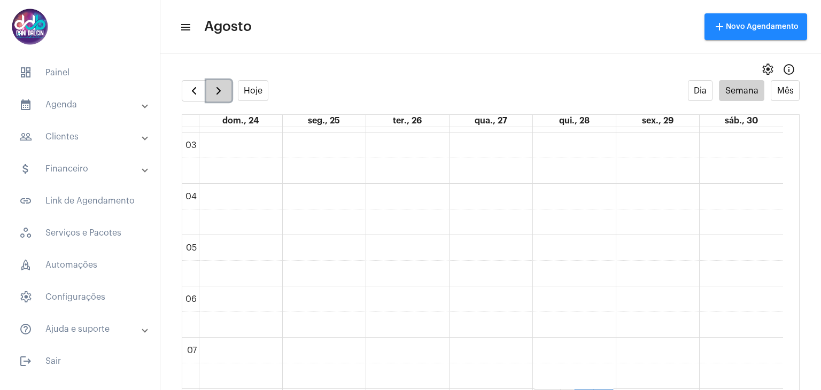
click at [222, 92] on span "button" at bounding box center [218, 90] width 13 height 13
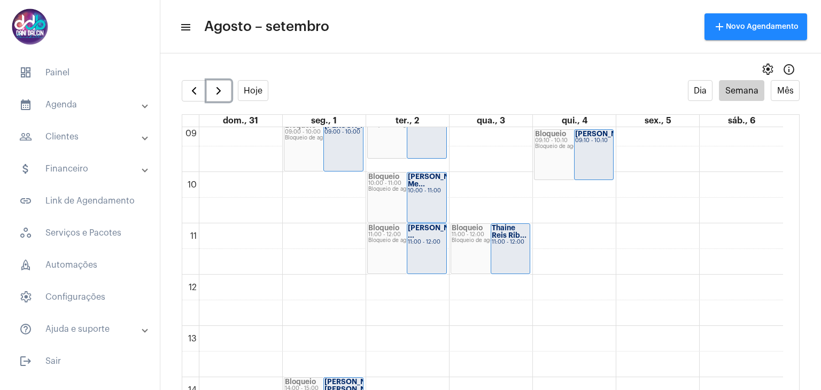
scroll to position [682, 0]
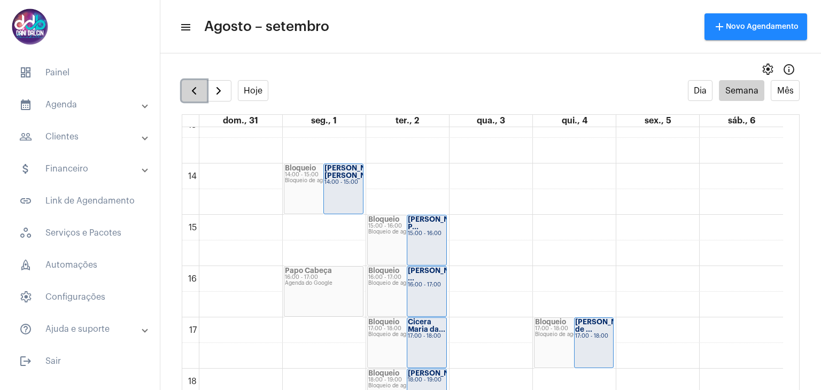
click at [195, 93] on span "button" at bounding box center [194, 90] width 13 height 13
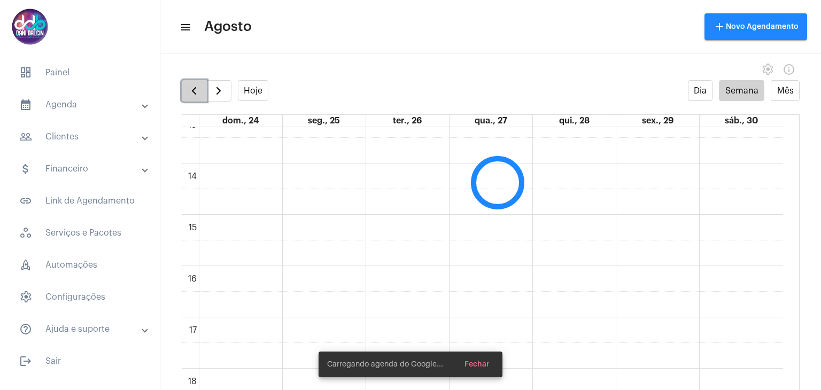
scroll to position [308, 0]
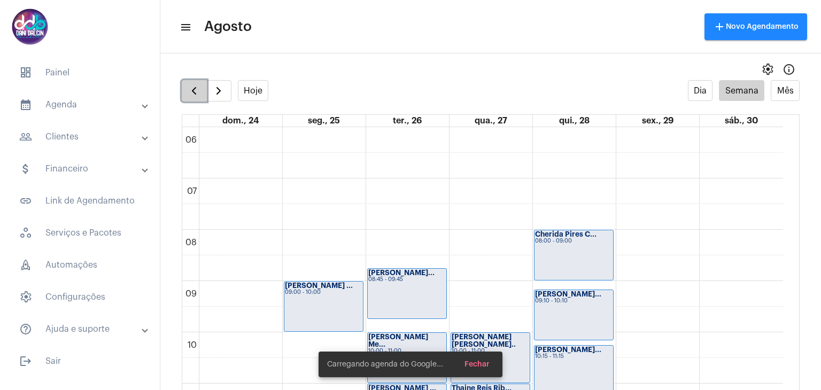
click at [195, 93] on span "button" at bounding box center [194, 90] width 13 height 13
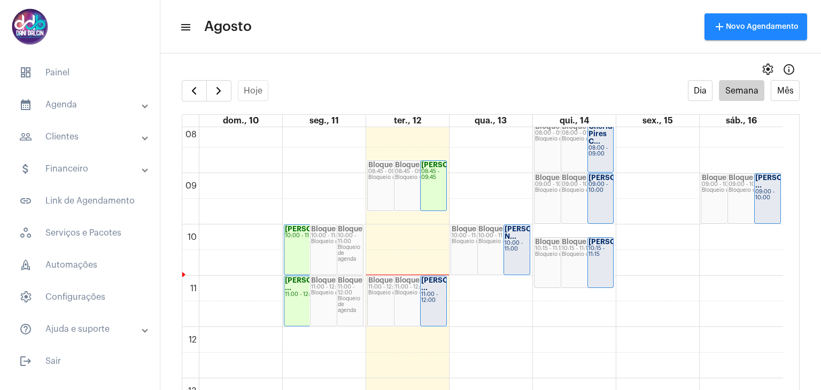
scroll to position [469, 0]
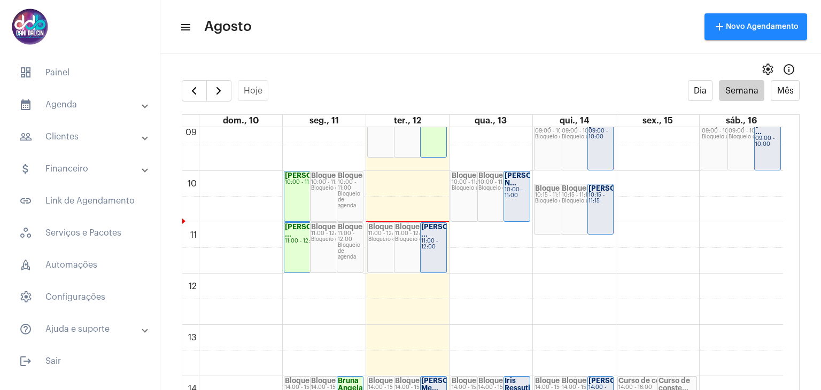
click at [432, 237] on strong "[PERSON_NAME] ..." at bounding box center [451, 231] width 60 height 14
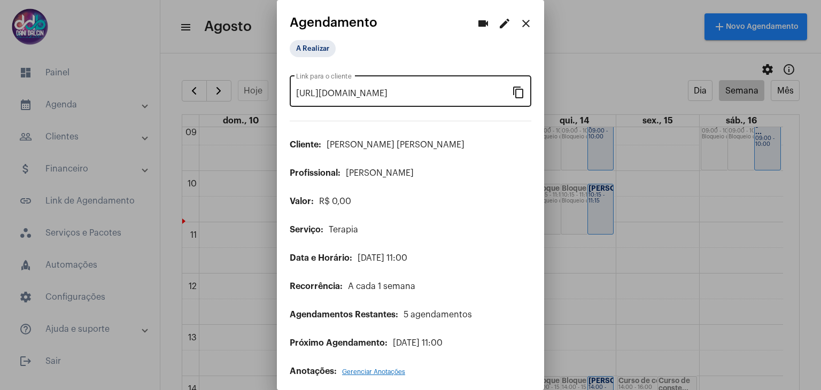
click at [512, 88] on mat-icon "content_copy" at bounding box center [518, 92] width 13 height 13
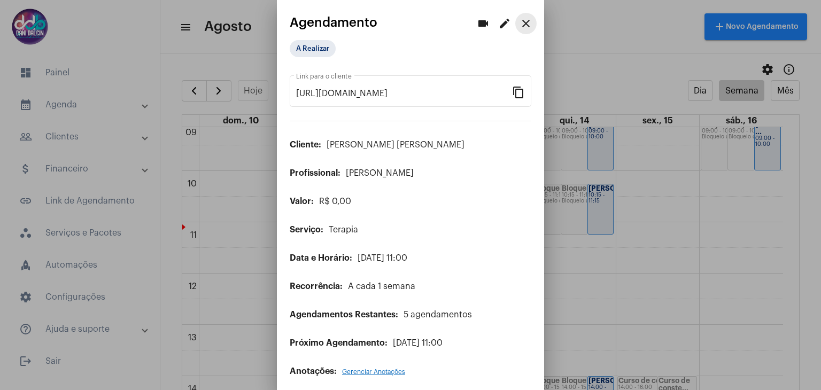
click at [520, 26] on mat-icon "close" at bounding box center [526, 23] width 13 height 13
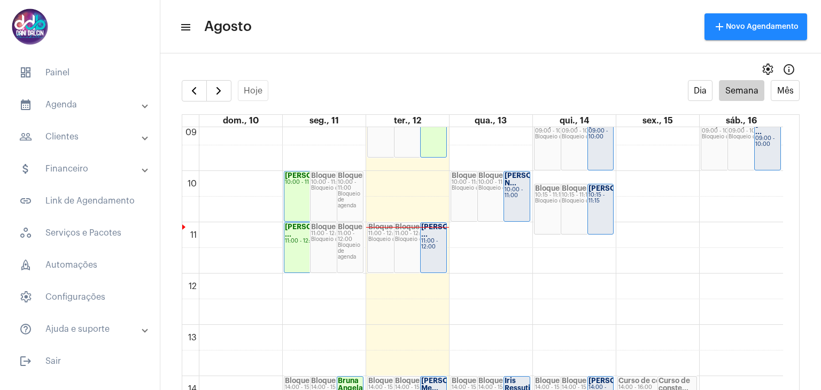
click at [94, 135] on mat-panel-title "people_outline Clientes" at bounding box center [81, 136] width 124 height 13
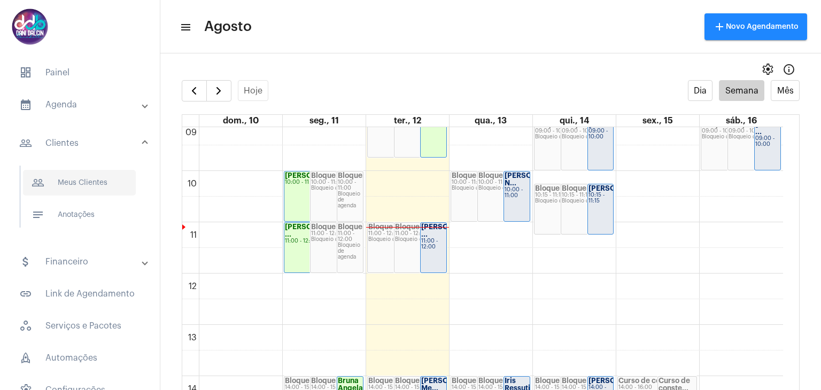
click at [97, 178] on span "people_outline Meus Clientes" at bounding box center [79, 183] width 113 height 26
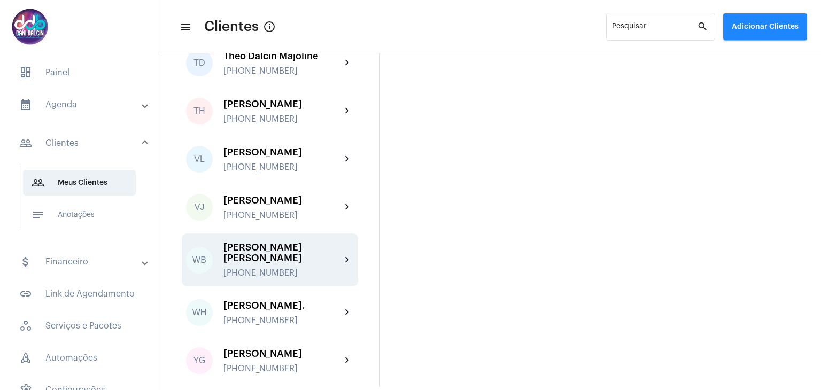
scroll to position [2964, 0]
click at [287, 242] on div "[PERSON_NAME] [PERSON_NAME]" at bounding box center [283, 252] width 118 height 21
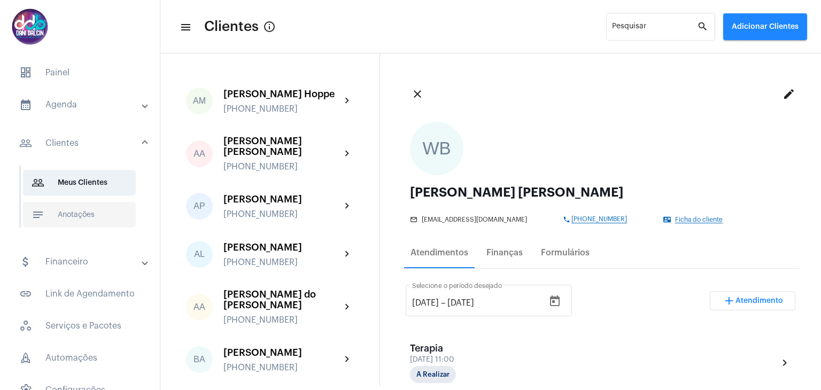
click at [103, 214] on span "notes Anotações" at bounding box center [79, 215] width 113 height 26
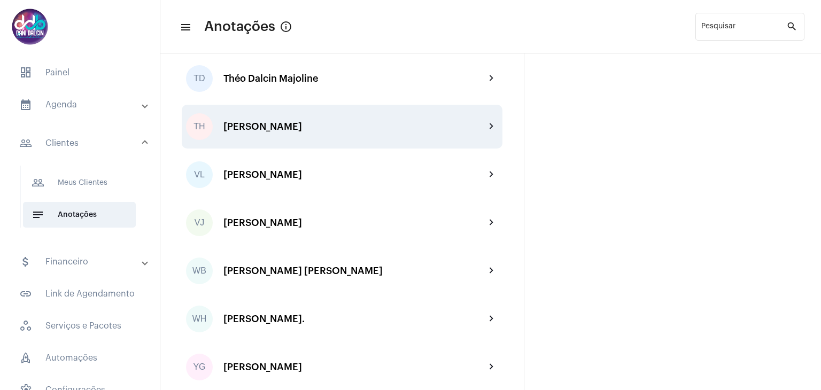
scroll to position [2694, 0]
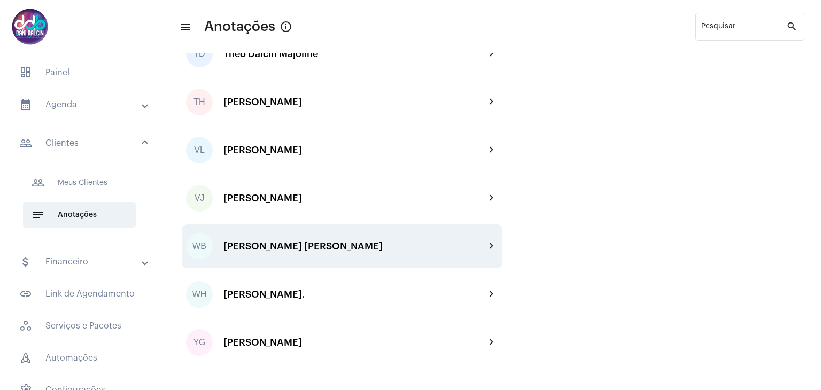
click at [310, 241] on div "[PERSON_NAME] [PERSON_NAME]" at bounding box center [355, 246] width 262 height 11
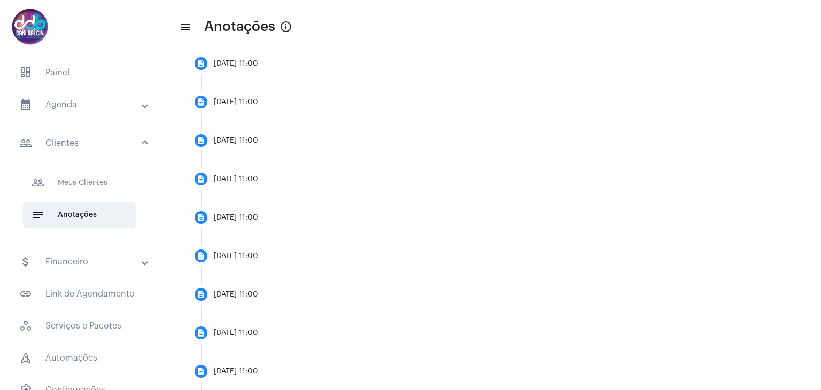
scroll to position [374, 0]
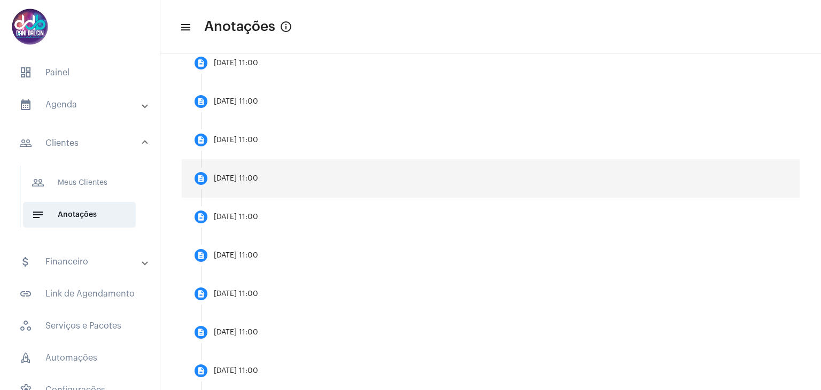
click at [342, 181] on mat-step-header "description [DATE] 11:00" at bounding box center [491, 178] width 618 height 38
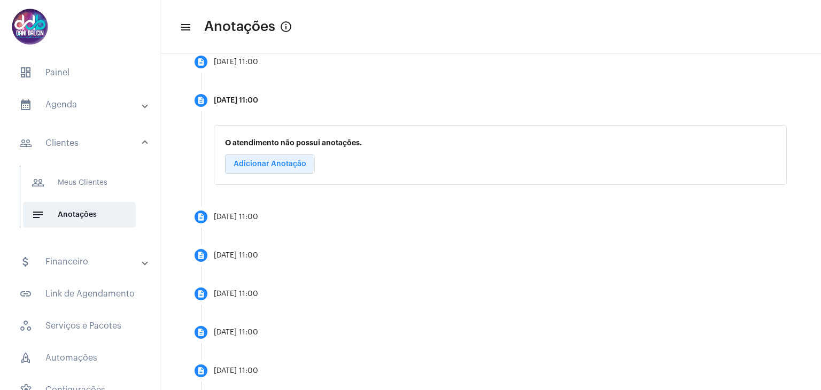
click at [263, 164] on span "Adicionar Anotação" at bounding box center [270, 163] width 73 height 7
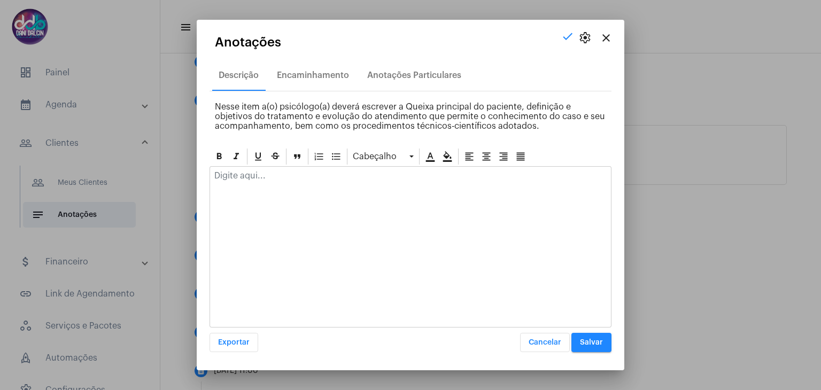
click at [294, 186] on div at bounding box center [410, 179] width 401 height 24
